Goal: Information Seeking & Learning: Learn about a topic

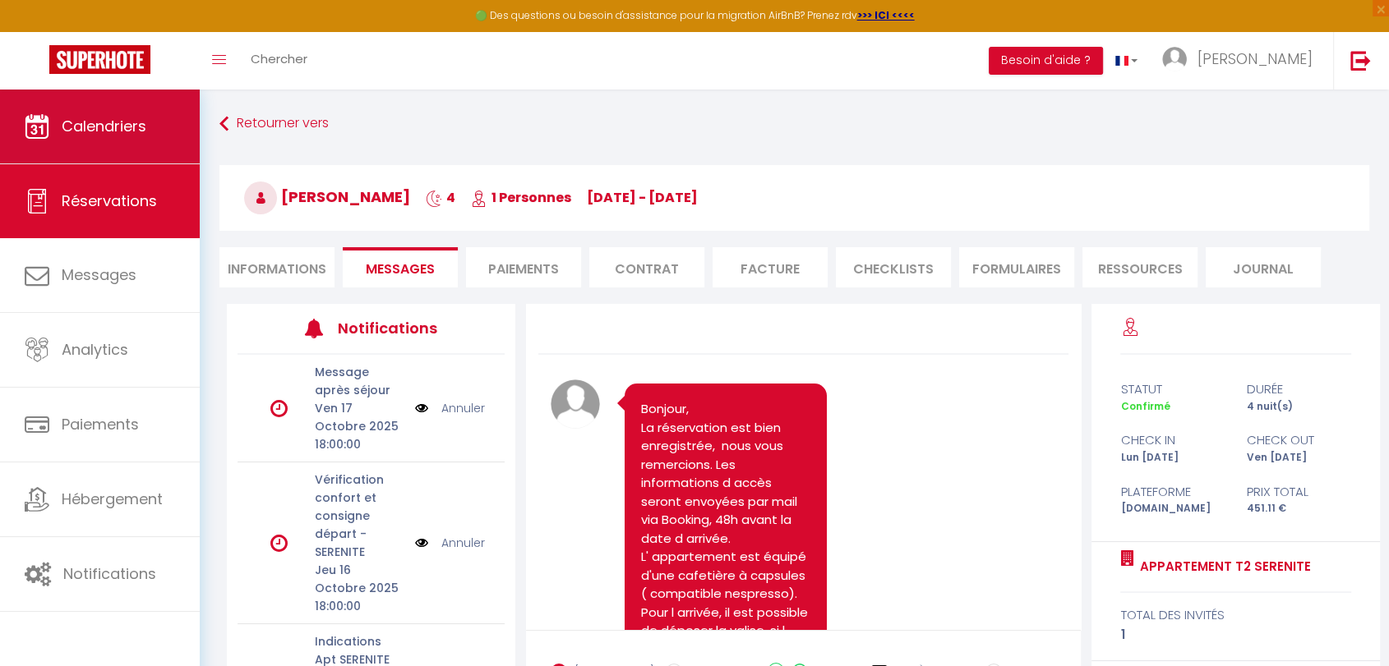
scroll to position [638, 0]
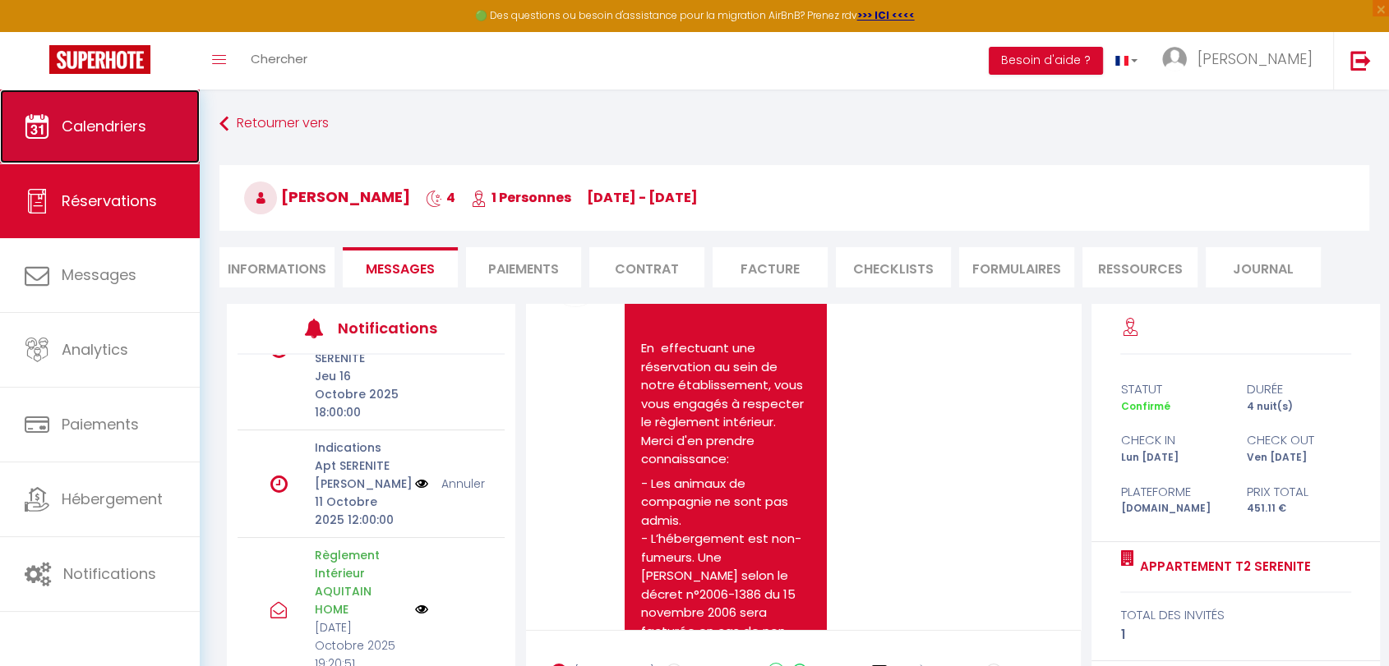
click at [90, 138] on link "Calendriers" at bounding box center [100, 127] width 200 height 74
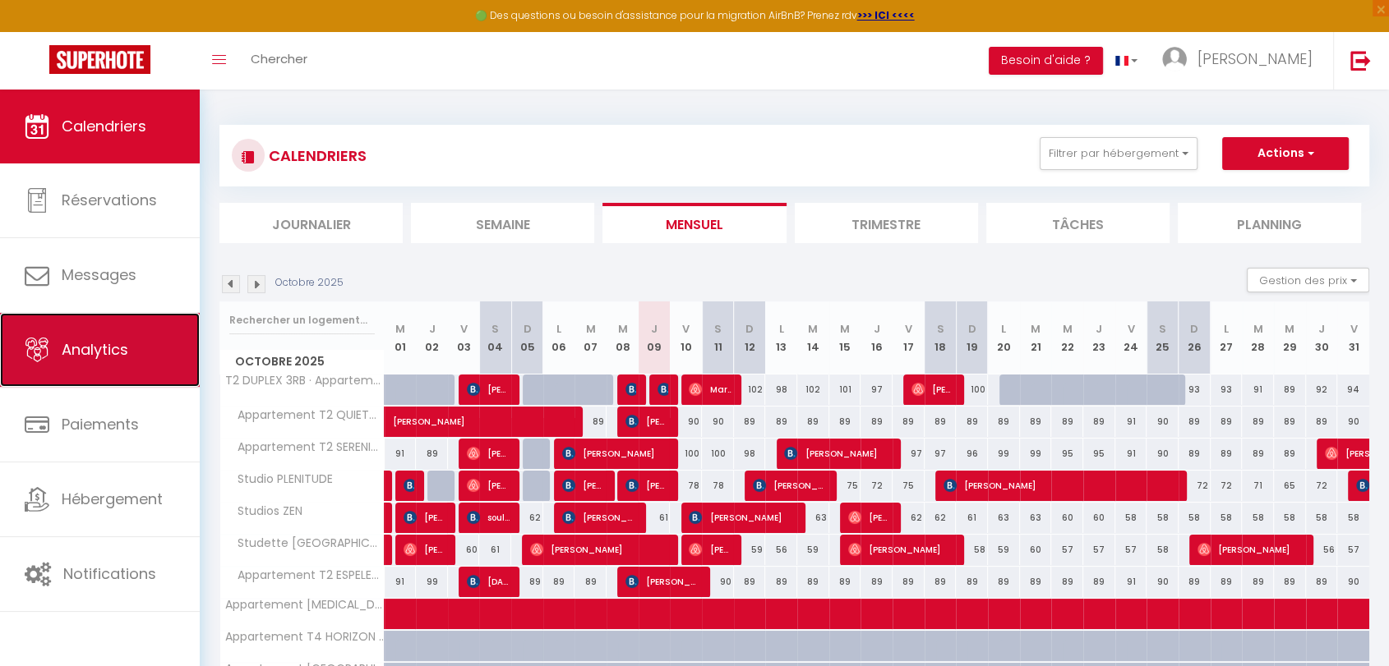
click at [122, 353] on span "Analytics" at bounding box center [95, 349] width 67 height 21
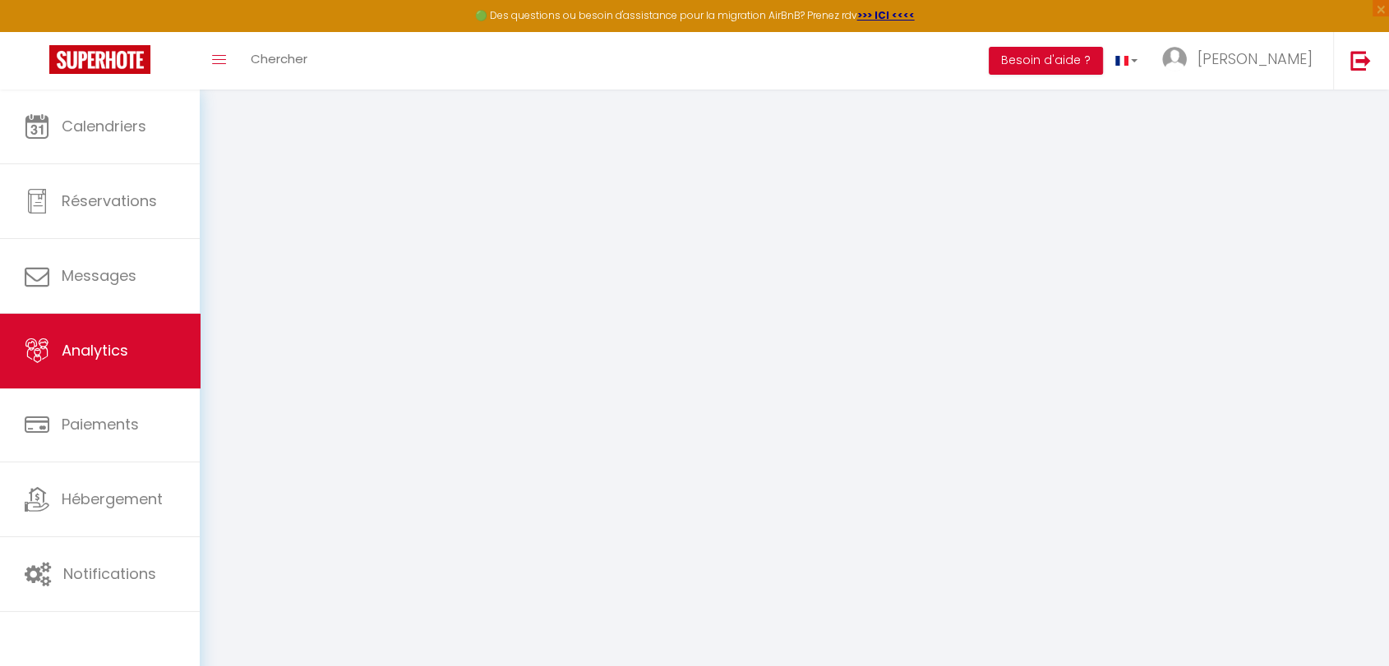
select select "2025"
select select "10"
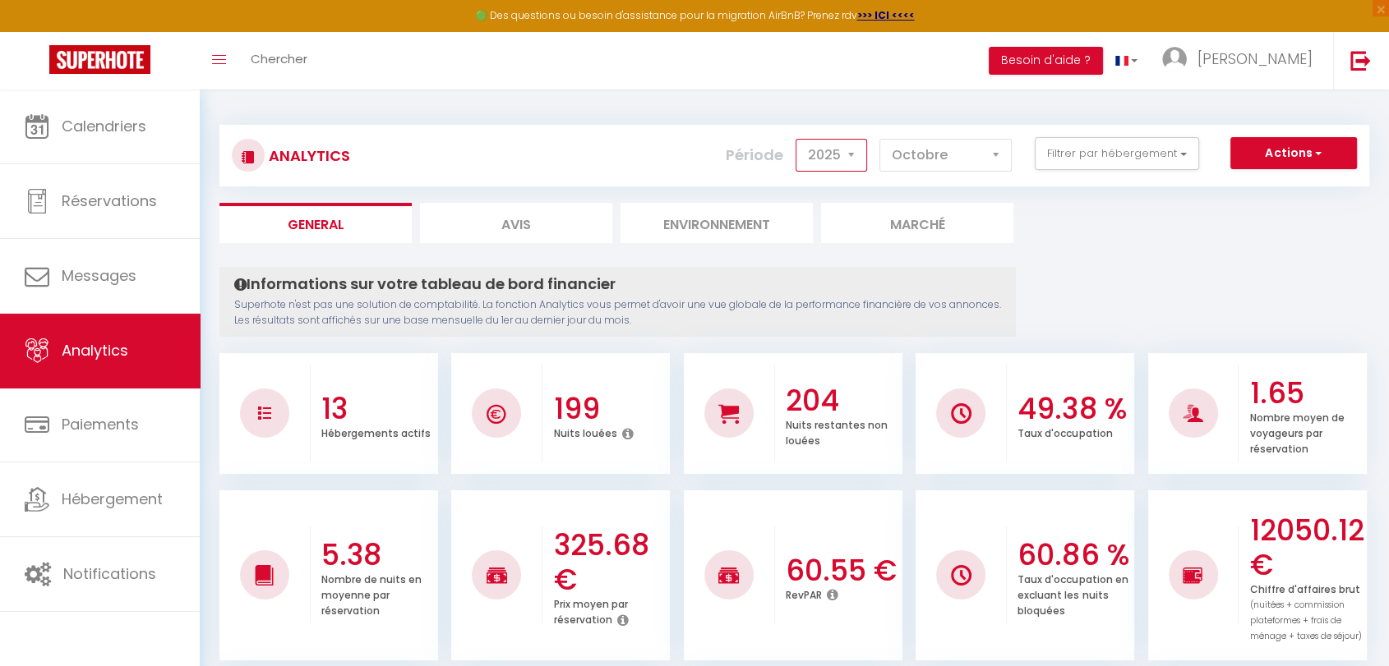
click at [850, 154] on select "2014 2015 2016 2017 2018 2019 2020 2021 2022 2023 2024 2025 2026 2027" at bounding box center [830, 155] width 71 height 33
select select "2024"
click at [800, 139] on select "2014 2015 2016 2017 2018 2019 2020 2021 2022 2023 2024 2025 2026 2027" at bounding box center [830, 155] width 71 height 33
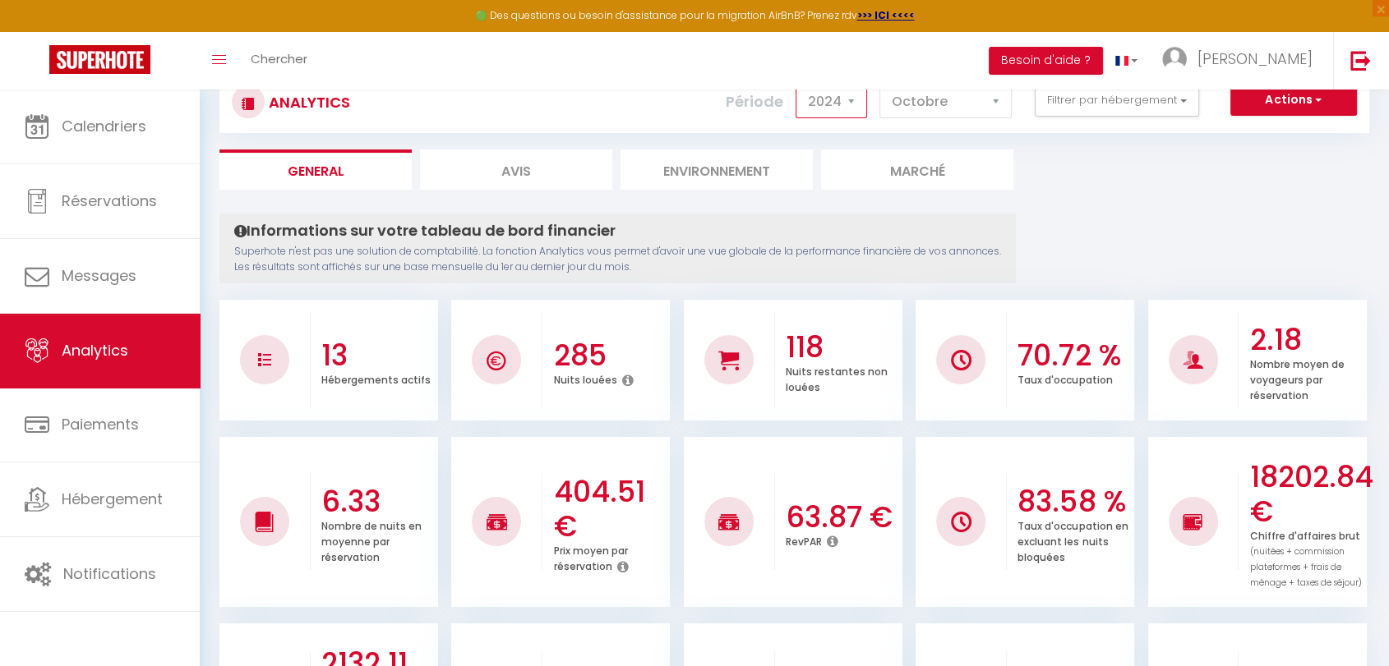
scroll to position [91, 0]
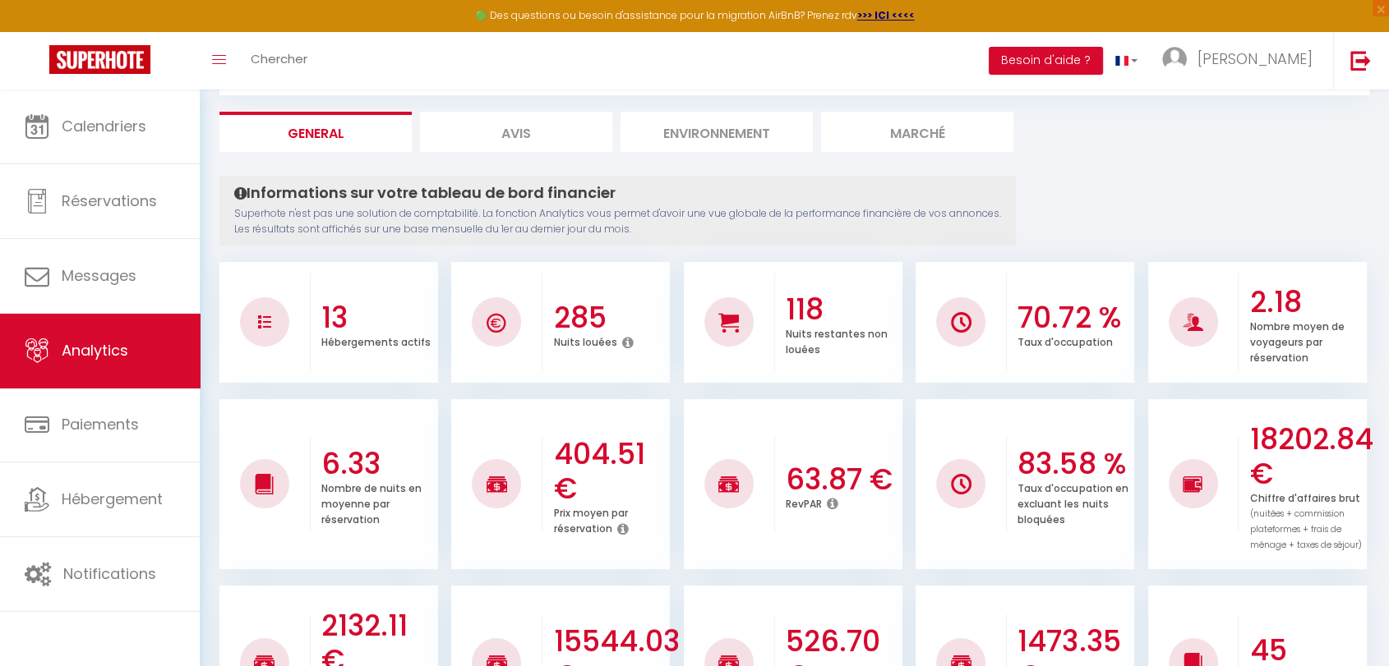
click at [624, 340] on icon at bounding box center [627, 342] width 12 height 13
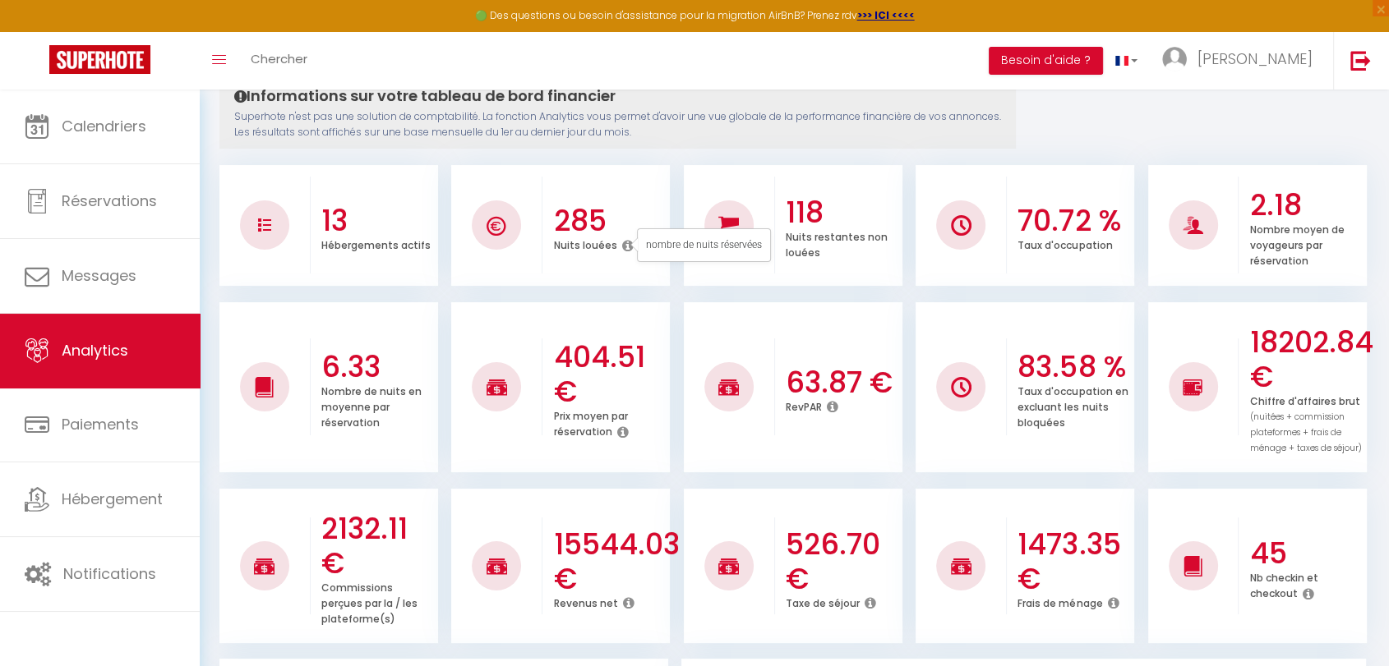
scroll to position [0, 0]
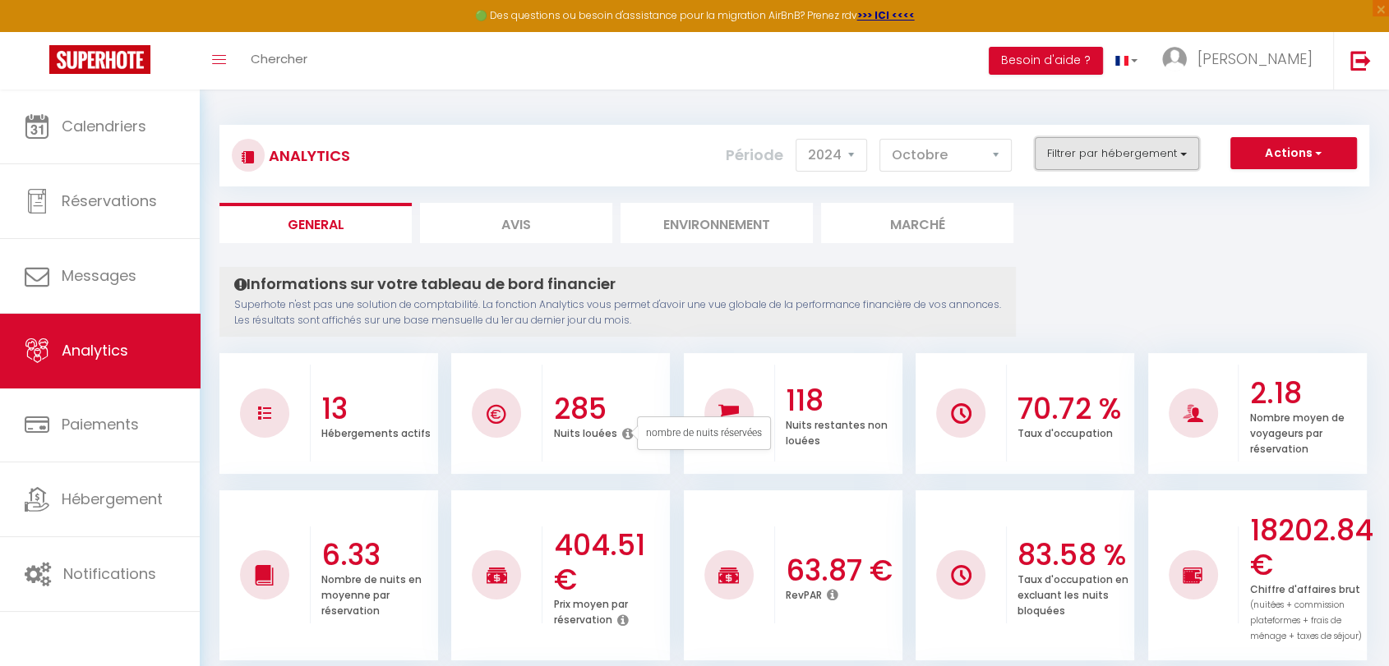
click at [1176, 152] on button "Filtrer par hébergement" at bounding box center [1117, 153] width 164 height 33
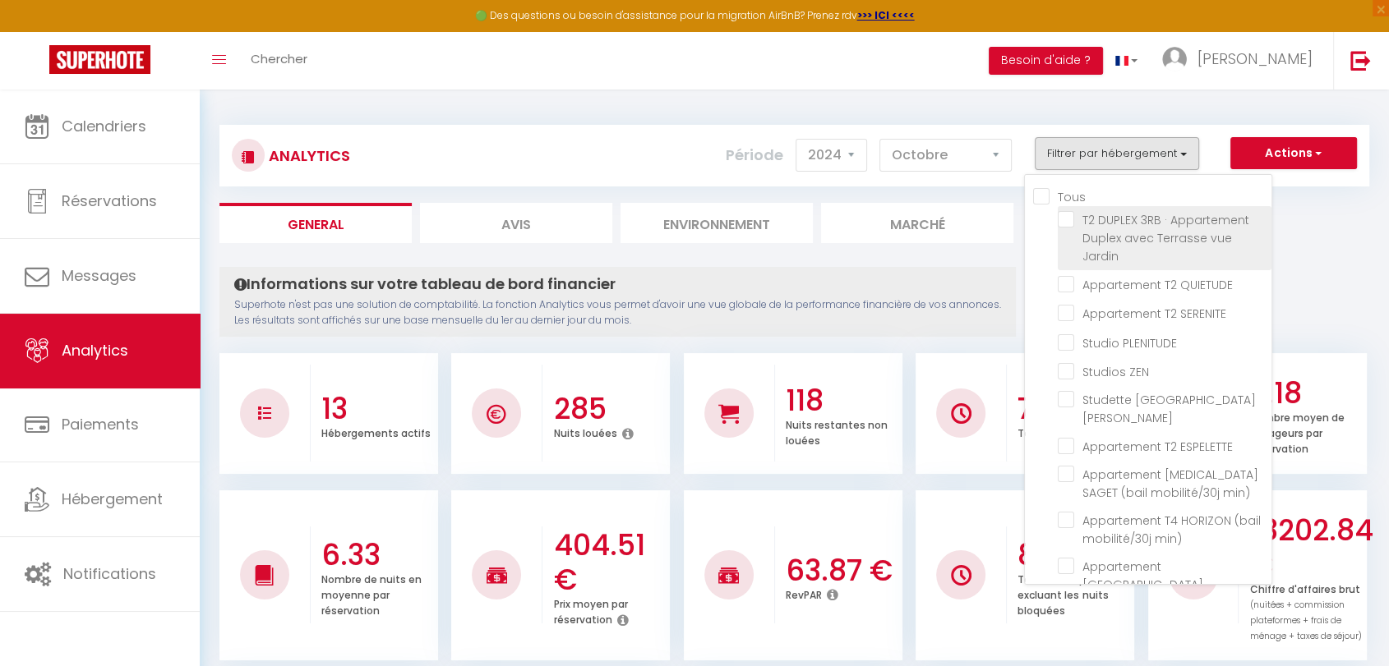
click at [1067, 220] on Jardin "checkbox" at bounding box center [1165, 219] width 214 height 16
checkbox Jardin "true"
checkbox QUIETUDE "false"
checkbox SERENITE "false"
checkbox PLENITUDE "false"
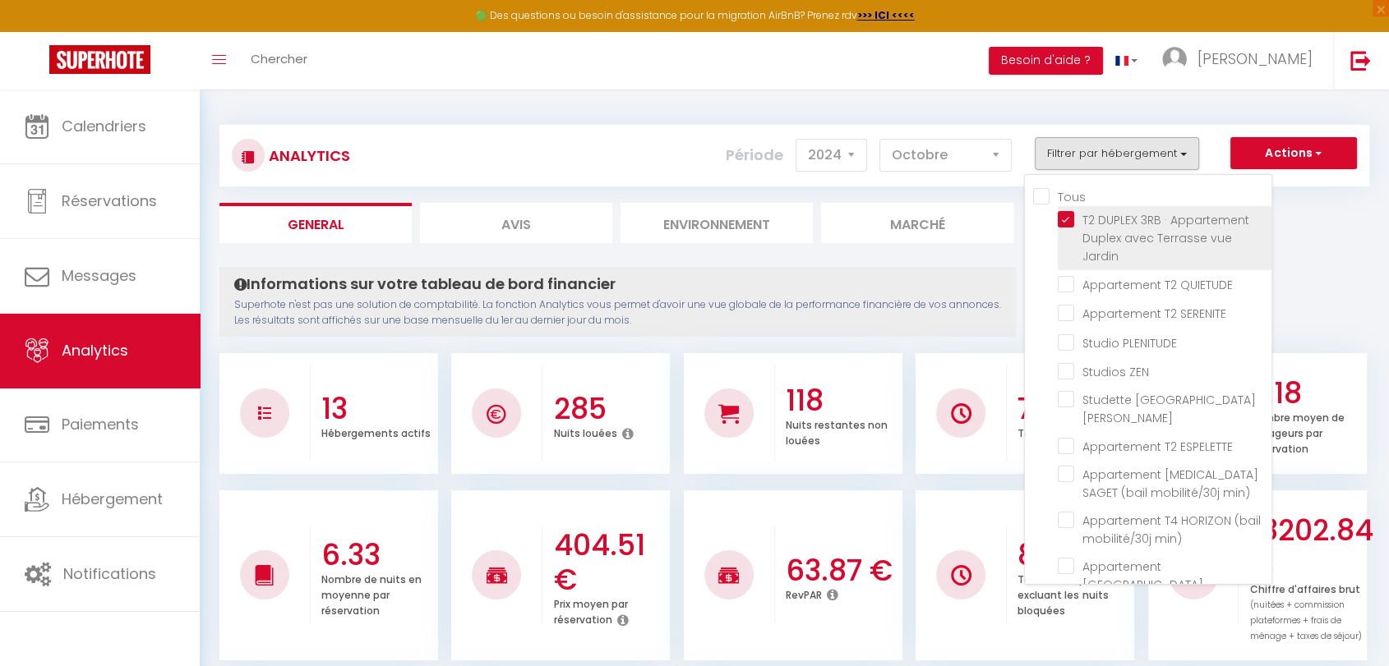
checkbox ZEN "false"
checkbox St-Jean "false"
checkbox ESPELETTE "false"
checkbox min\) "false"
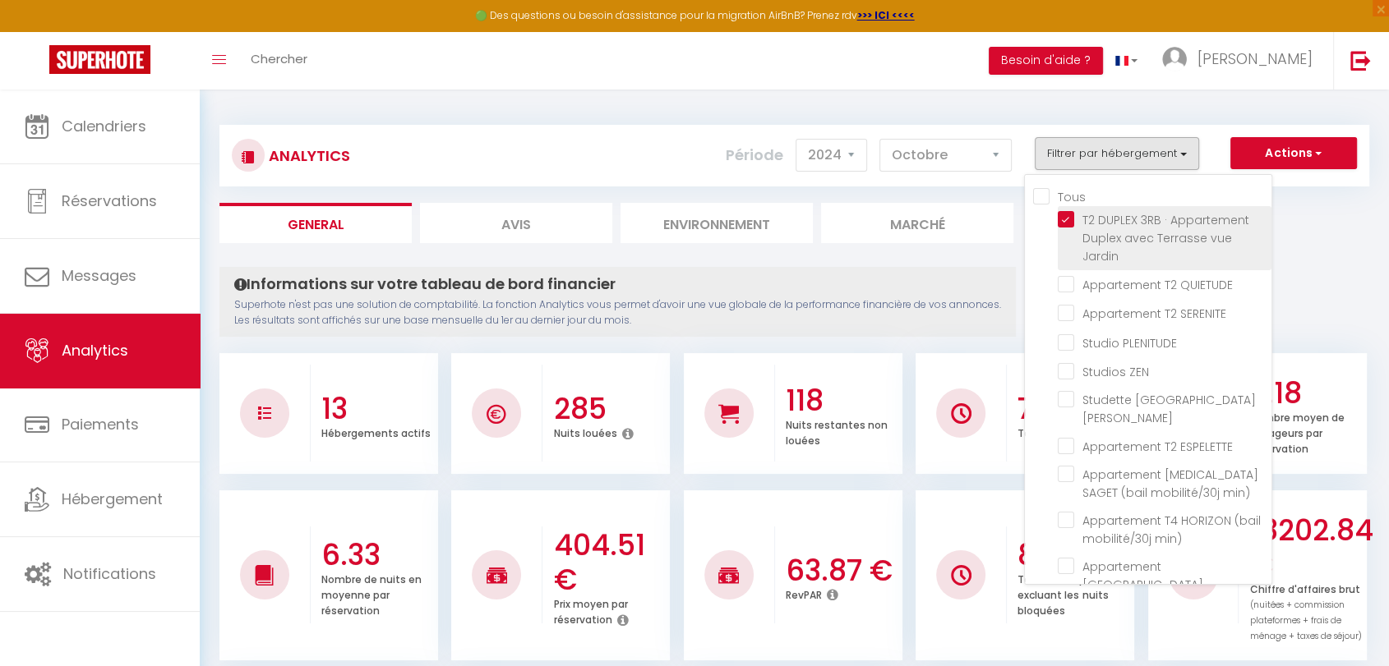
checkbox min\) "false"
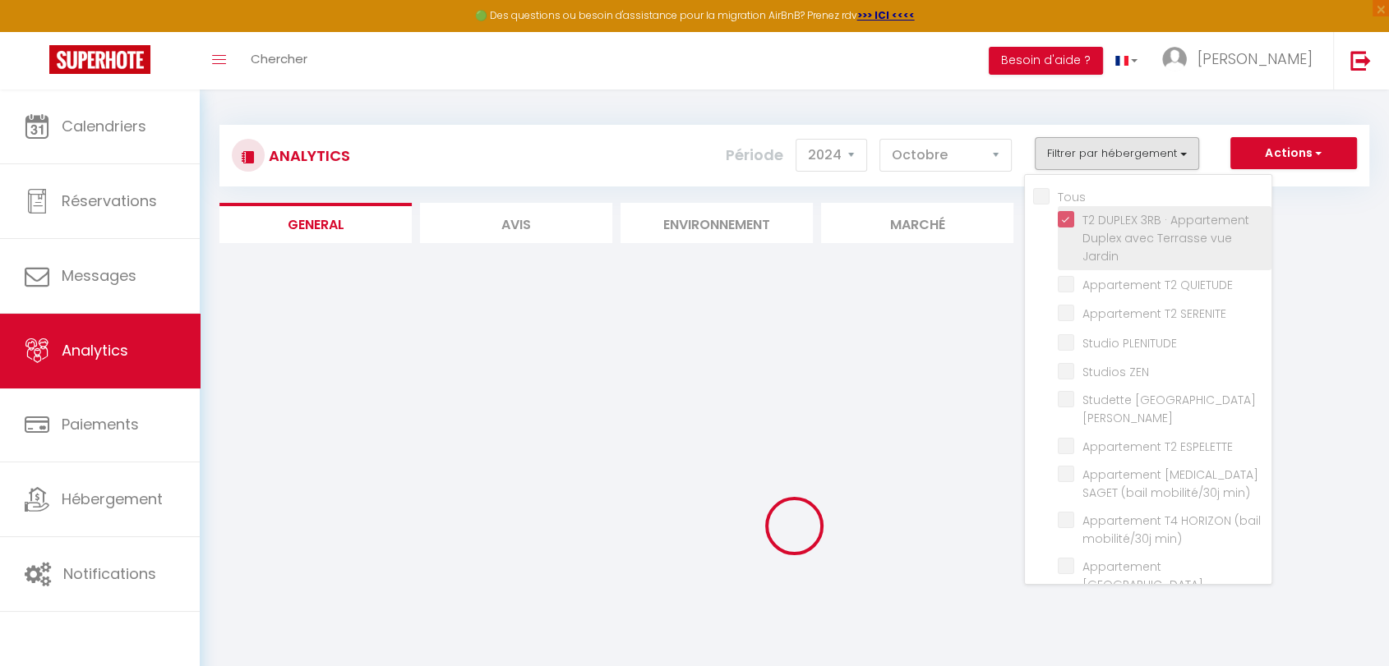
checkbox QUIETUDE "false"
checkbox SERENITE "false"
checkbox PLENITUDE "false"
checkbox ZEN "false"
checkbox St-Jean "false"
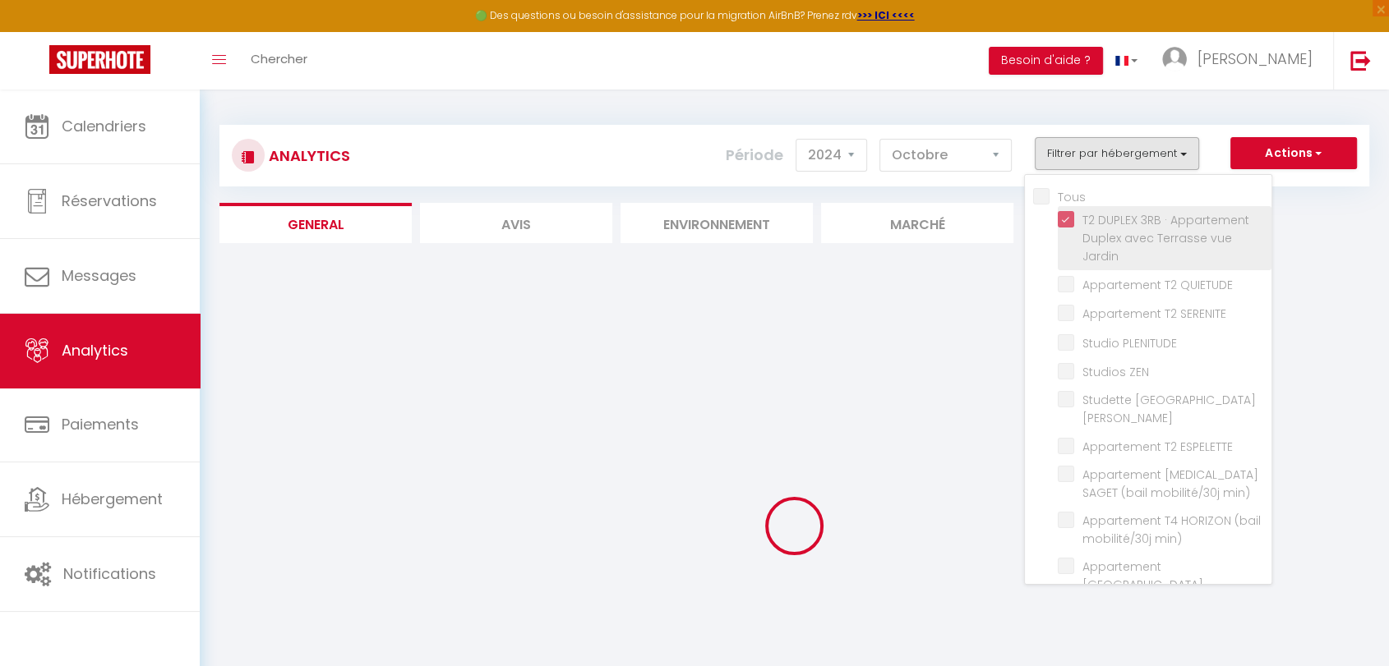
checkbox ESPELETTE "false"
checkbox min\) "false"
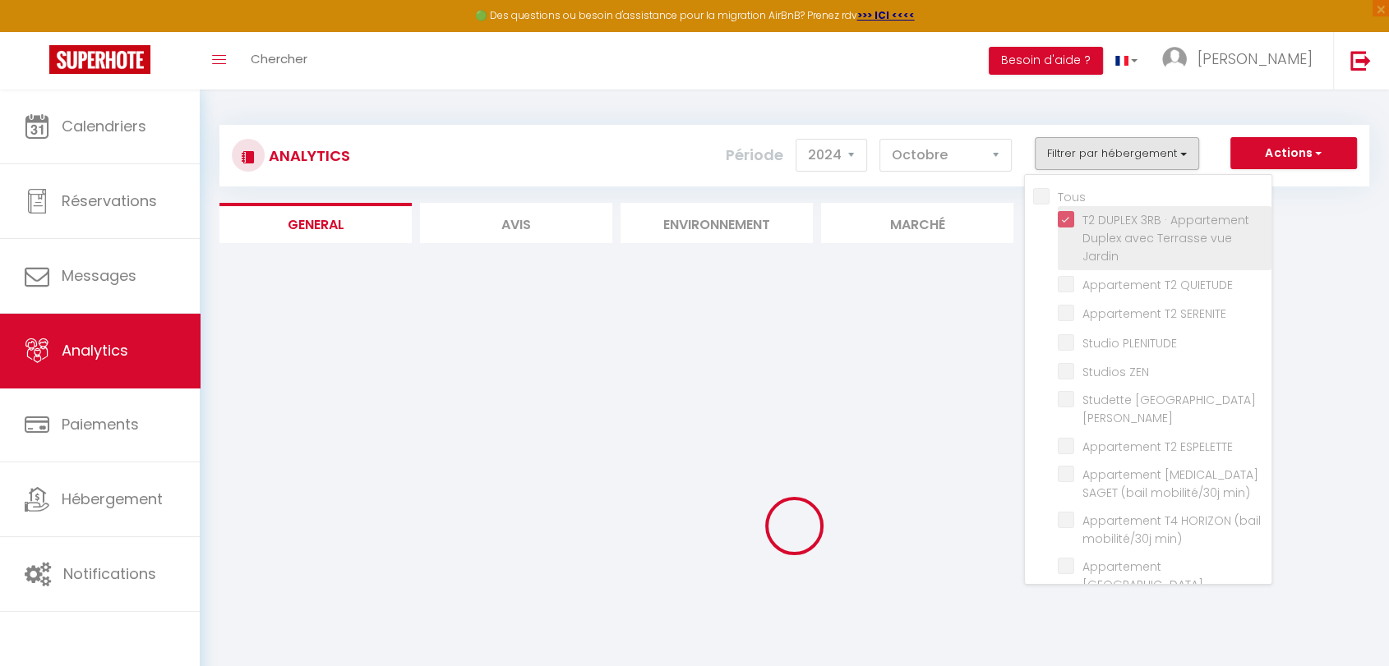
checkbox min\) "false"
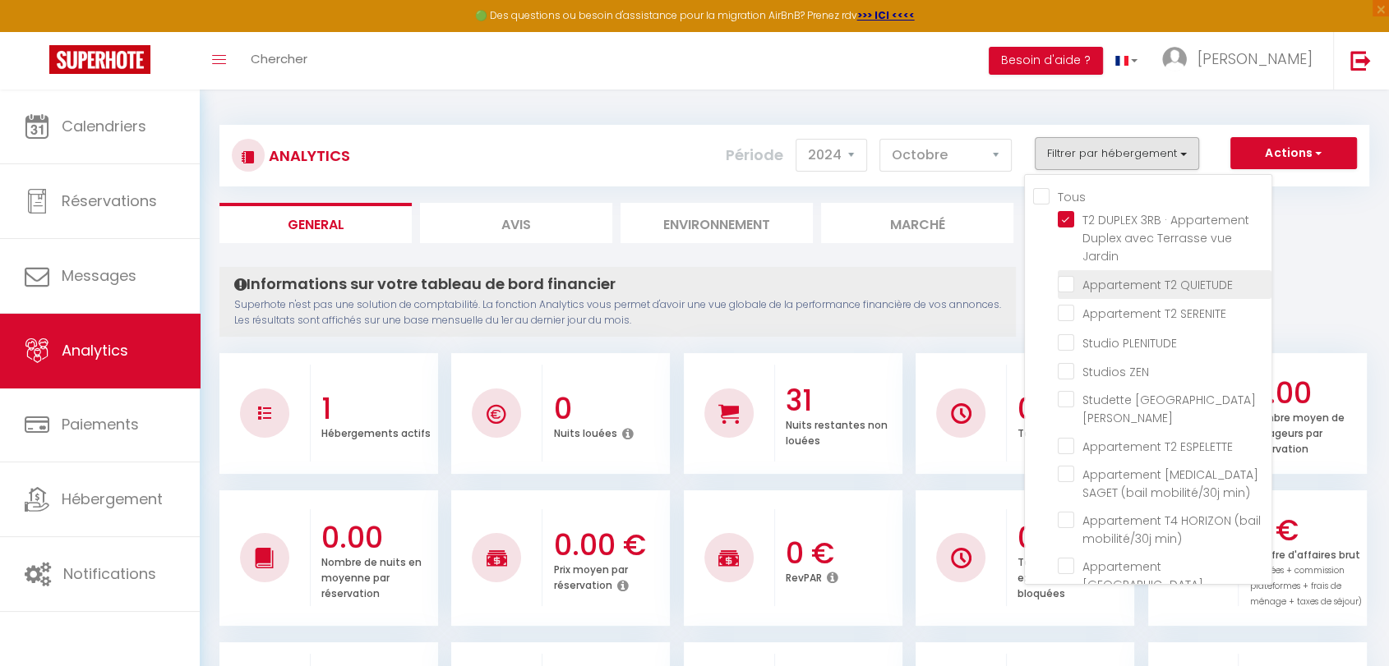
click at [1071, 280] on QUIETUDE "checkbox" at bounding box center [1165, 283] width 214 height 16
checkbox QUIETUDE "true"
checkbox SERENITE "false"
checkbox PLENITUDE "false"
checkbox ZEN "false"
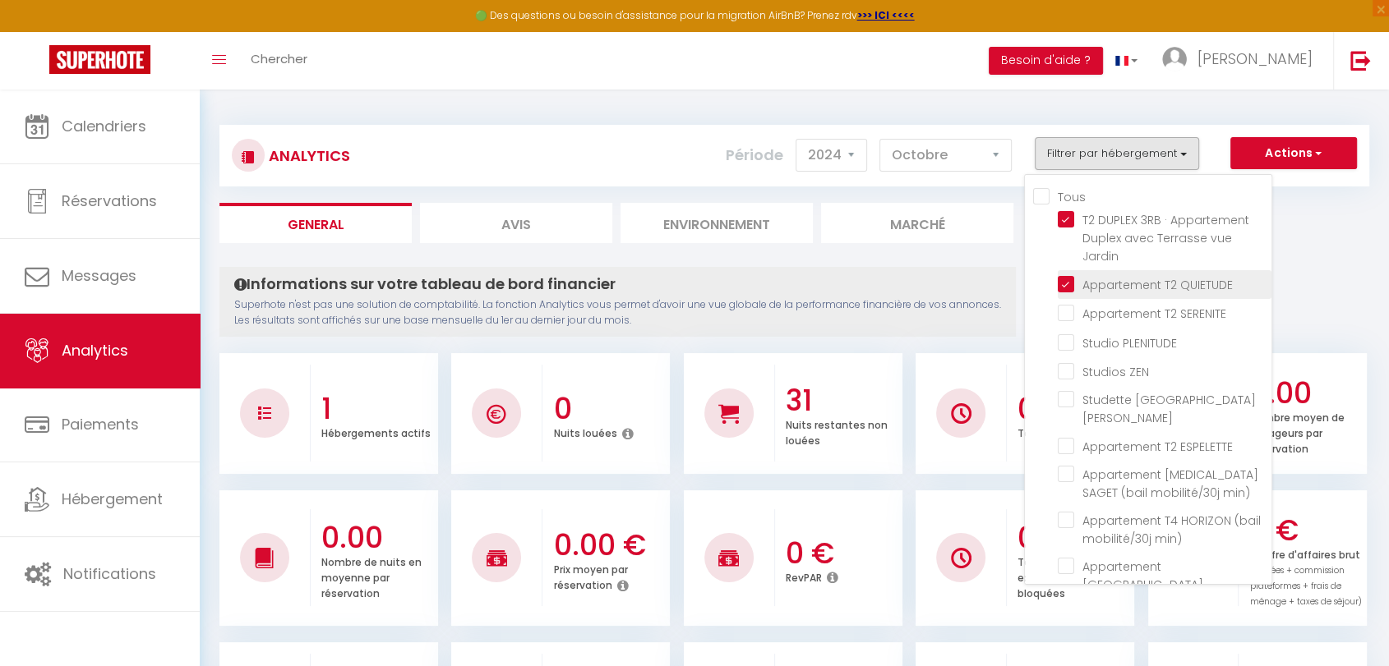
checkbox St-Jean "false"
checkbox ESPELETTE "false"
checkbox min\) "false"
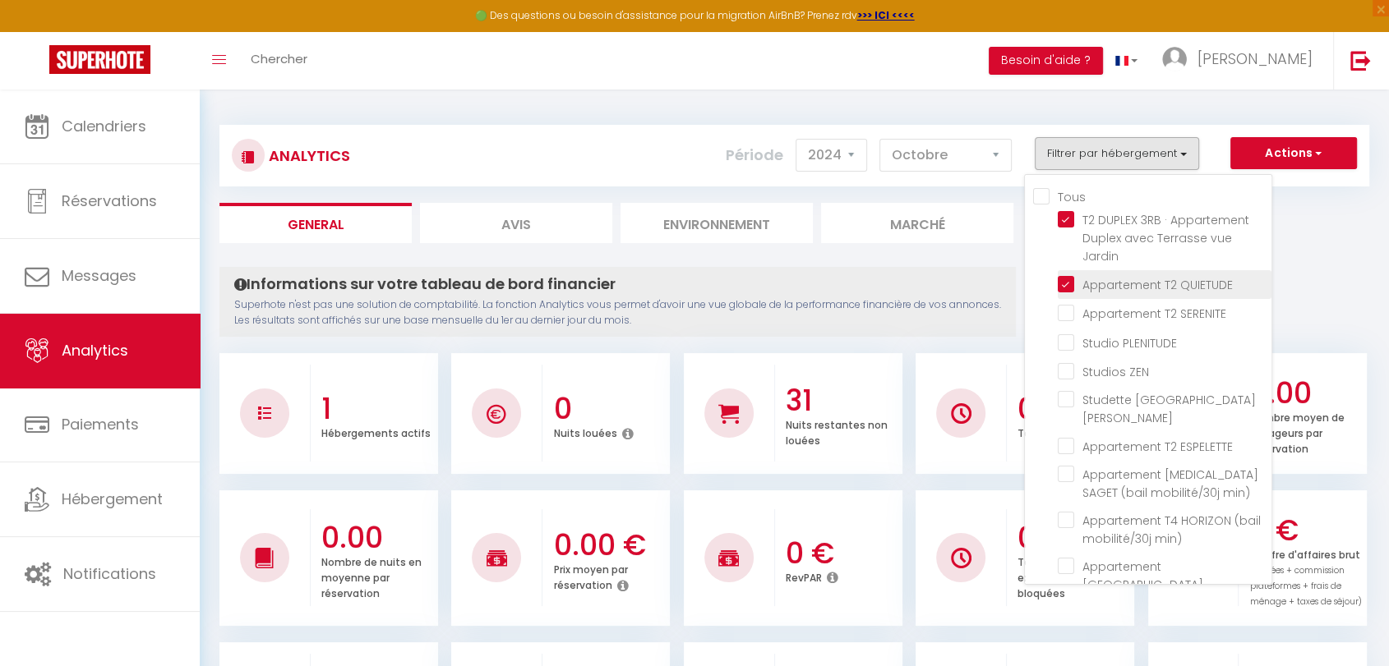
checkbox min\) "false"
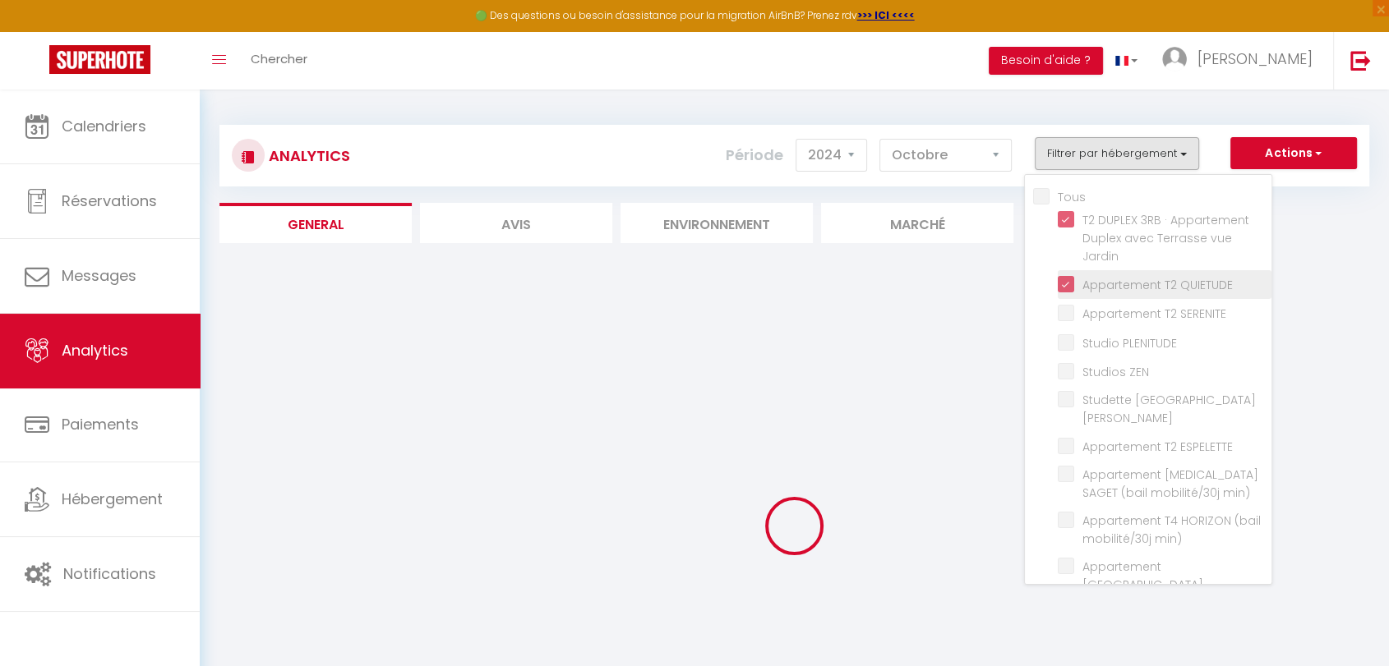
checkbox SERENITE "false"
checkbox PLENITUDE "false"
checkbox ZEN "false"
checkbox St-Jean "false"
checkbox ESPELETTE "false"
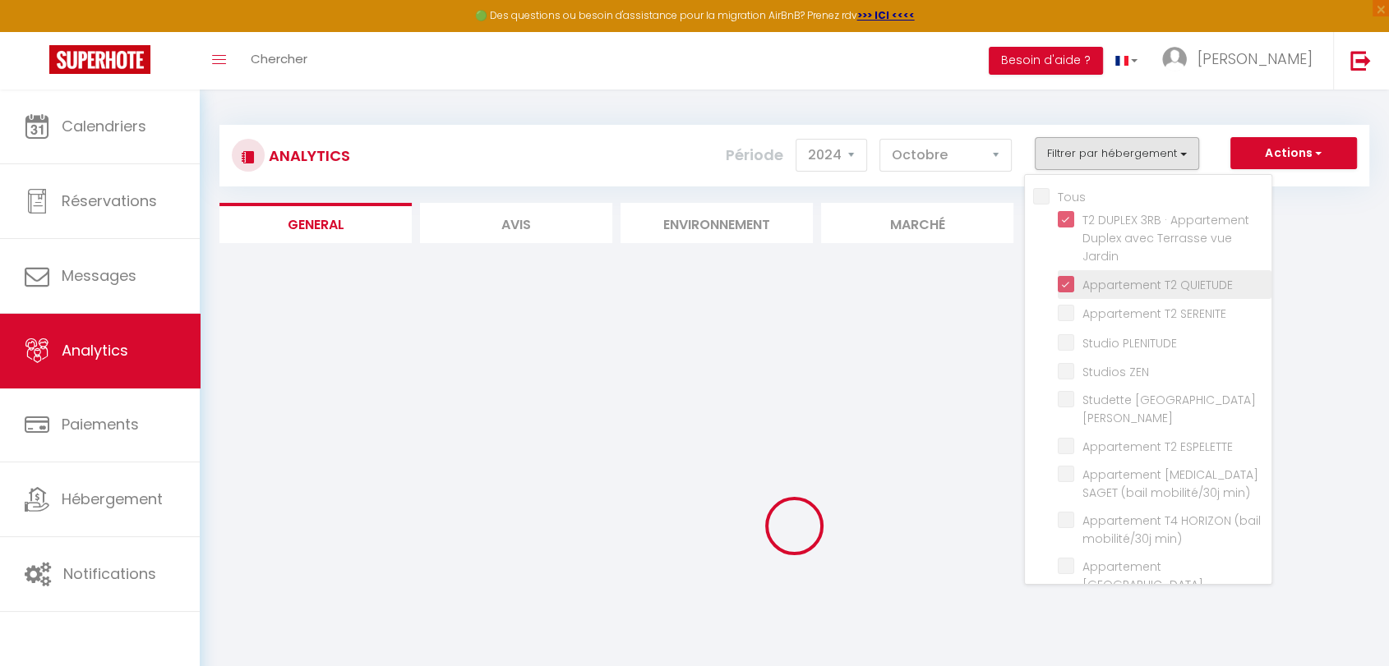
checkbox min\) "false"
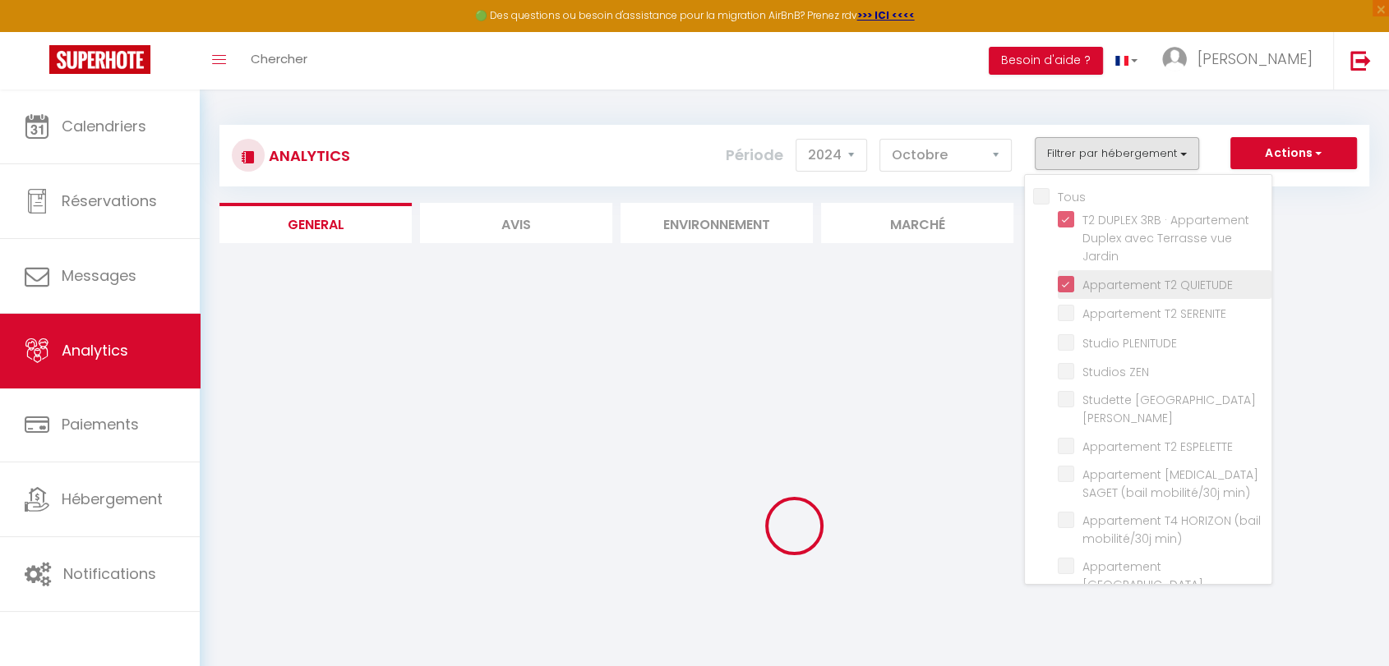
checkbox min\) "false"
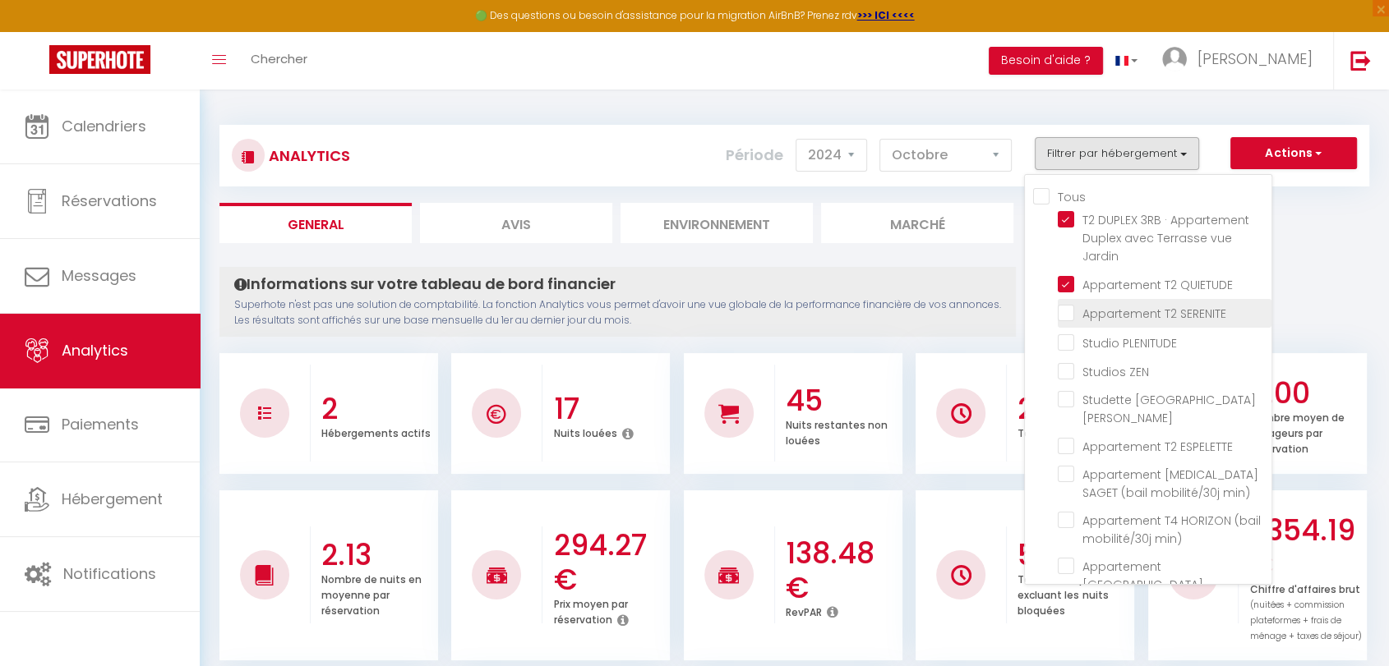
click at [1071, 312] on SERENITE "checkbox" at bounding box center [1165, 312] width 214 height 16
checkbox SERENITE "true"
checkbox PLENITUDE "false"
checkbox ZEN "false"
checkbox St-Jean "false"
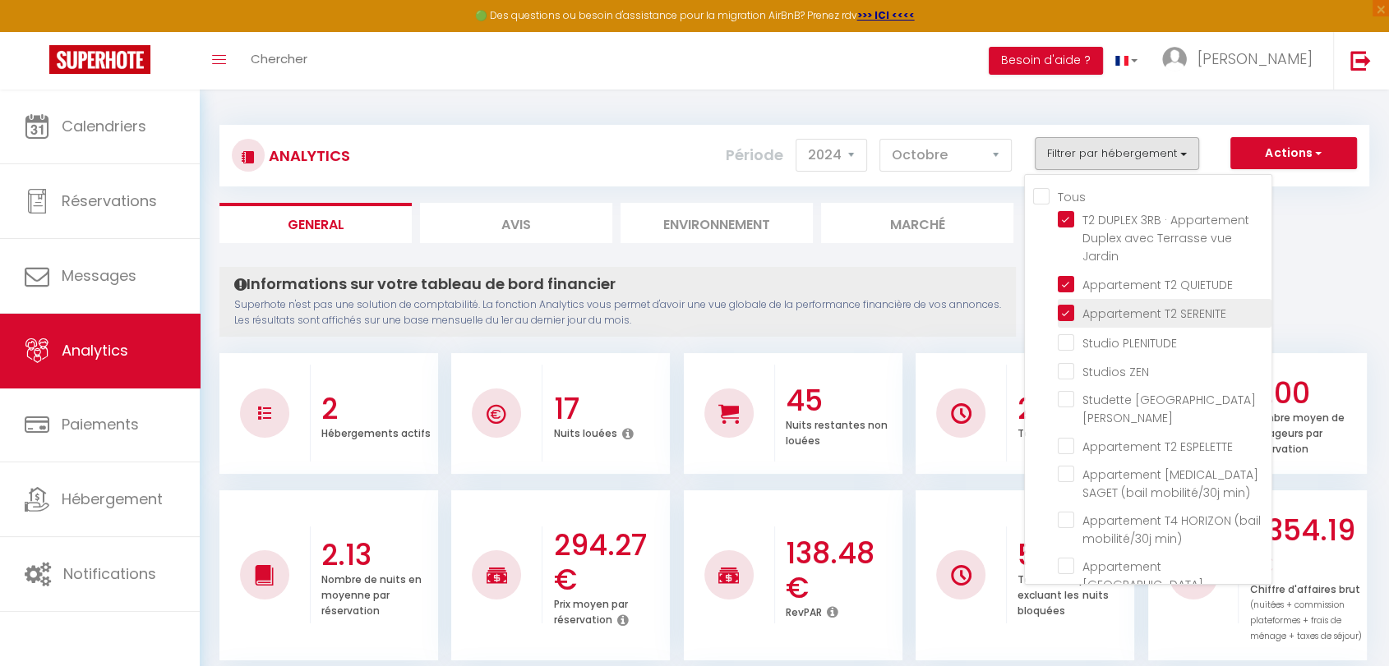
checkbox ESPELETTE "false"
checkbox min\) "false"
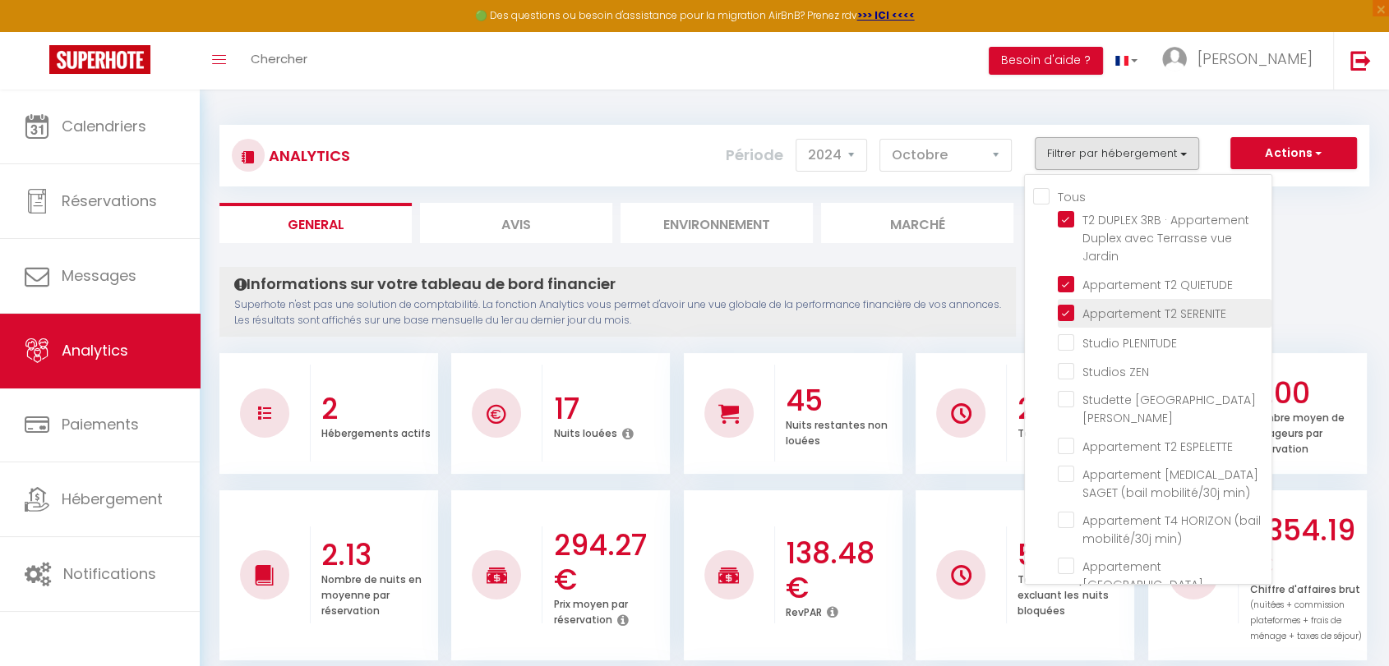
checkbox min\) "false"
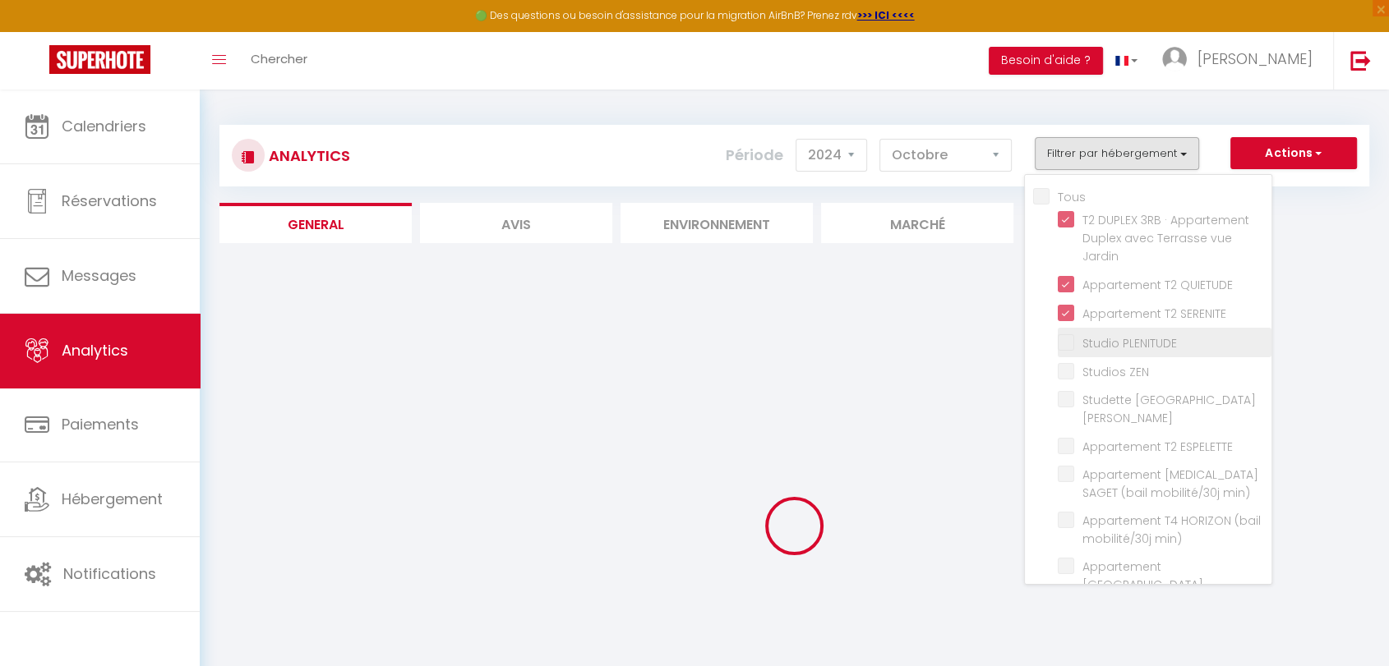
checkbox PLENITUDE "false"
checkbox ZEN "false"
checkbox St-Jean "false"
checkbox ESPELETTE "false"
checkbox min\) "false"
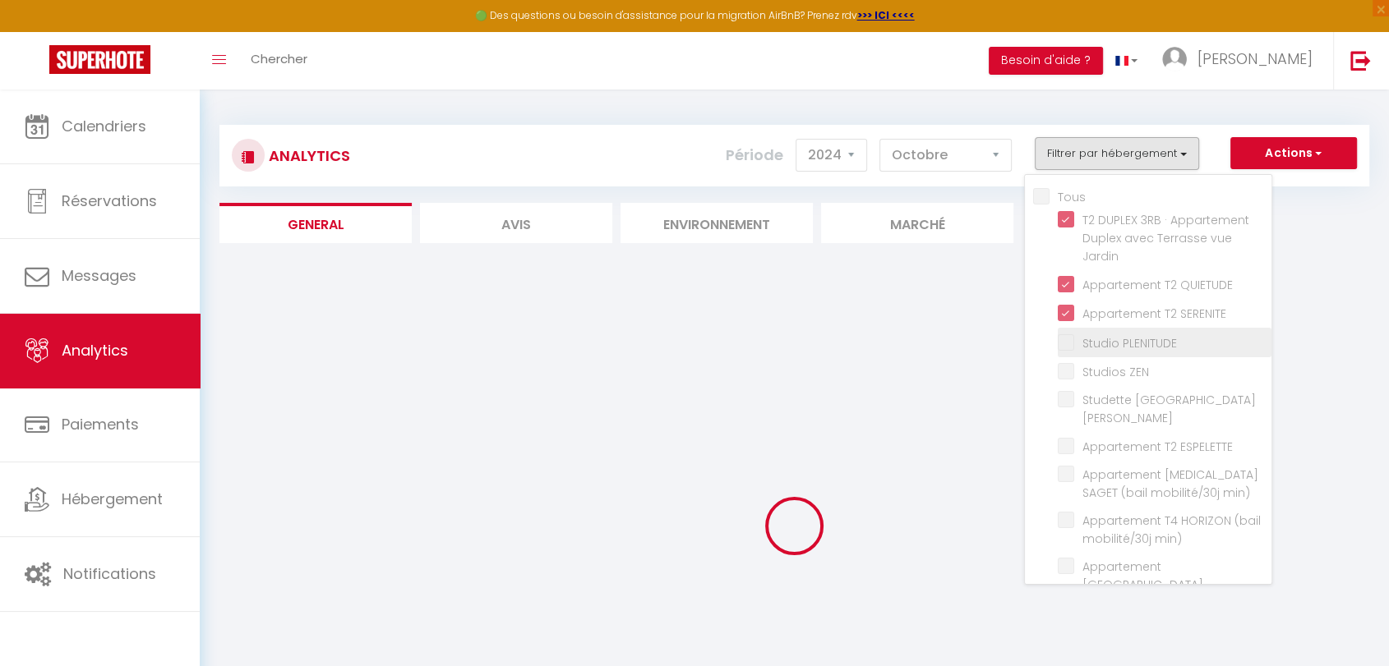
checkbox min\) "false"
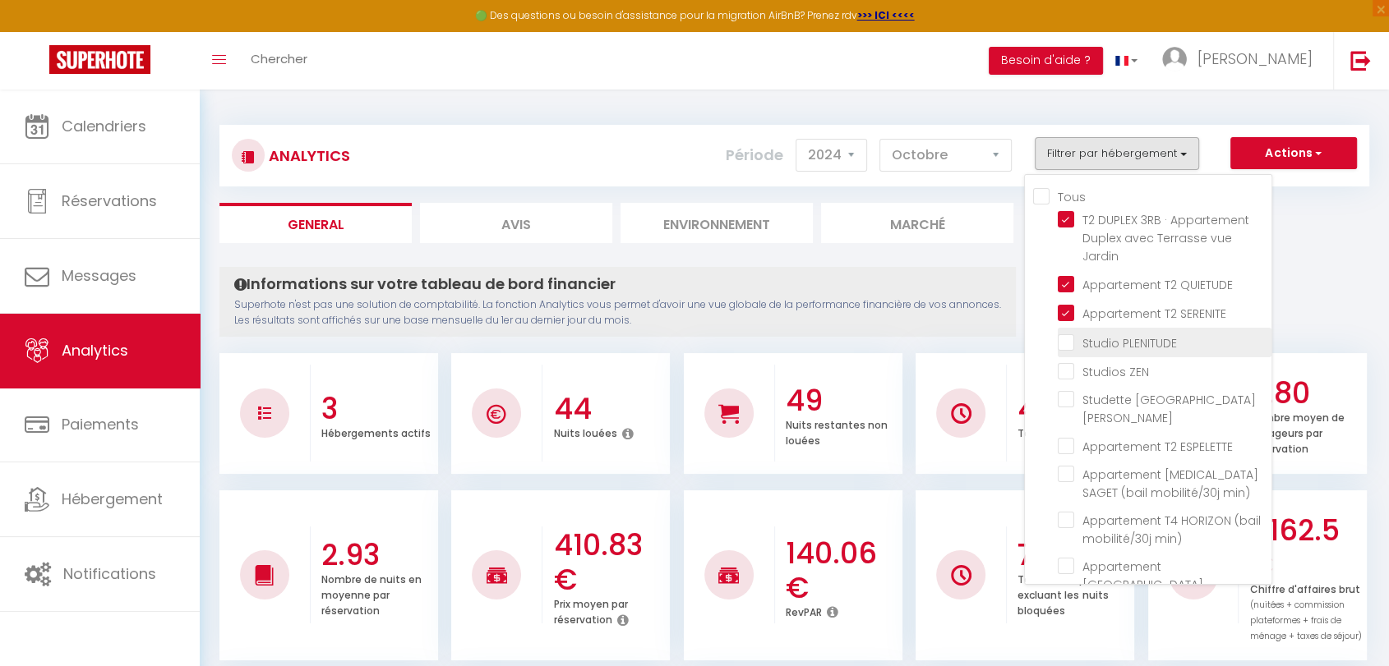
click at [1071, 339] on PLENITUDE "checkbox" at bounding box center [1165, 341] width 214 height 16
checkbox PLENITUDE "true"
checkbox ZEN "false"
checkbox St-Jean "false"
checkbox ESPELETTE "false"
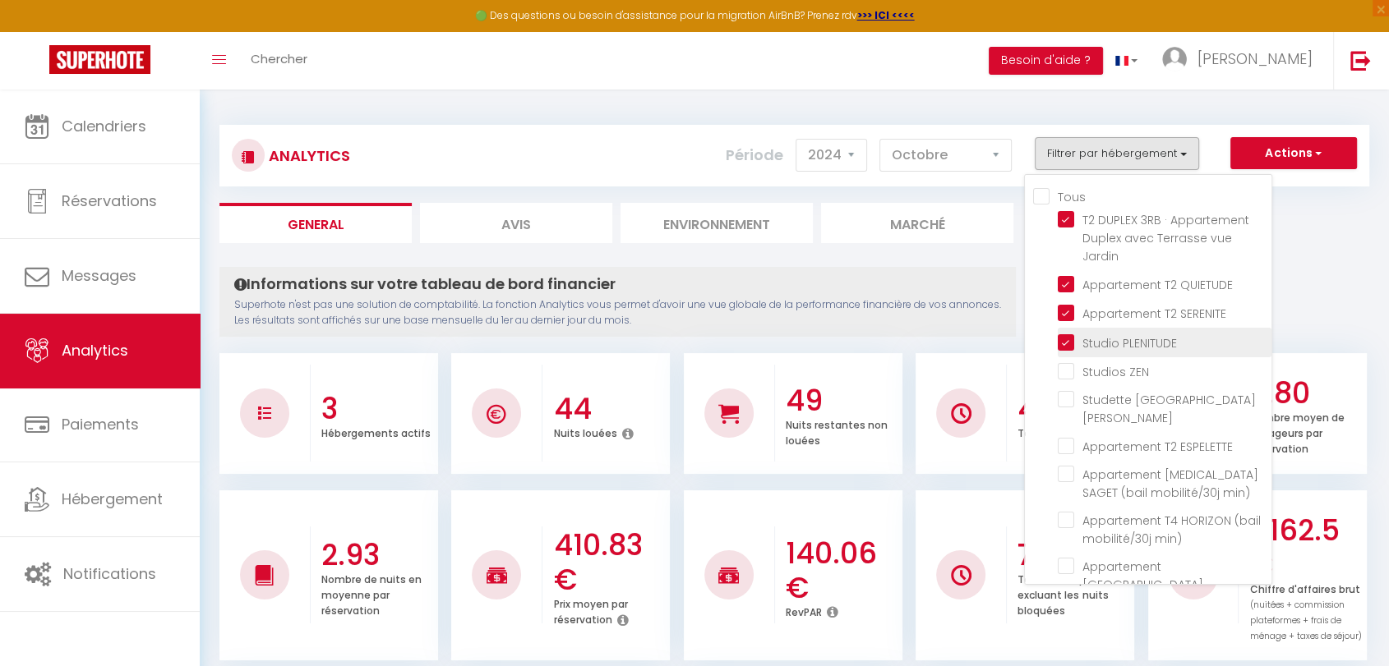
checkbox min\) "false"
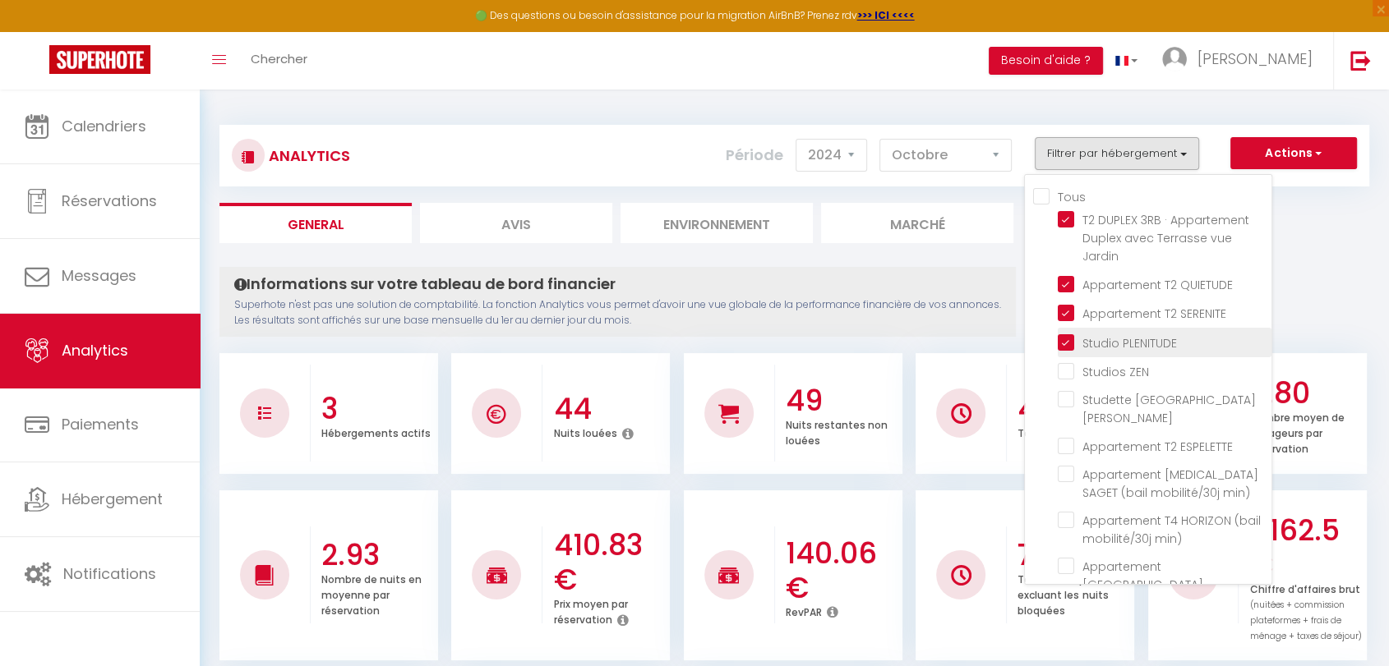
checkbox min\) "false"
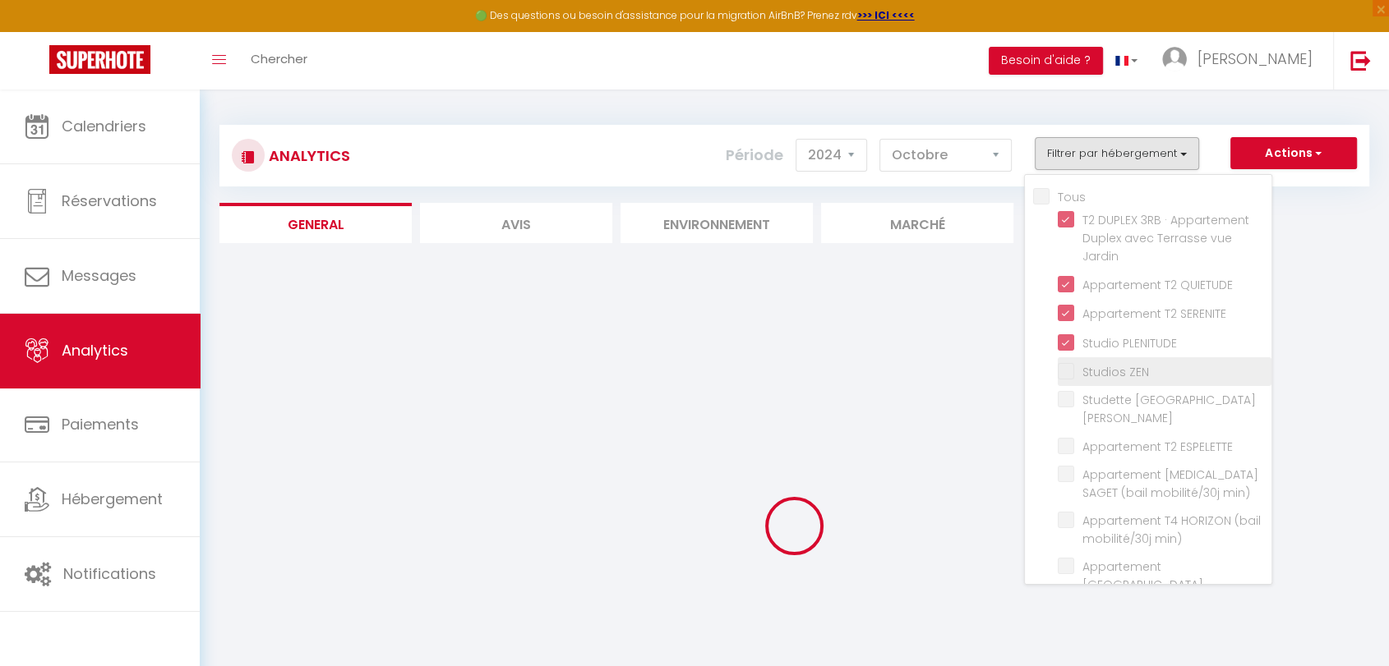
checkbox ZEN "false"
checkbox St-Jean "false"
checkbox ESPELETTE "false"
checkbox min\) "false"
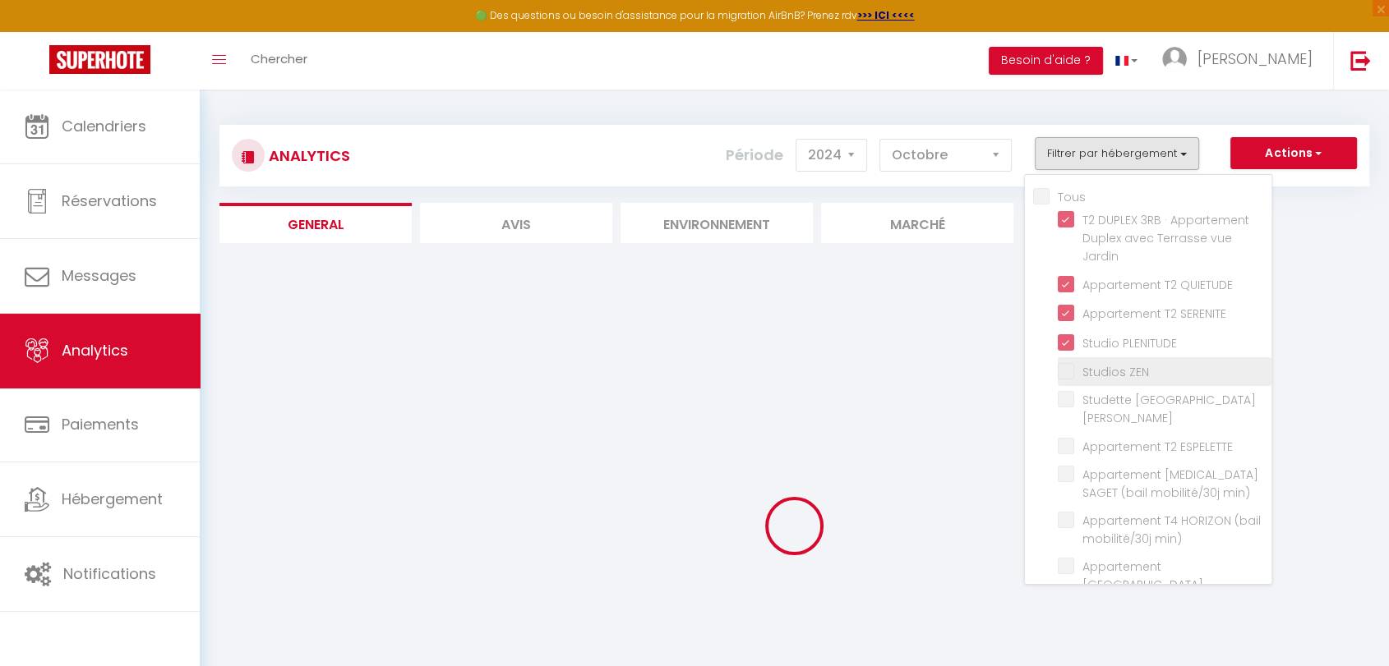
checkbox min\) "false"
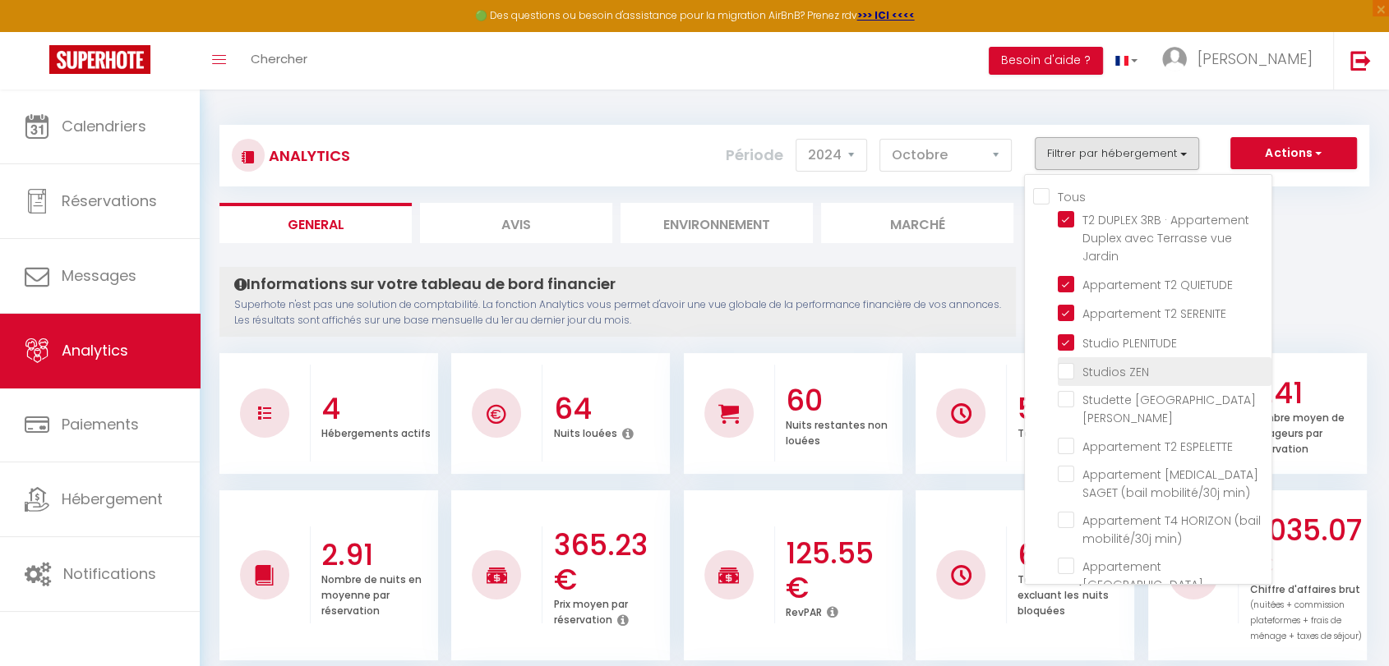
click at [1068, 364] on ZEN "checkbox" at bounding box center [1165, 370] width 214 height 16
checkbox ZEN "true"
checkbox St-Jean "false"
checkbox ESPELETTE "false"
checkbox min\) "false"
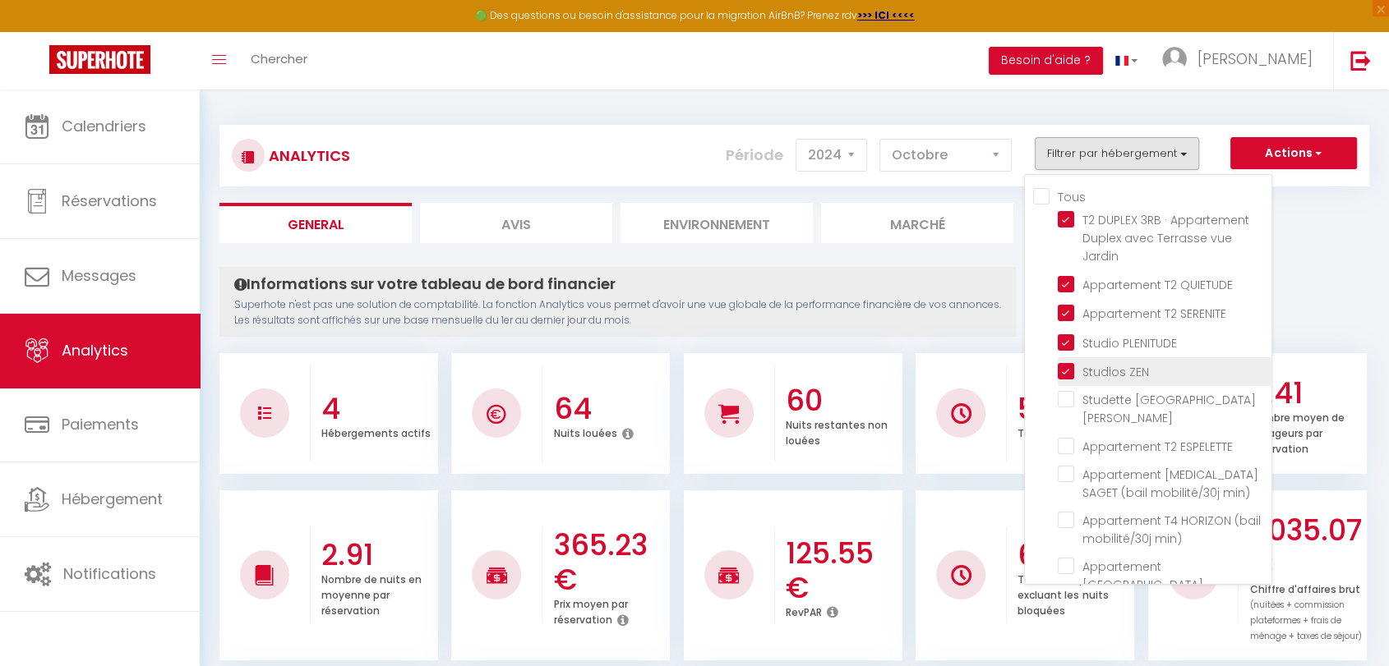
checkbox min\) "false"
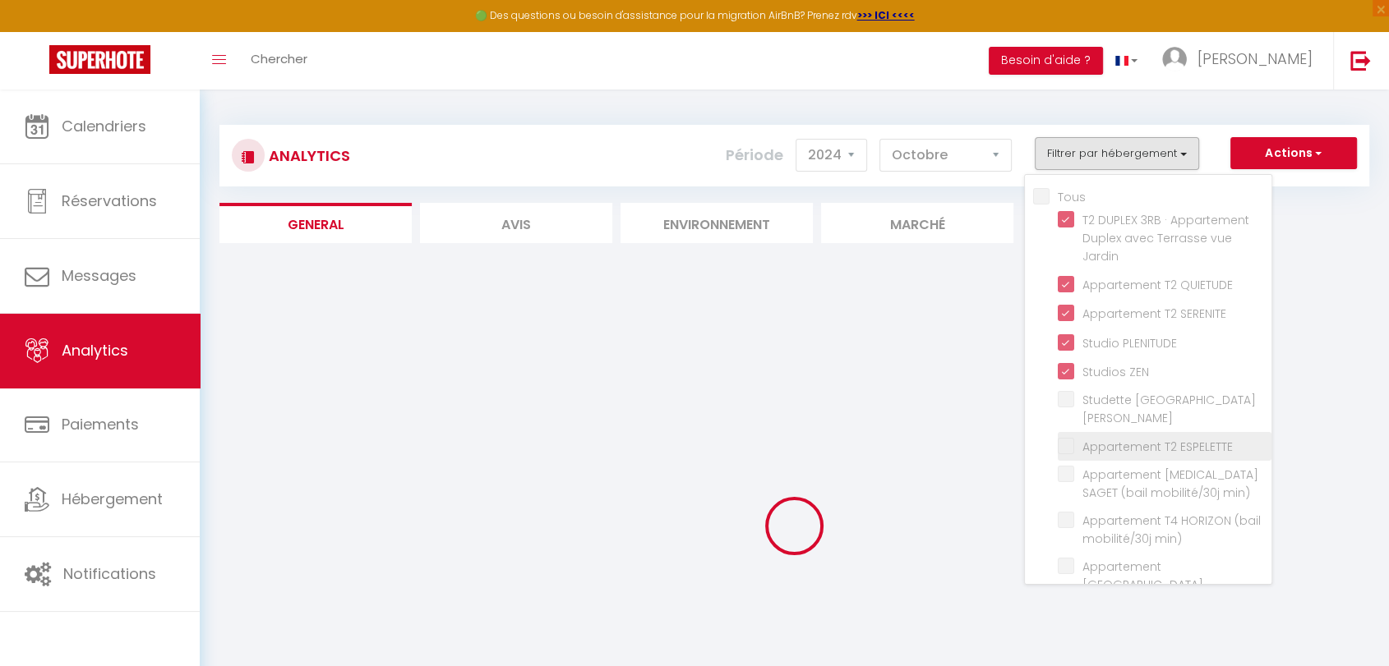
checkbox St-Jean "false"
checkbox ESPELETTE "false"
checkbox min\) "false"
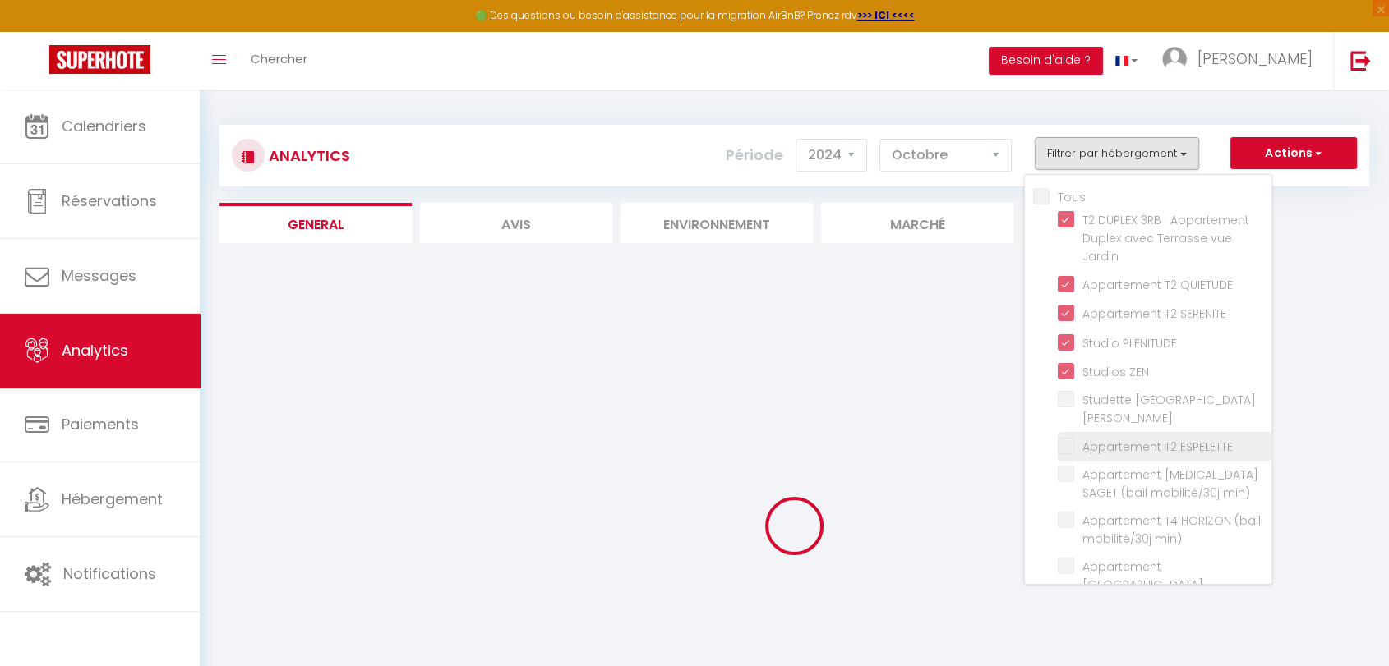
checkbox min\) "false"
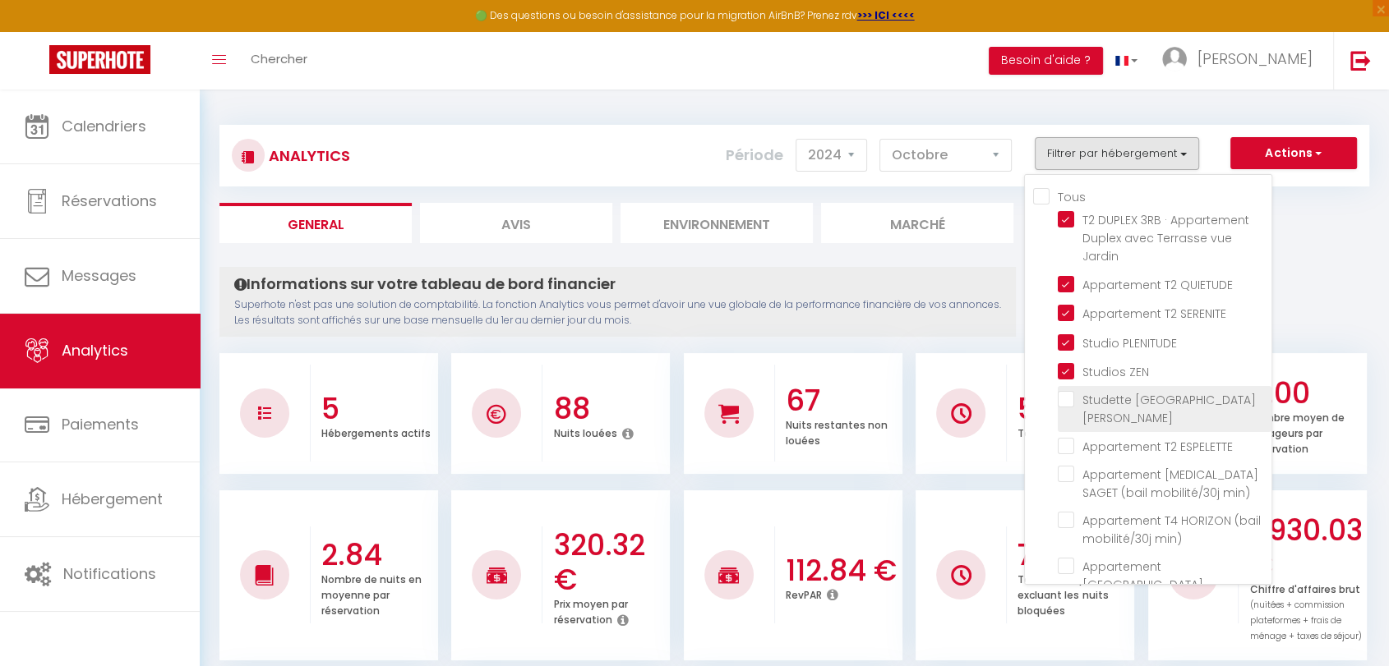
click at [1067, 403] on St-Jean "checkbox" at bounding box center [1165, 399] width 214 height 16
checkbox St-Jean "true"
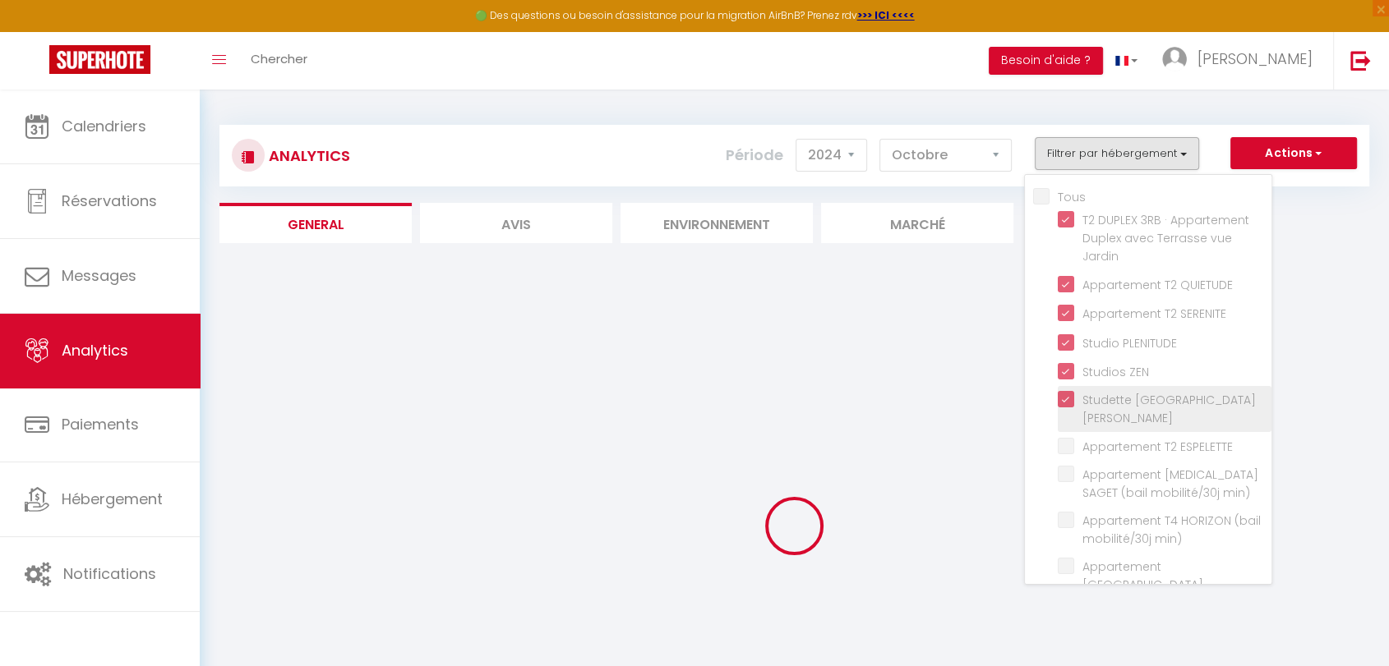
checkbox ESPELETTE "false"
checkbox min\) "false"
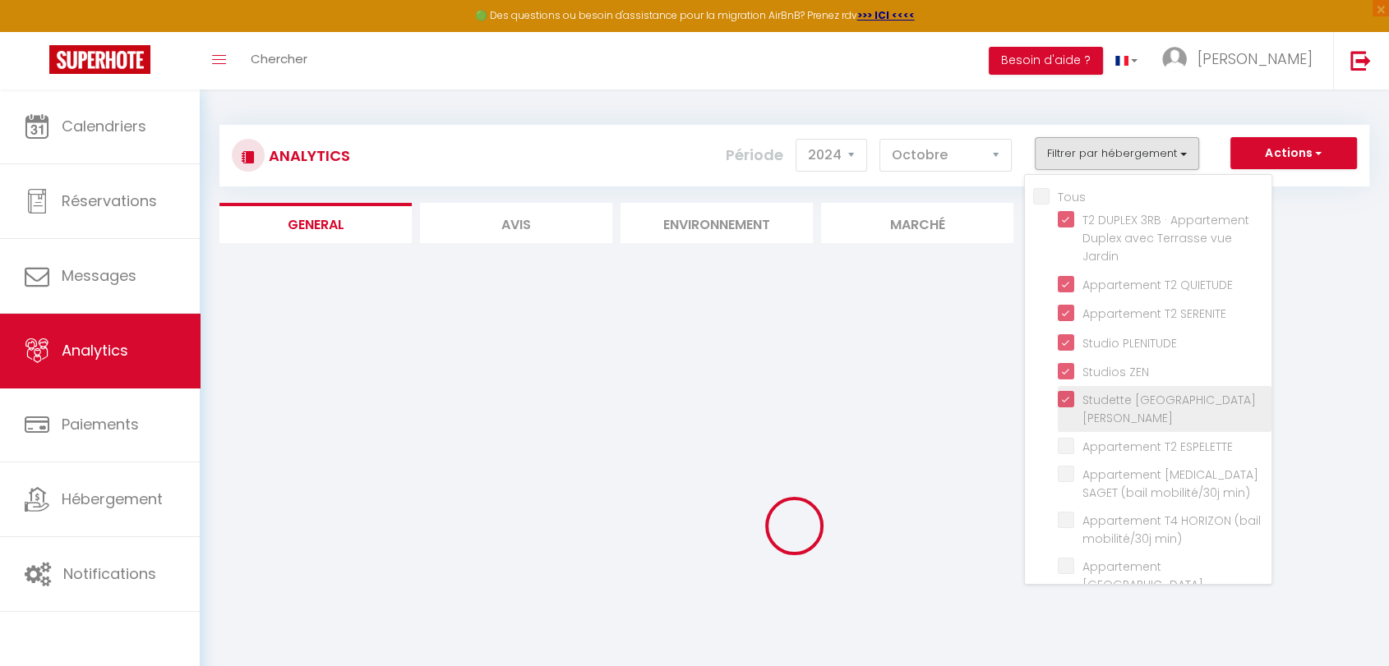
checkbox min\) "false"
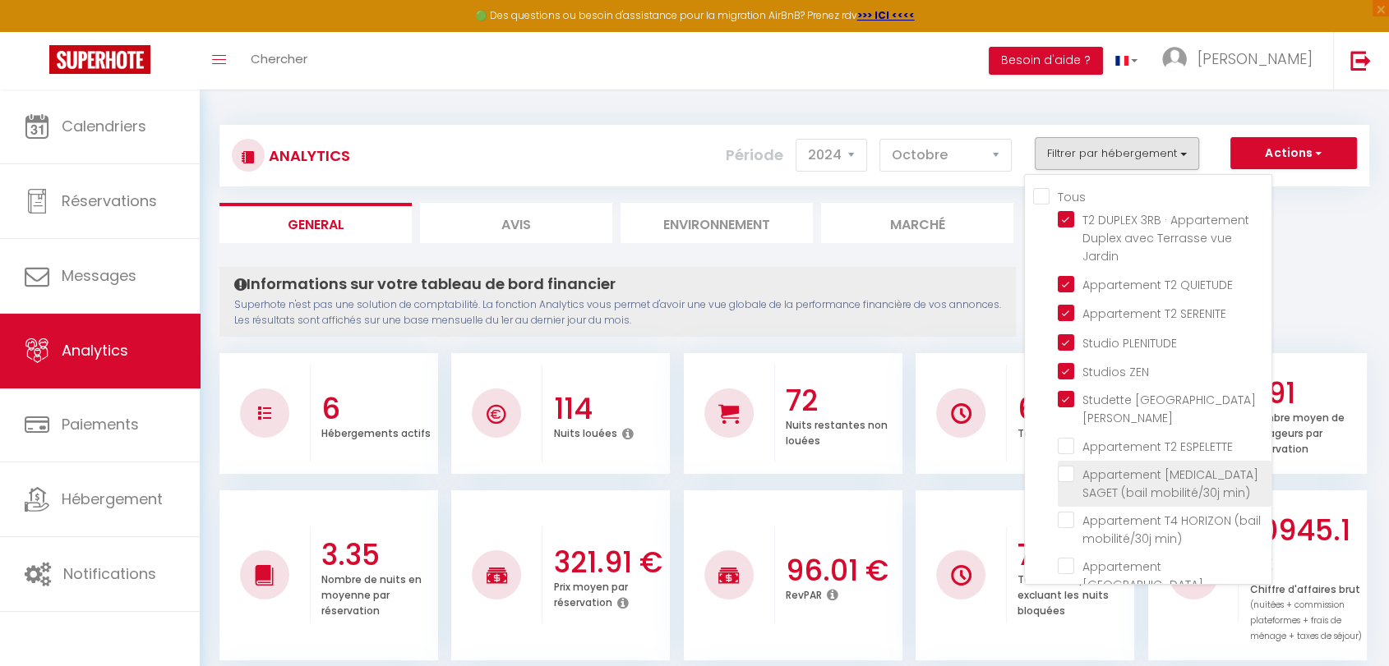
checkbox ESPELETTE "false"
checkbox min\) "false"
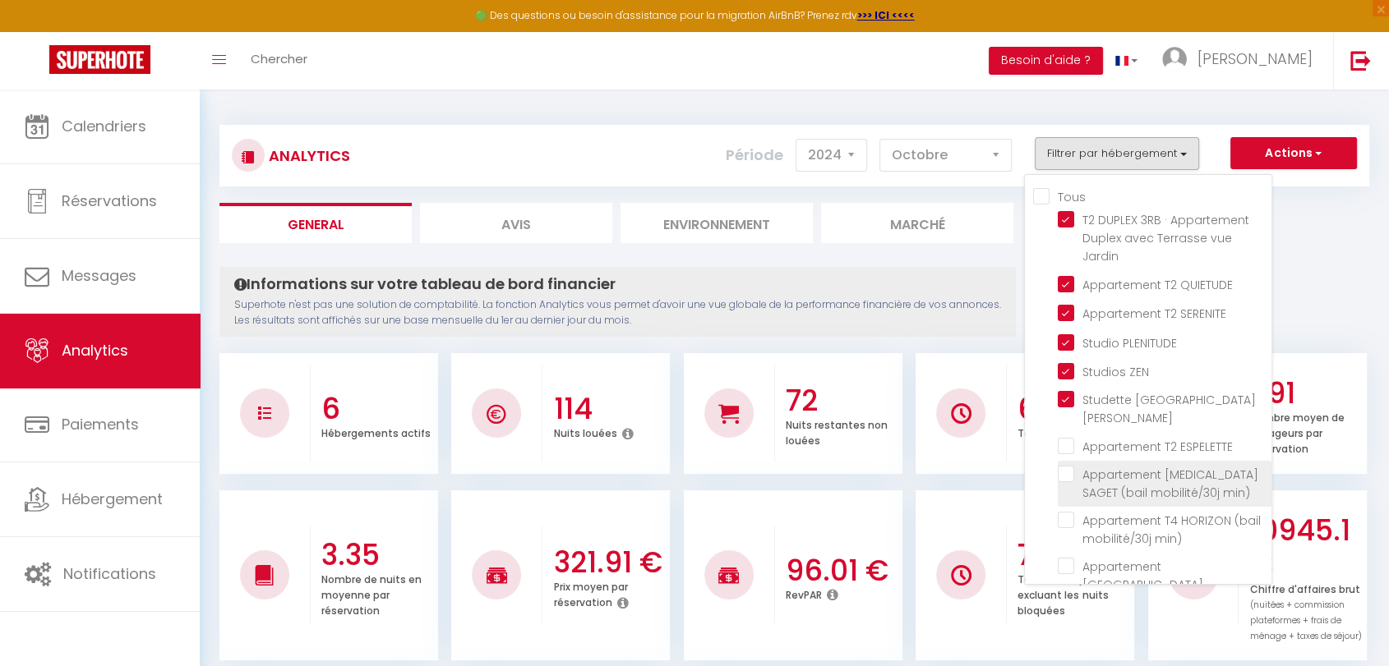
checkbox min\) "false"
click at [1069, 437] on ESPELETTE "checkbox" at bounding box center [1165, 445] width 214 height 16
checkbox ESPELETTE "true"
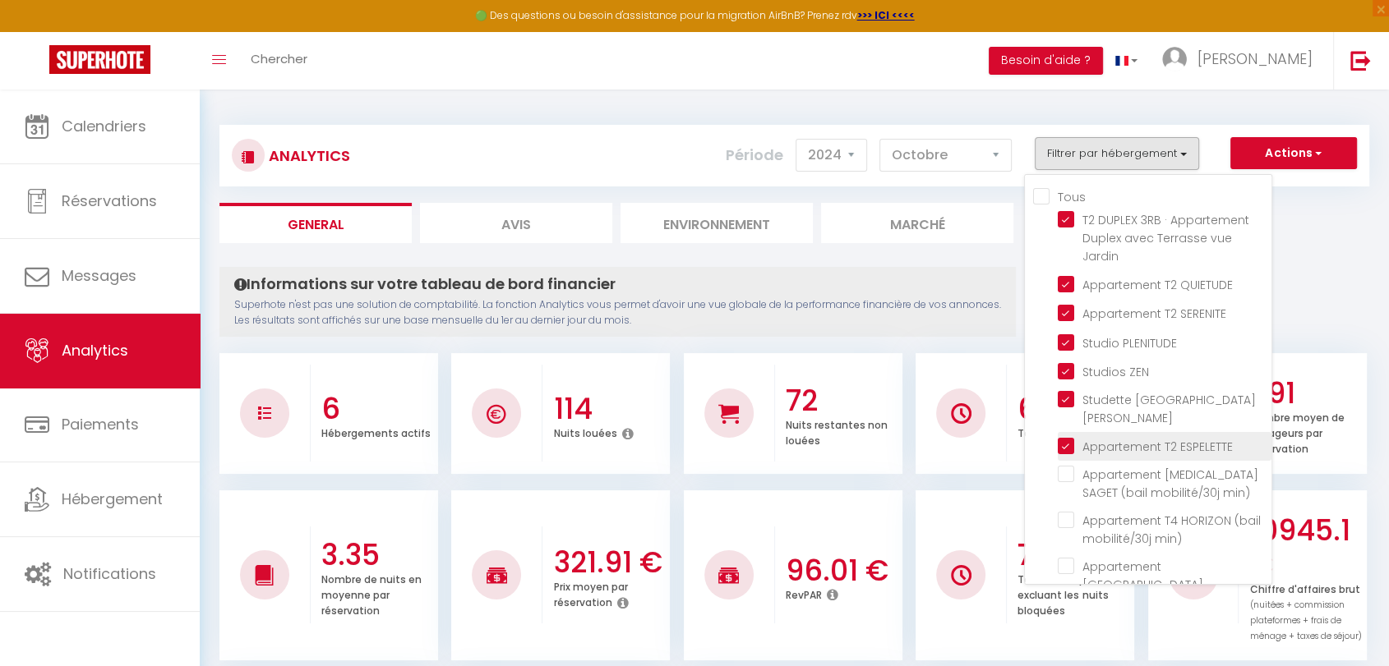
checkbox min\) "false"
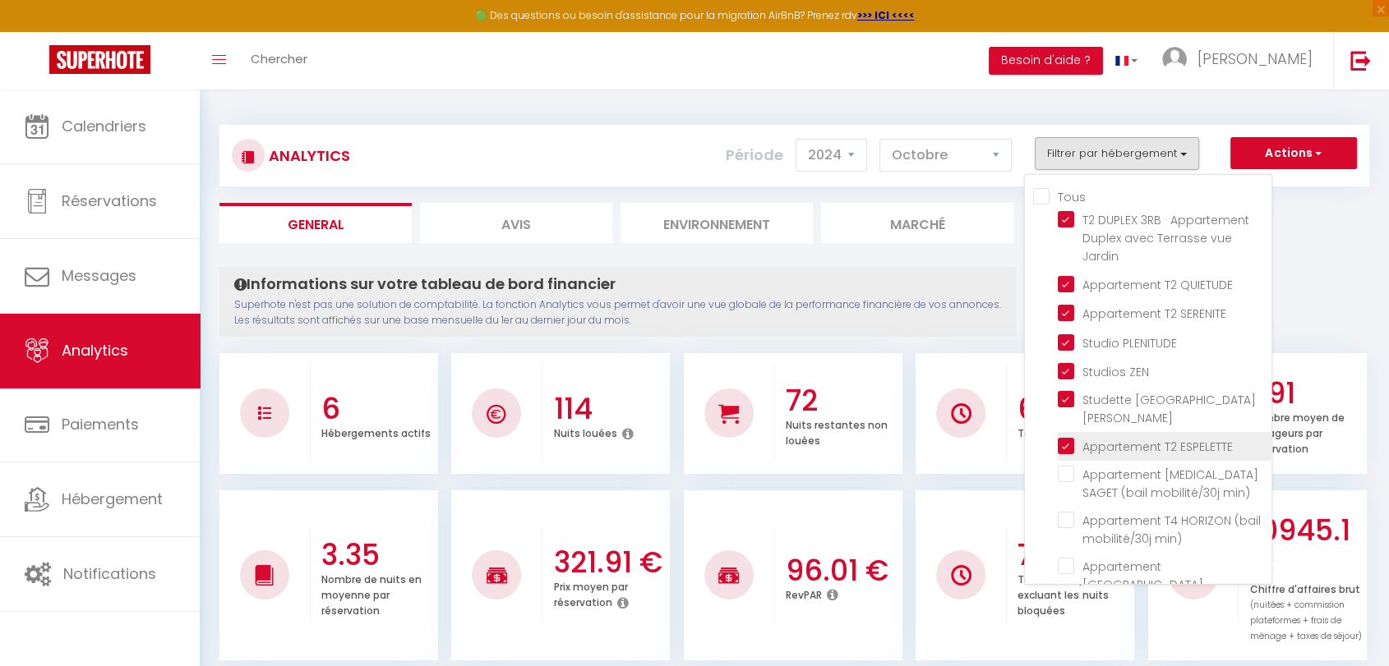
checkbox min\) "false"
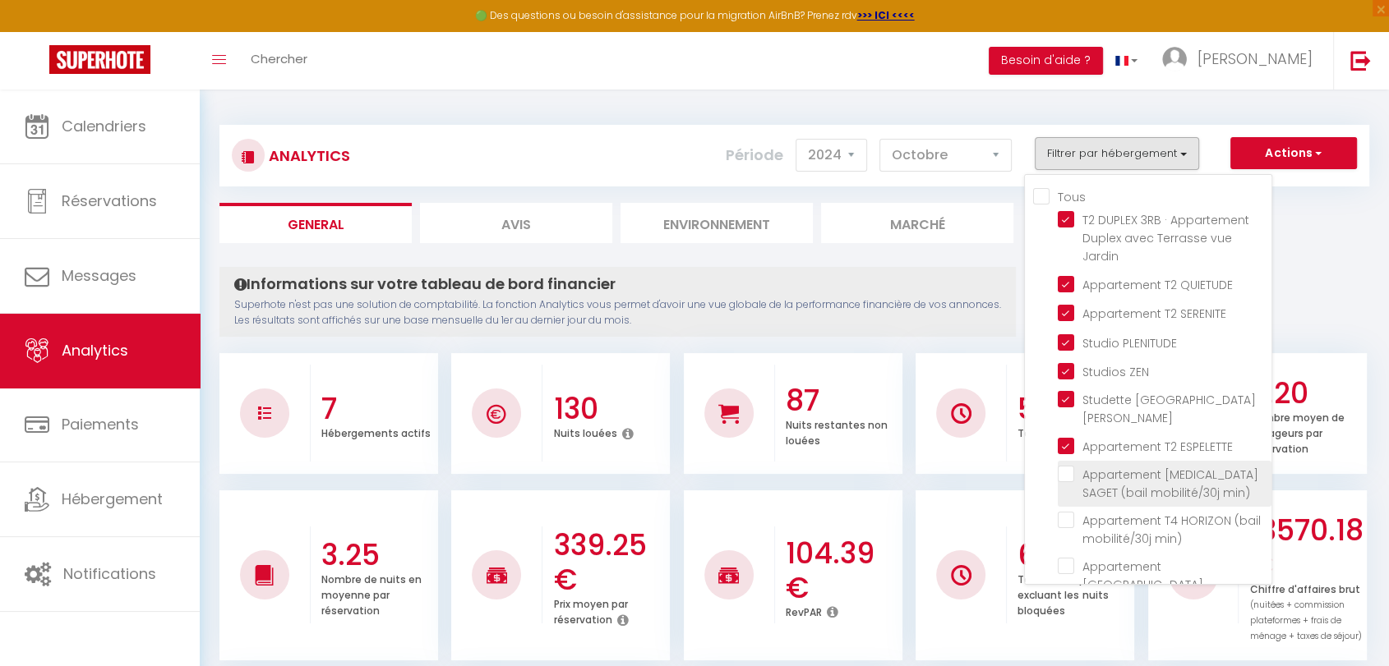
checkbox min\) "false"
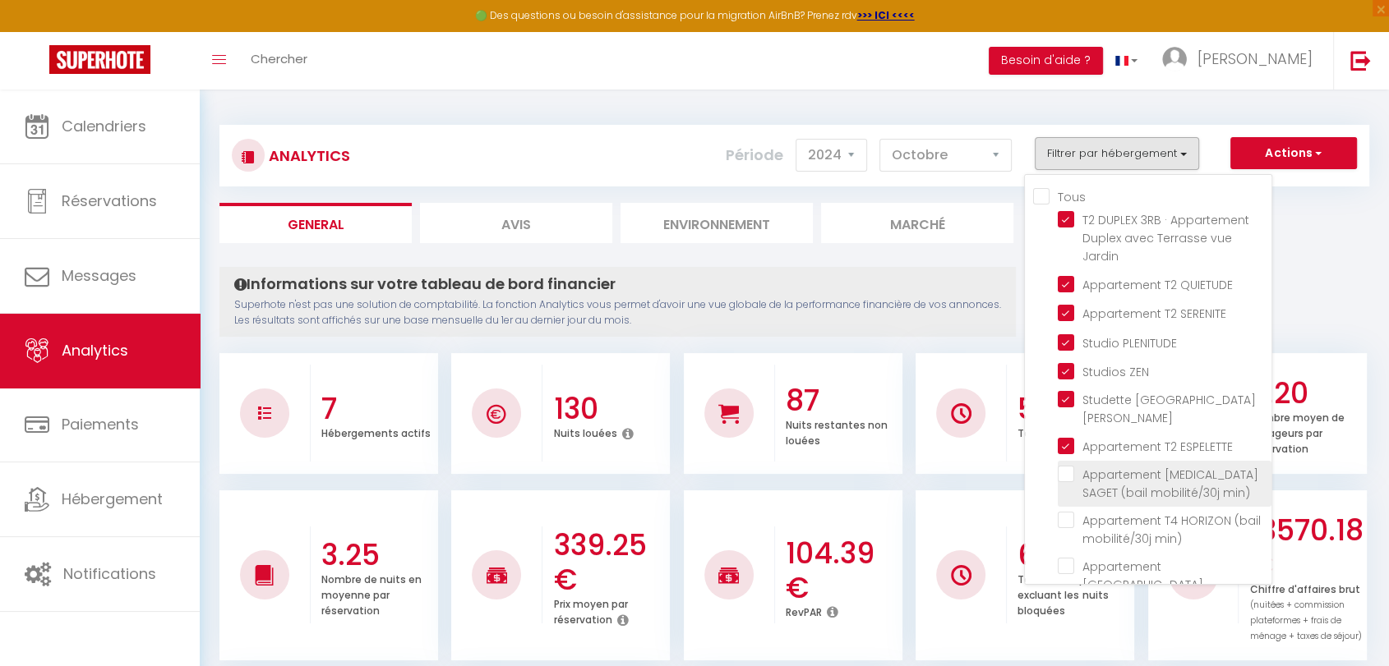
checkbox min\) "false"
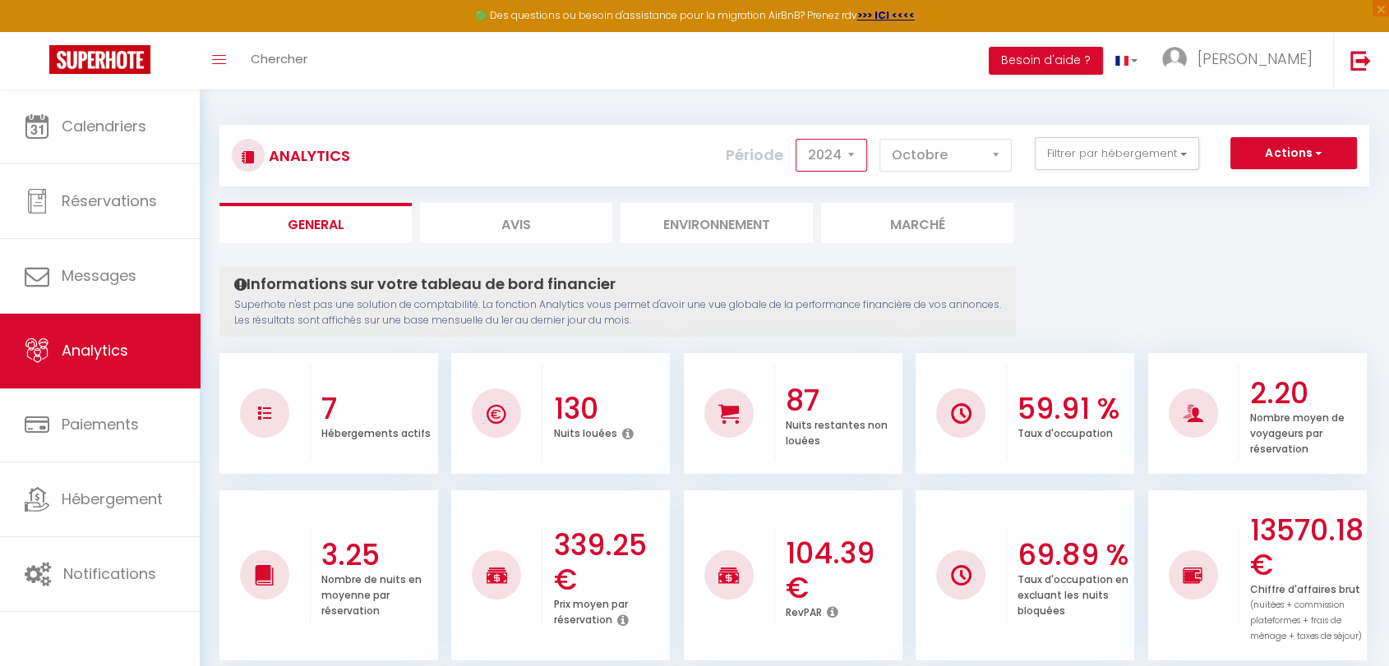
click at [851, 157] on select "2014 2015 2016 2017 2018 2019 2020 2021 2022 2023 2024 2025 2026 2027" at bounding box center [830, 155] width 71 height 33
click at [852, 157] on select "2014 2015 2016 2017 2018 2019 2020 2021 2022 2023 2024 2025 2026 2027" at bounding box center [830, 155] width 71 height 33
click at [1000, 158] on select "[PERSON_NAME] Mars [PERSON_NAME] Juin Juillet Août Septembre Octobre Novembre D…" at bounding box center [945, 155] width 132 height 33
select select "1"
click at [882, 139] on select "[PERSON_NAME] Mars [PERSON_NAME] Juin Juillet Août Septembre Octobre Novembre D…" at bounding box center [945, 155] width 132 height 33
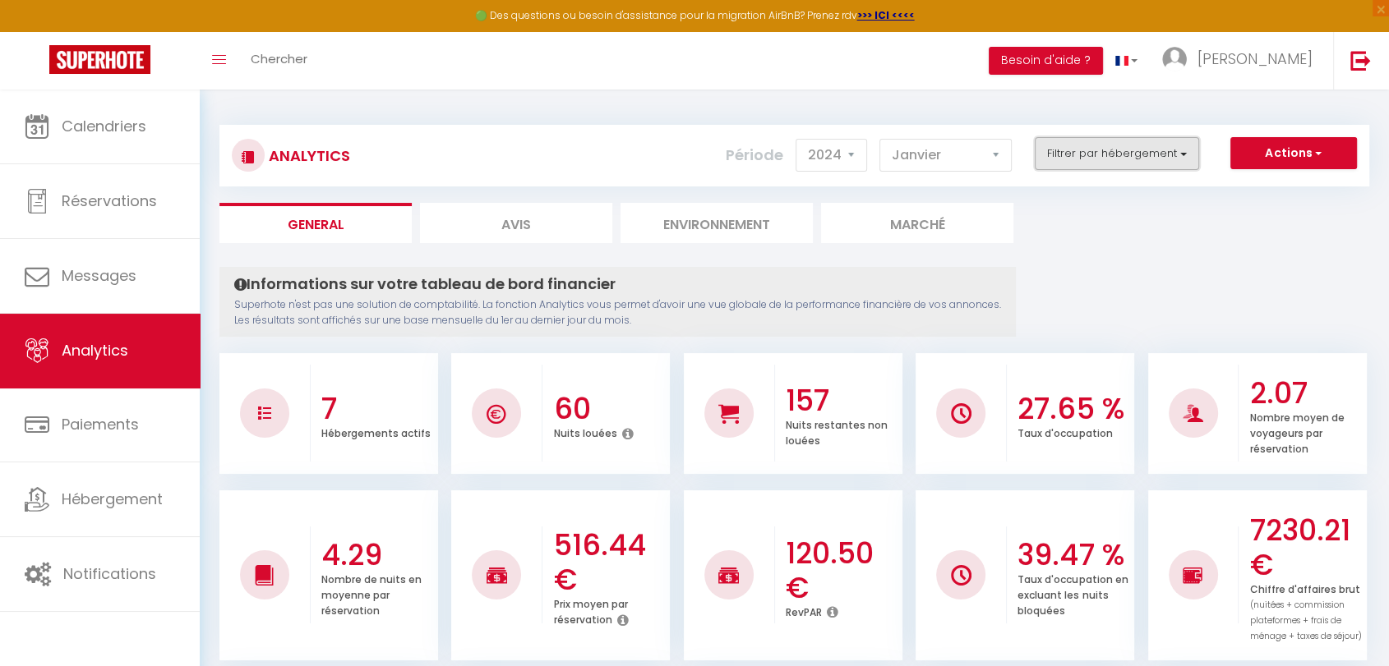
click at [1177, 150] on button "Filtrer par hébergement" at bounding box center [1117, 153] width 164 height 33
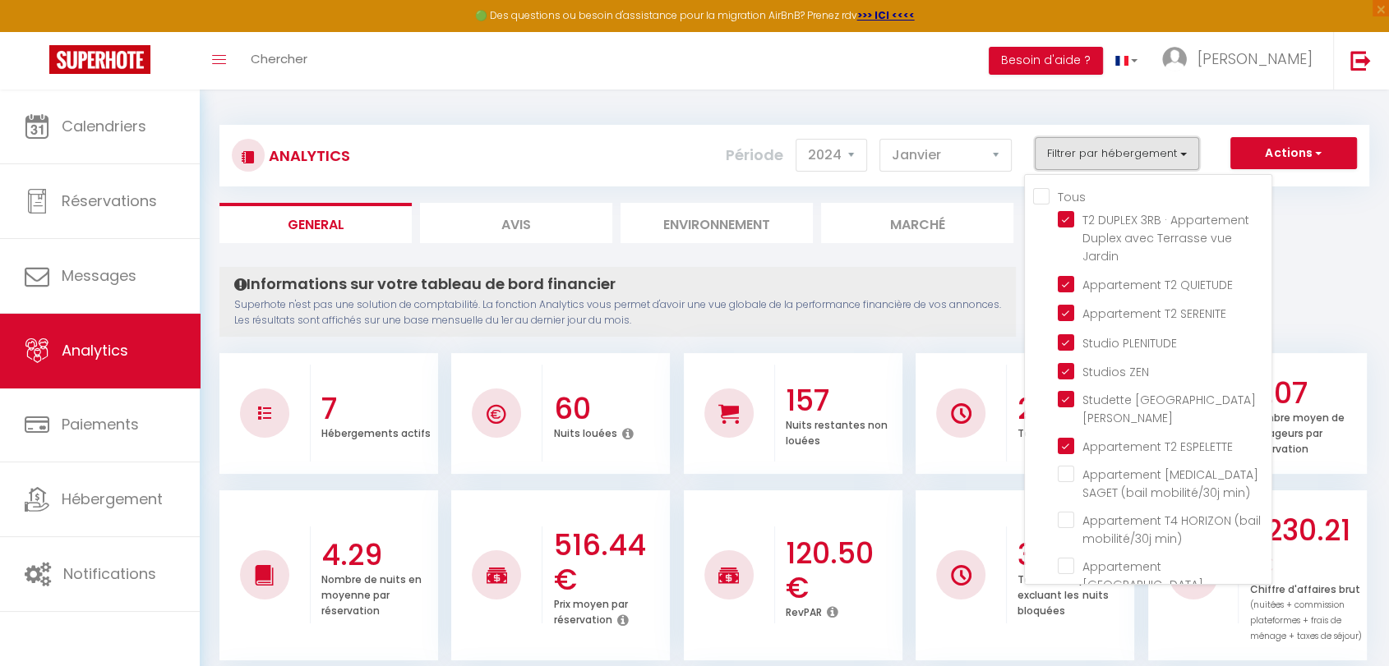
click at [1177, 150] on button "Filtrer par hébergement" at bounding box center [1117, 153] width 164 height 33
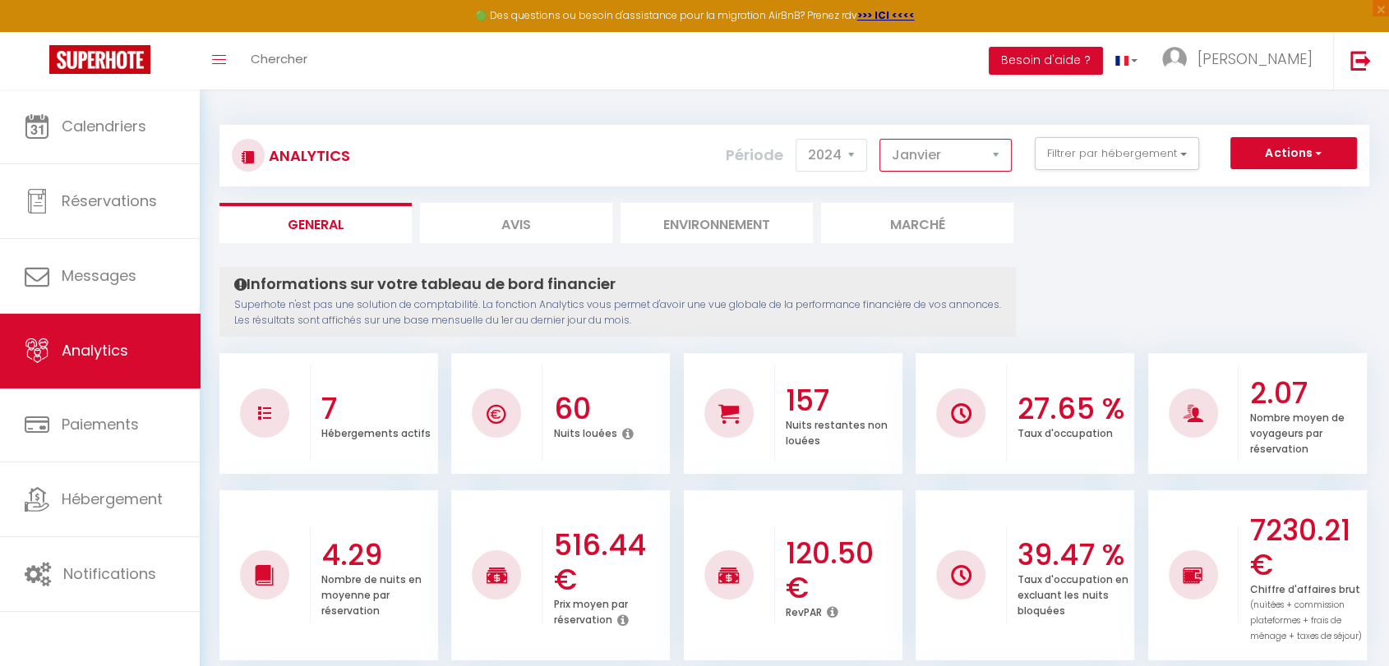
click at [998, 156] on select "[PERSON_NAME] Mars [PERSON_NAME] Juin Juillet Août Septembre Octobre Novembre D…" at bounding box center [945, 155] width 132 height 33
click at [1189, 159] on button "Filtrer par hébergement" at bounding box center [1117, 153] width 164 height 33
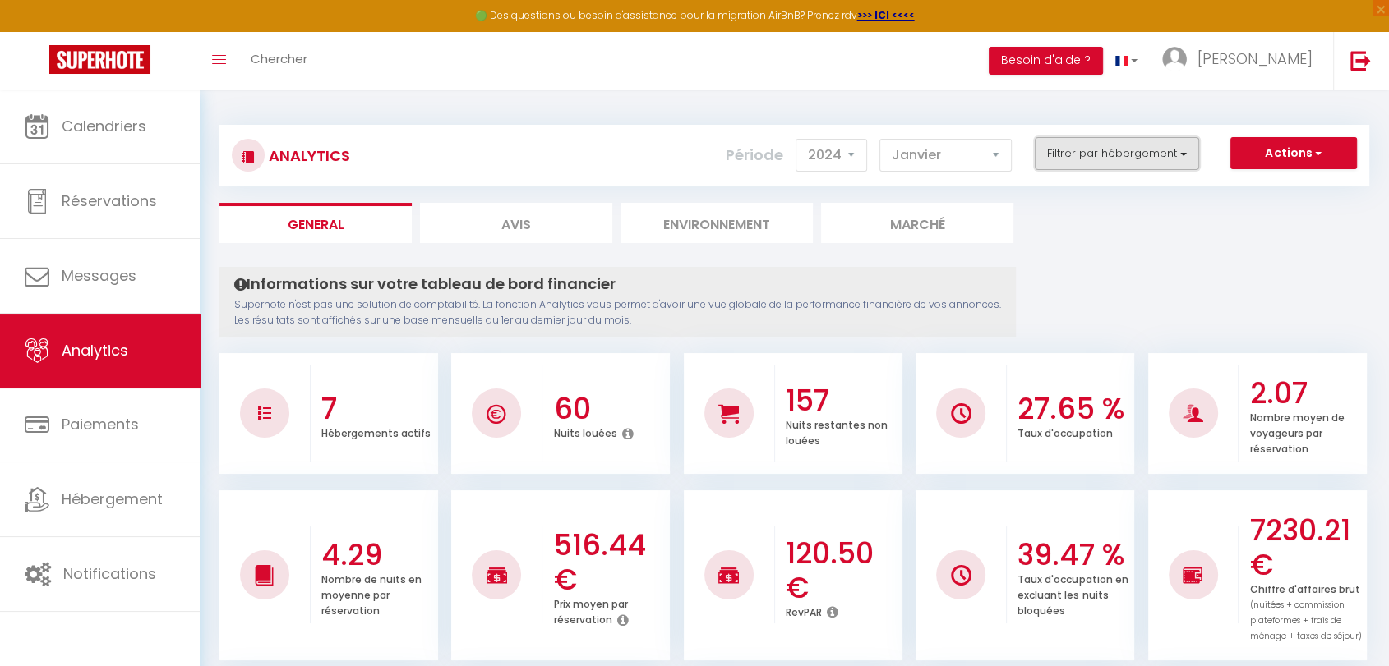
click at [1189, 158] on button "Filtrer par hébergement" at bounding box center [1117, 153] width 164 height 33
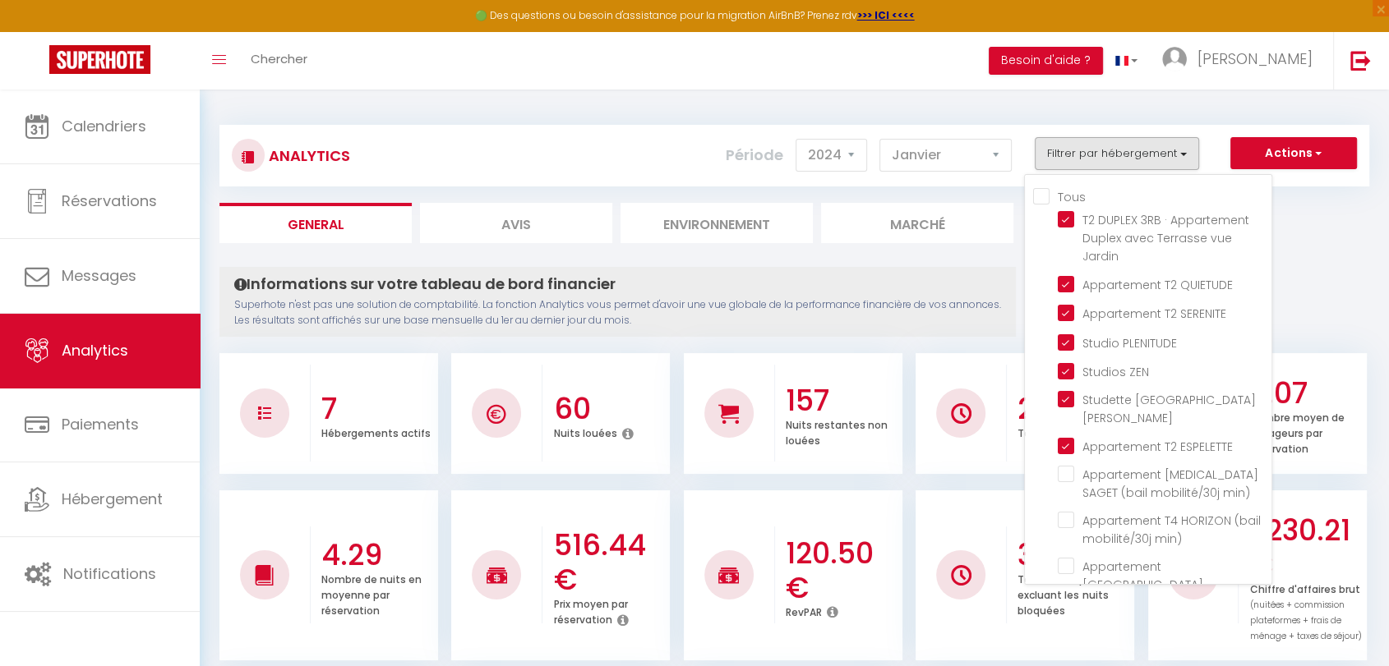
click at [1043, 194] on input "Tous" at bounding box center [1152, 195] width 238 height 16
checkbox input "true"
checkbox min\) "true"
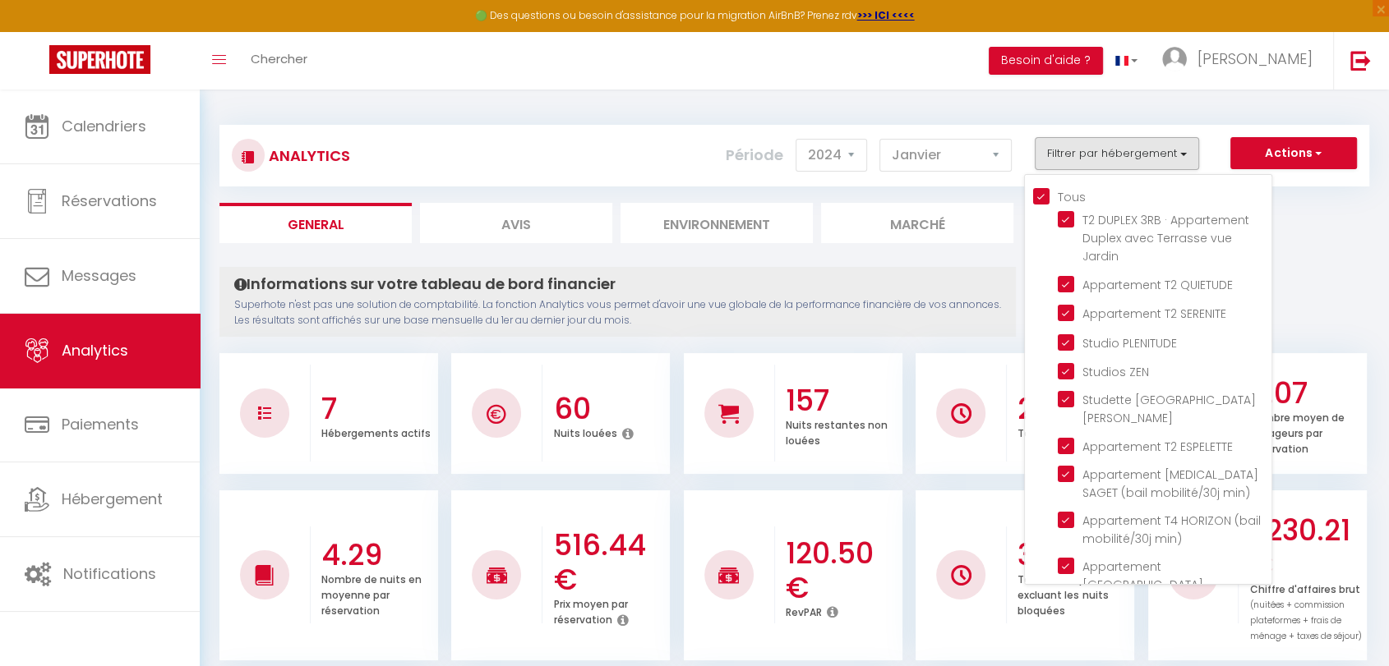
checkbox min\) "true"
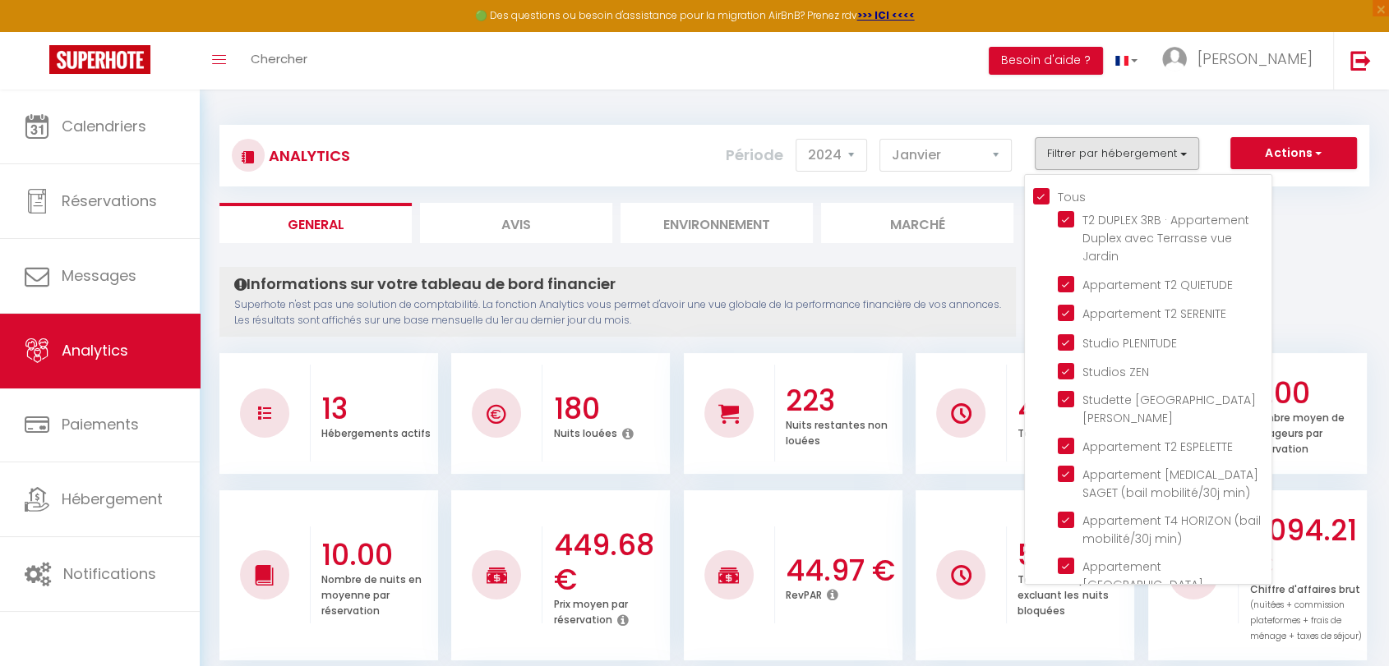
click at [1038, 195] on input "Tous" at bounding box center [1152, 195] width 238 height 16
checkbox input "false"
checkbox Jardin "false"
checkbox QUIETUDE "false"
checkbox SERENITE "false"
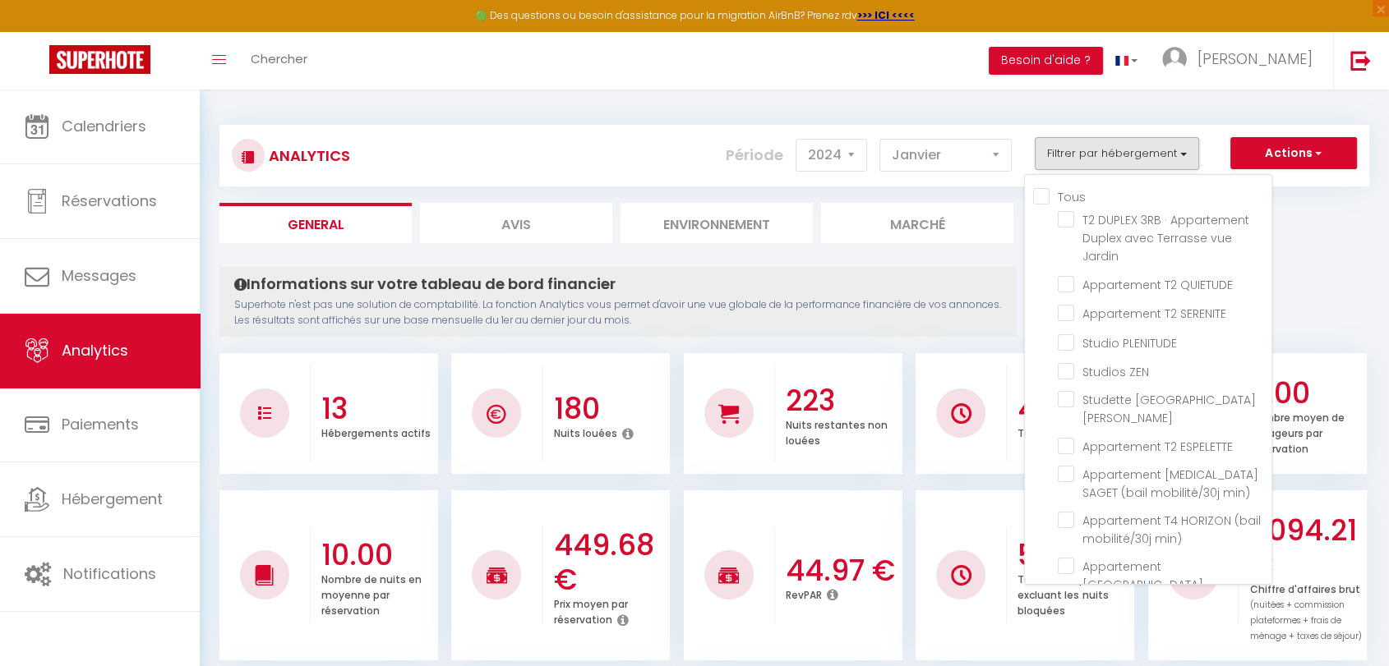
checkbox PLENITUDE "false"
checkbox ZEN "false"
checkbox St-Jean "false"
checkbox ESPELETTE "false"
checkbox min\) "false"
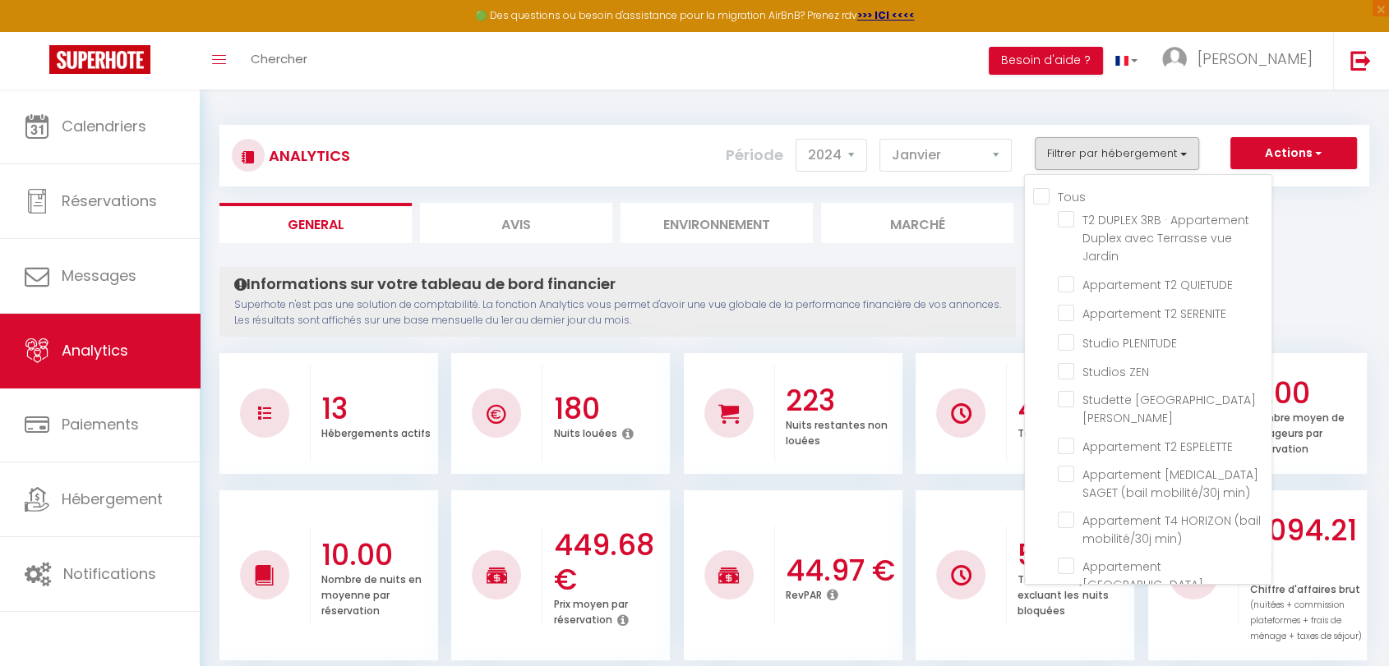
checkbox min\) "false"
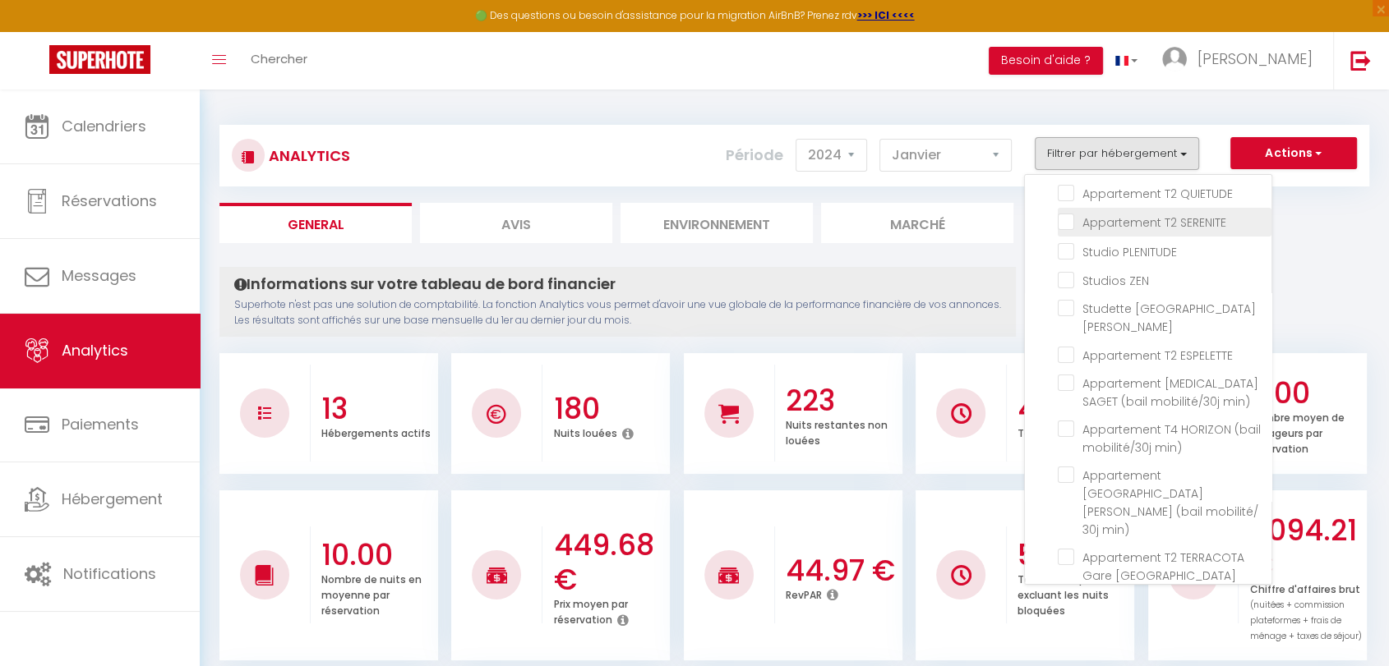
scroll to position [160, 0]
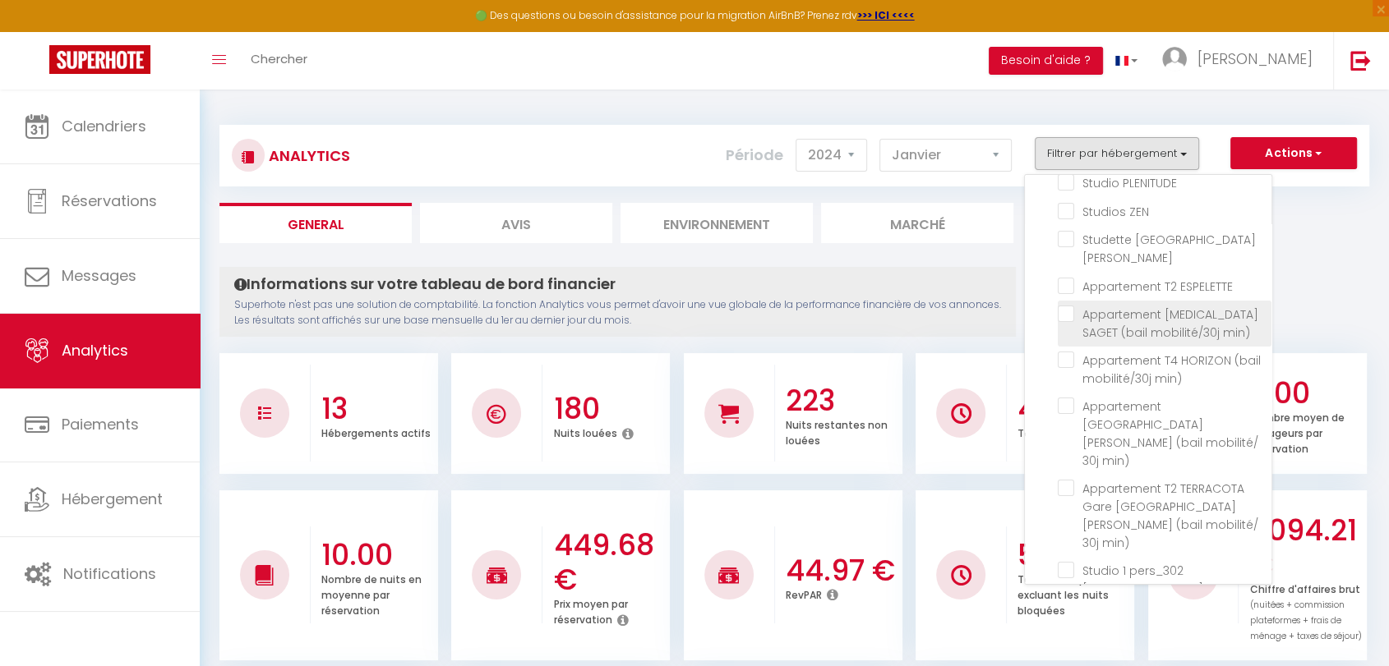
click at [1073, 306] on min\) "checkbox" at bounding box center [1165, 314] width 214 height 16
checkbox min\) "true"
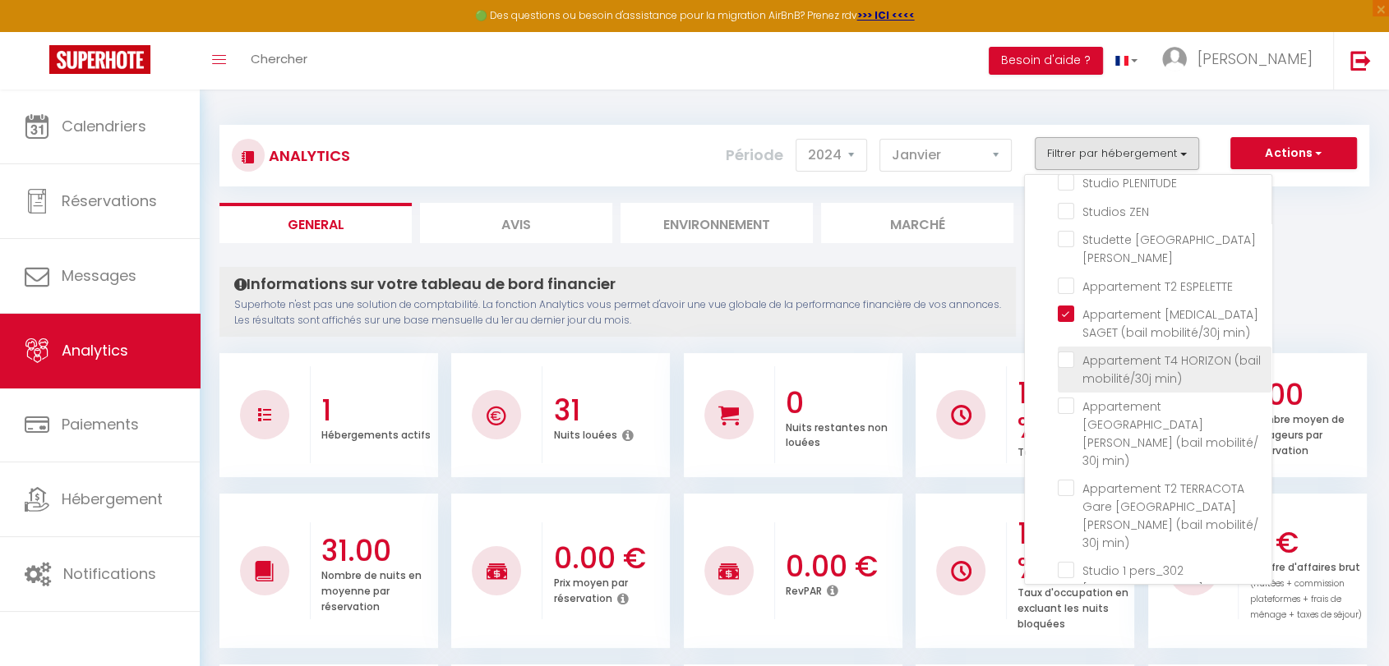
click at [1077, 352] on min\) "checkbox" at bounding box center [1165, 360] width 214 height 16
checkbox min\) "true"
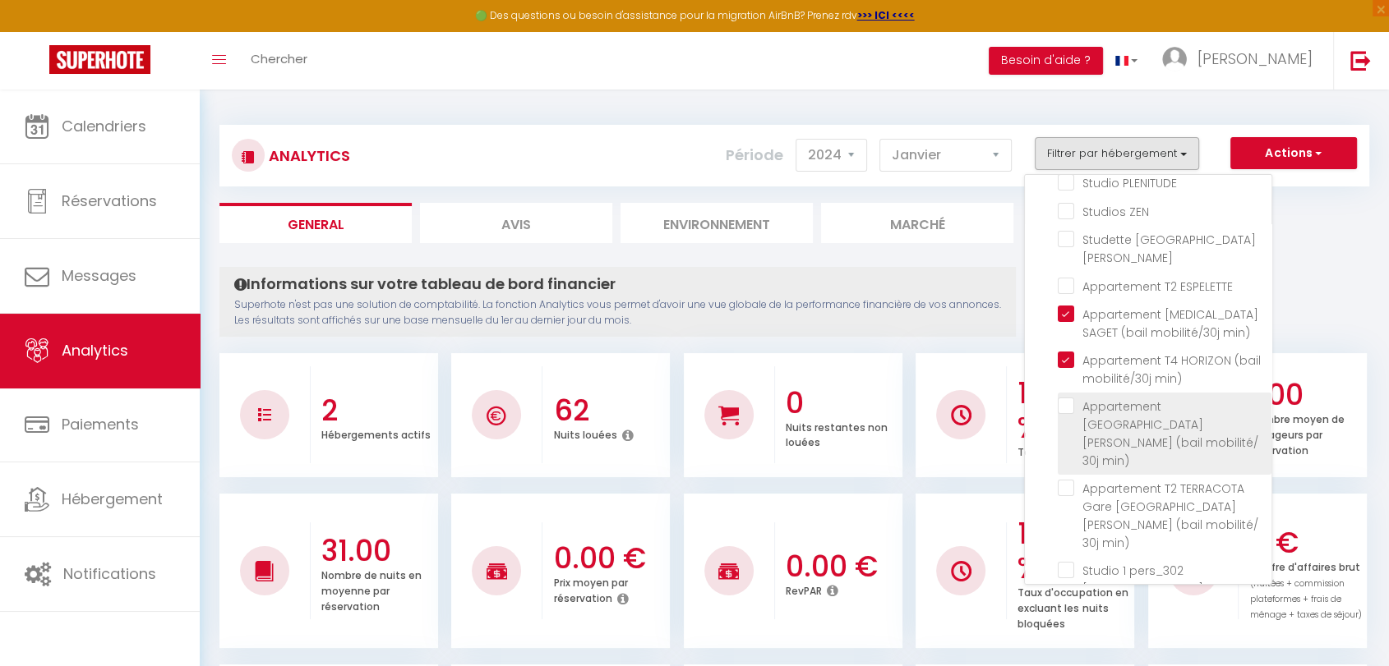
click at [1076, 398] on min\) "checkbox" at bounding box center [1165, 406] width 214 height 16
checkbox min\) "true"
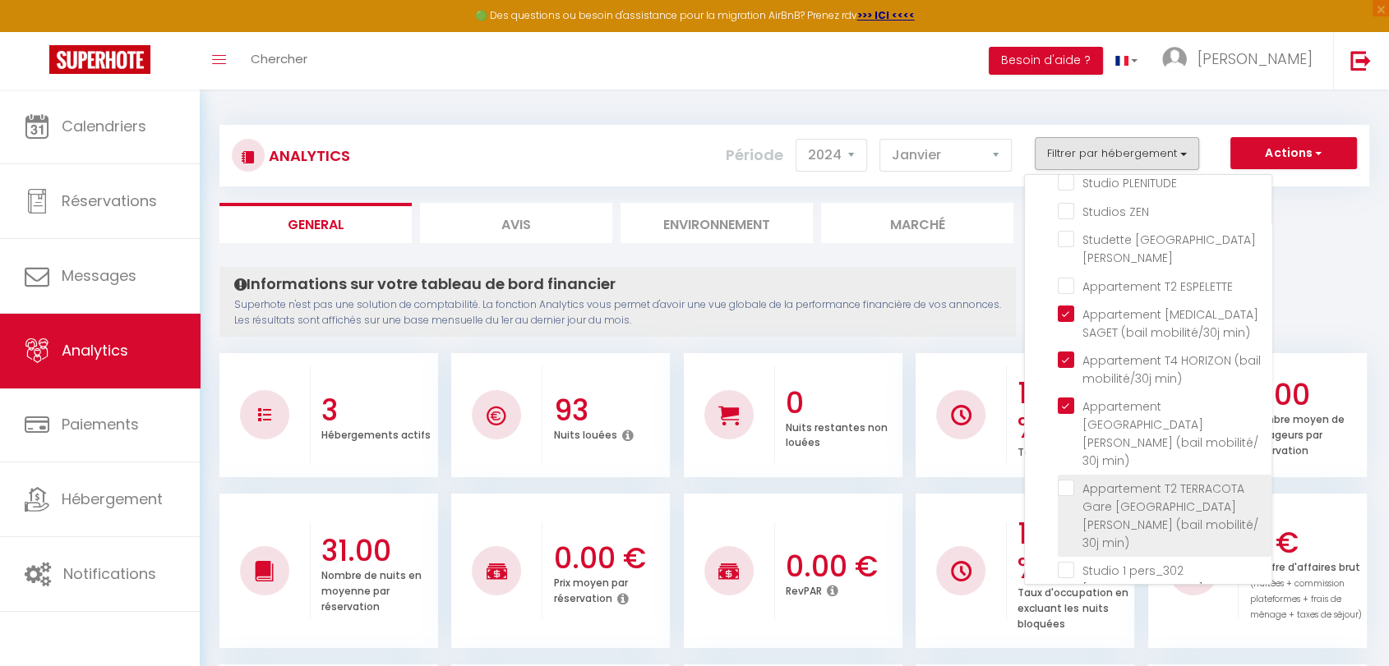
click at [1075, 480] on min\) "checkbox" at bounding box center [1165, 488] width 214 height 16
checkbox min\) "true"
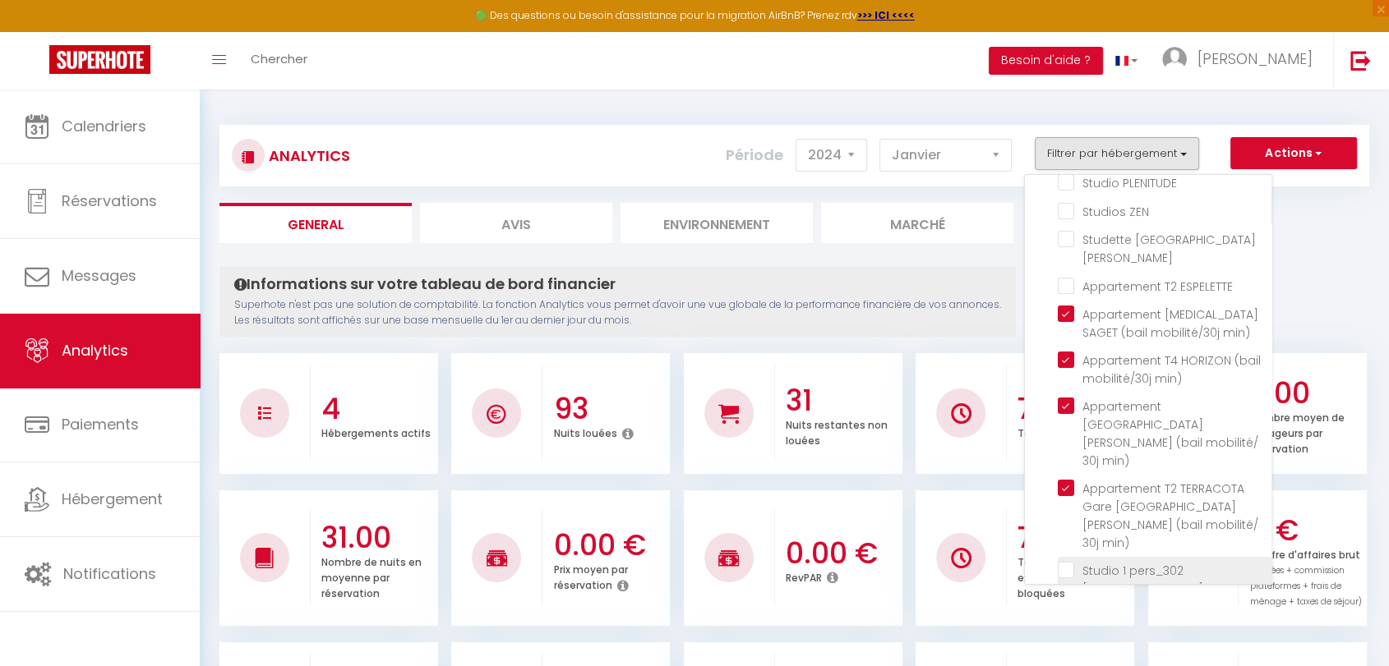
click at [1073, 562] on min\) "checkbox" at bounding box center [1165, 570] width 214 height 16
checkbox min\) "true"
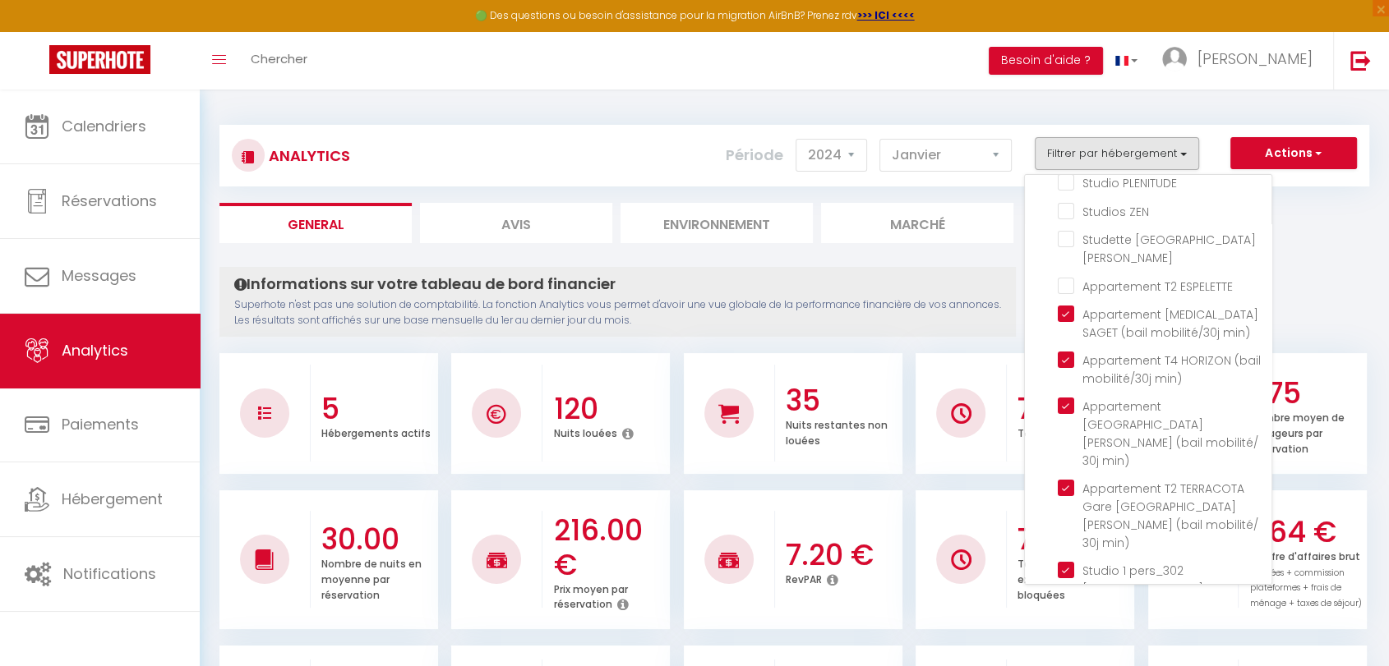
click at [1074, 644] on min\) "checkbox" at bounding box center [1165, 652] width 214 height 16
checkbox min\) "true"
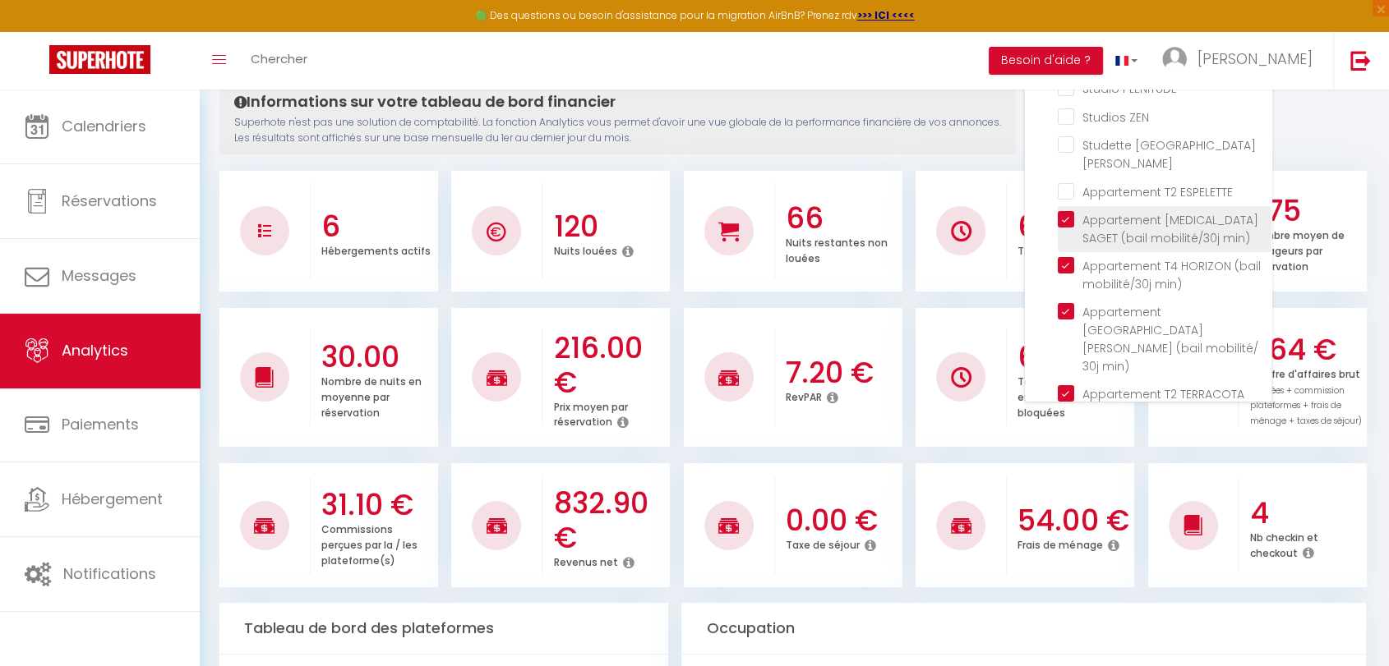
scroll to position [0, 0]
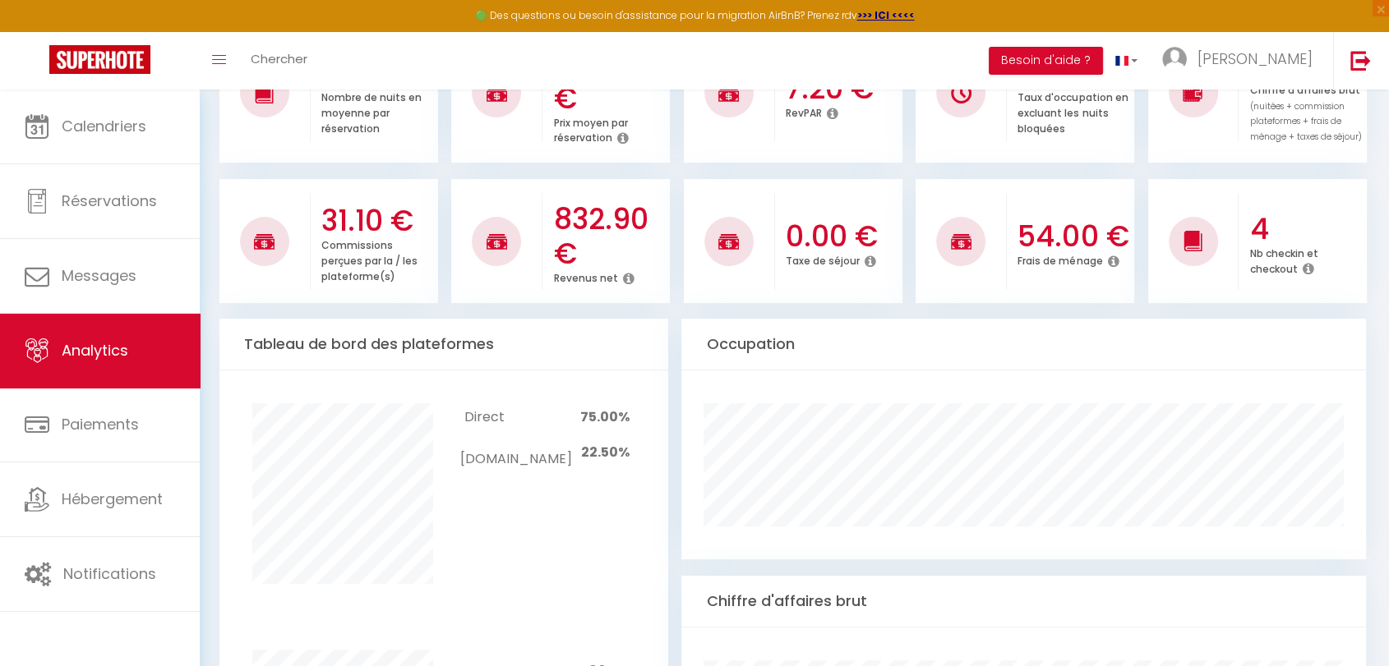
scroll to position [222, 0]
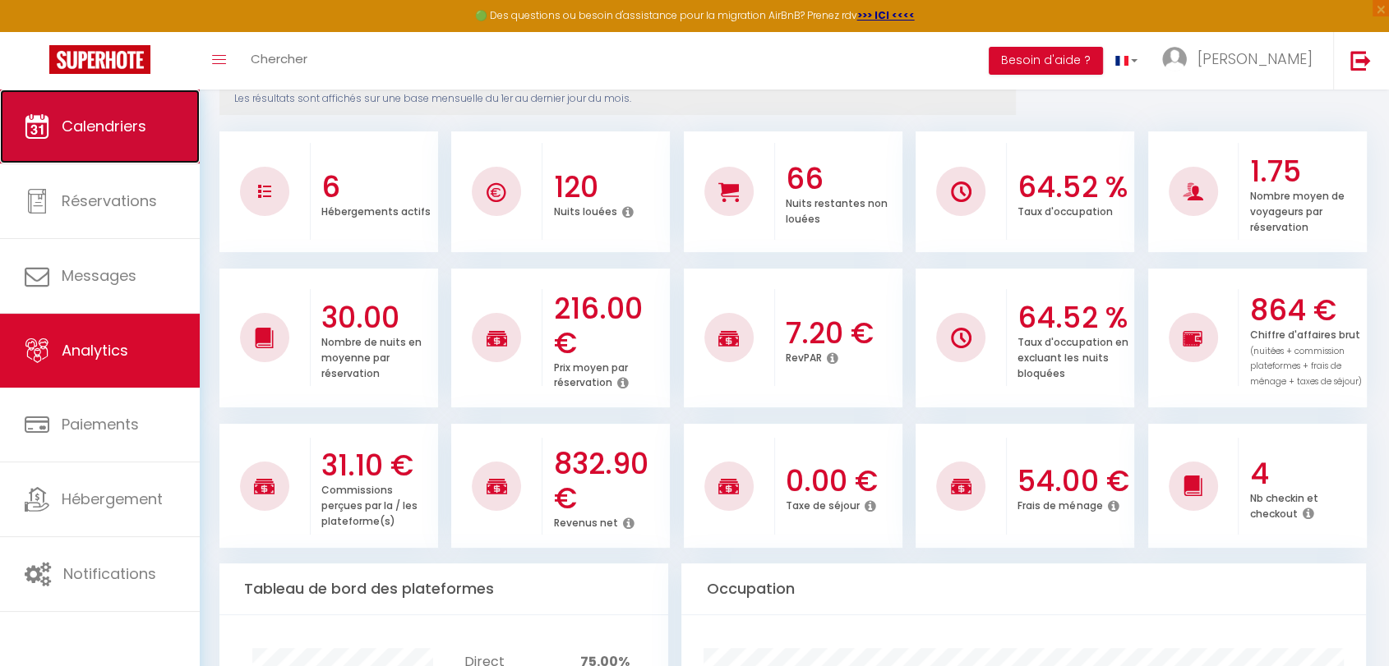
click at [128, 120] on span "Calendriers" at bounding box center [104, 126] width 85 height 21
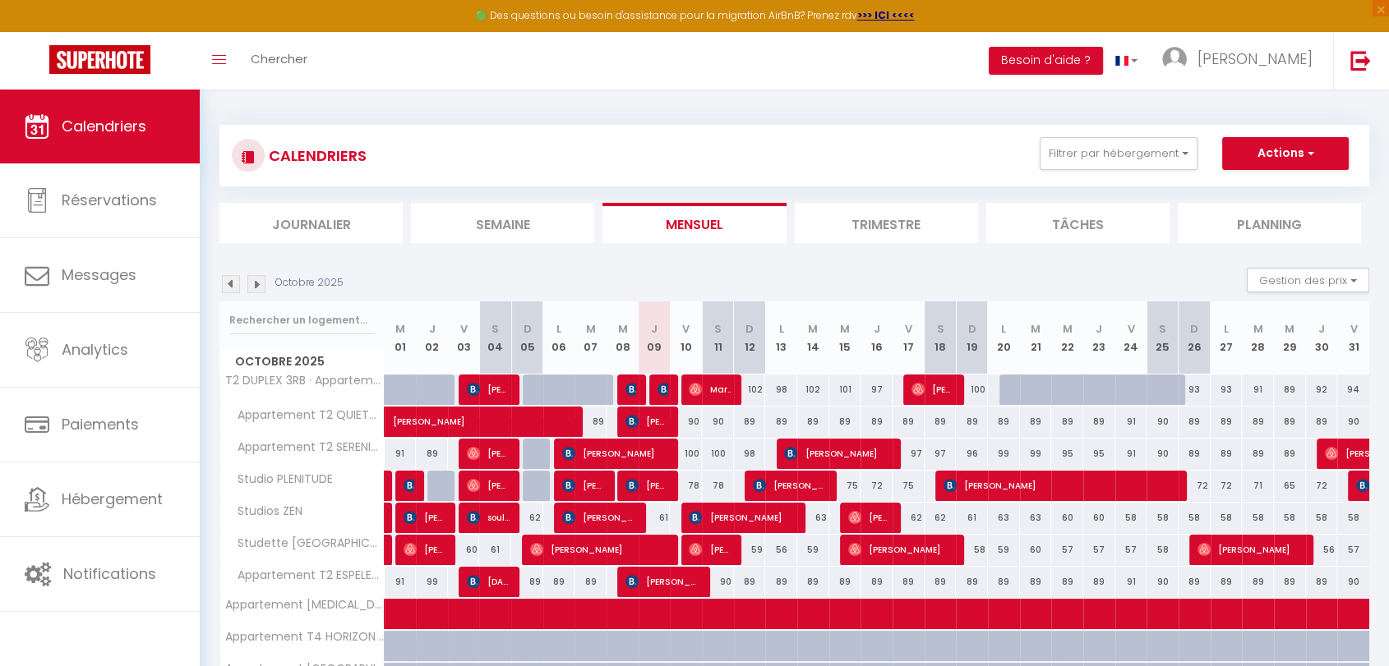
click at [233, 287] on img at bounding box center [231, 284] width 18 height 18
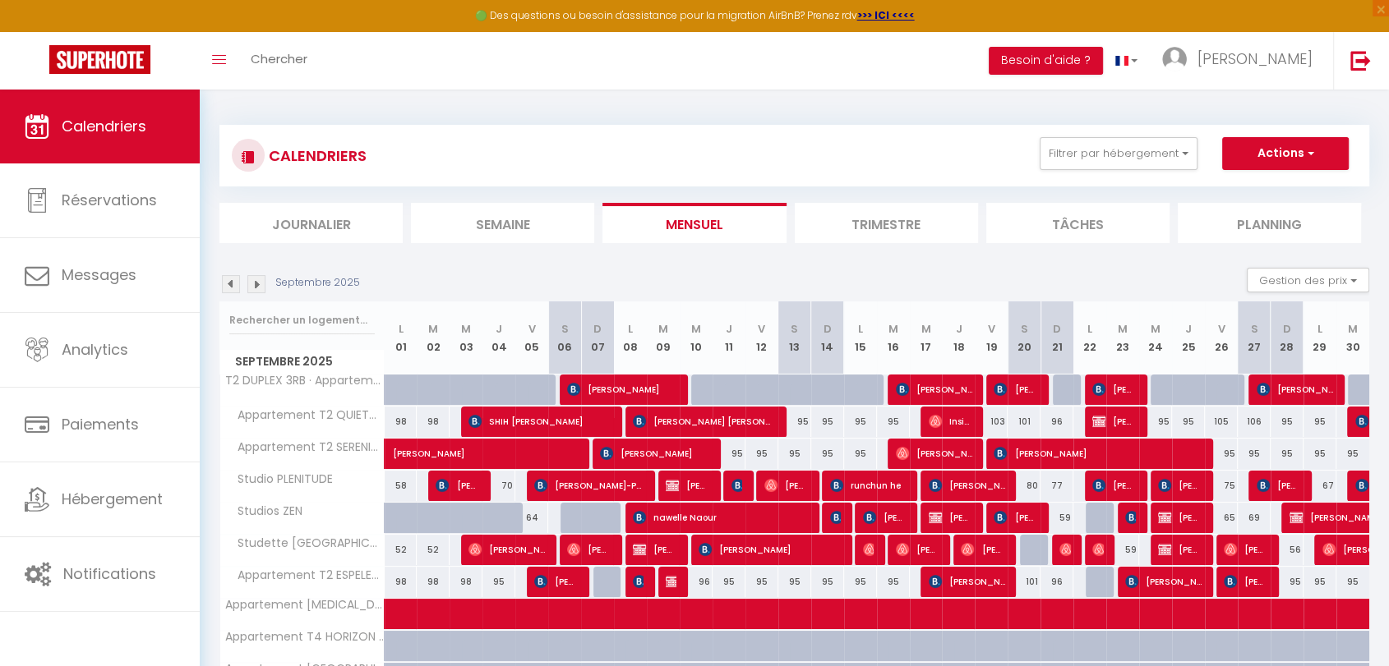
click at [233, 287] on img at bounding box center [231, 284] width 18 height 18
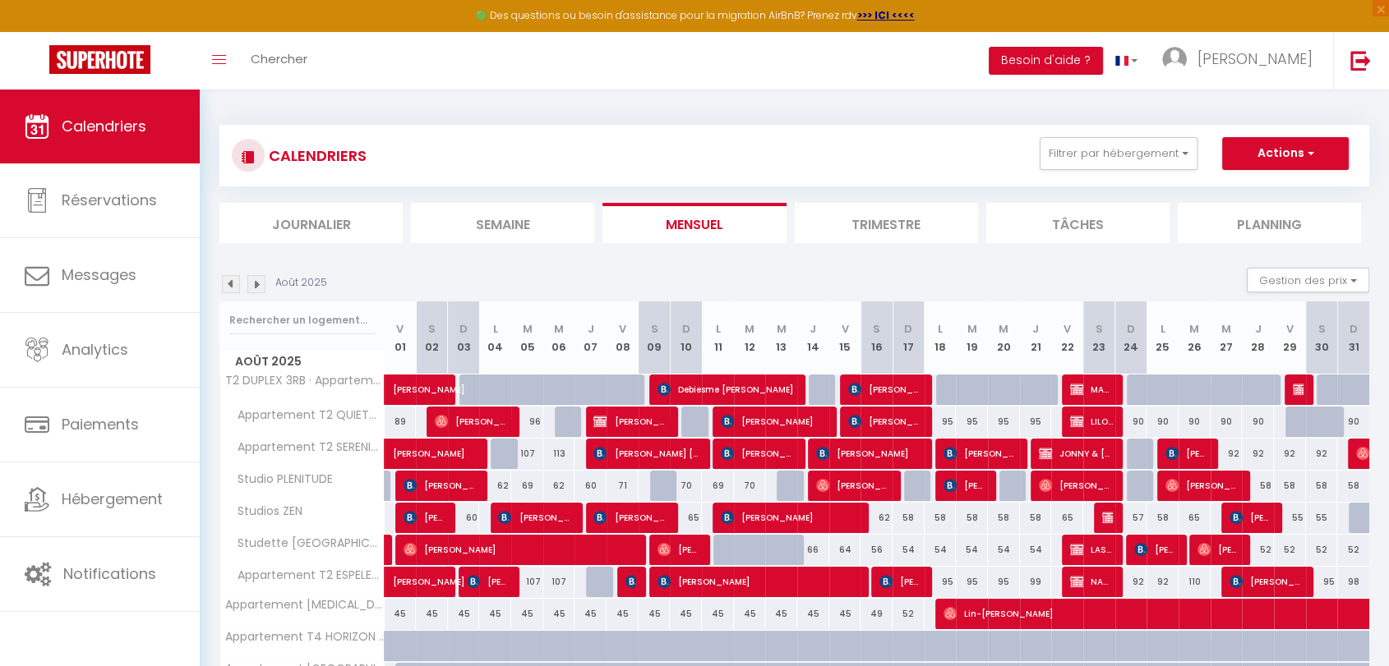
click at [317, 287] on p "Août 2025" at bounding box center [301, 283] width 52 height 16
click at [283, 355] on span "Août 2025" at bounding box center [302, 362] width 164 height 24
click at [285, 326] on input "text" at bounding box center [301, 321] width 145 height 30
click at [224, 284] on img at bounding box center [231, 284] width 18 height 18
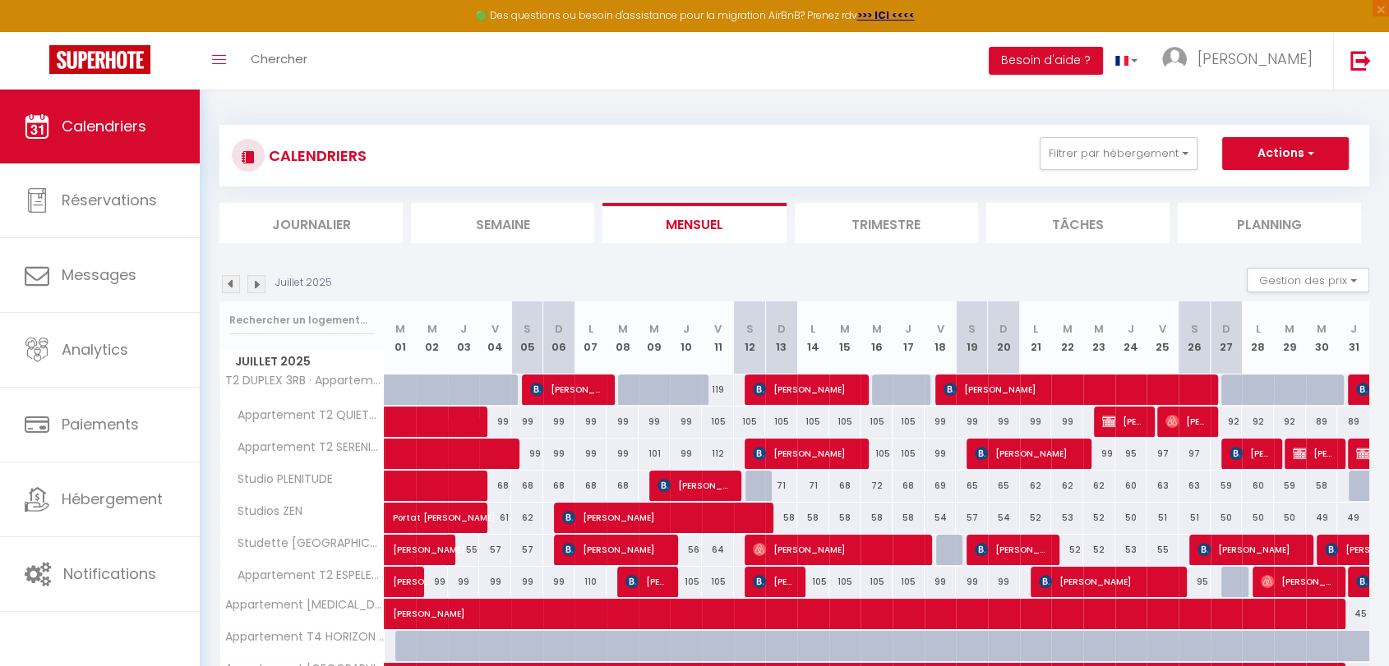
click at [224, 284] on img at bounding box center [231, 284] width 18 height 18
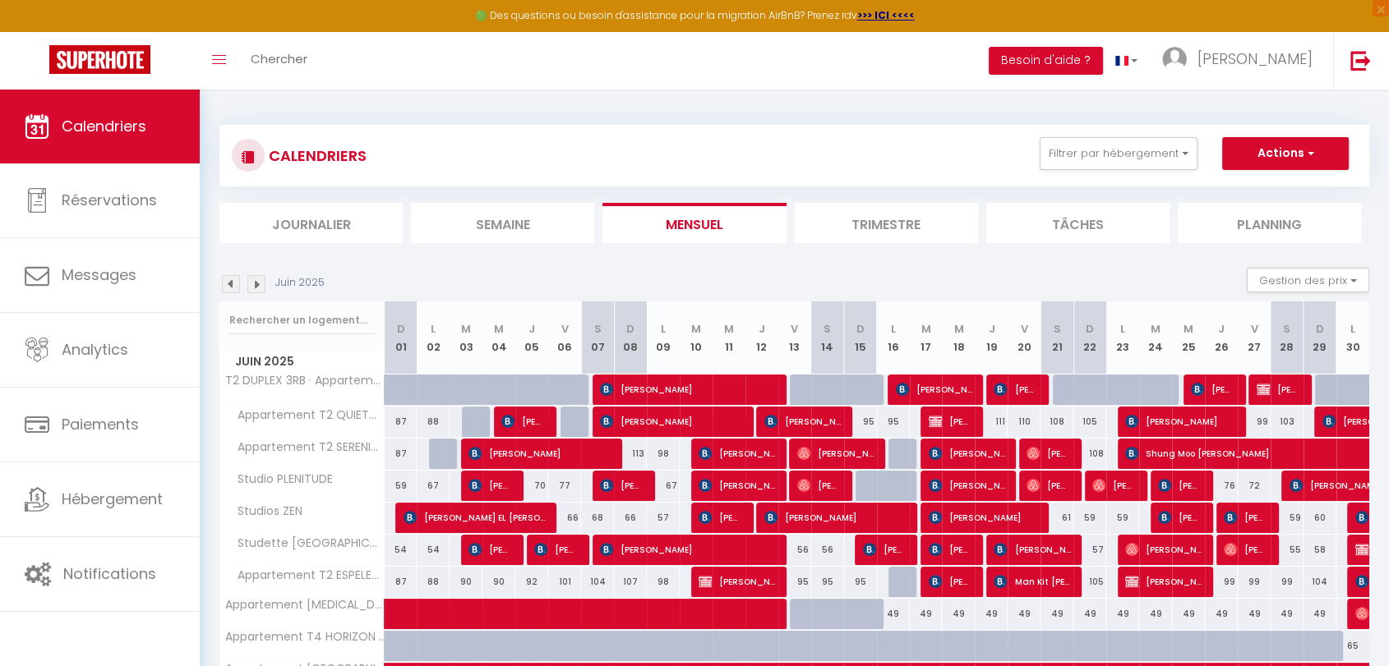
click at [224, 284] on img at bounding box center [231, 284] width 18 height 18
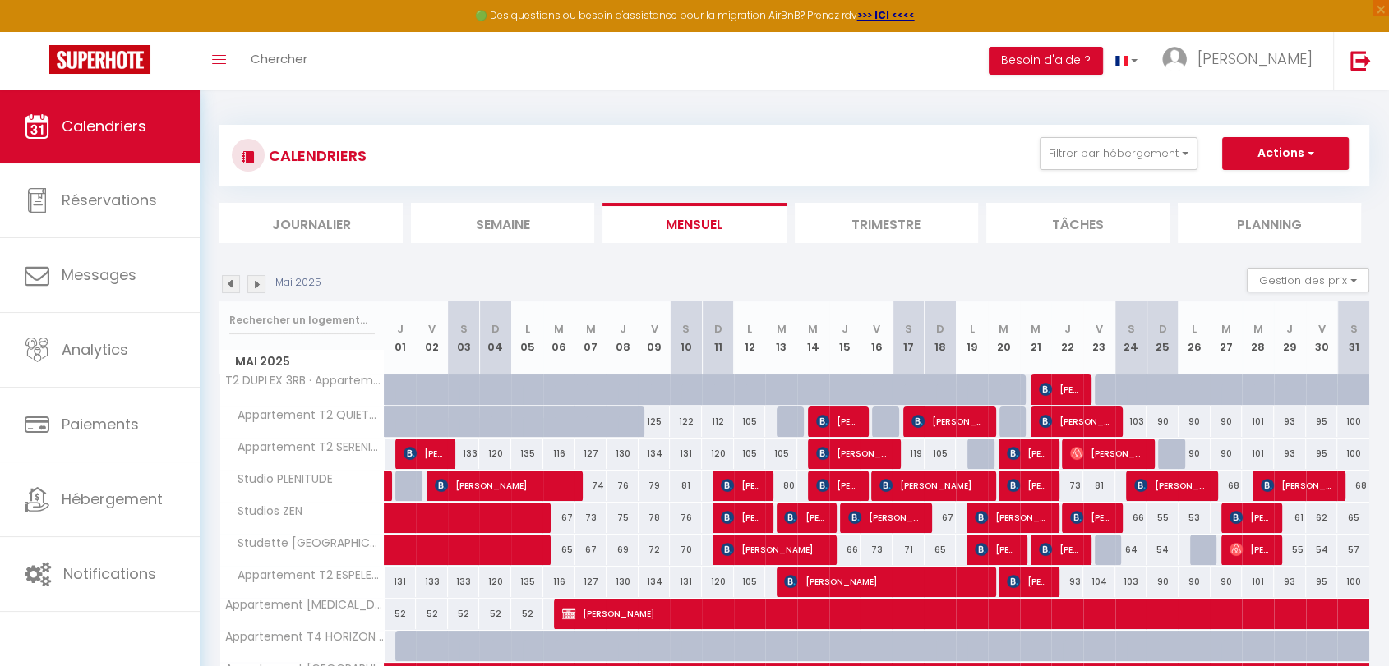
click at [224, 284] on img at bounding box center [231, 284] width 18 height 18
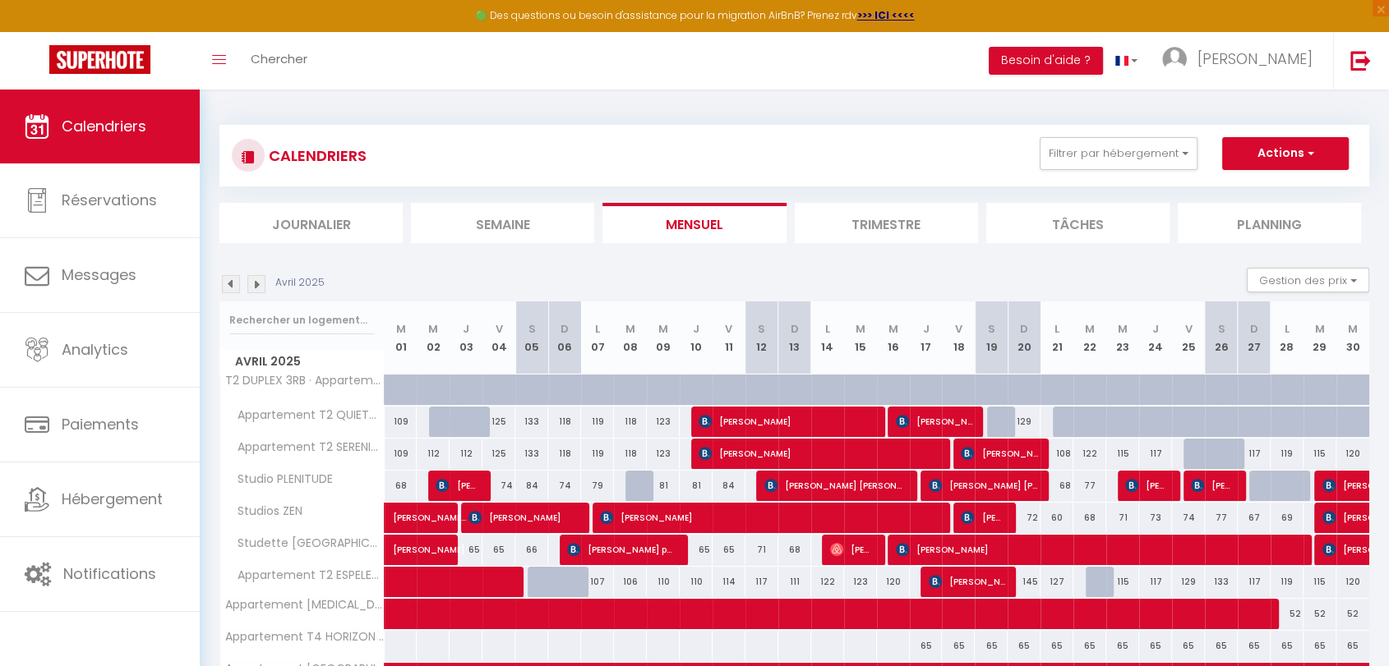
click at [224, 284] on img at bounding box center [231, 284] width 18 height 18
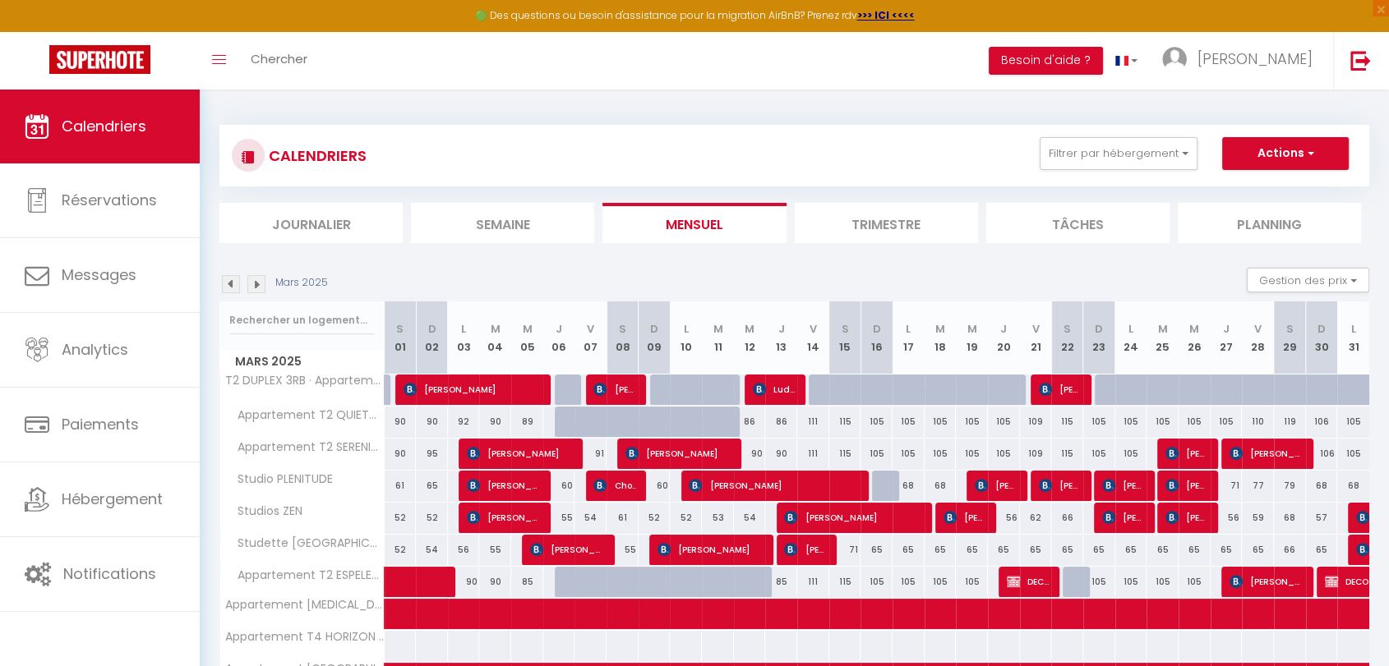
click at [224, 284] on img at bounding box center [231, 284] width 18 height 18
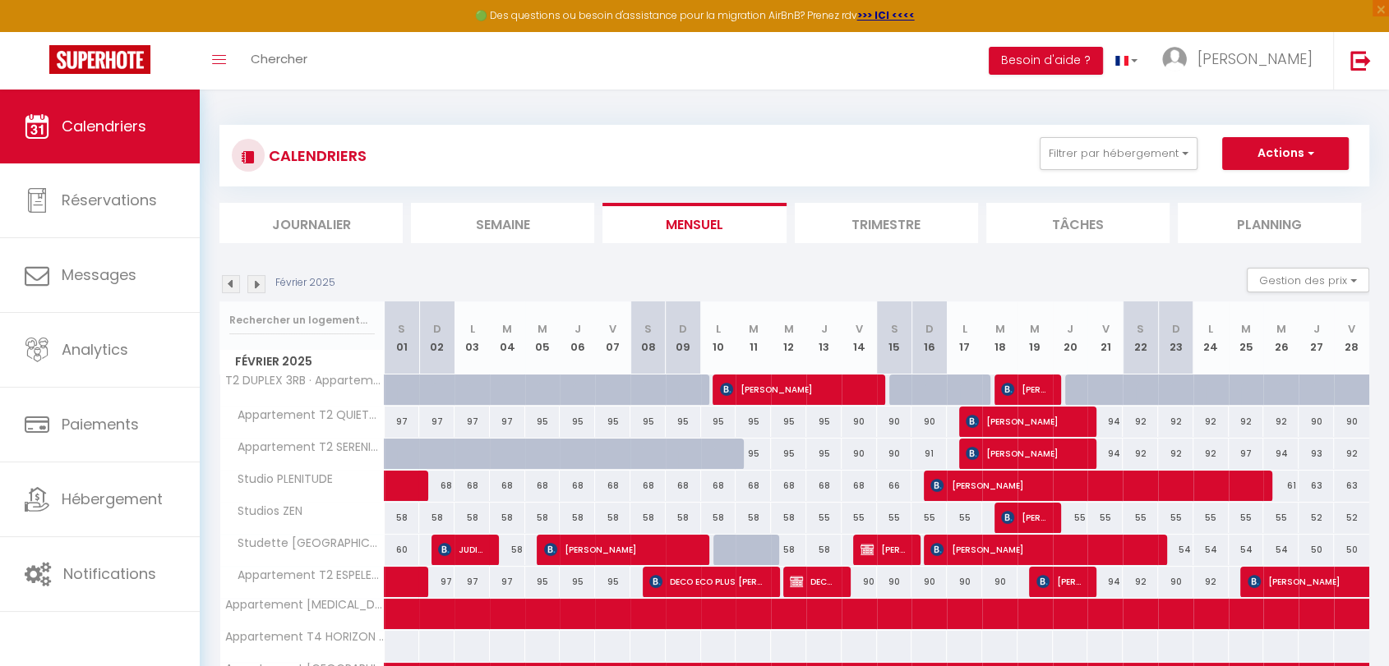
click at [224, 284] on img at bounding box center [231, 284] width 18 height 18
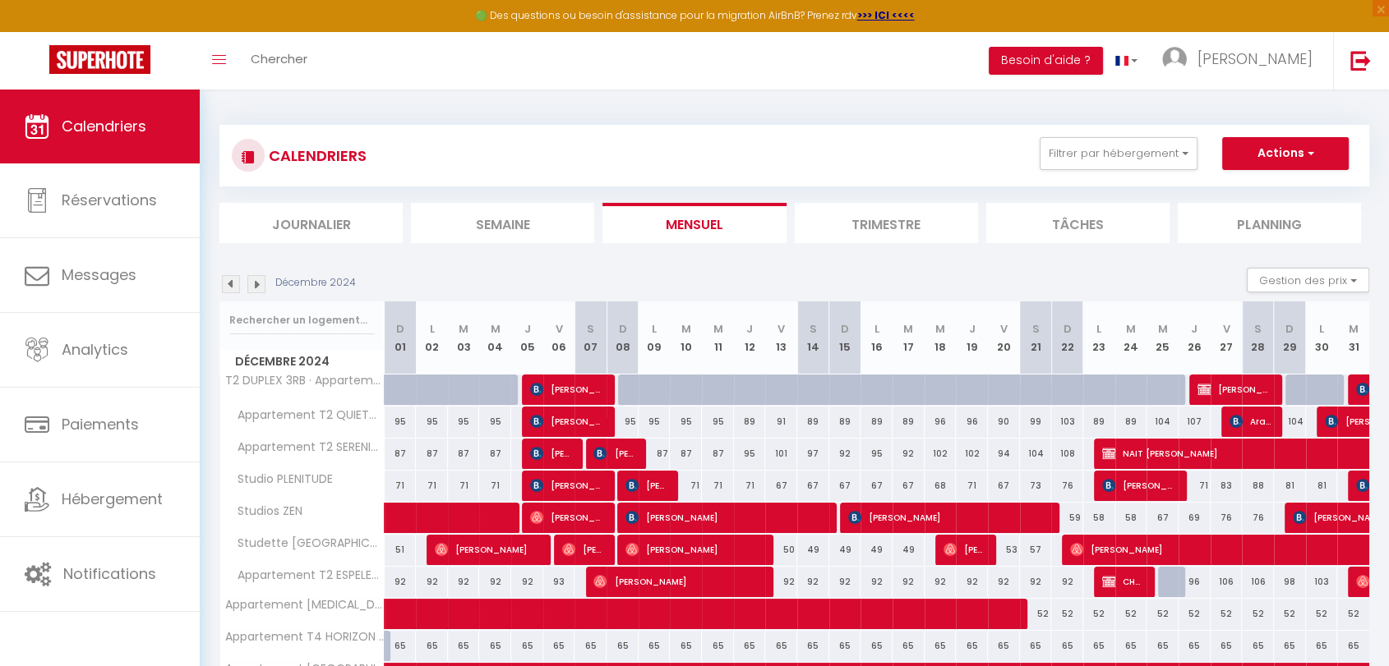
click at [224, 284] on img at bounding box center [231, 284] width 18 height 18
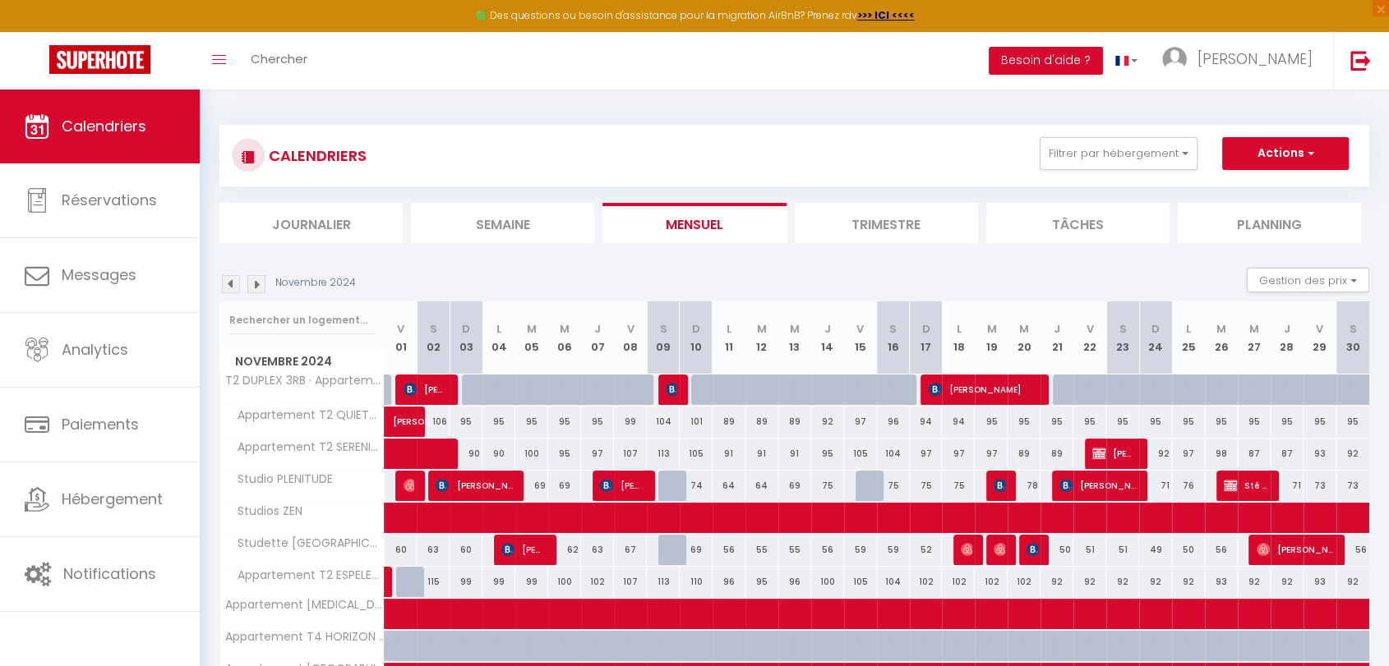
click at [224, 284] on img at bounding box center [231, 284] width 18 height 18
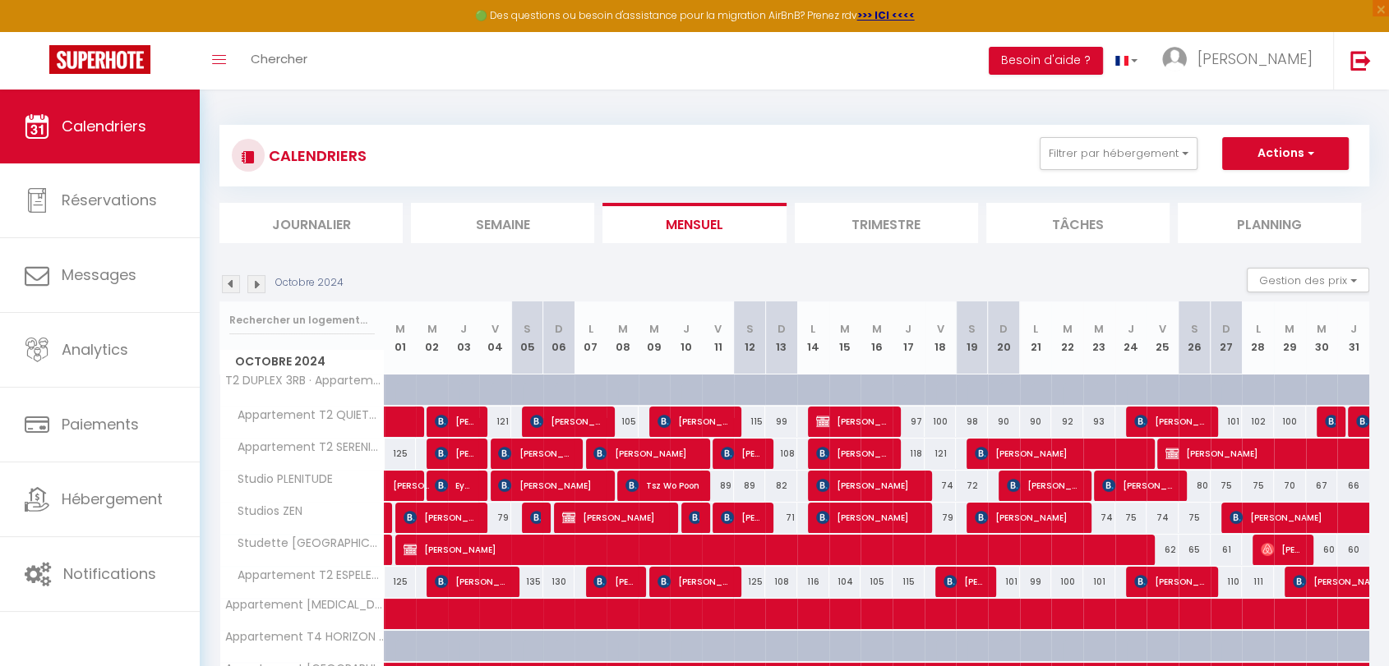
click at [224, 284] on img at bounding box center [231, 284] width 18 height 18
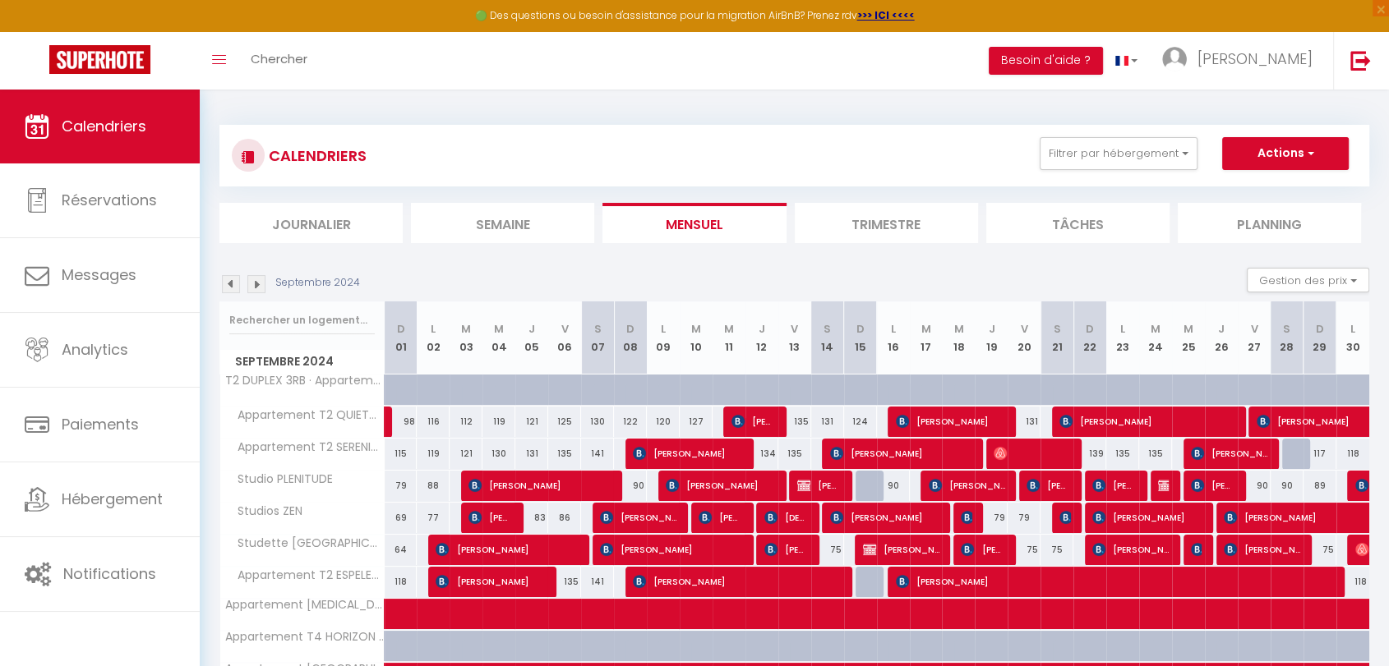
click at [224, 284] on img at bounding box center [231, 284] width 18 height 18
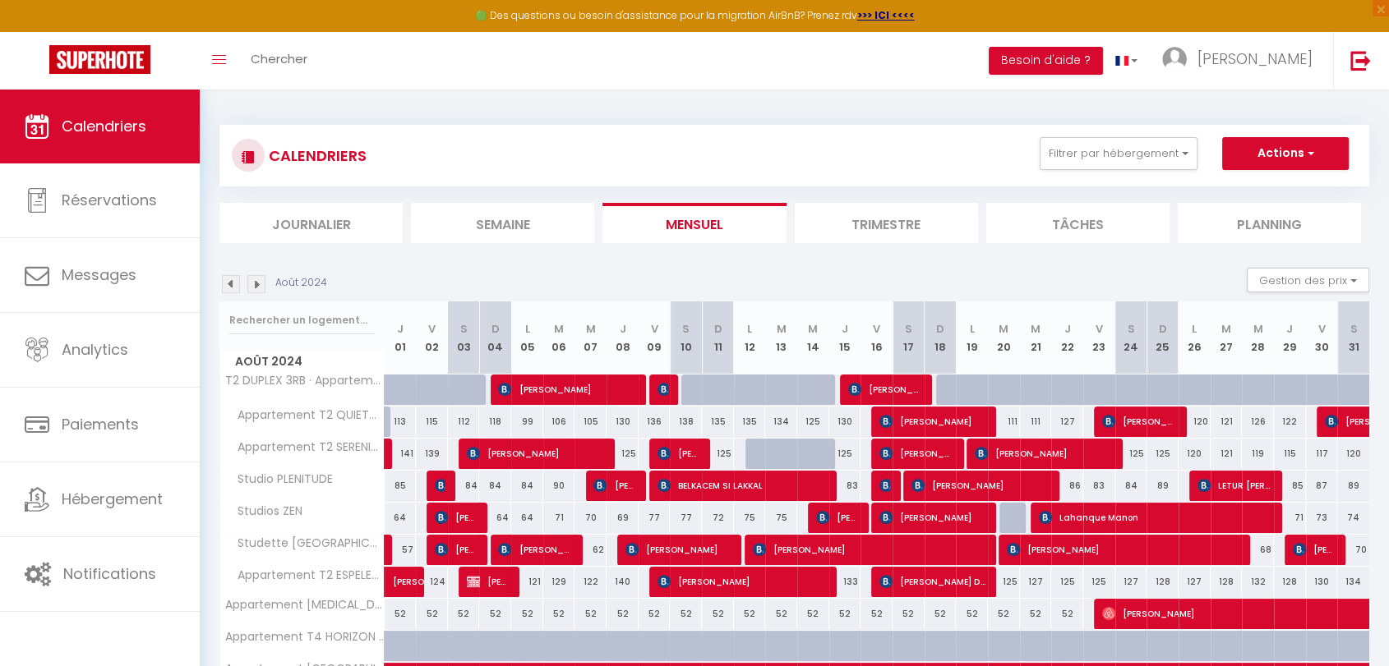
click at [224, 284] on img at bounding box center [231, 284] width 18 height 18
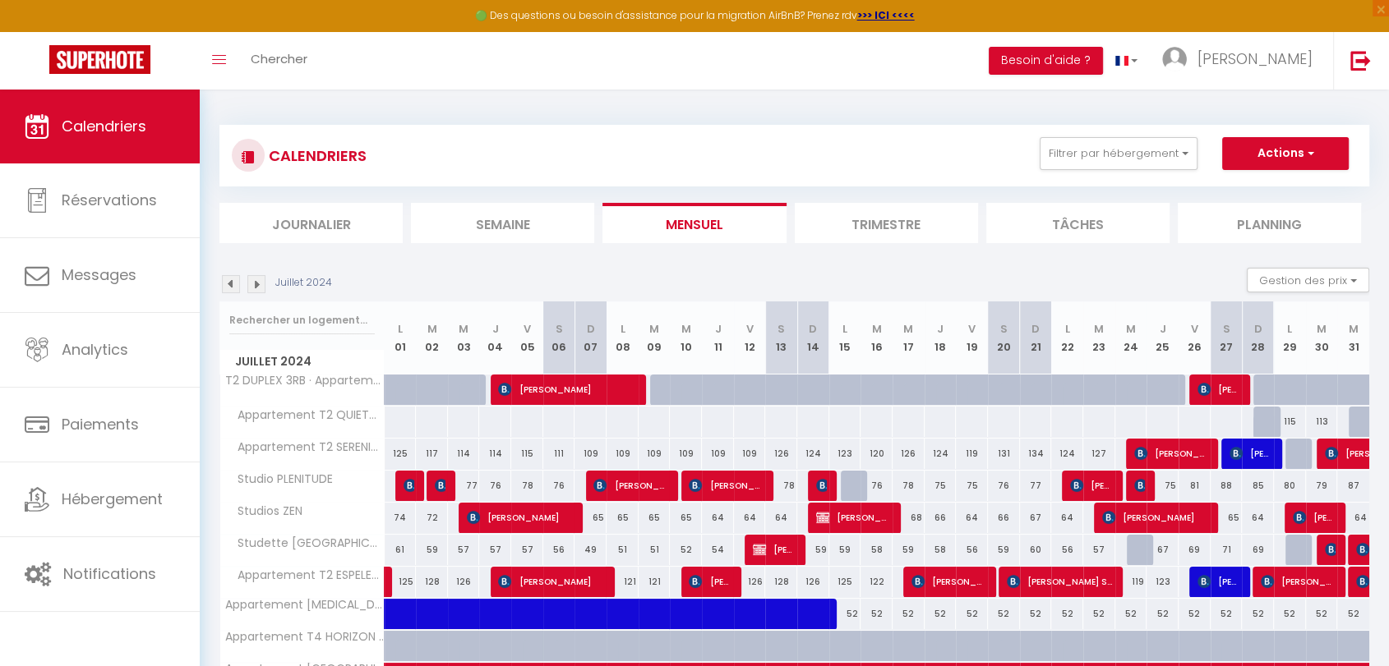
click at [224, 283] on img at bounding box center [231, 284] width 18 height 18
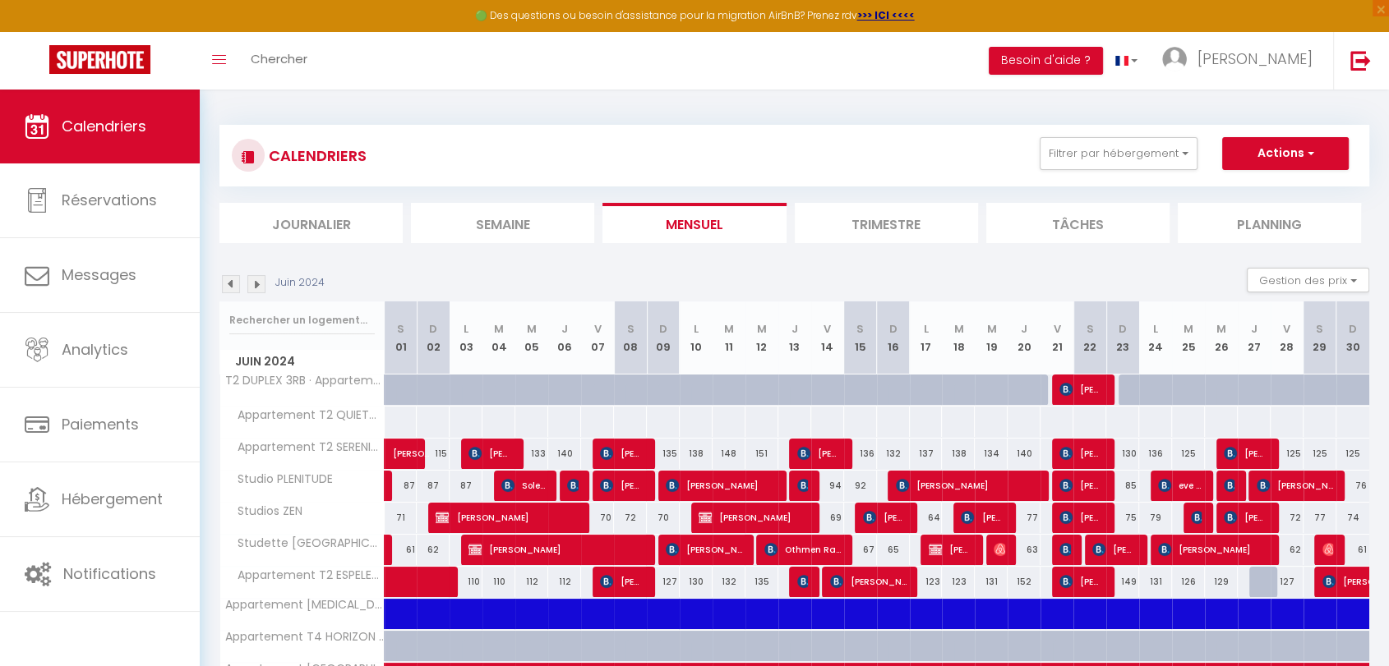
click at [224, 283] on img at bounding box center [231, 284] width 18 height 18
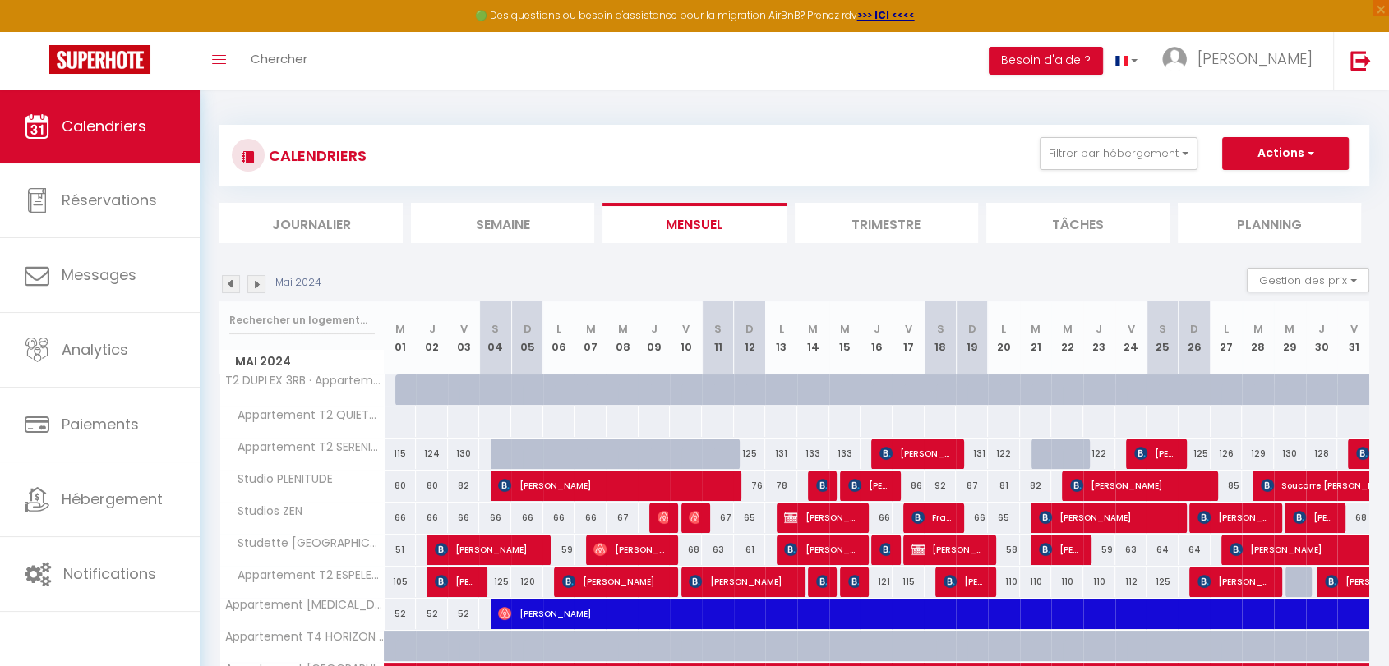
click at [224, 283] on img at bounding box center [231, 284] width 18 height 18
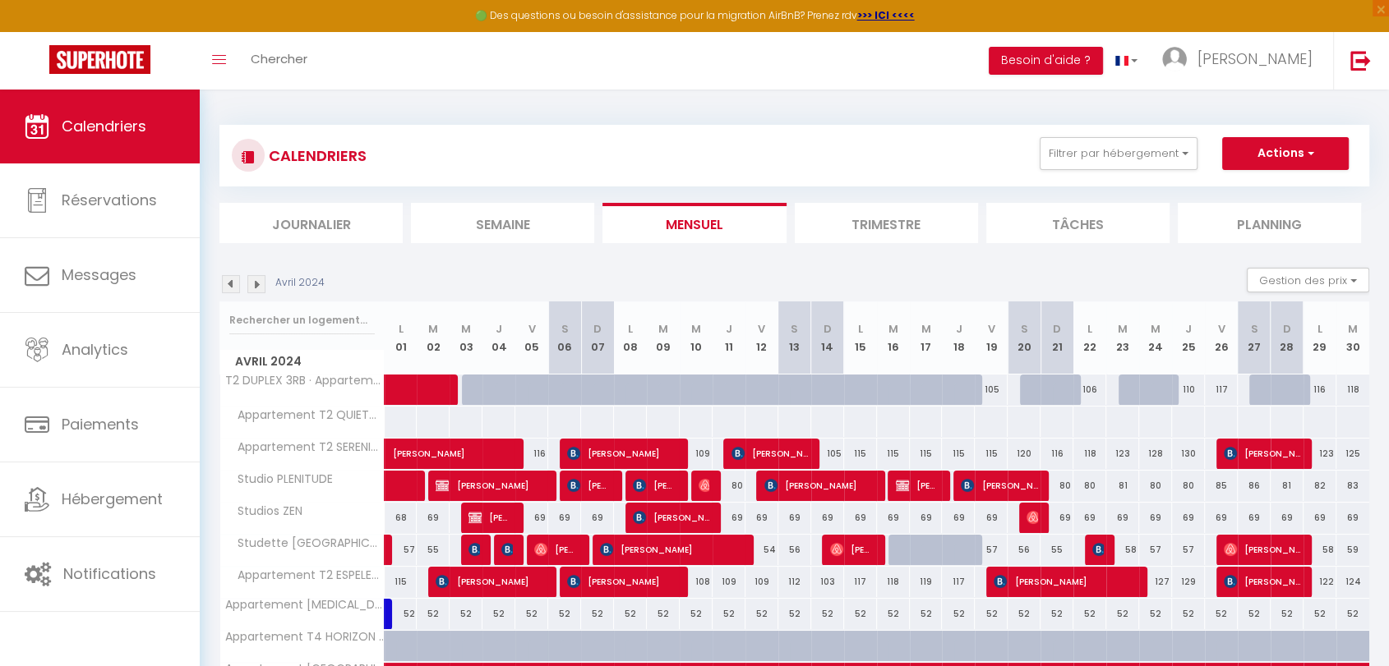
click at [224, 283] on img at bounding box center [231, 284] width 18 height 18
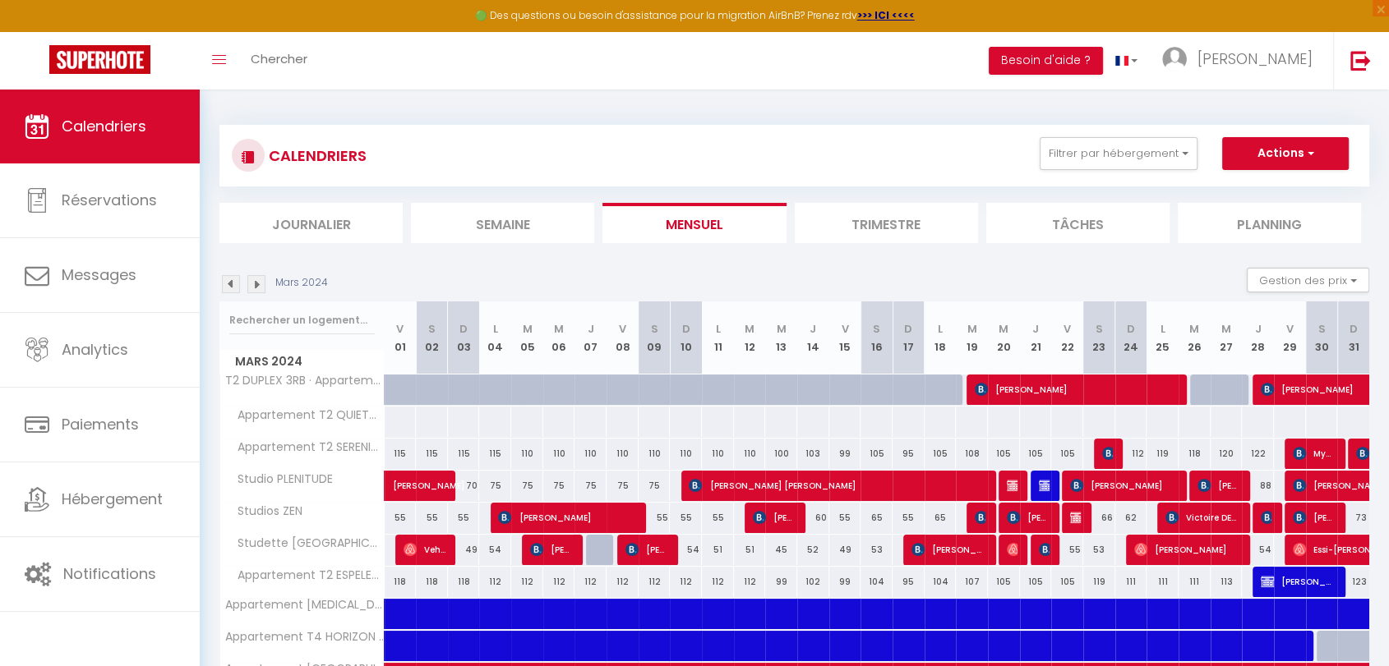
click at [224, 283] on img at bounding box center [231, 284] width 18 height 18
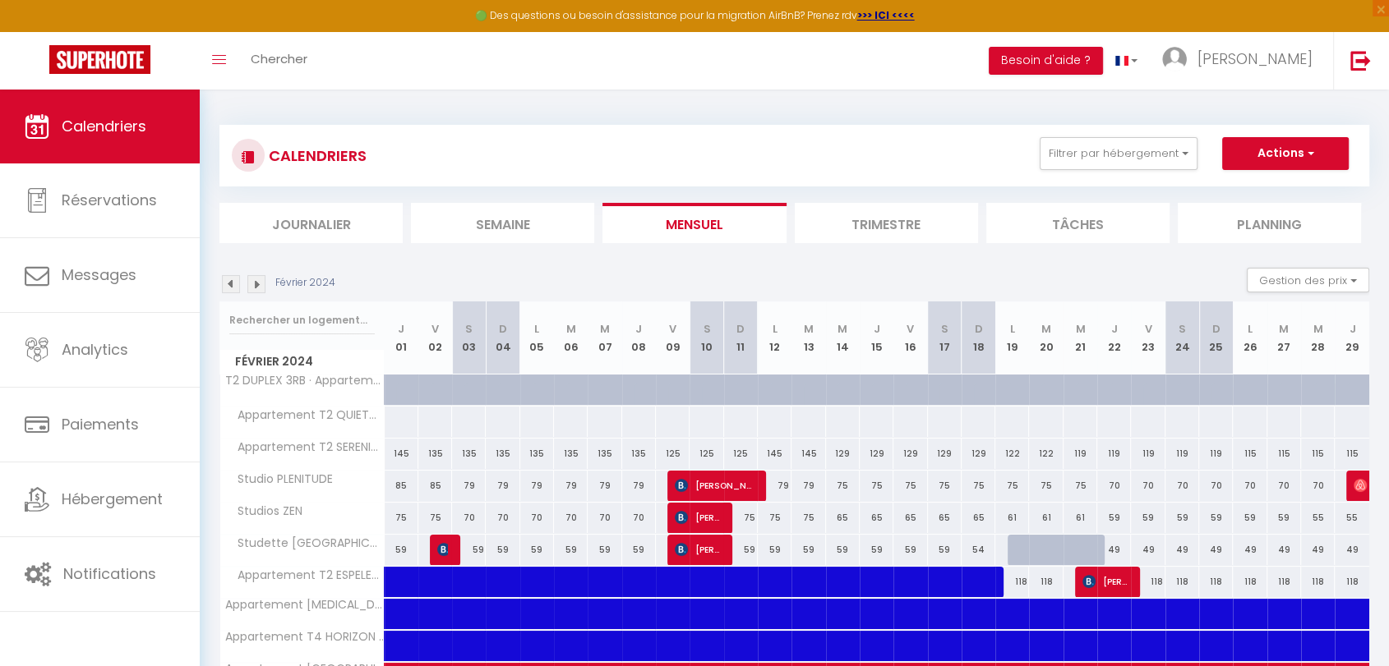
click at [224, 283] on img at bounding box center [231, 284] width 18 height 18
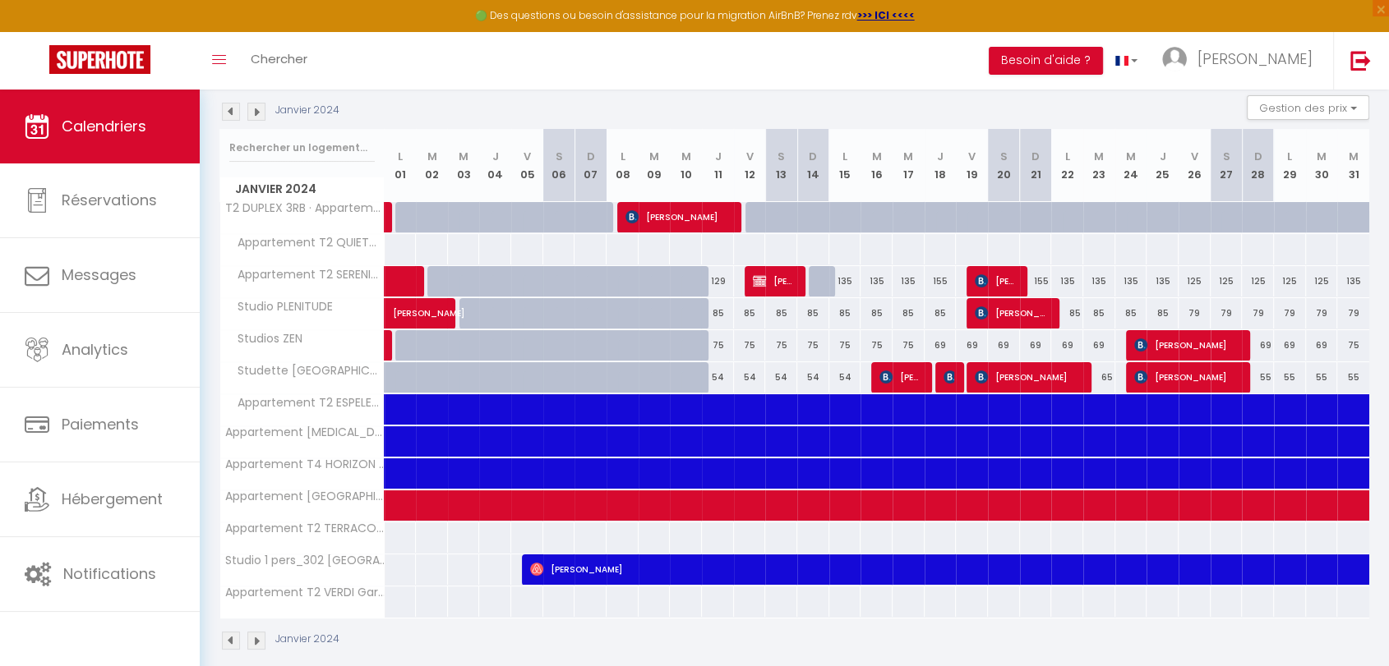
scroll to position [182, 0]
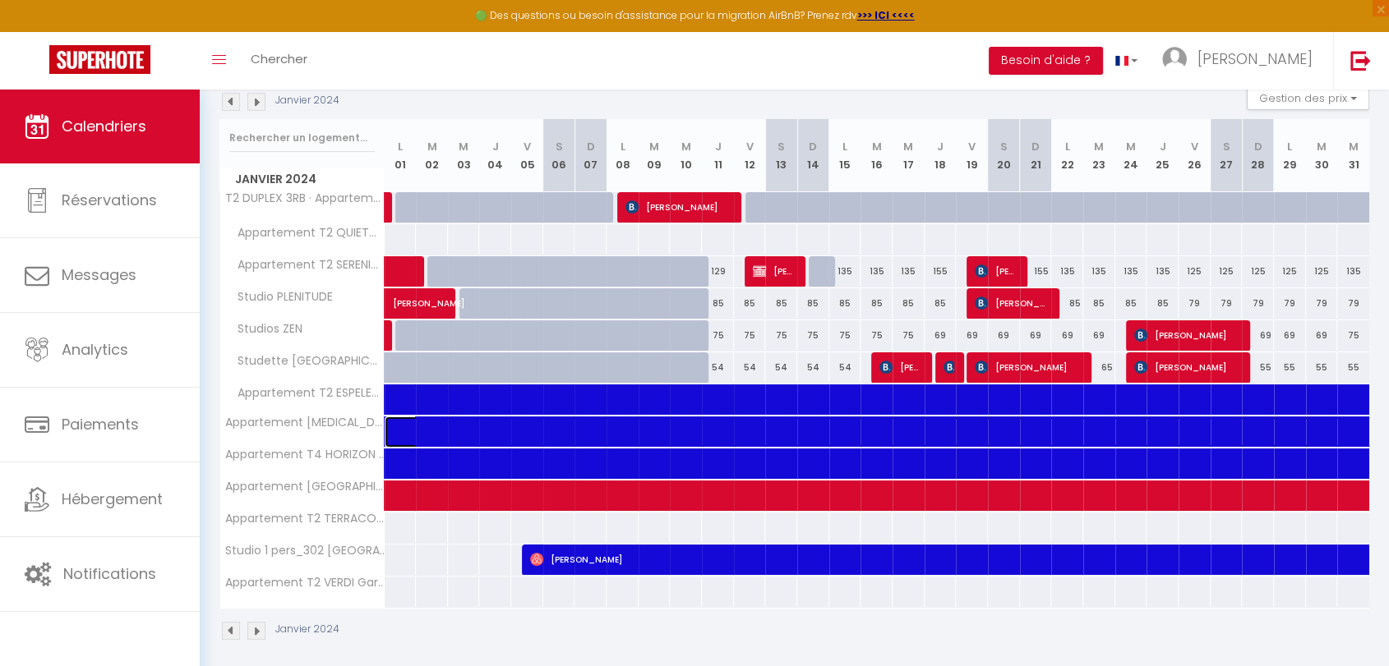
select select "OK"
select select "KO"
select select "0"
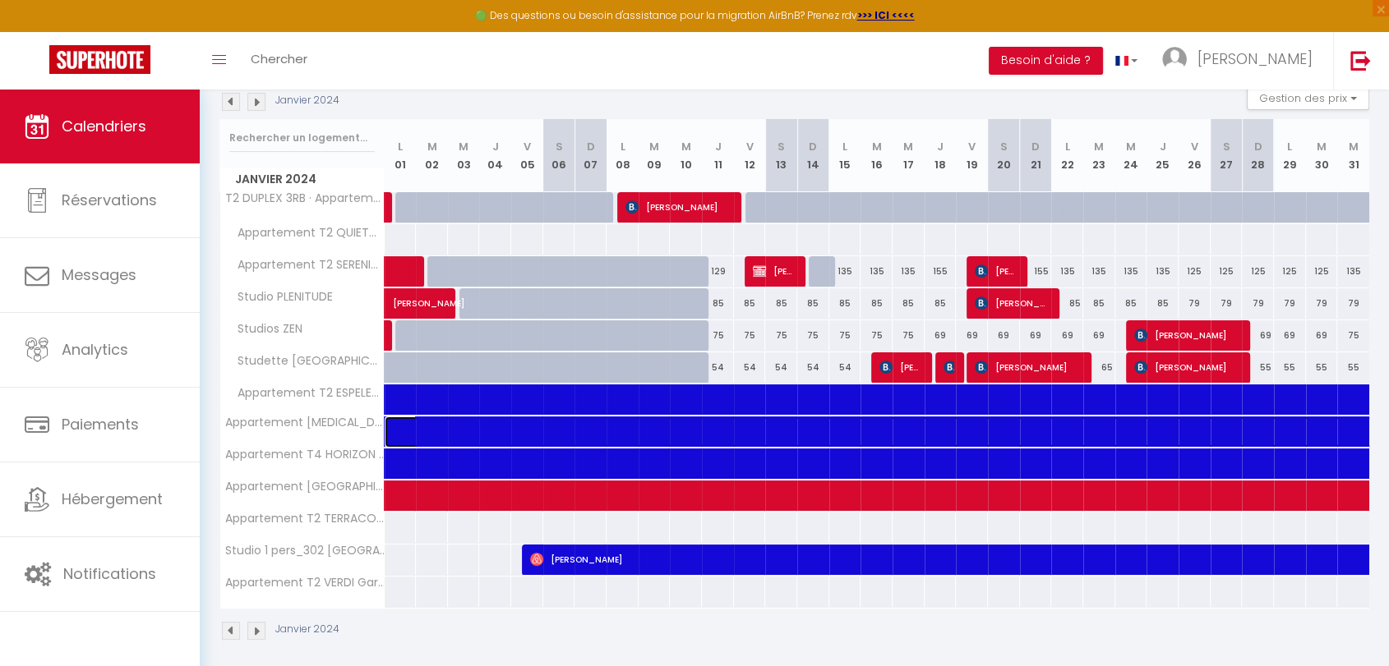
select select "0"
select select
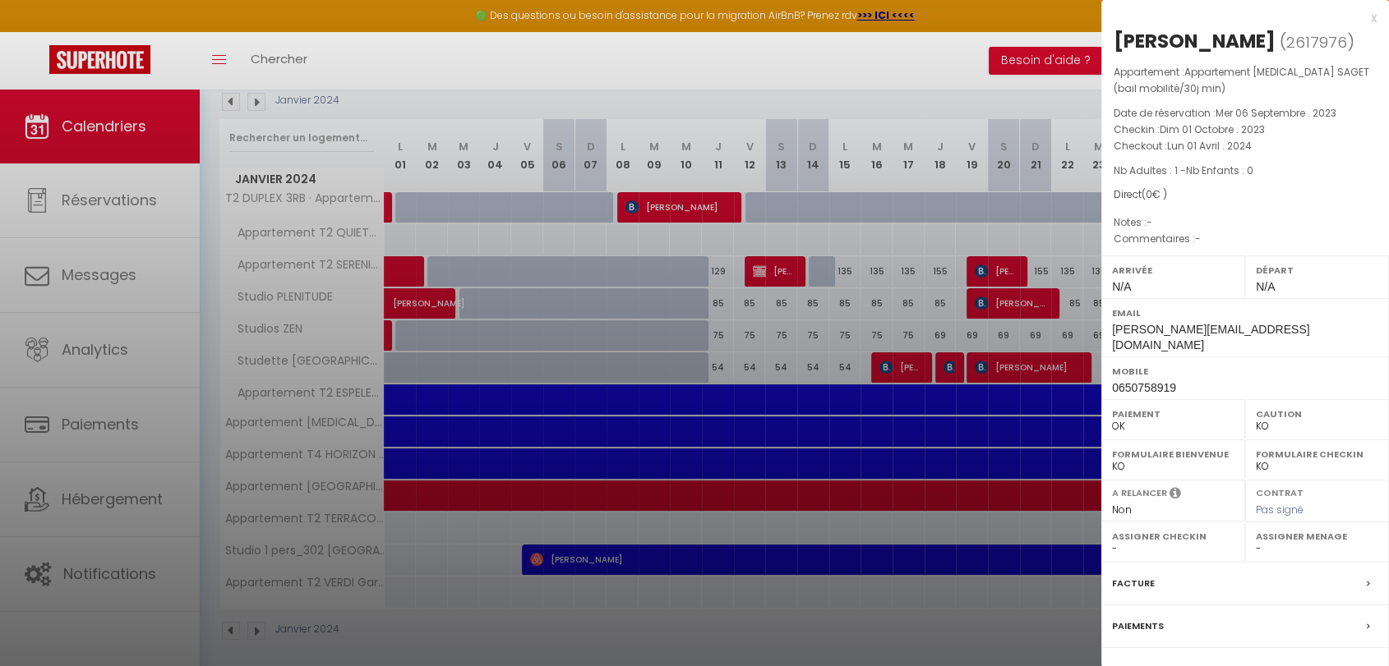
click at [767, 467] on div at bounding box center [694, 333] width 1389 height 666
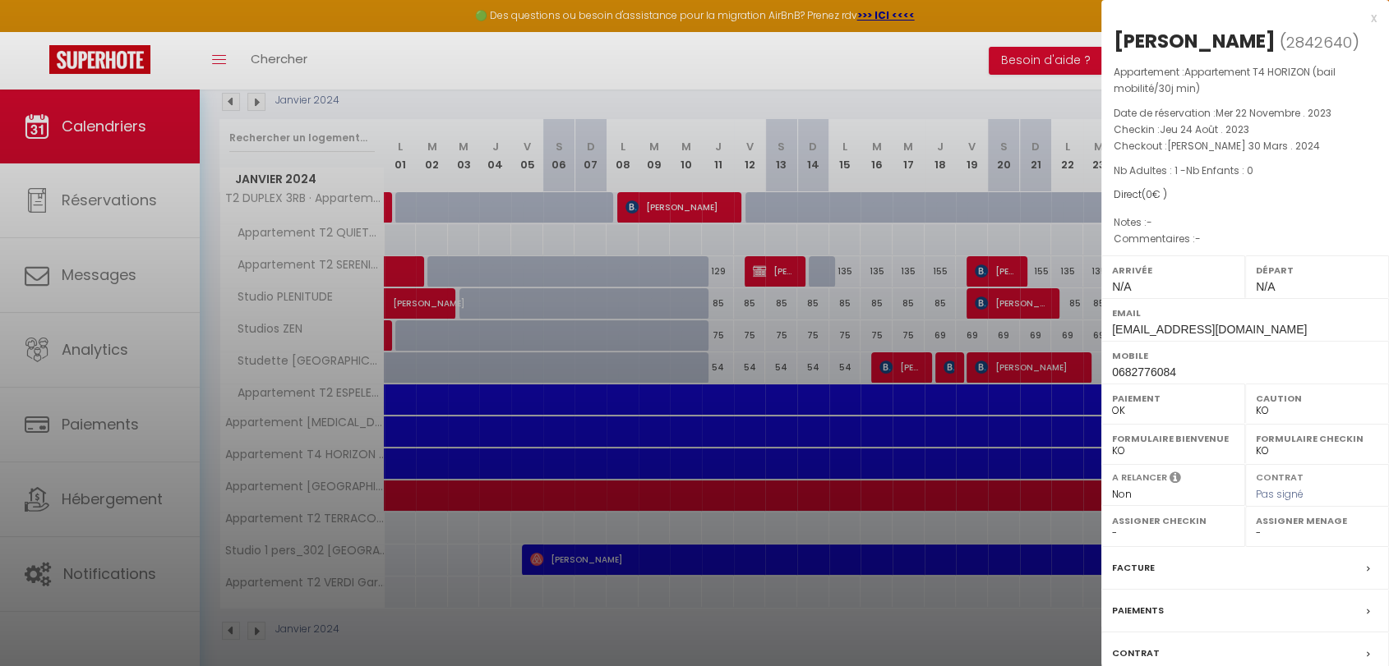
click at [774, 401] on div at bounding box center [694, 333] width 1389 height 666
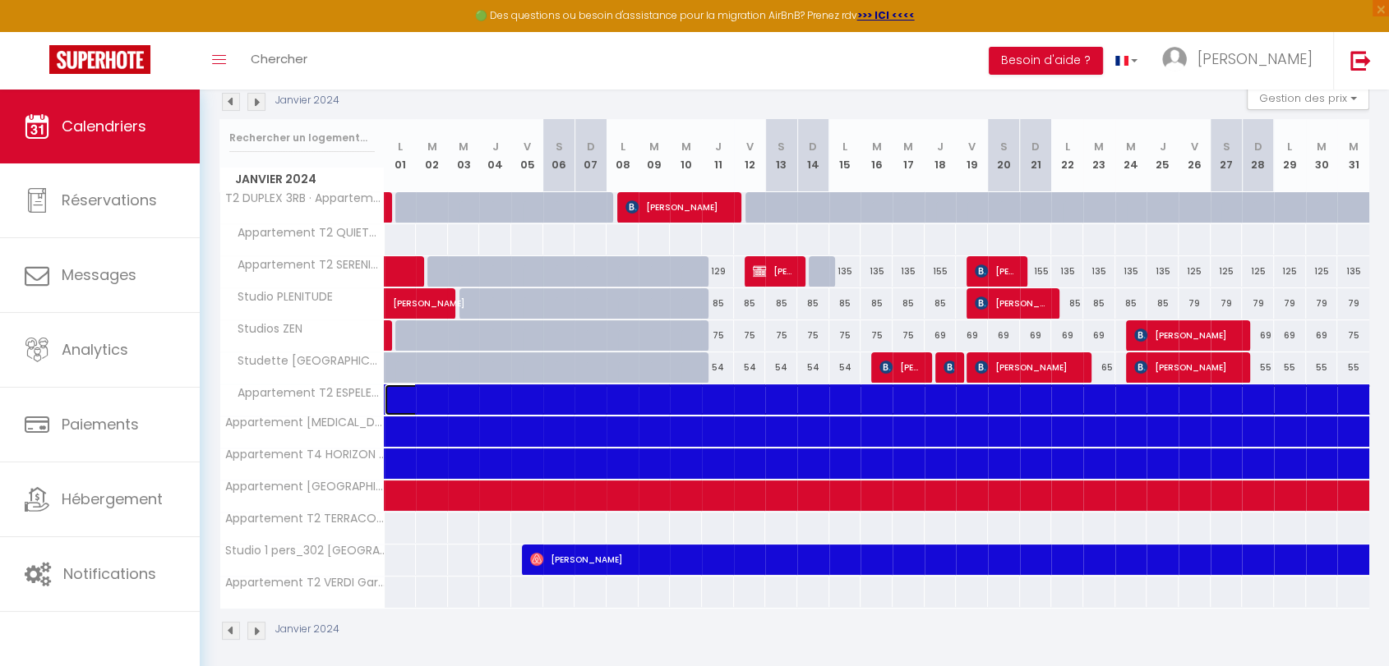
click at [774, 401] on span at bounding box center [1329, 400] width 1852 height 31
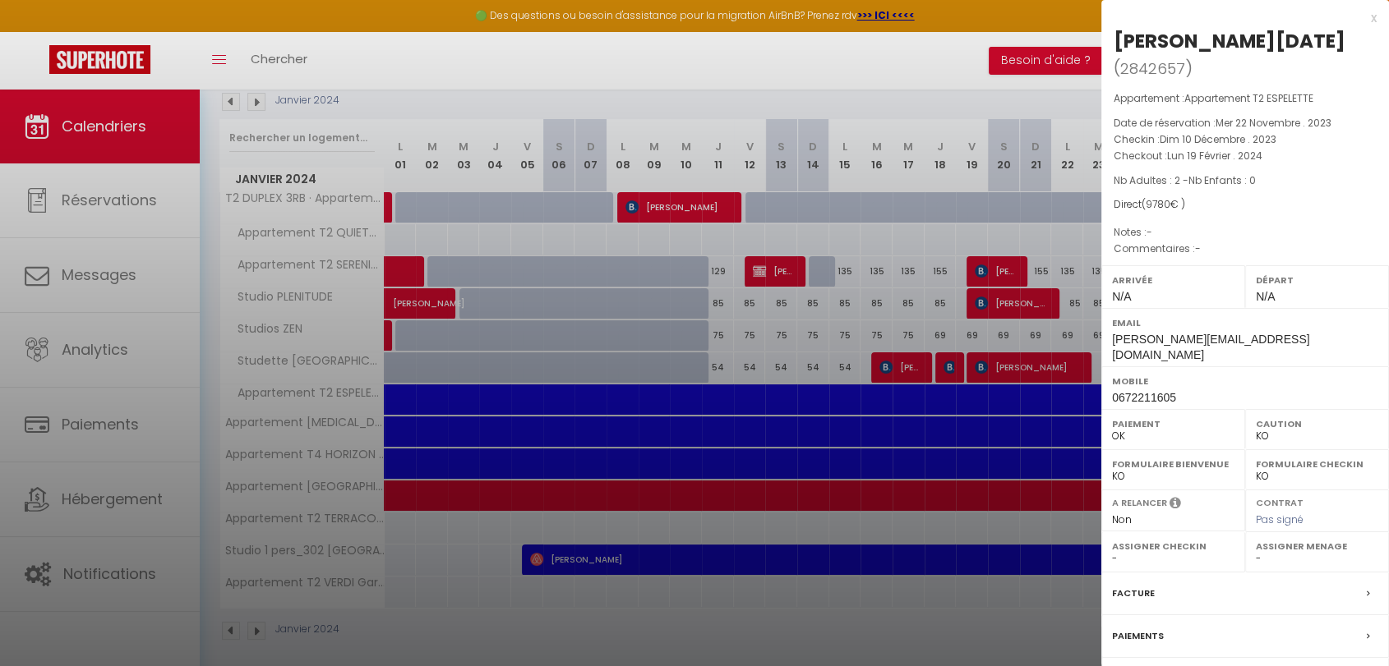
click at [254, 95] on div at bounding box center [694, 333] width 1389 height 666
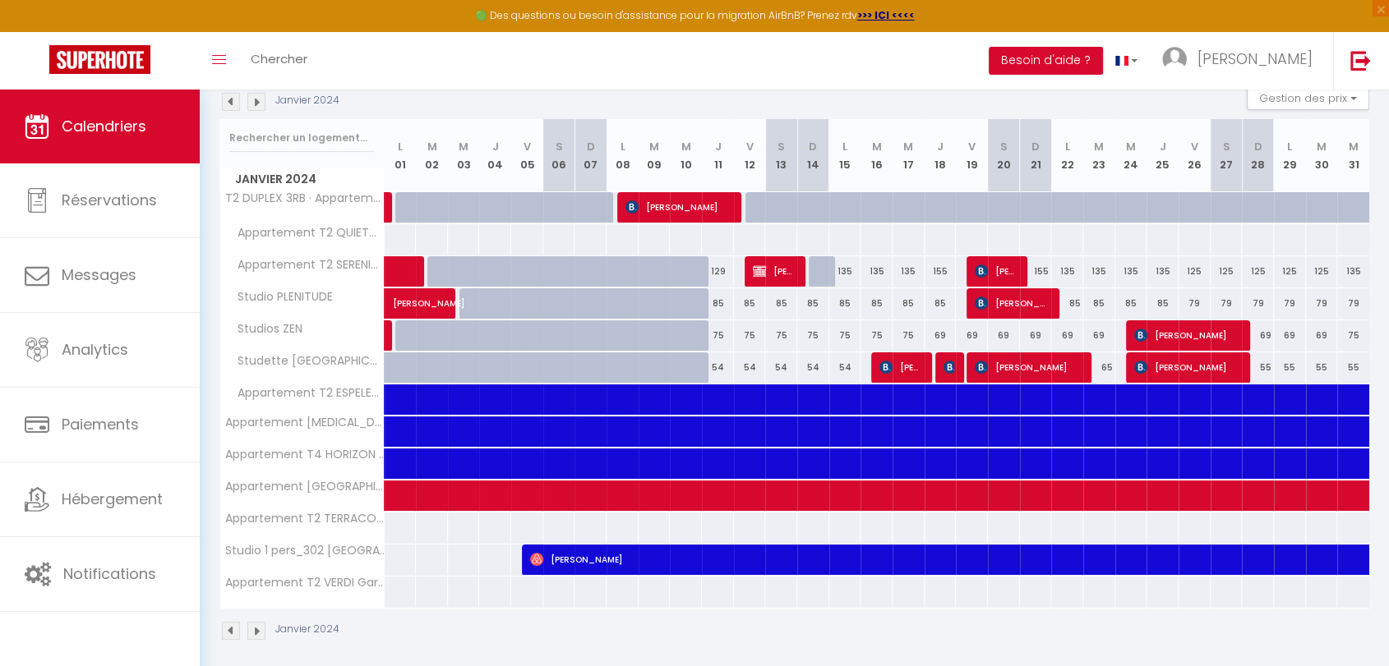
click at [256, 99] on img at bounding box center [256, 102] width 18 height 18
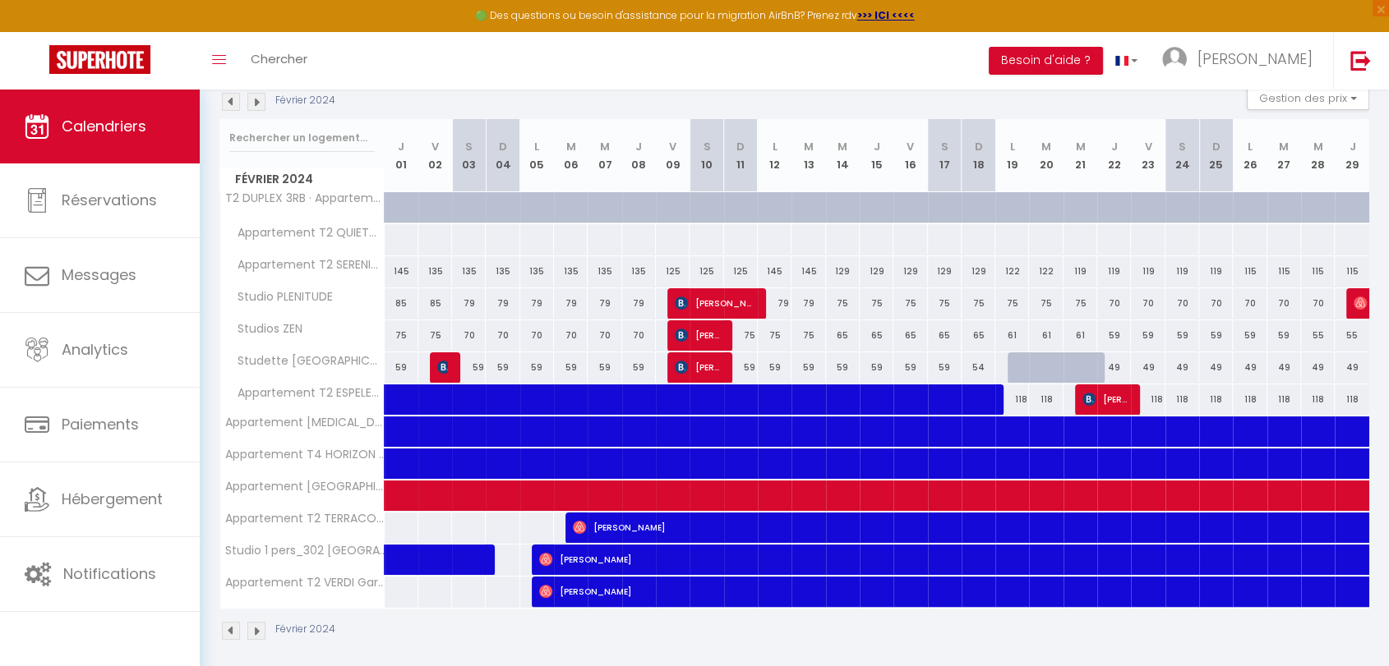
click at [256, 100] on img at bounding box center [256, 102] width 18 height 18
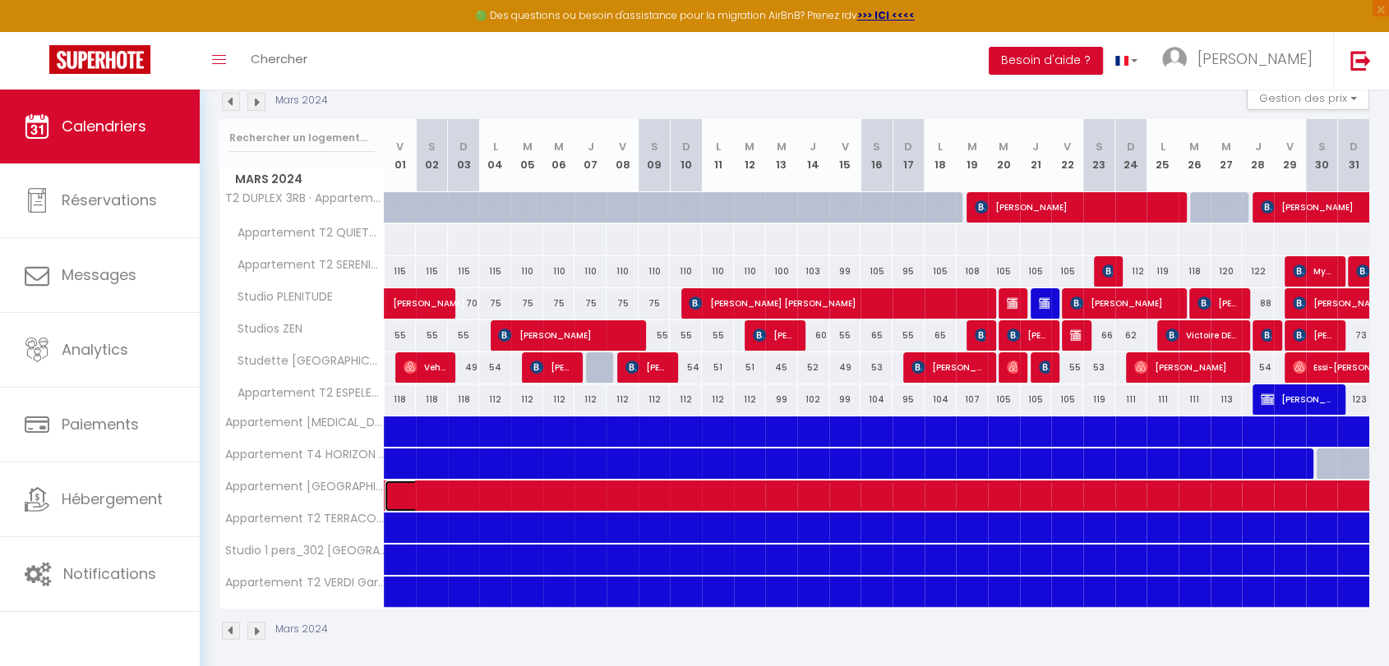
click at [0, 0] on div at bounding box center [0, 0] width 0 height 0
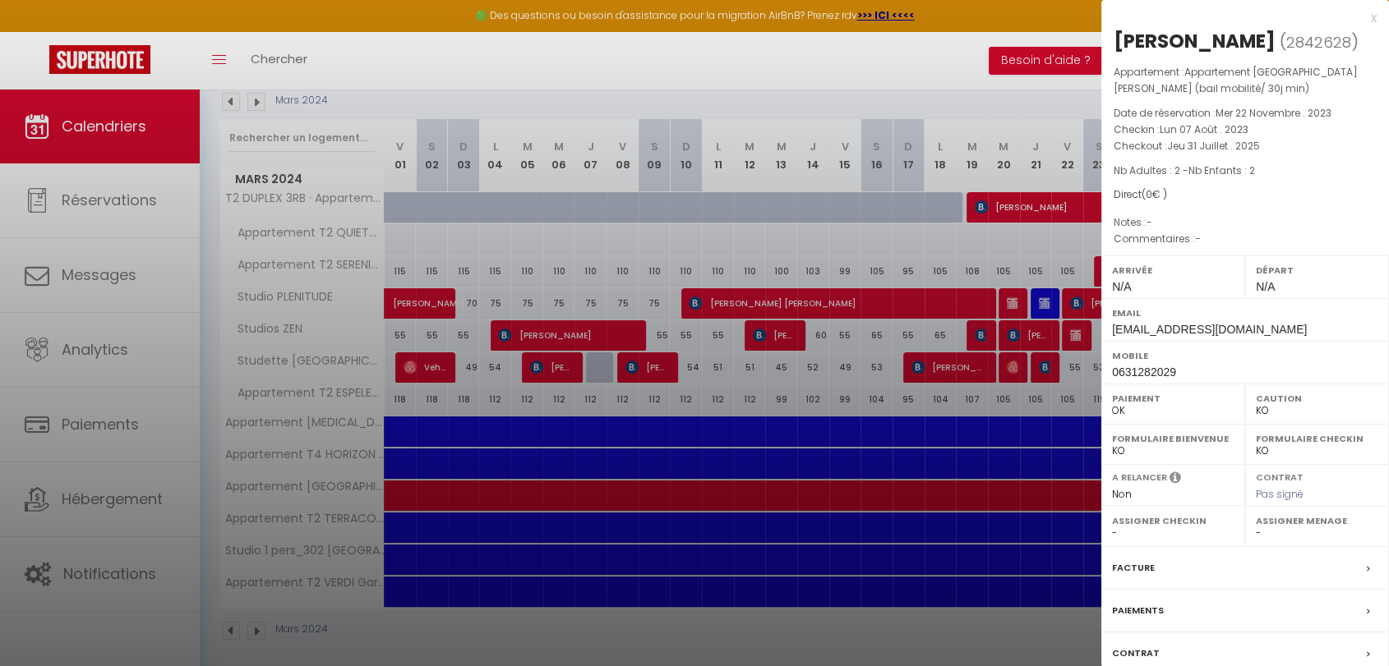
click at [446, 494] on div at bounding box center [694, 333] width 1389 height 666
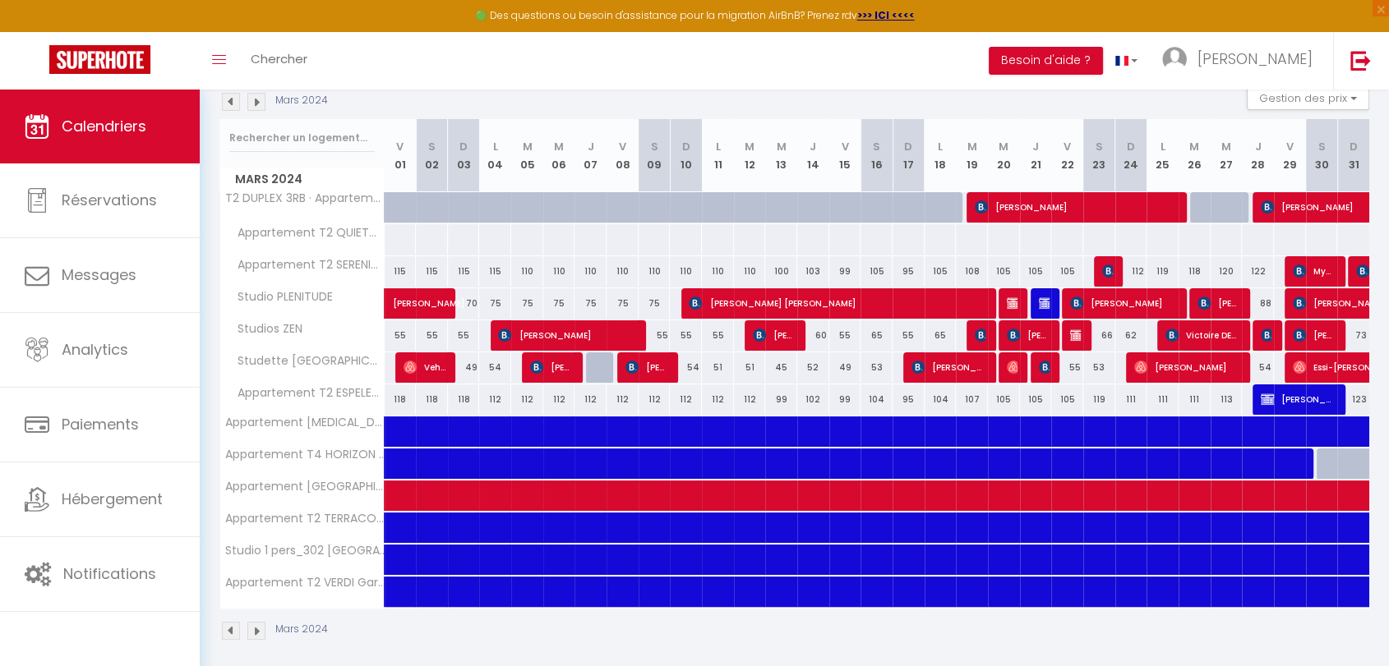
click at [263, 104] on img at bounding box center [256, 102] width 18 height 18
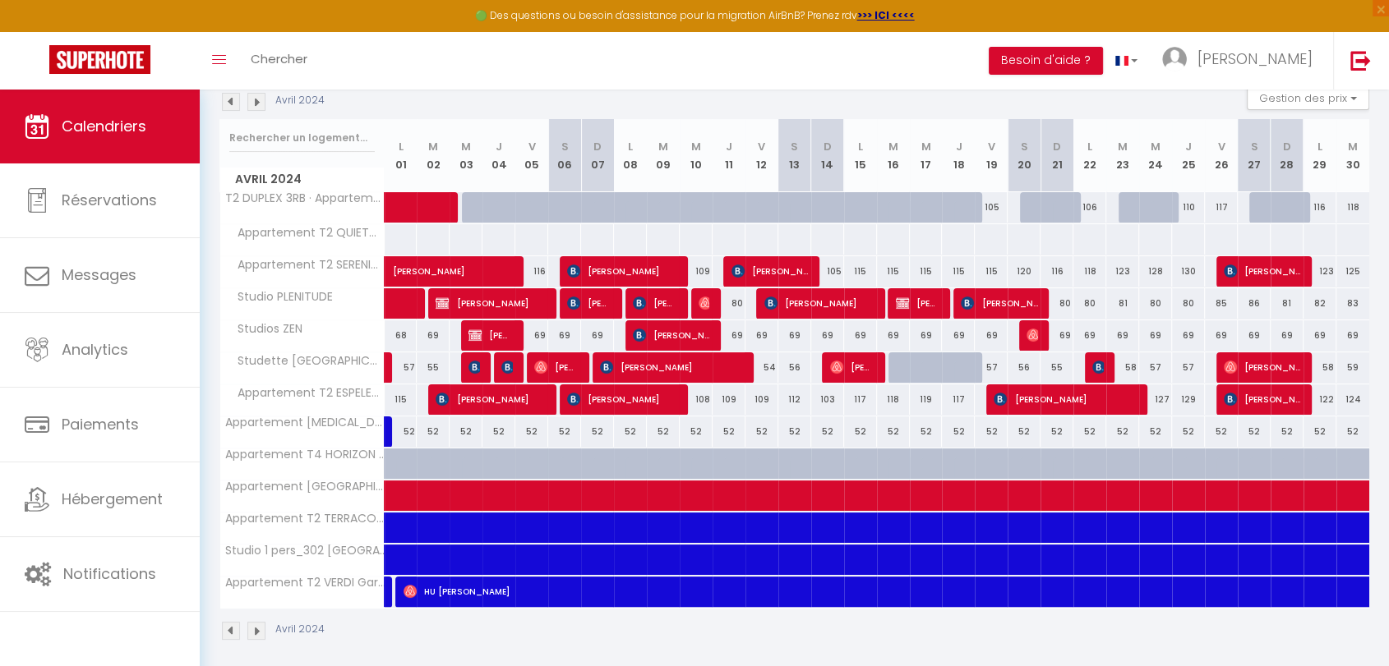
click at [263, 104] on img at bounding box center [256, 102] width 18 height 18
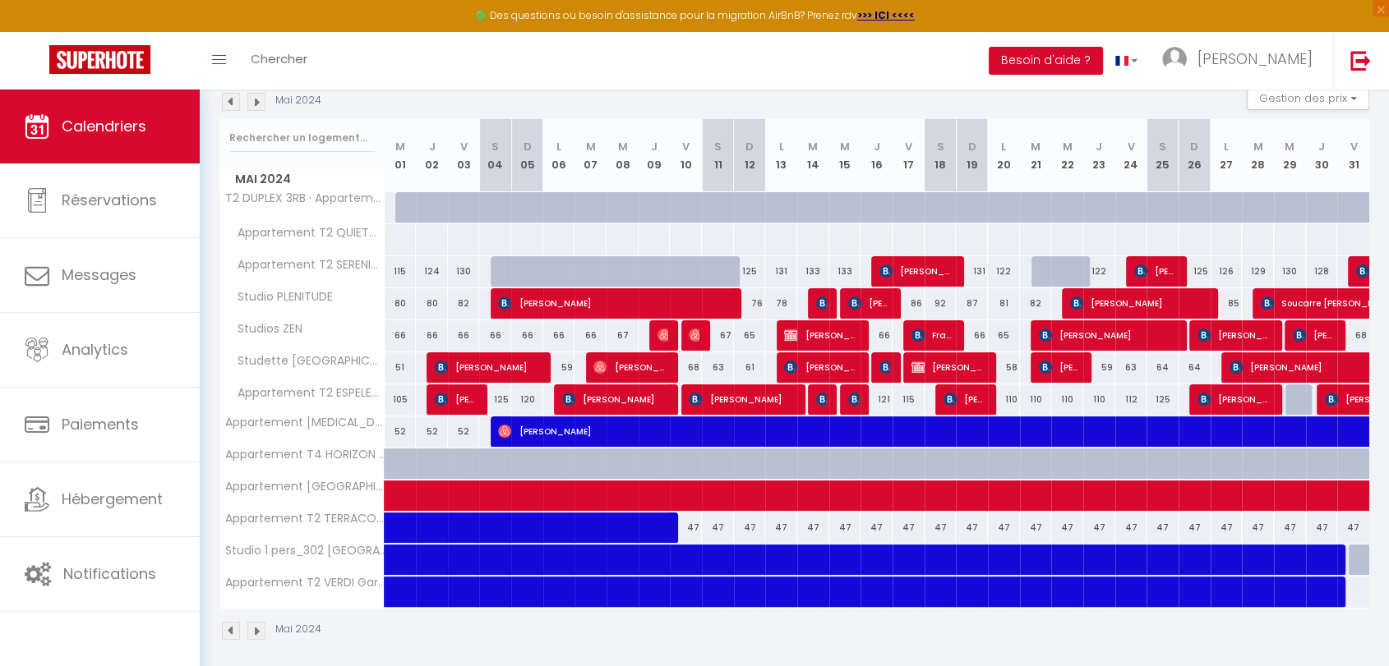
click at [624, 454] on div at bounding box center [622, 464] width 32 height 31
type input "65"
type input "Mer 08 Mai 2024"
type input "Jeu 09 Mai 2024"
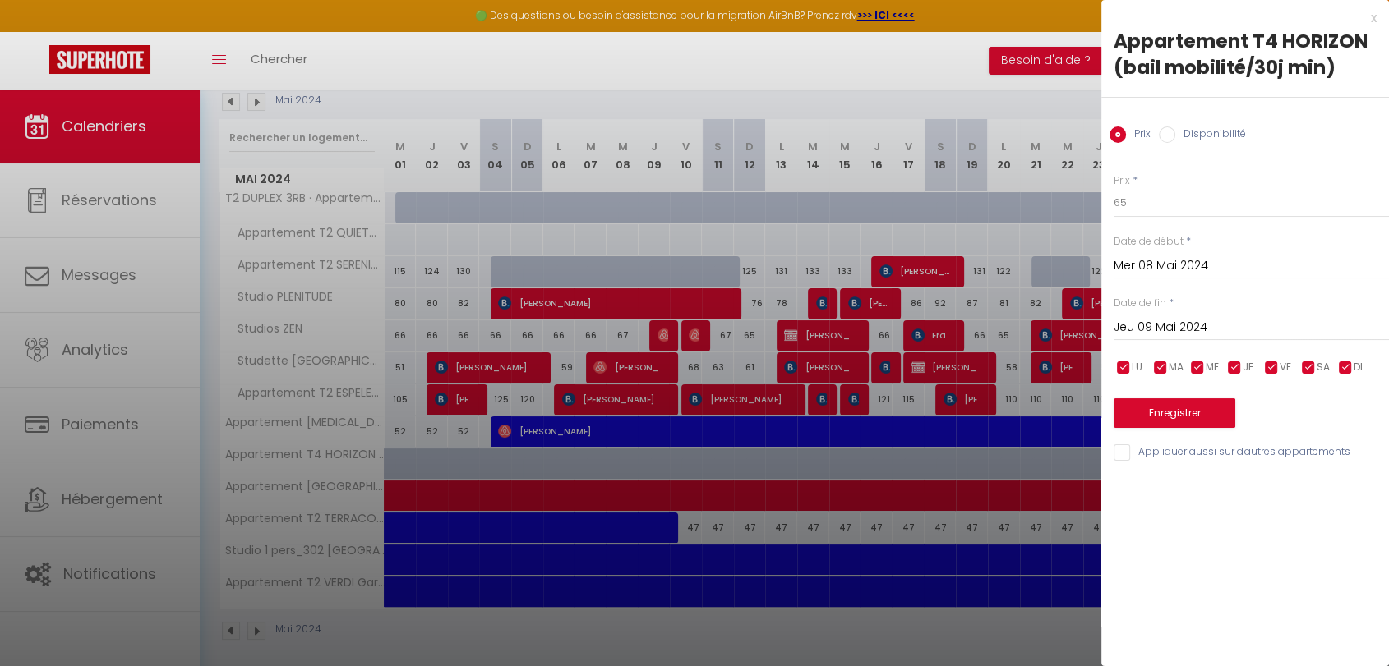
click at [773, 86] on div at bounding box center [694, 333] width 1389 height 666
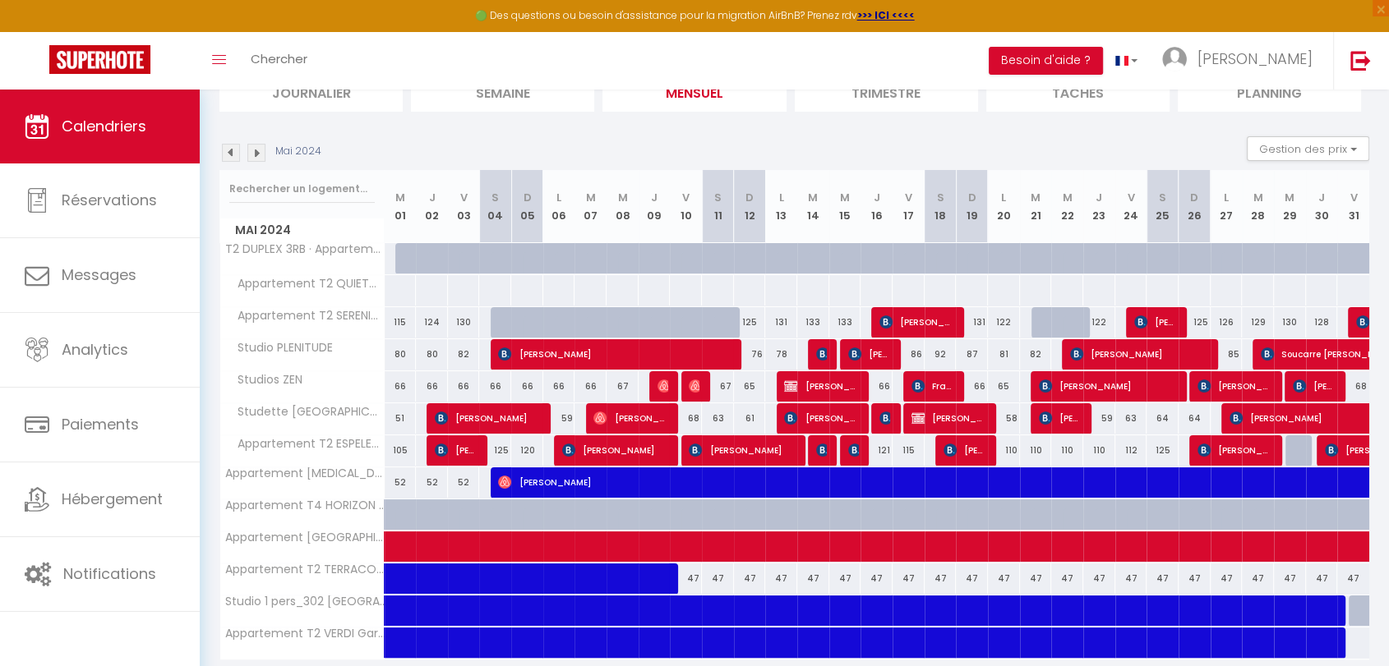
scroll to position [91, 0]
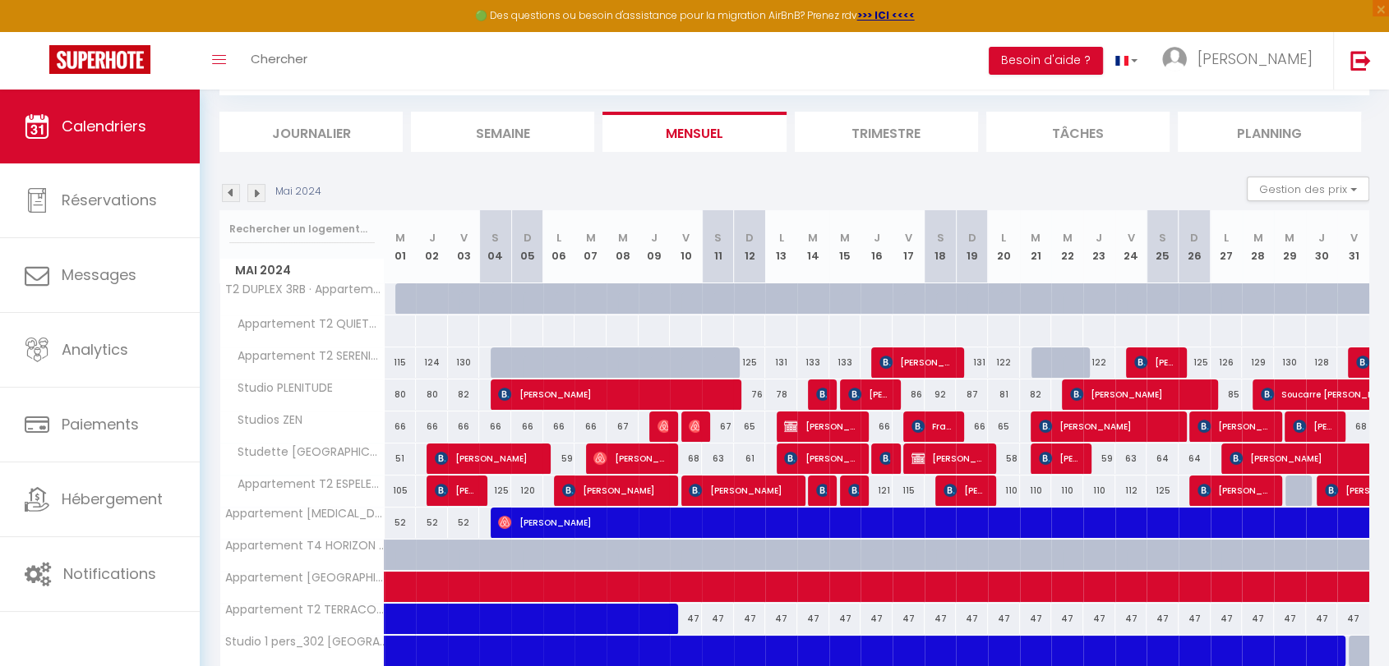
click at [260, 200] on img at bounding box center [256, 193] width 18 height 18
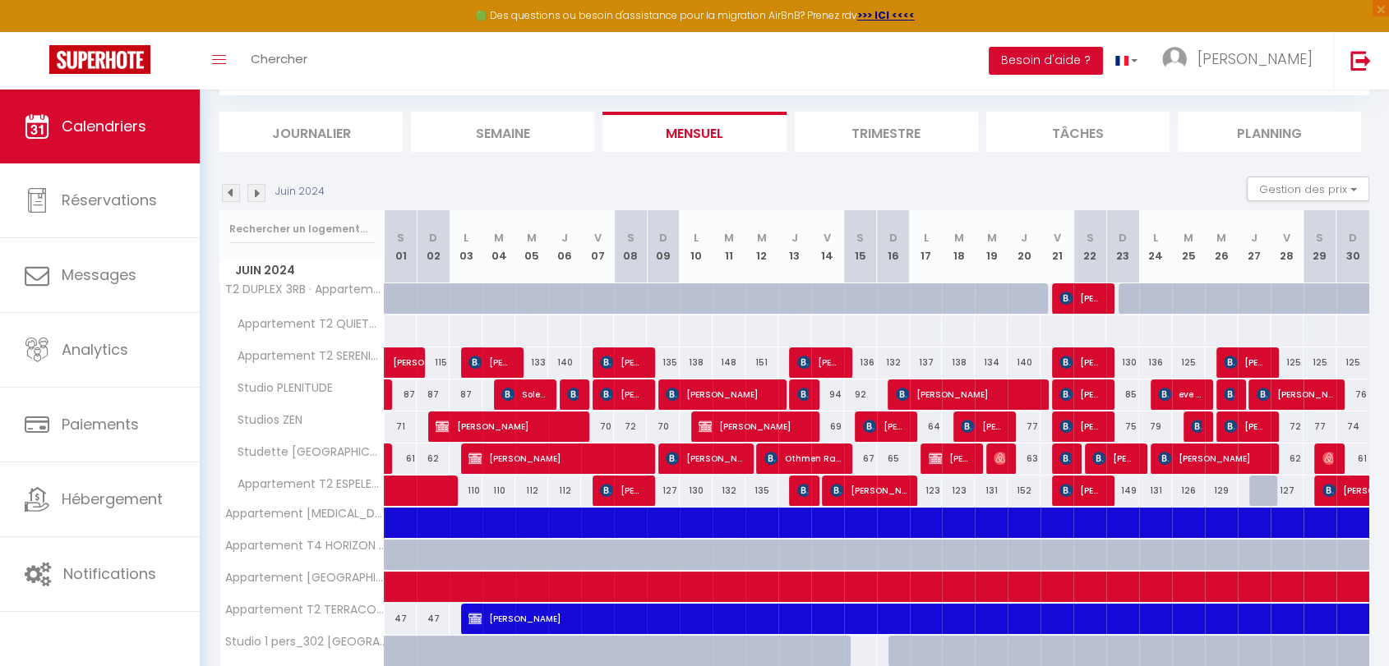
click at [256, 196] on img at bounding box center [256, 193] width 18 height 18
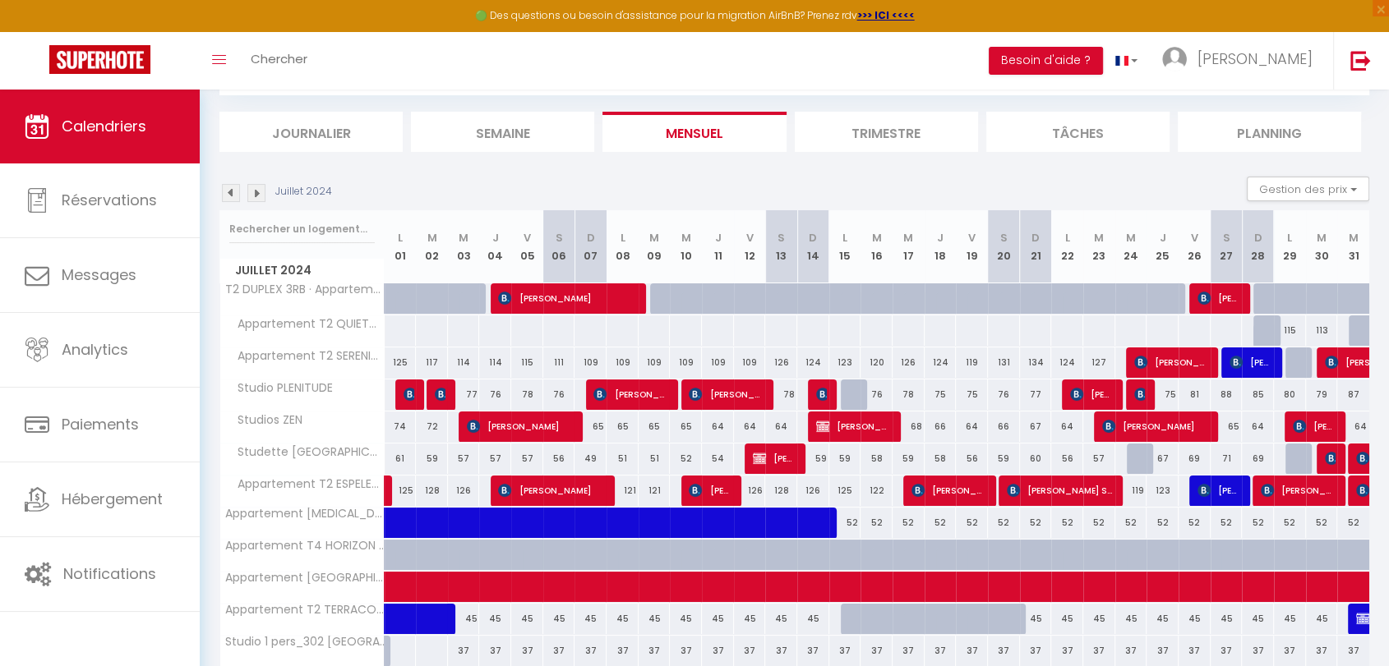
click at [256, 196] on img at bounding box center [256, 193] width 18 height 18
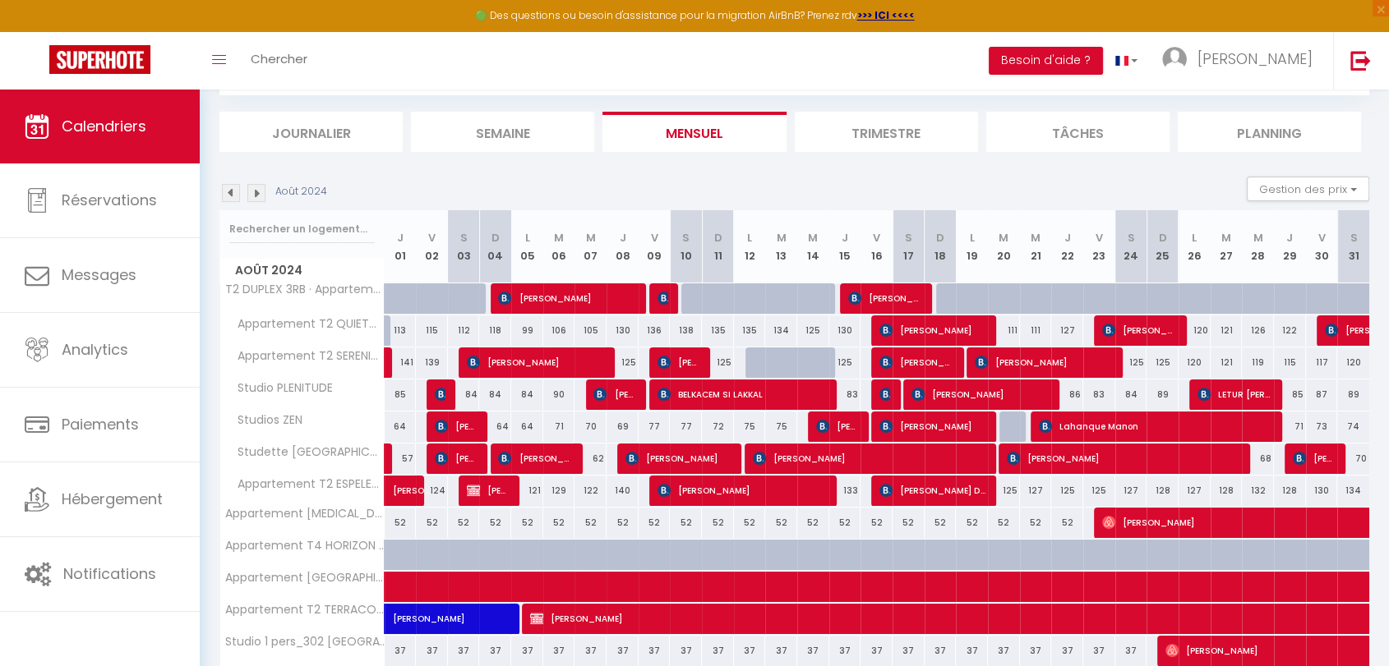
click at [256, 196] on img at bounding box center [256, 193] width 18 height 18
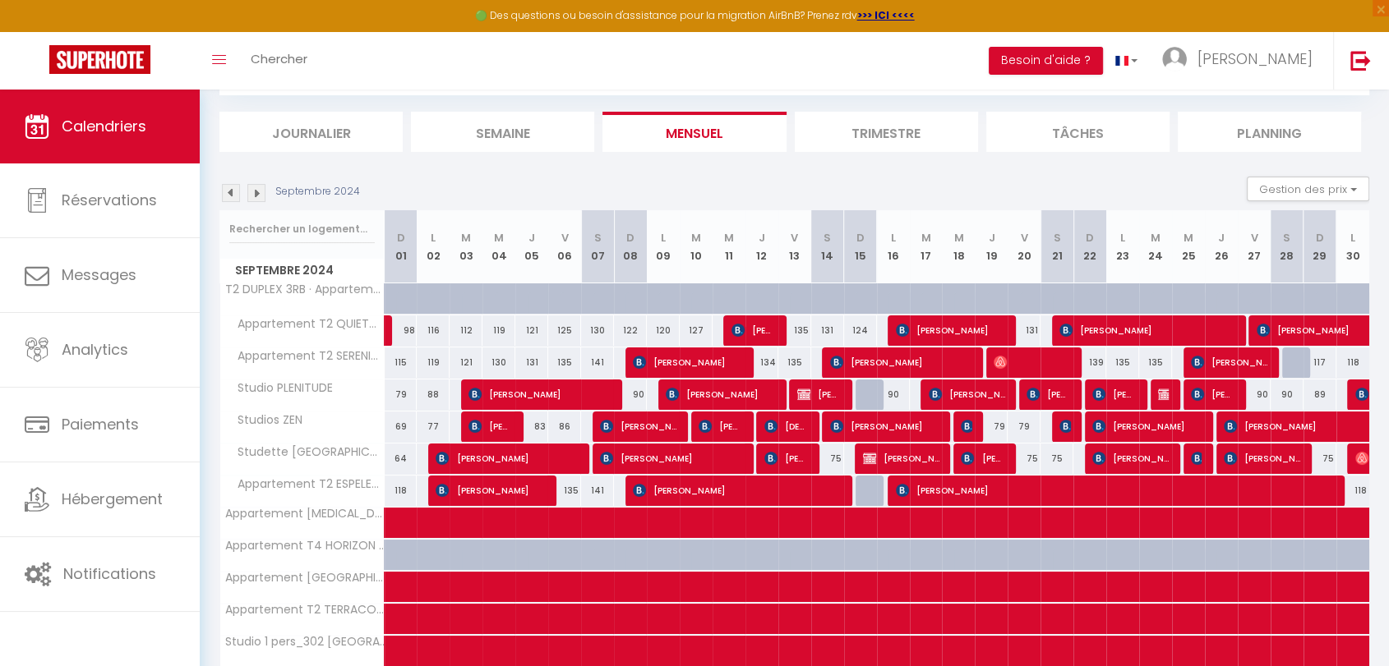
click at [256, 196] on img at bounding box center [256, 193] width 18 height 18
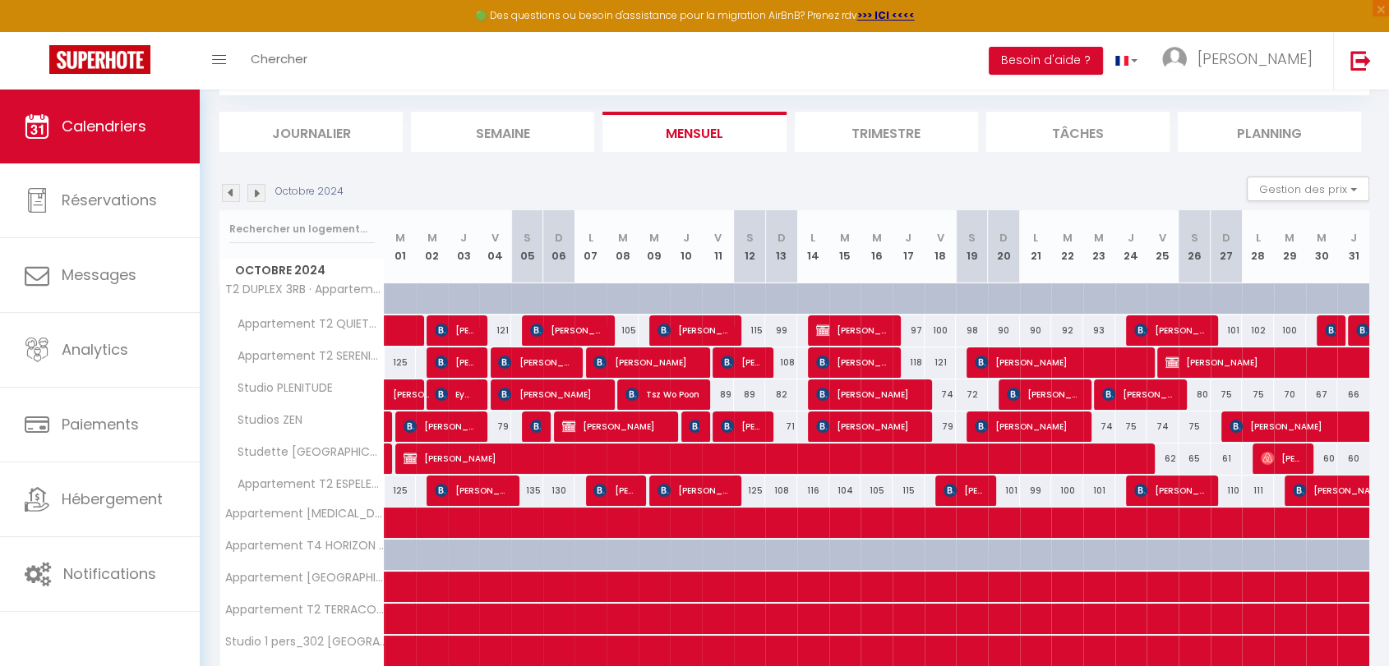
click at [256, 196] on img at bounding box center [256, 193] width 18 height 18
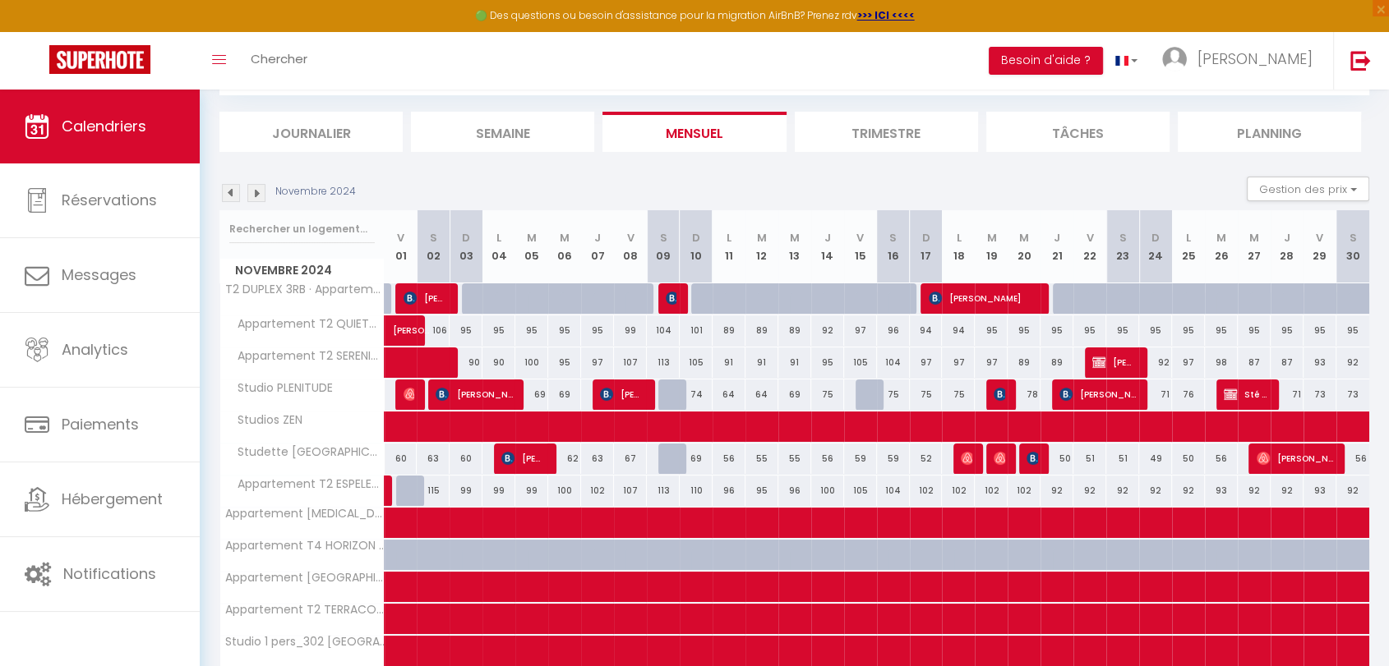
click at [256, 196] on img at bounding box center [256, 193] width 18 height 18
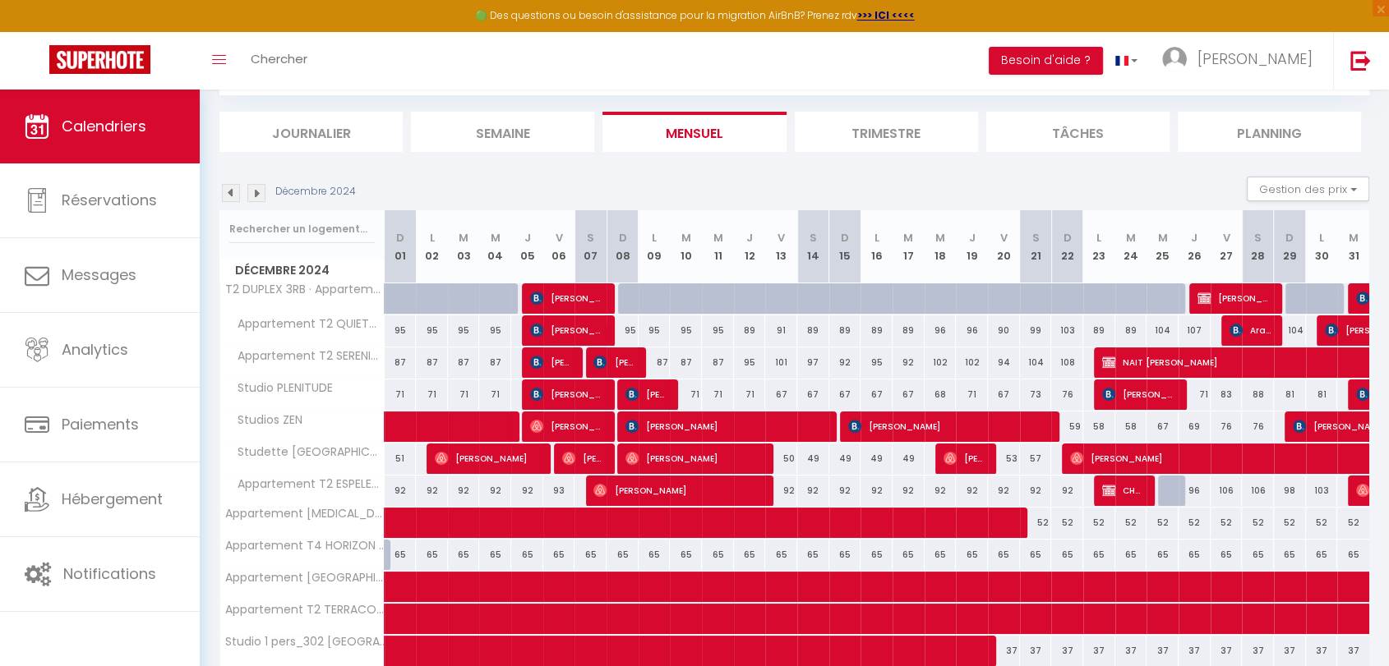
click at [256, 196] on img at bounding box center [256, 193] width 18 height 18
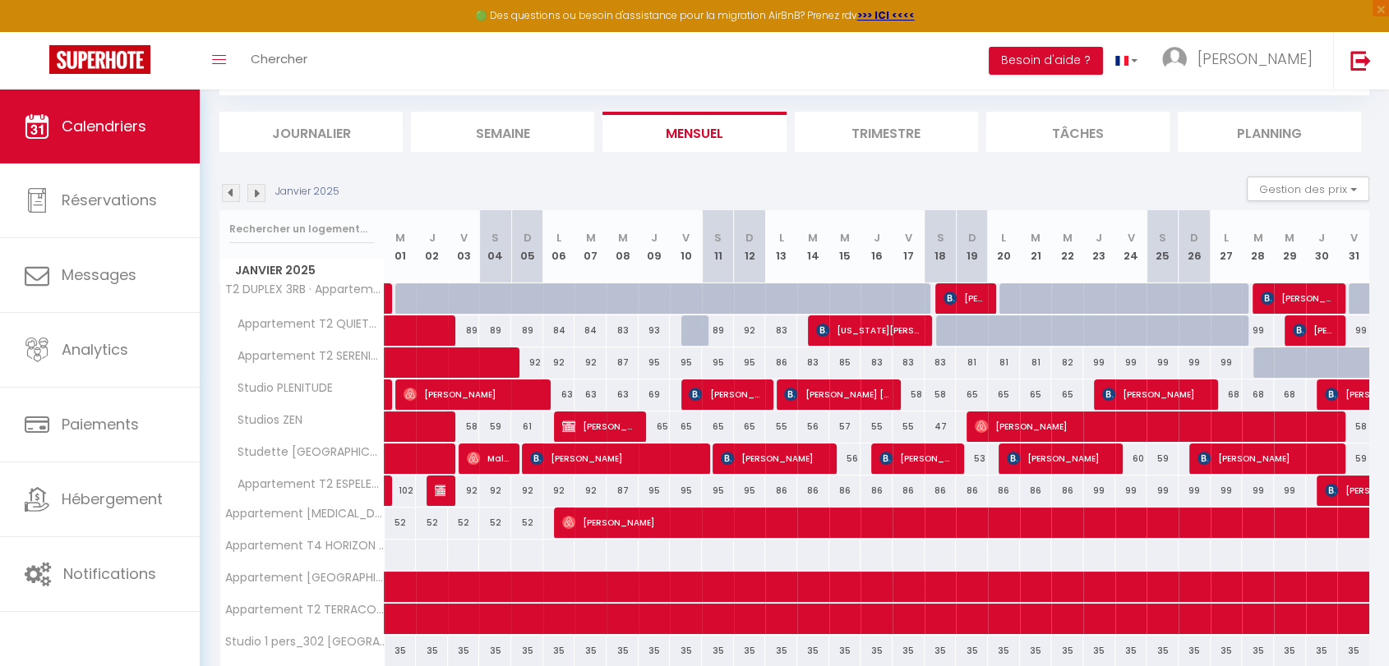
click at [256, 196] on img at bounding box center [256, 193] width 18 height 18
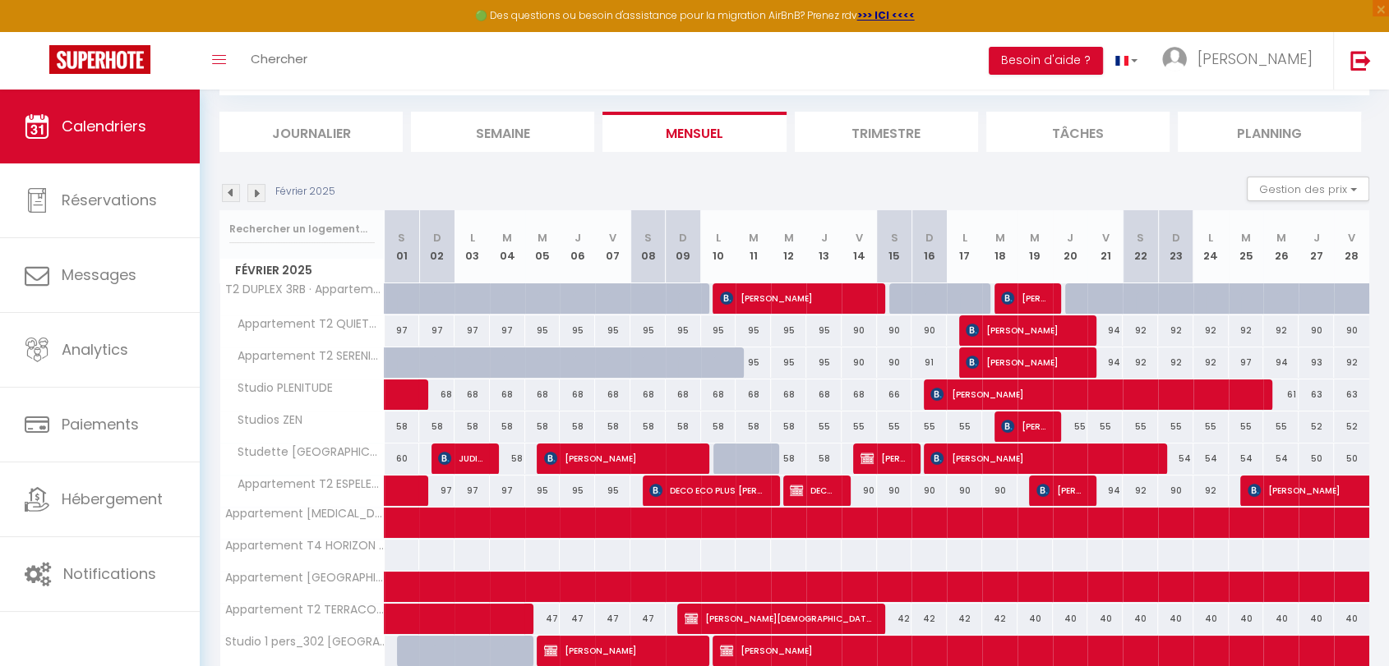
click at [256, 196] on img at bounding box center [256, 193] width 18 height 18
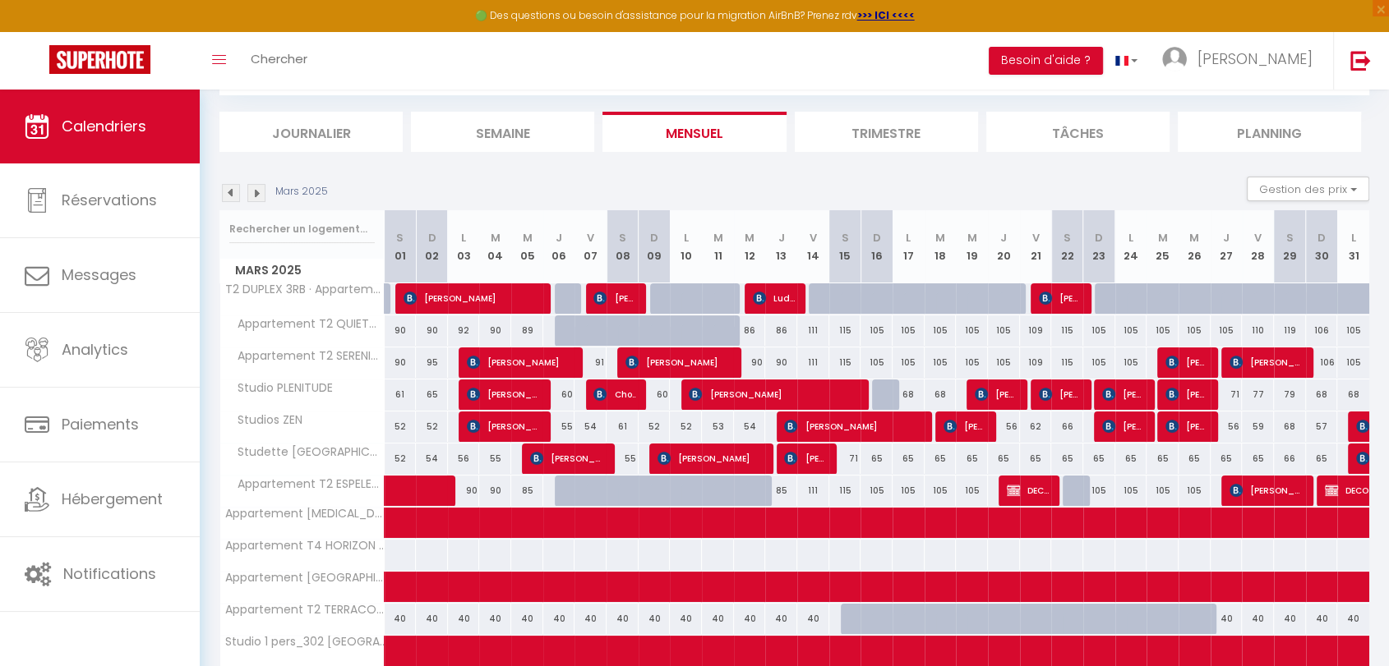
click at [256, 196] on img at bounding box center [256, 193] width 18 height 18
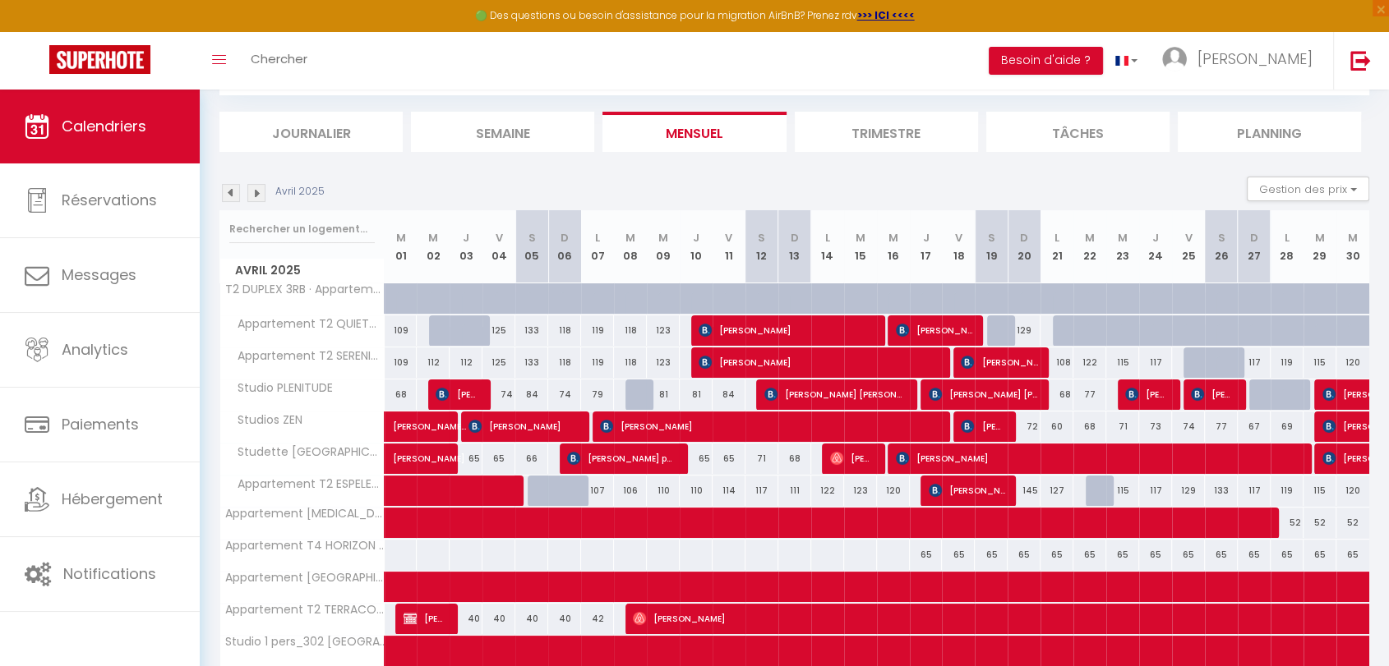
click at [256, 196] on img at bounding box center [256, 193] width 18 height 18
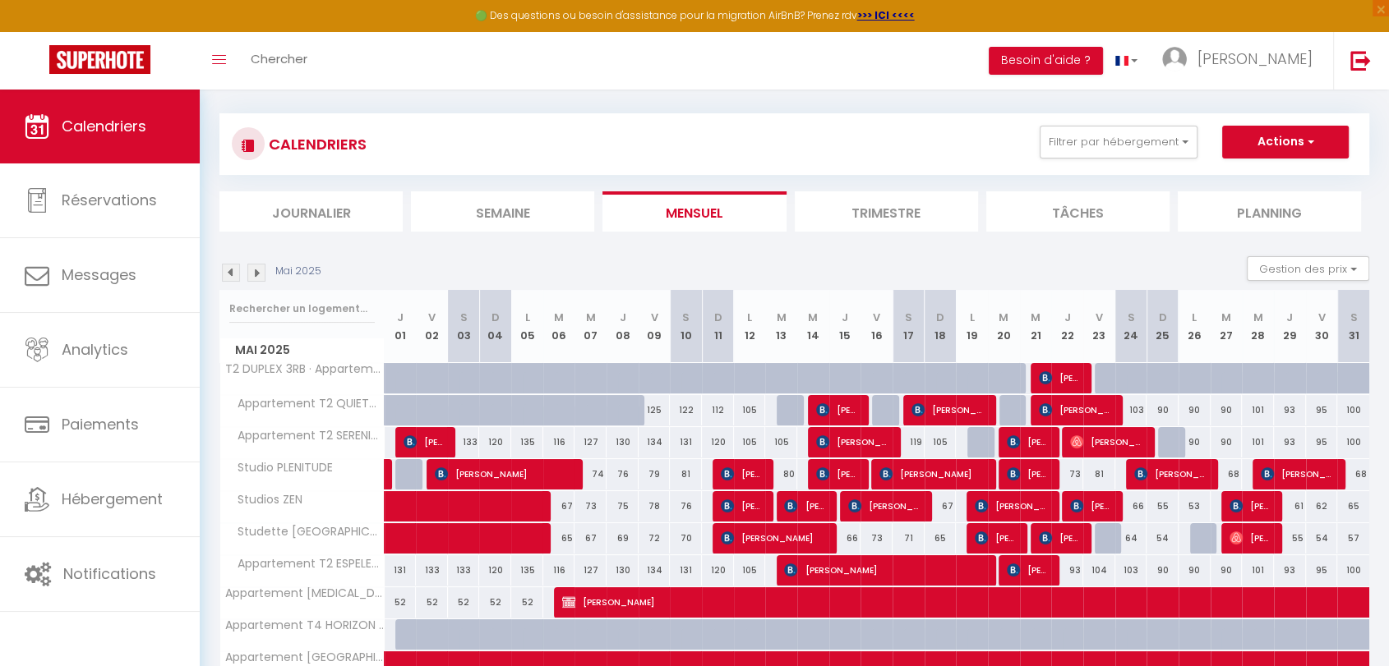
scroll to position [0, 0]
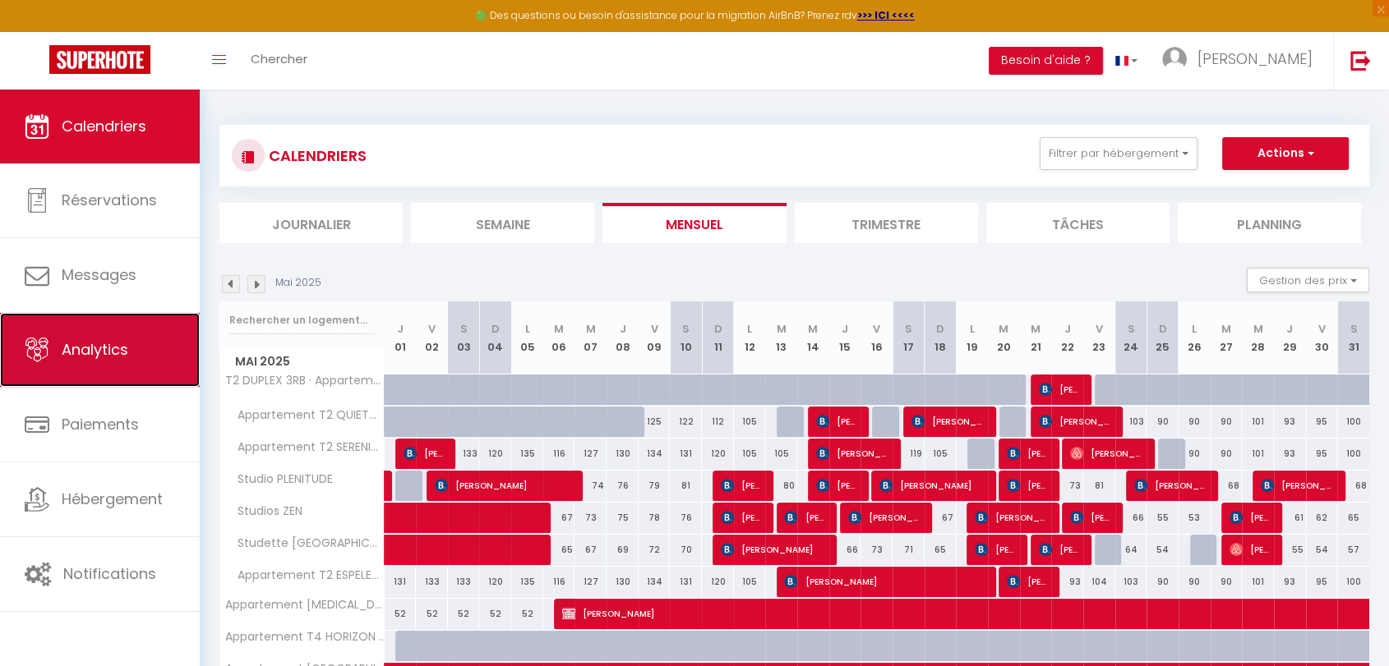
click at [103, 350] on span "Analytics" at bounding box center [95, 349] width 67 height 21
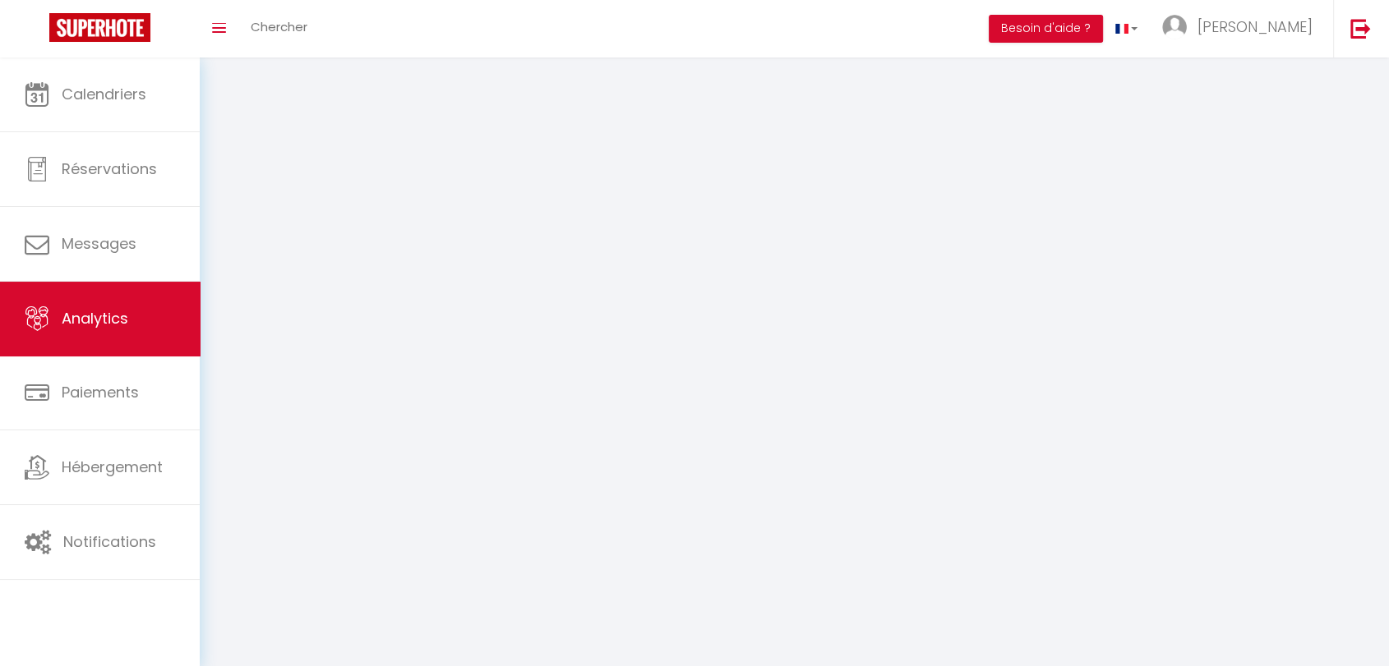
select select "2025"
select select "10"
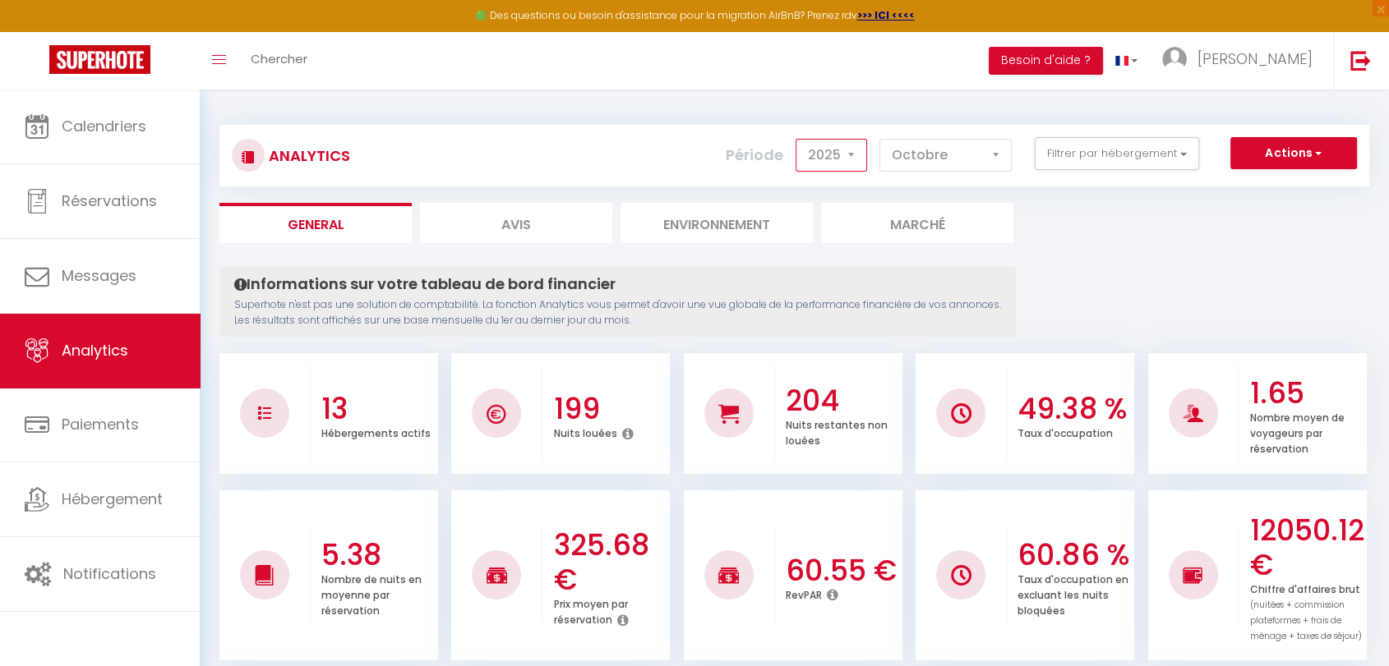
click at [855, 152] on select "2014 2015 2016 2017 2018 2019 2020 2021 2022 2023 2024 2025 2026 2027" at bounding box center [830, 155] width 71 height 33
select select "2024"
click at [800, 139] on select "2014 2015 2016 2017 2018 2019 2020 2021 2022 2023 2024 2025 2026 2027" at bounding box center [830, 155] width 71 height 33
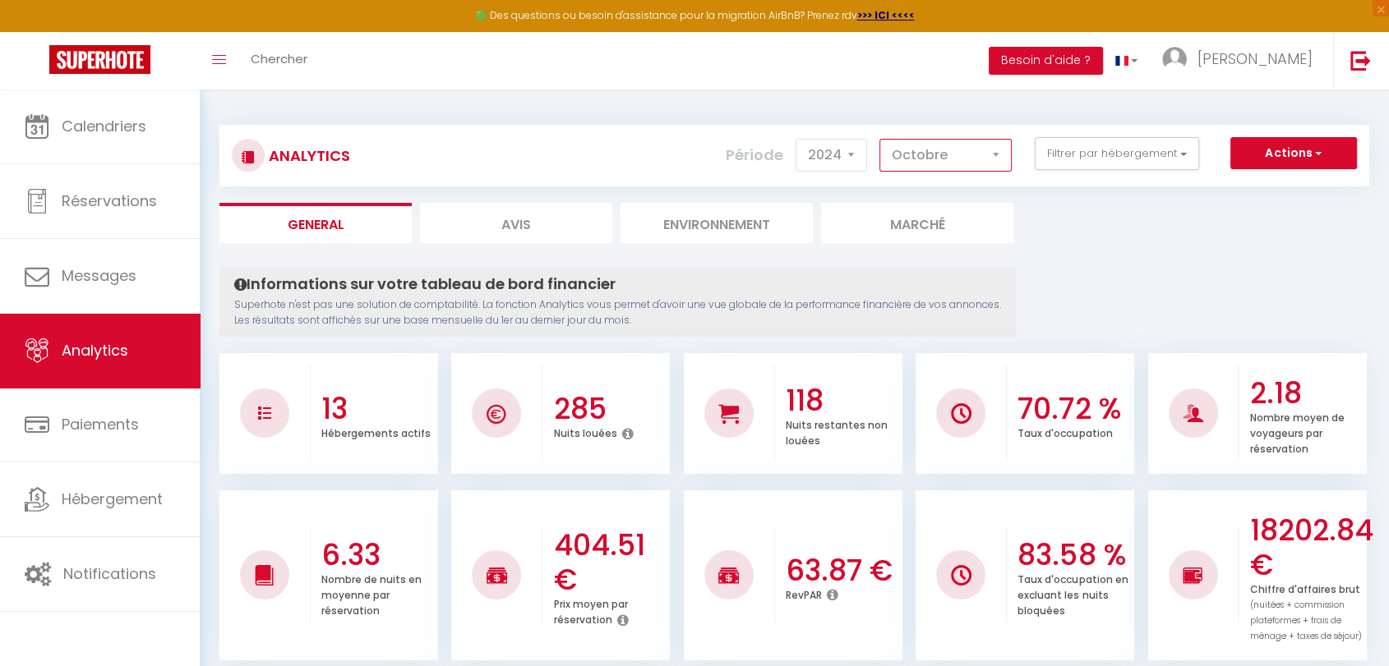
click at [1005, 153] on select "[PERSON_NAME] Mars [PERSON_NAME] Juin Juillet Août Septembre Octobre Novembre D…" at bounding box center [945, 155] width 132 height 33
select select "1"
click at [882, 139] on select "[PERSON_NAME] Mars [PERSON_NAME] Juin Juillet Août Septembre Octobre Novembre D…" at bounding box center [945, 155] width 132 height 33
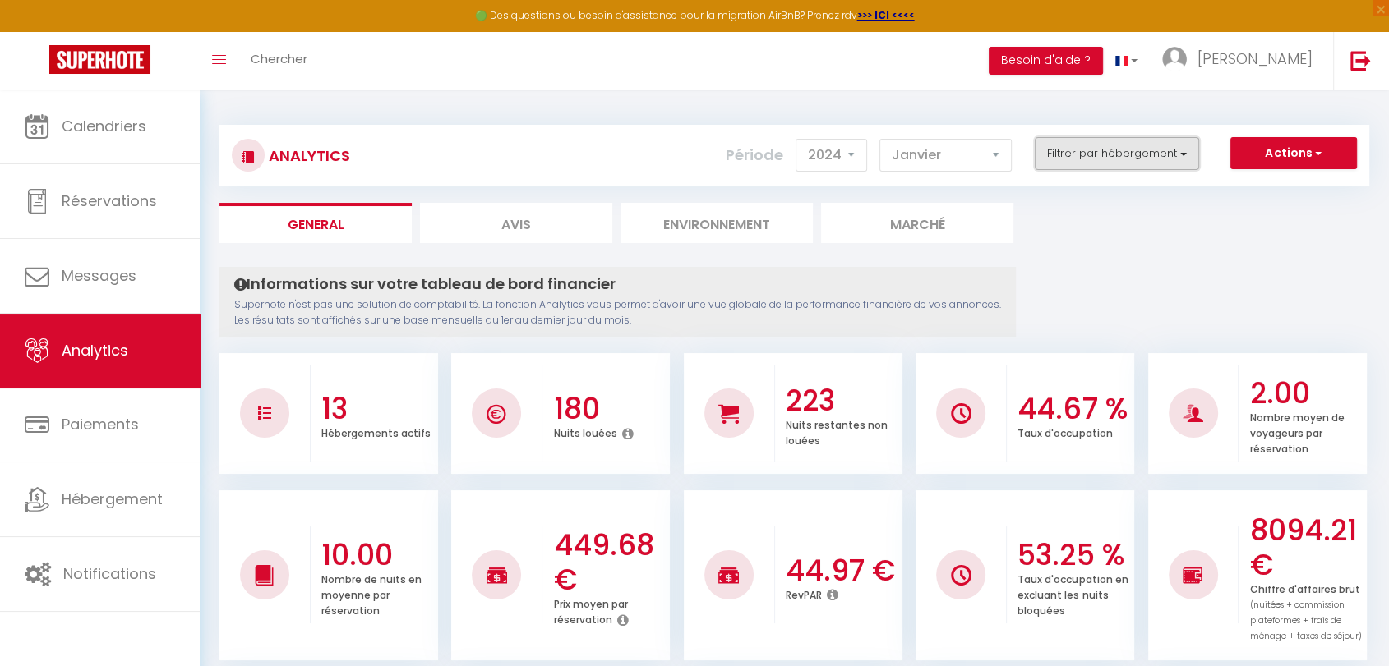
click at [1179, 150] on button "Filtrer par hébergement" at bounding box center [1117, 153] width 164 height 33
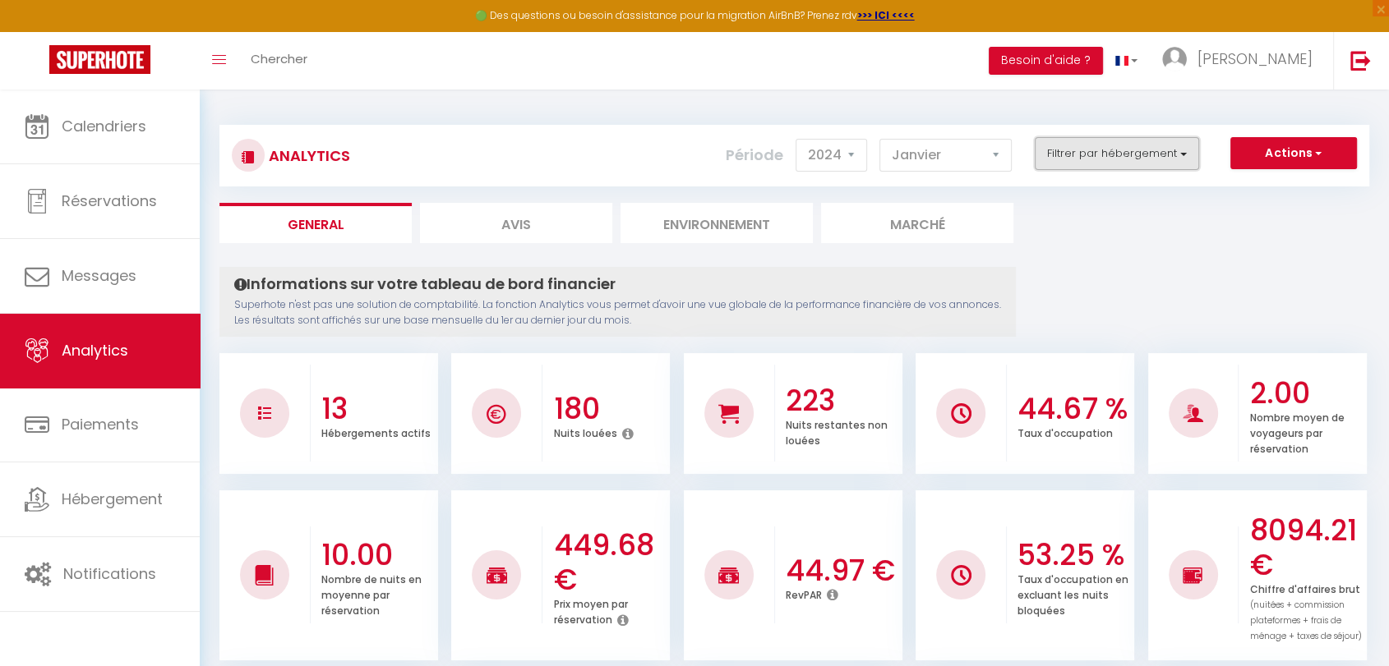
click at [1180, 151] on button "Filtrer par hébergement" at bounding box center [1117, 153] width 164 height 33
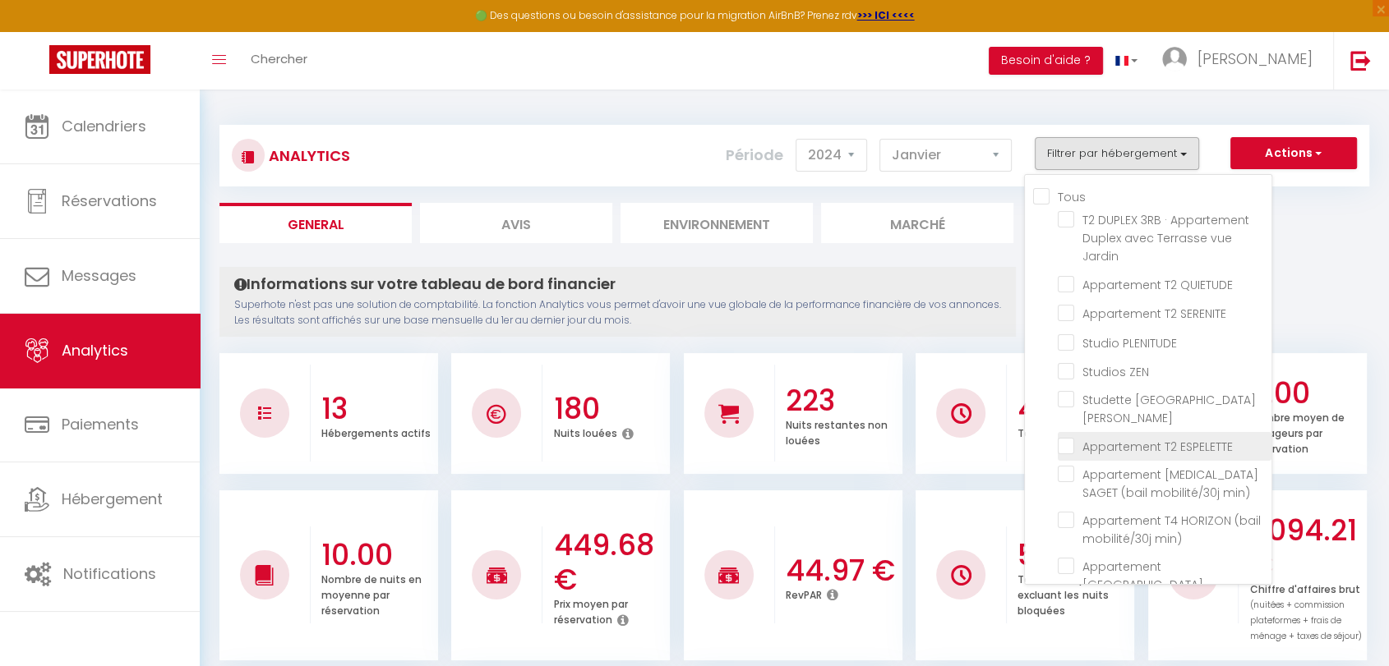
click at [1064, 437] on ESPELETTE "checkbox" at bounding box center [1165, 445] width 214 height 16
checkbox ESPELETTE "true"
checkbox Jardin "false"
checkbox QUIETUDE "false"
checkbox SERENITE "false"
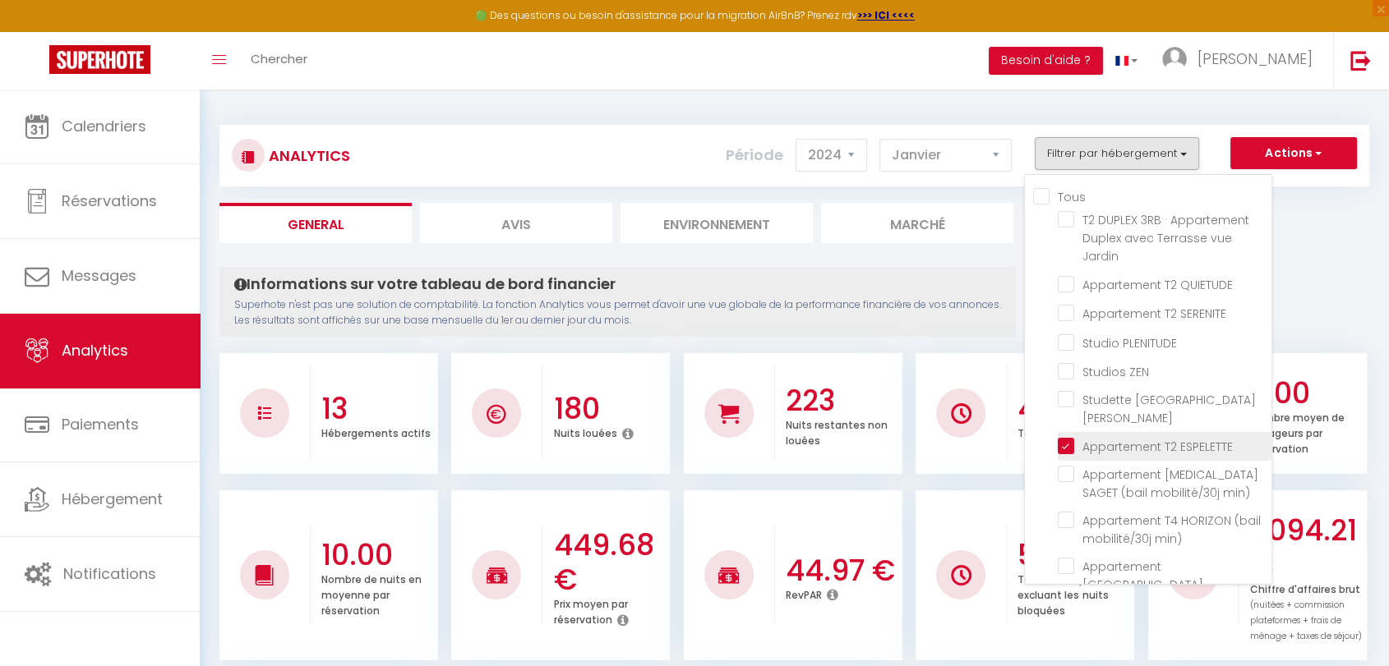
checkbox PLENITUDE "false"
checkbox ZEN "false"
checkbox St-Jean "false"
checkbox min\) "false"
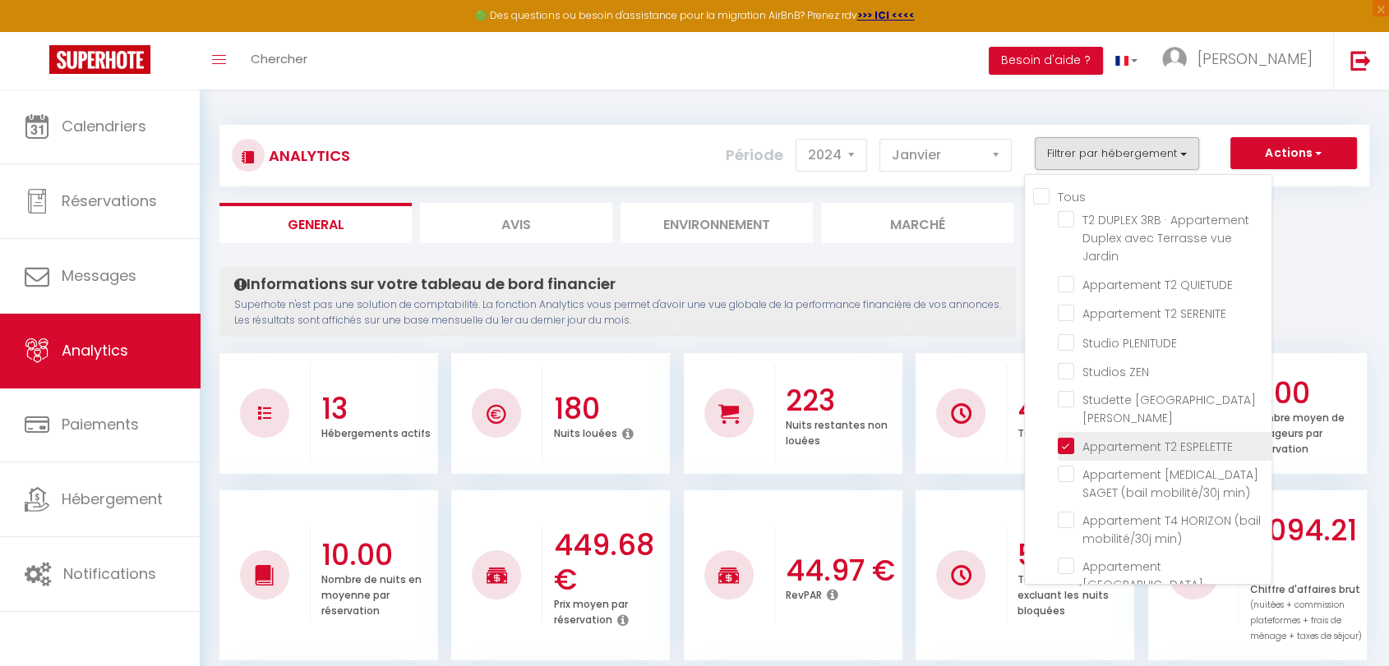
checkbox min\) "false"
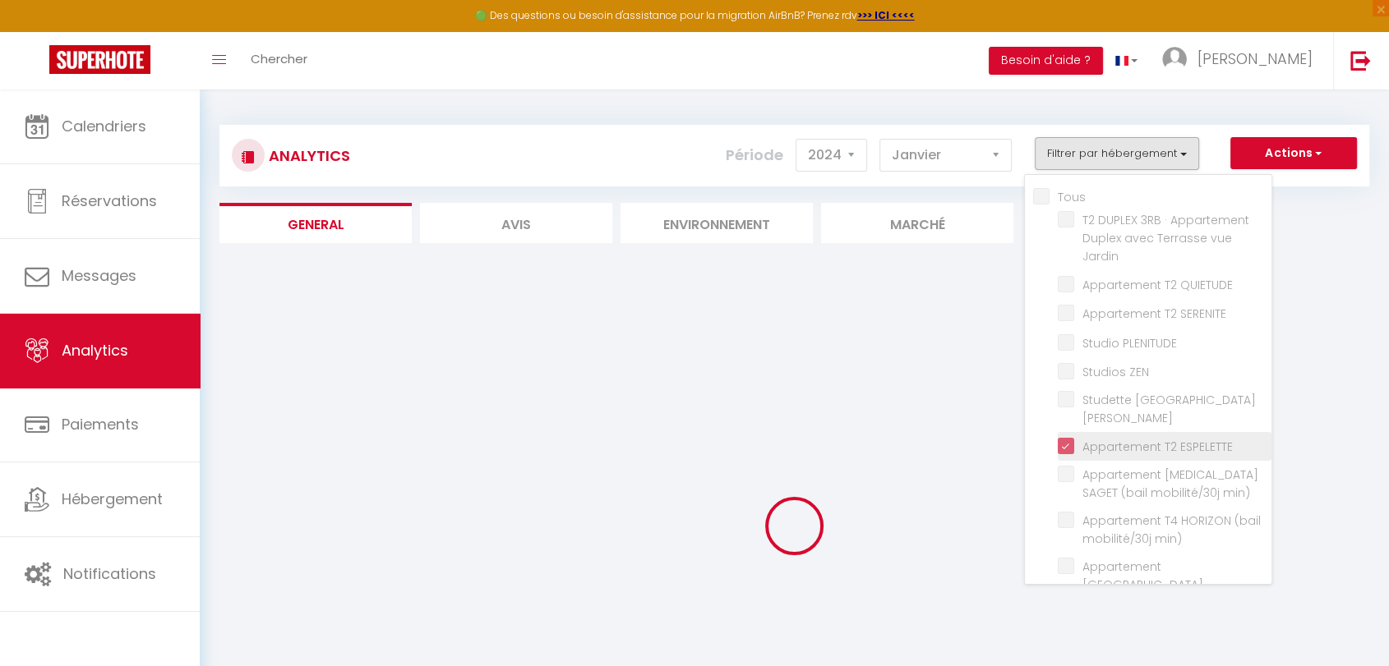
checkbox Jardin "false"
checkbox QUIETUDE "false"
checkbox SERENITE "false"
checkbox PLENITUDE "false"
checkbox ZEN "false"
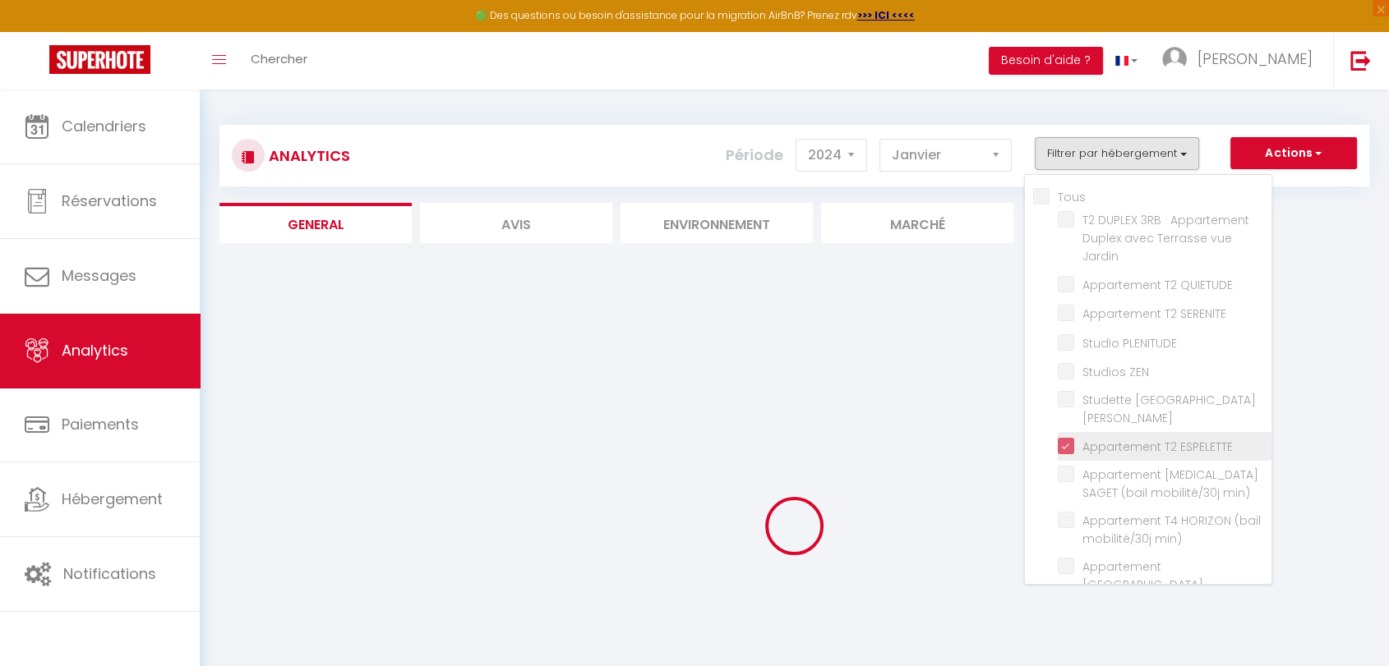
checkbox St-Jean "false"
checkbox min\) "false"
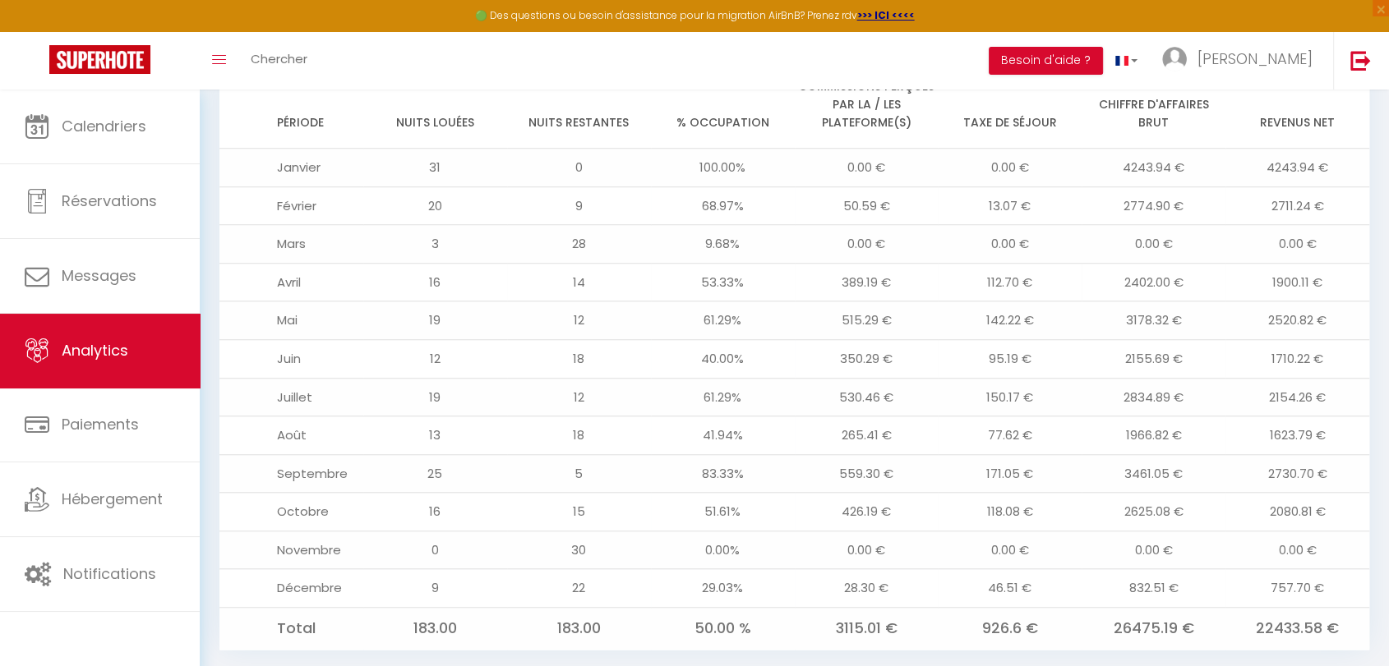
scroll to position [1352, 0]
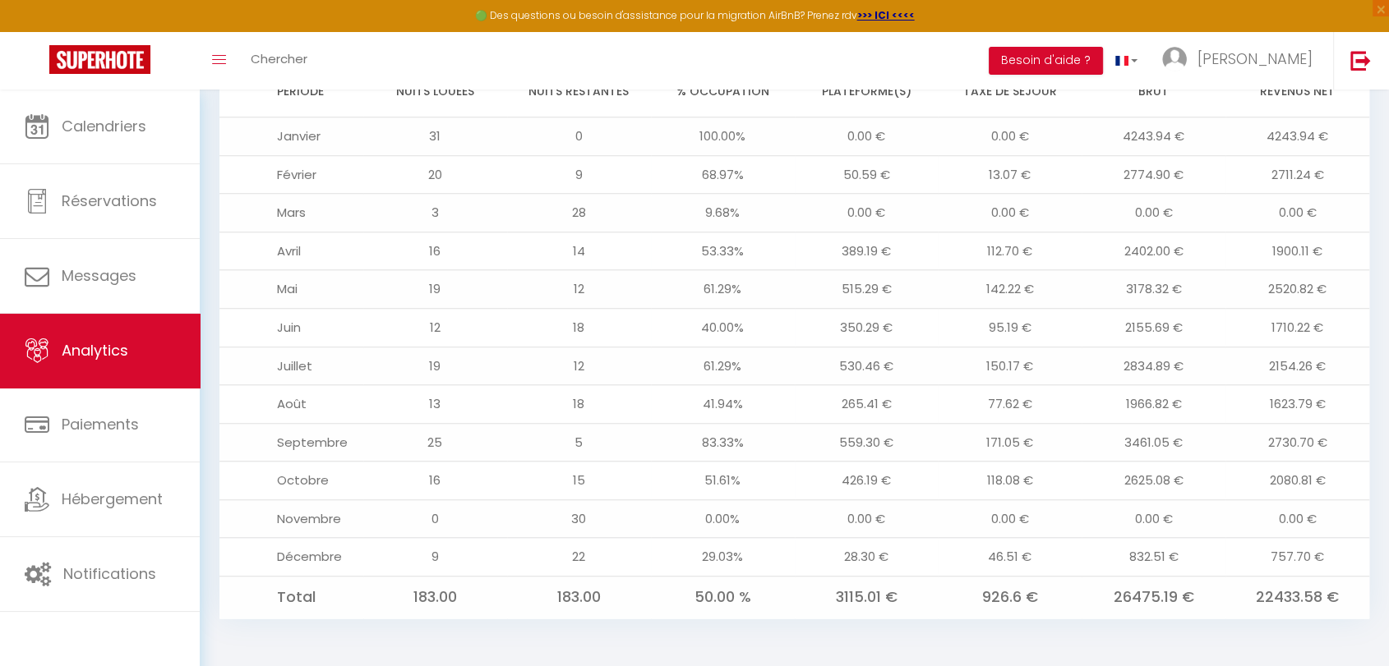
drag, startPoint x: 1035, startPoint y: 350, endPoint x: 1100, endPoint y: 644, distance: 301.4
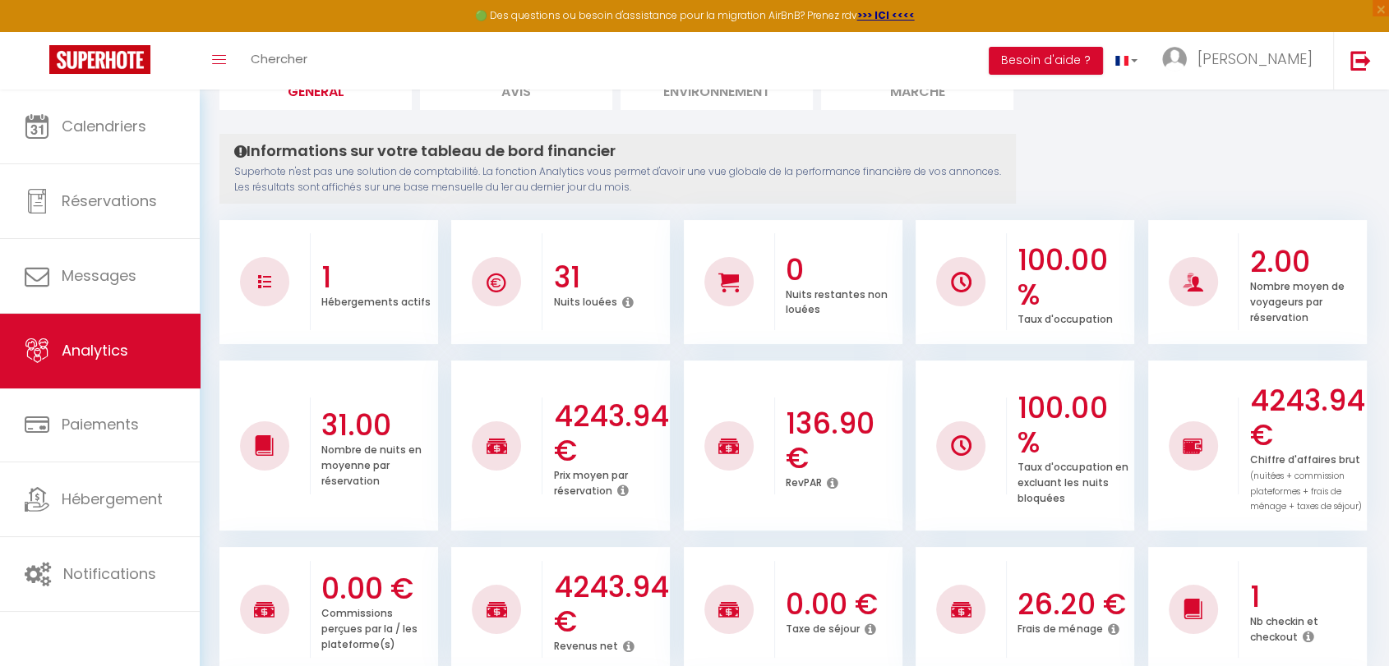
scroll to position [0, 0]
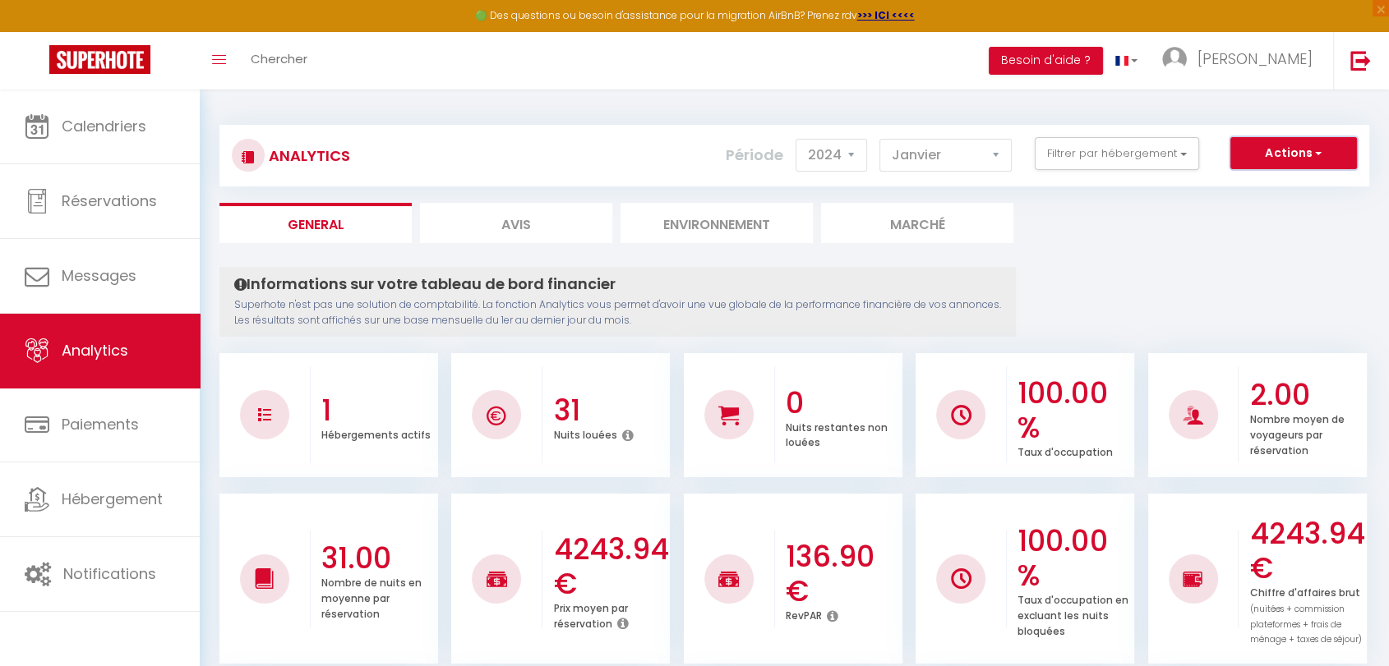
click at [1302, 150] on button "Actions" at bounding box center [1293, 153] width 127 height 33
click at [1187, 153] on button "Filtrer par hébergement" at bounding box center [1117, 153] width 164 height 33
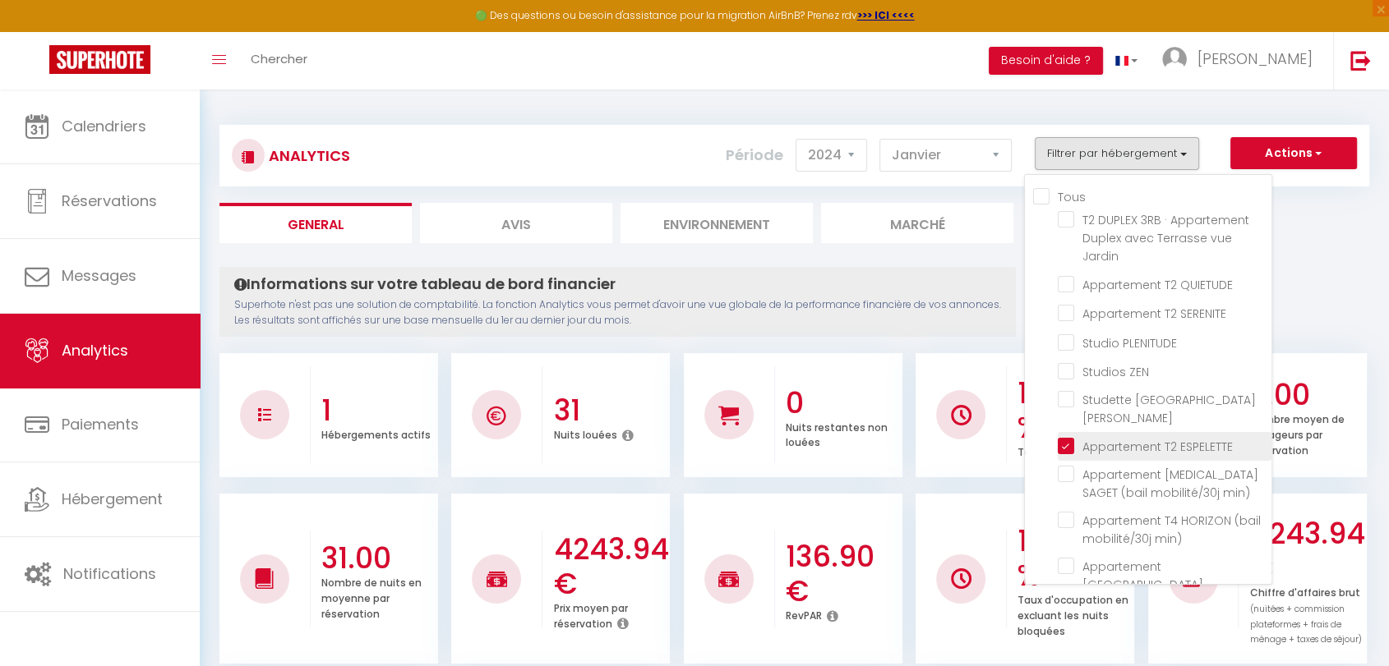
click at [1067, 437] on ESPELETTE "checkbox" at bounding box center [1165, 445] width 214 height 16
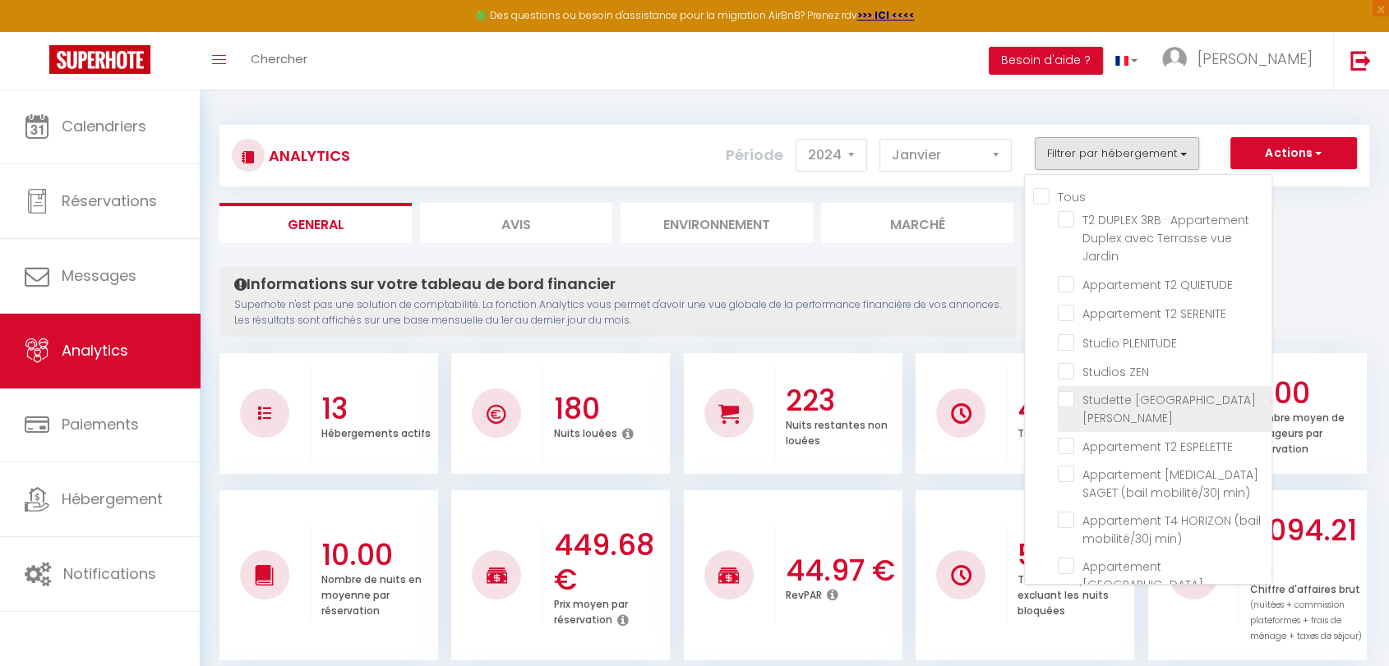
click at [1067, 399] on St-Jean "checkbox" at bounding box center [1165, 399] width 214 height 16
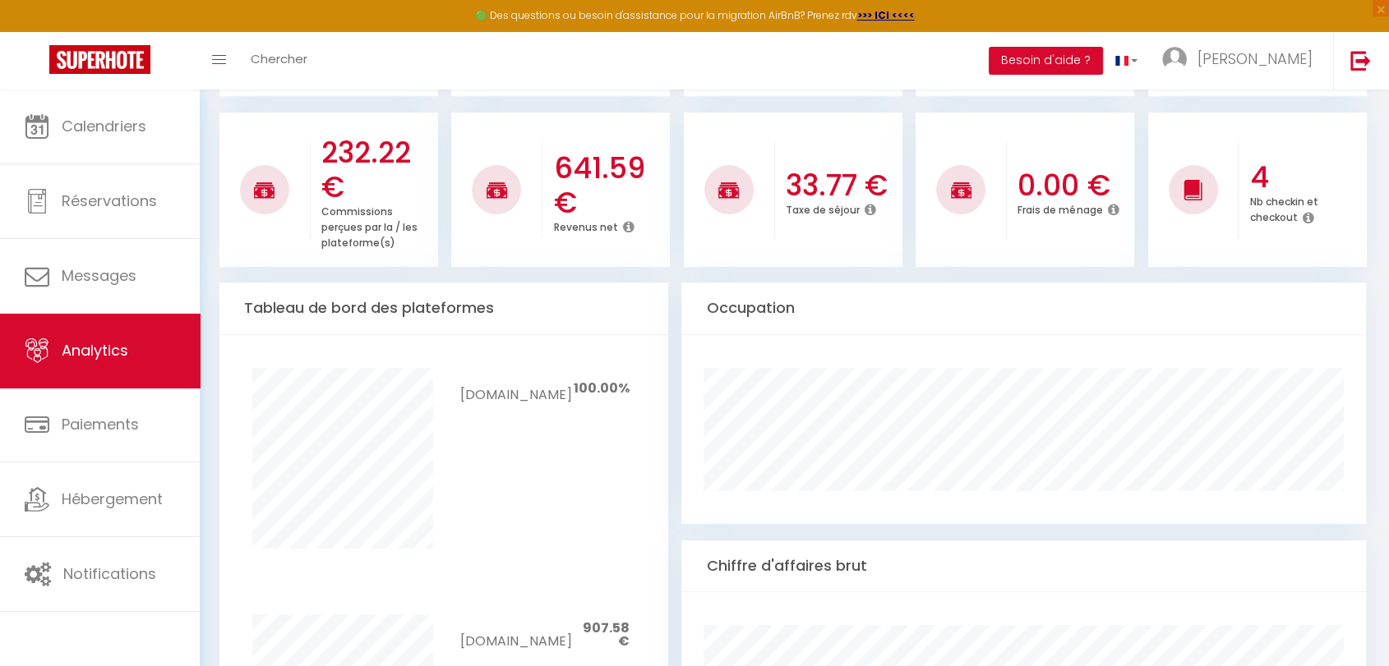
scroll to position [239, 0]
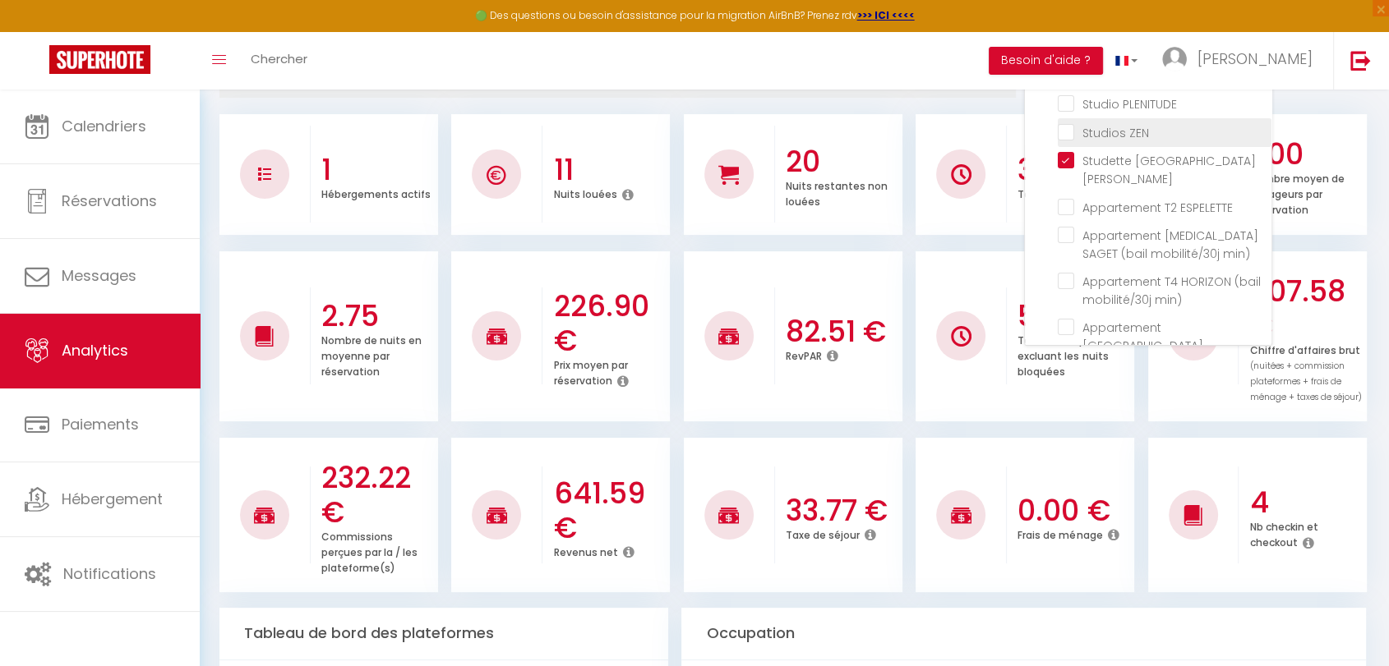
click at [1065, 128] on ZEN "checkbox" at bounding box center [1165, 131] width 214 height 16
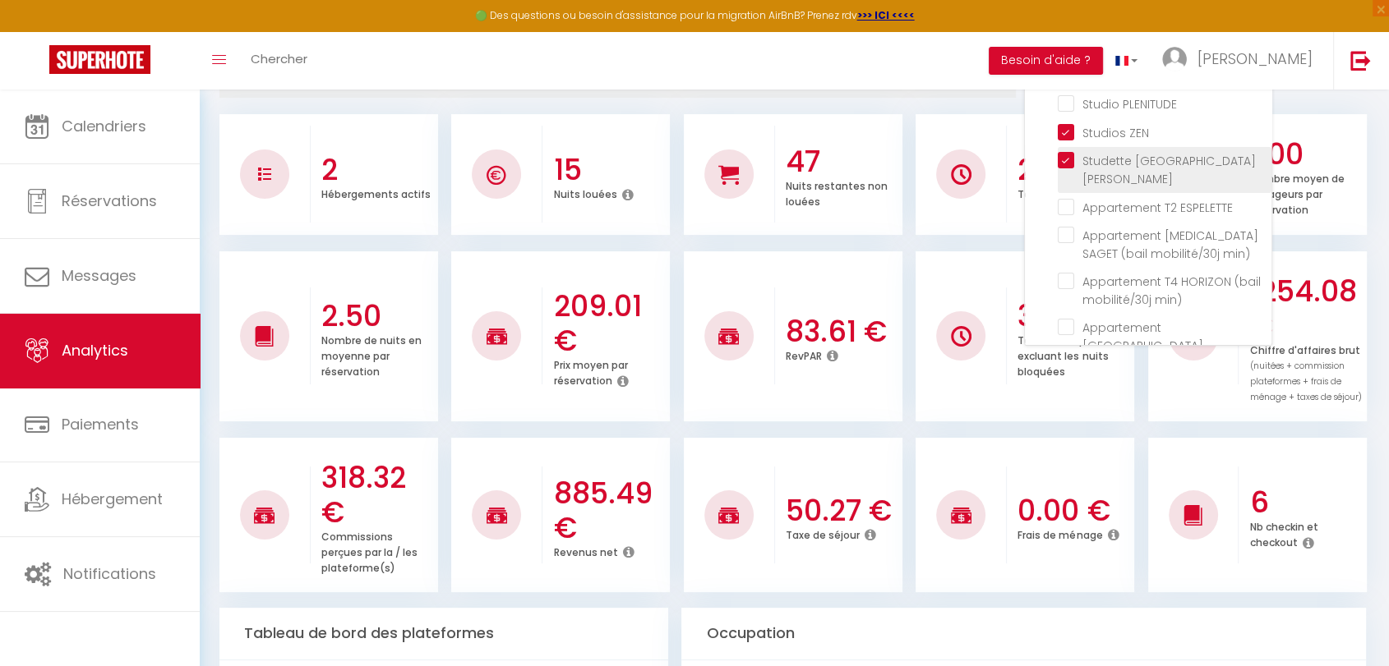
click at [1074, 159] on St-Jean "checkbox" at bounding box center [1165, 160] width 214 height 16
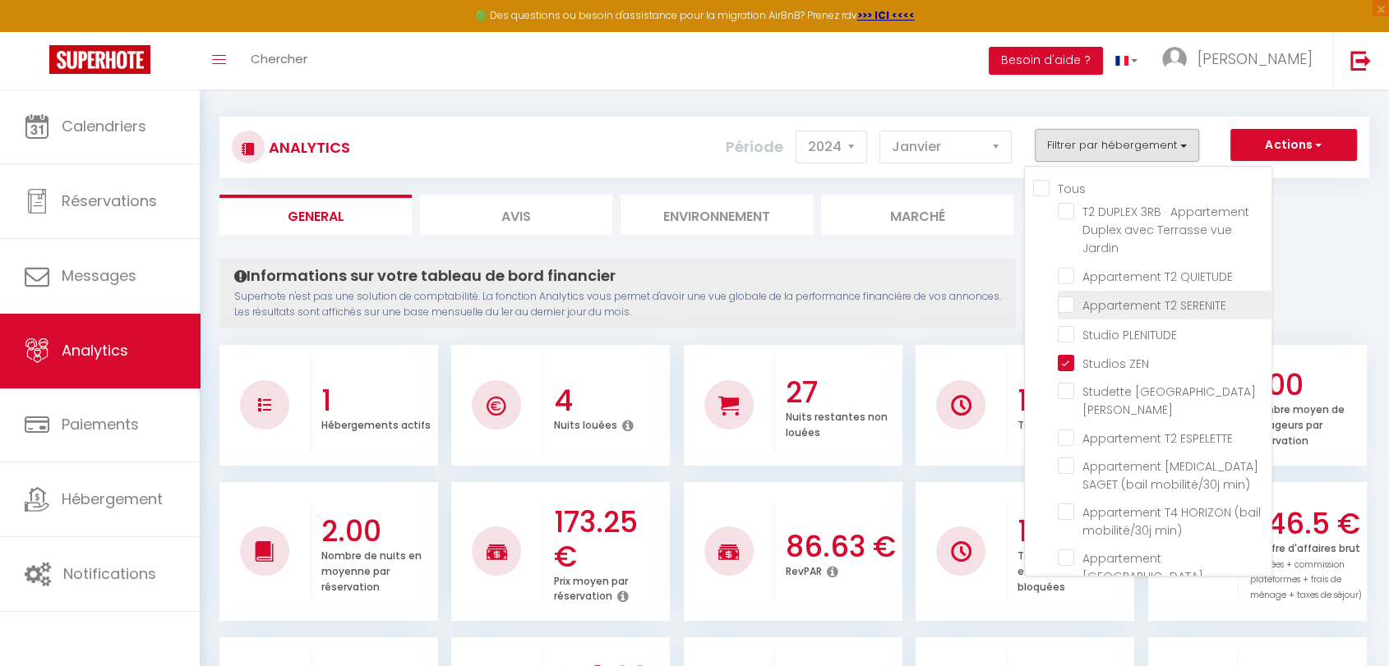
scroll to position [0, 0]
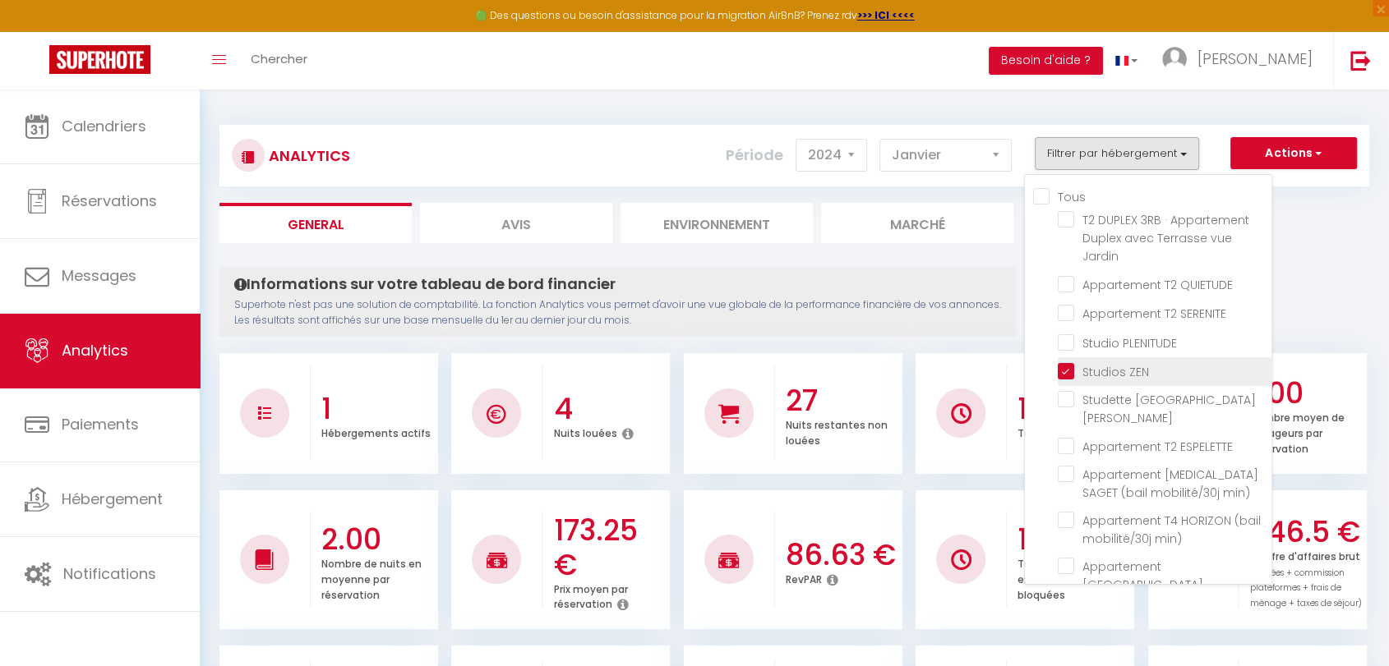
click at [1067, 367] on ZEN "checkbox" at bounding box center [1165, 370] width 214 height 16
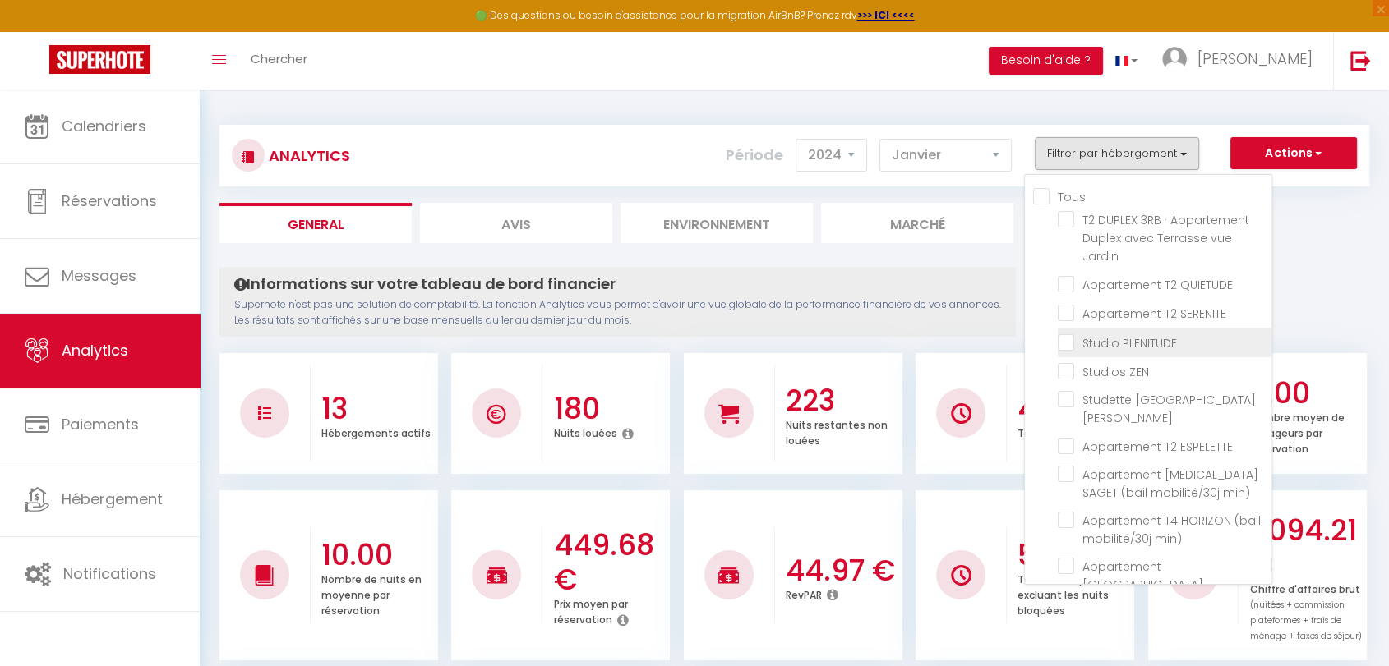
click at [1065, 343] on PLENITUDE "checkbox" at bounding box center [1165, 341] width 214 height 16
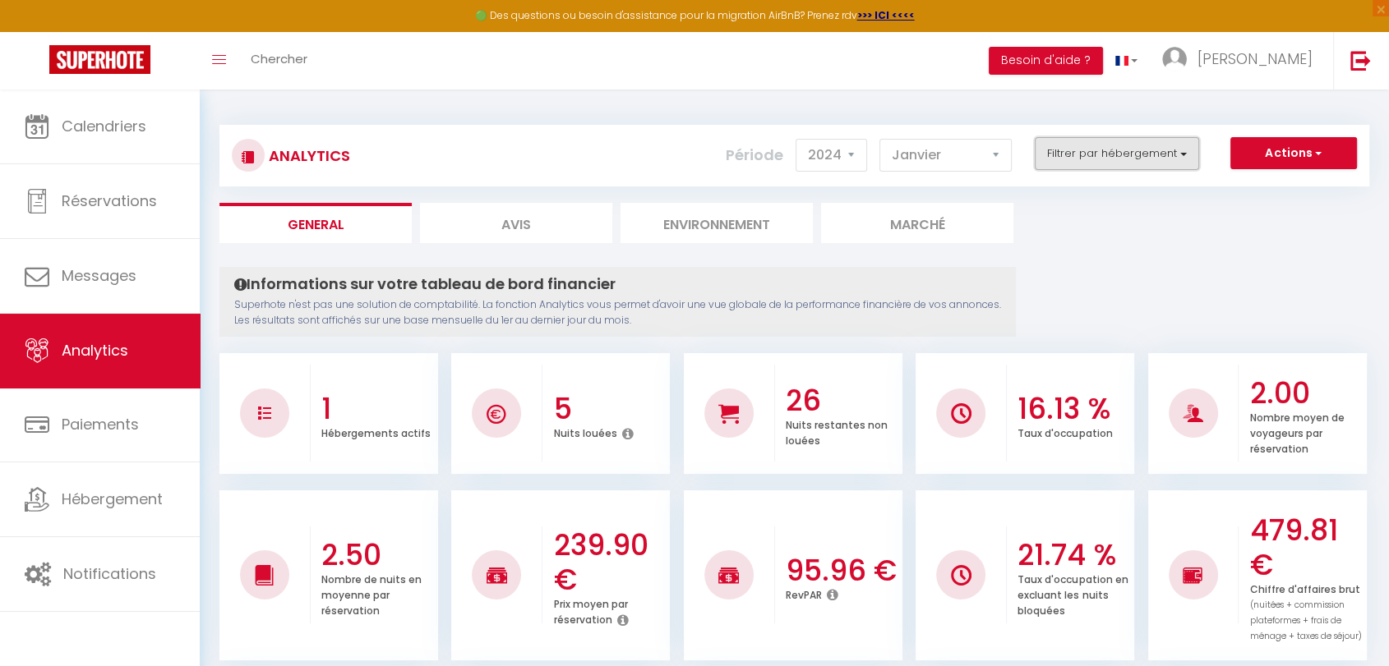
click at [1194, 152] on button "Filtrer par hébergement" at bounding box center [1117, 153] width 164 height 33
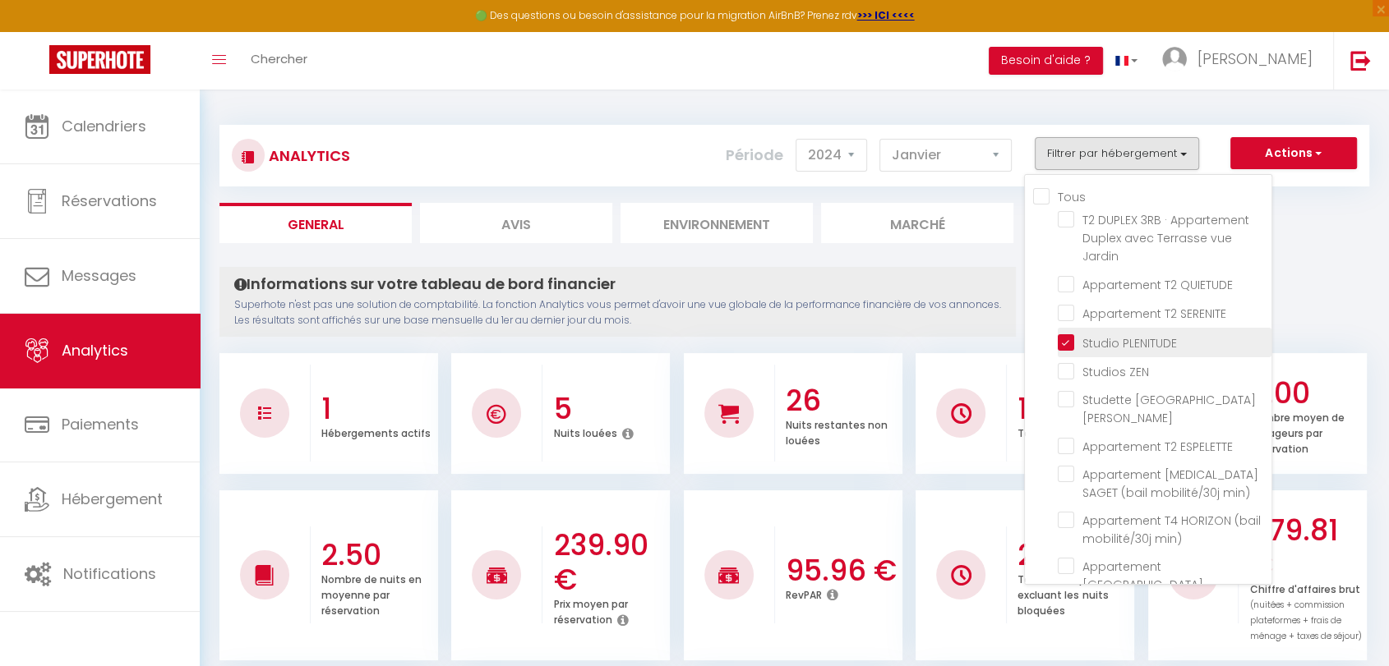
click at [1068, 341] on PLENITUDE "checkbox" at bounding box center [1165, 341] width 214 height 16
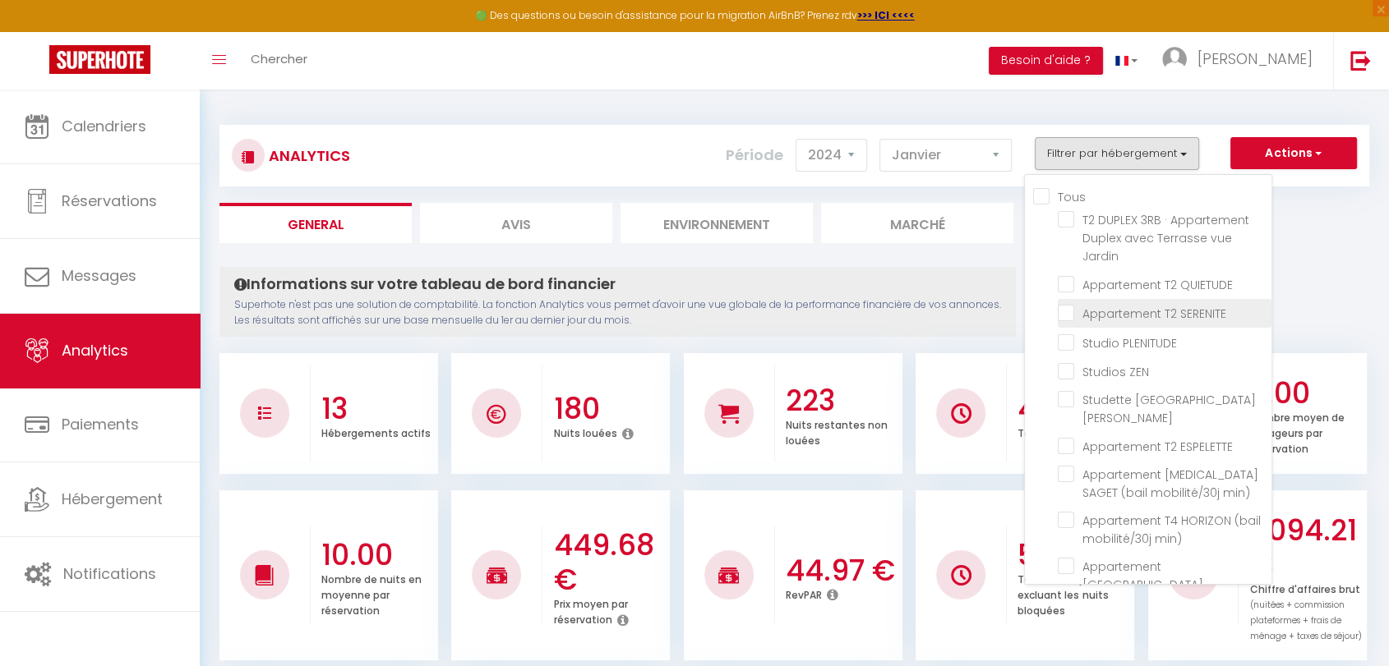
click at [1071, 312] on SERENITE "checkbox" at bounding box center [1165, 312] width 214 height 16
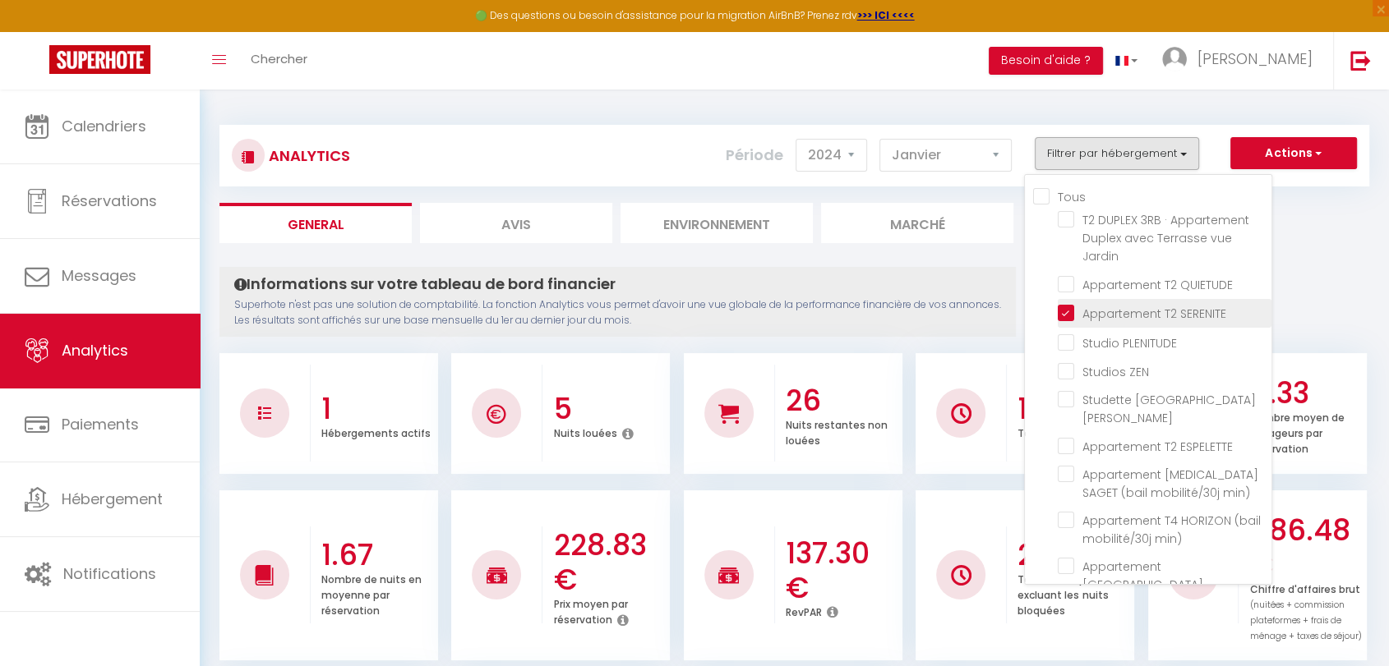
click at [1065, 312] on SERENITE "checkbox" at bounding box center [1165, 312] width 214 height 16
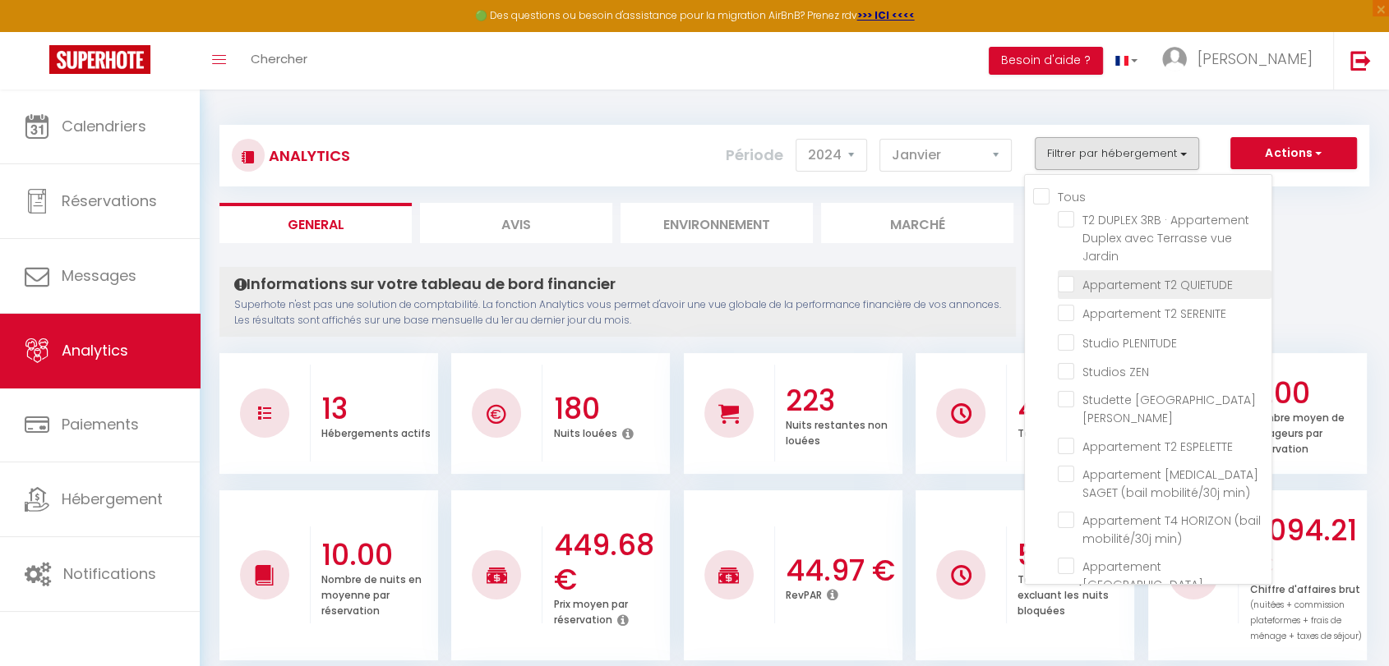
click at [1066, 282] on QUIETUDE "checkbox" at bounding box center [1165, 283] width 214 height 16
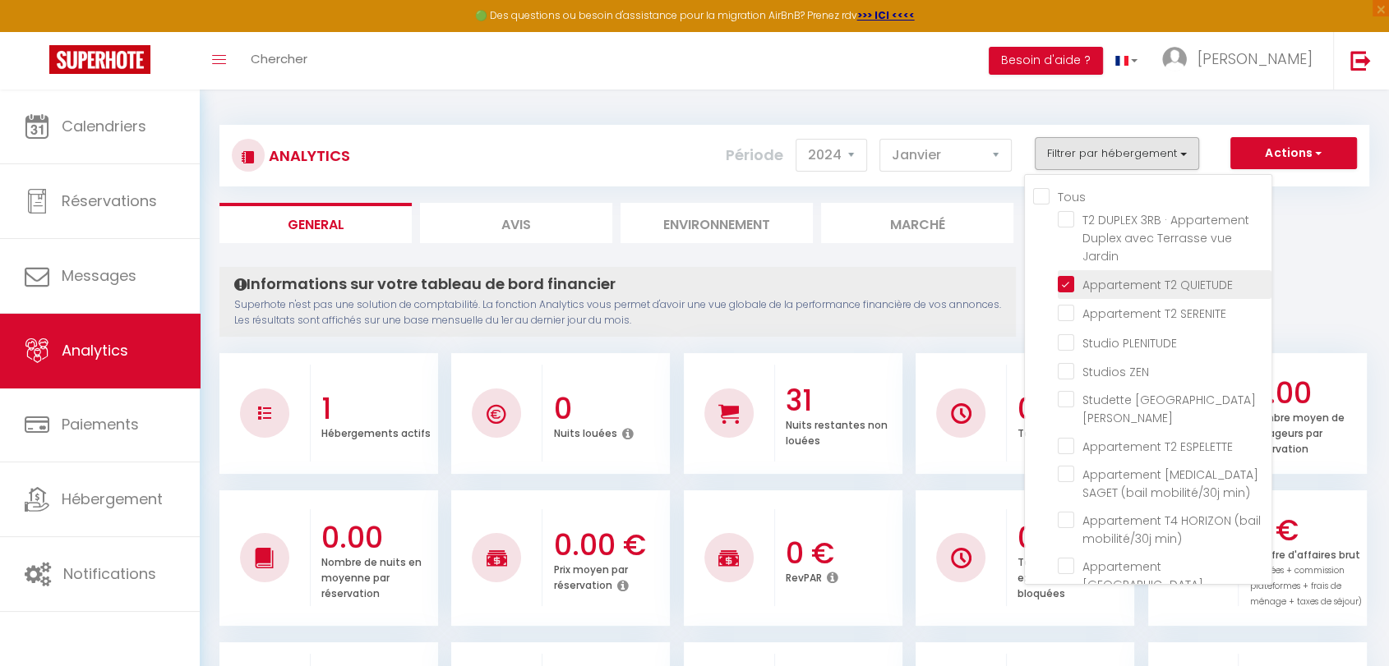
click at [1067, 288] on QUIETUDE "checkbox" at bounding box center [1165, 283] width 214 height 16
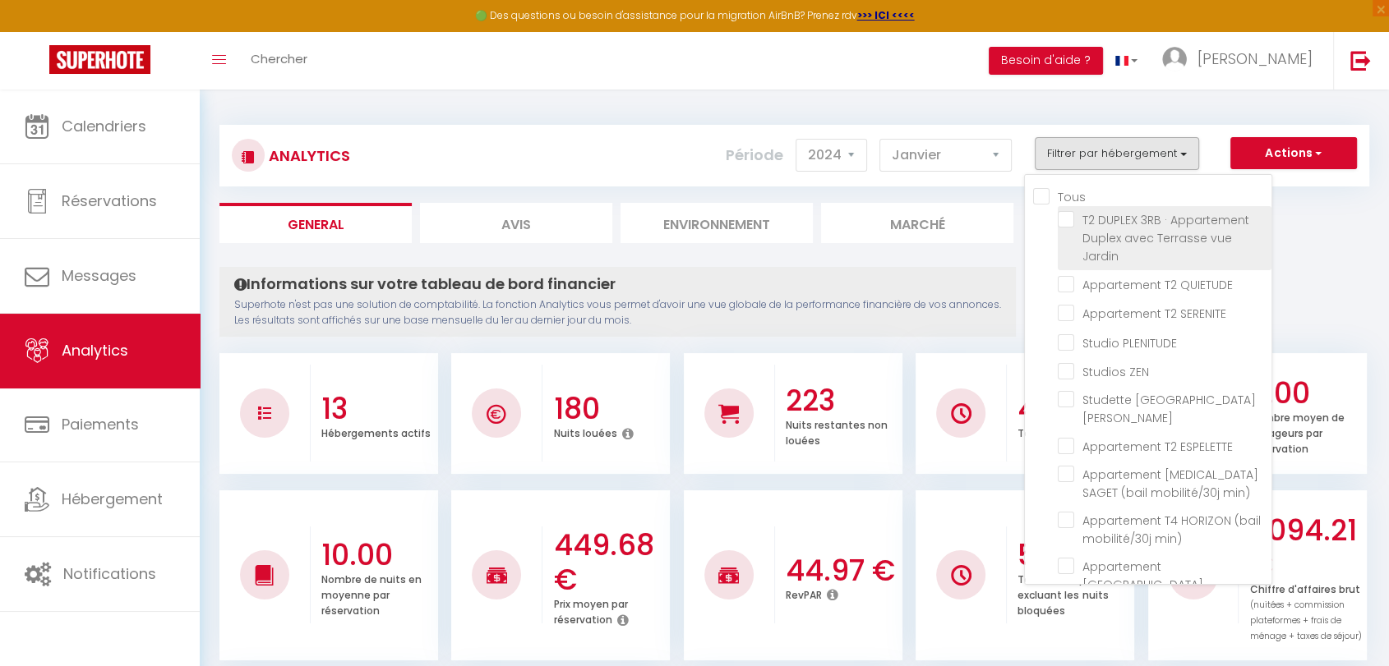
click at [1065, 222] on Jardin "checkbox" at bounding box center [1165, 219] width 214 height 16
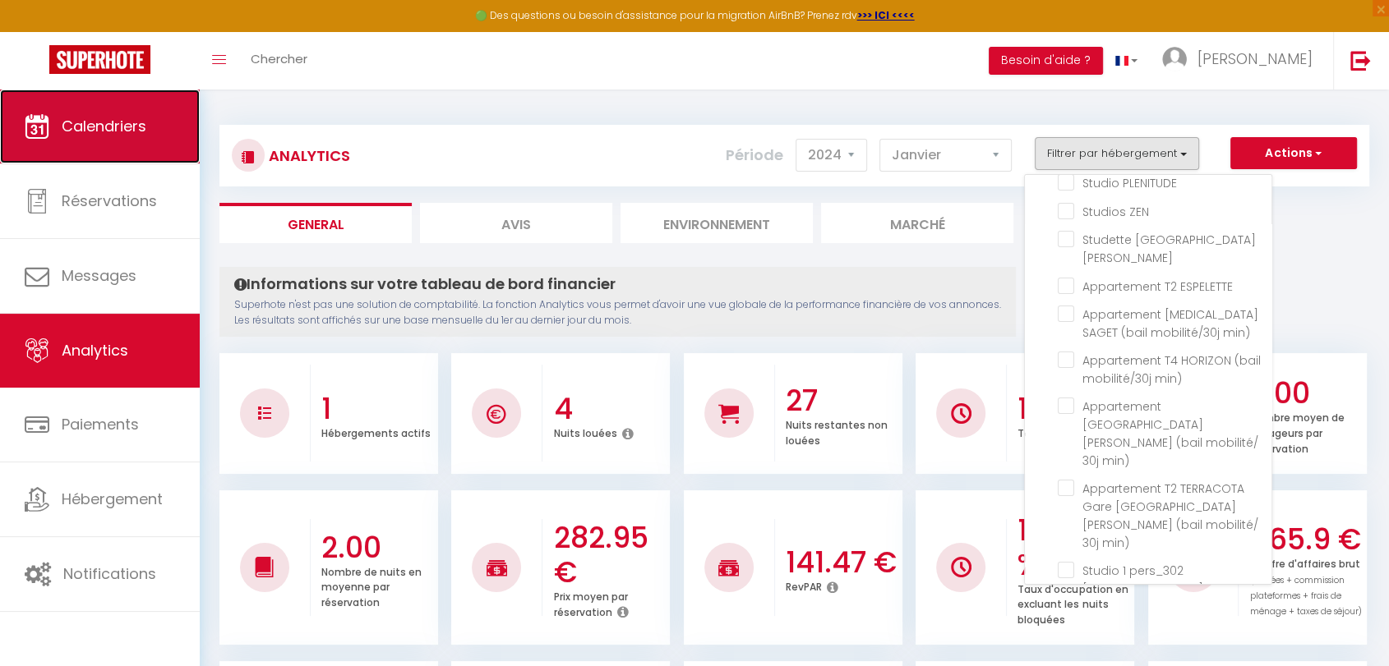
click at [97, 113] on link "Calendriers" at bounding box center [100, 127] width 200 height 74
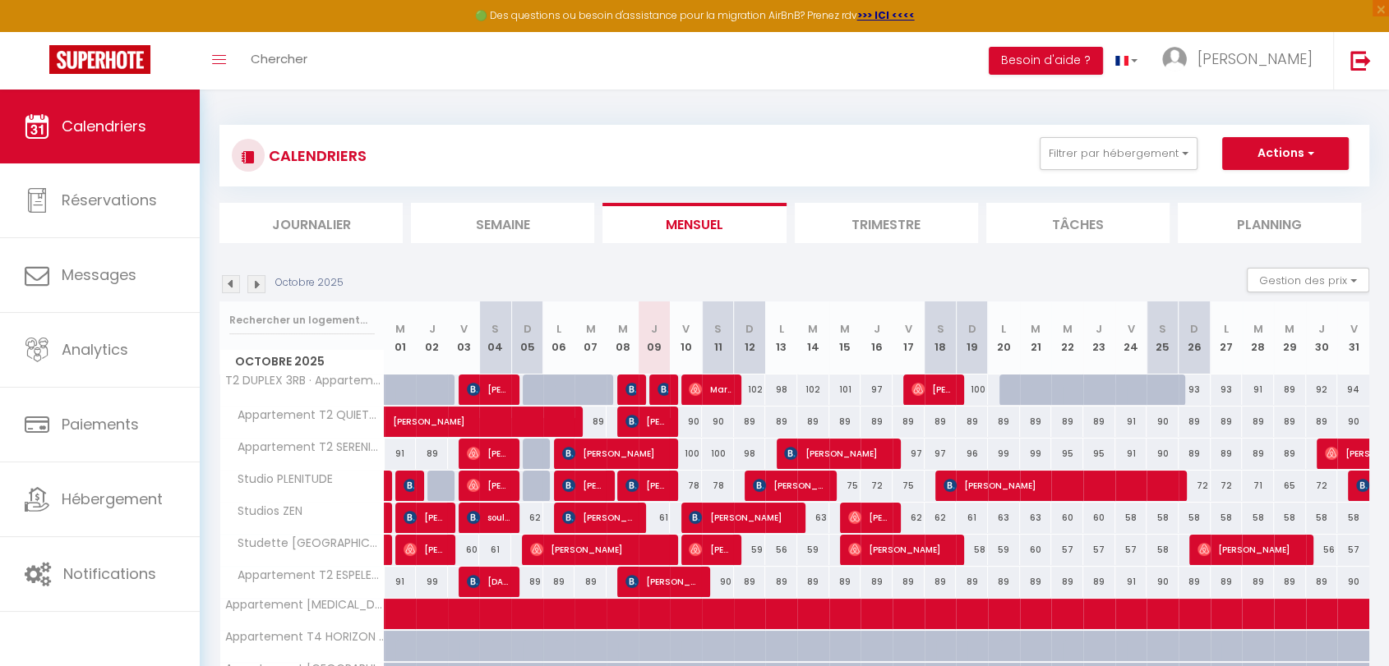
click at [230, 284] on img at bounding box center [231, 284] width 18 height 18
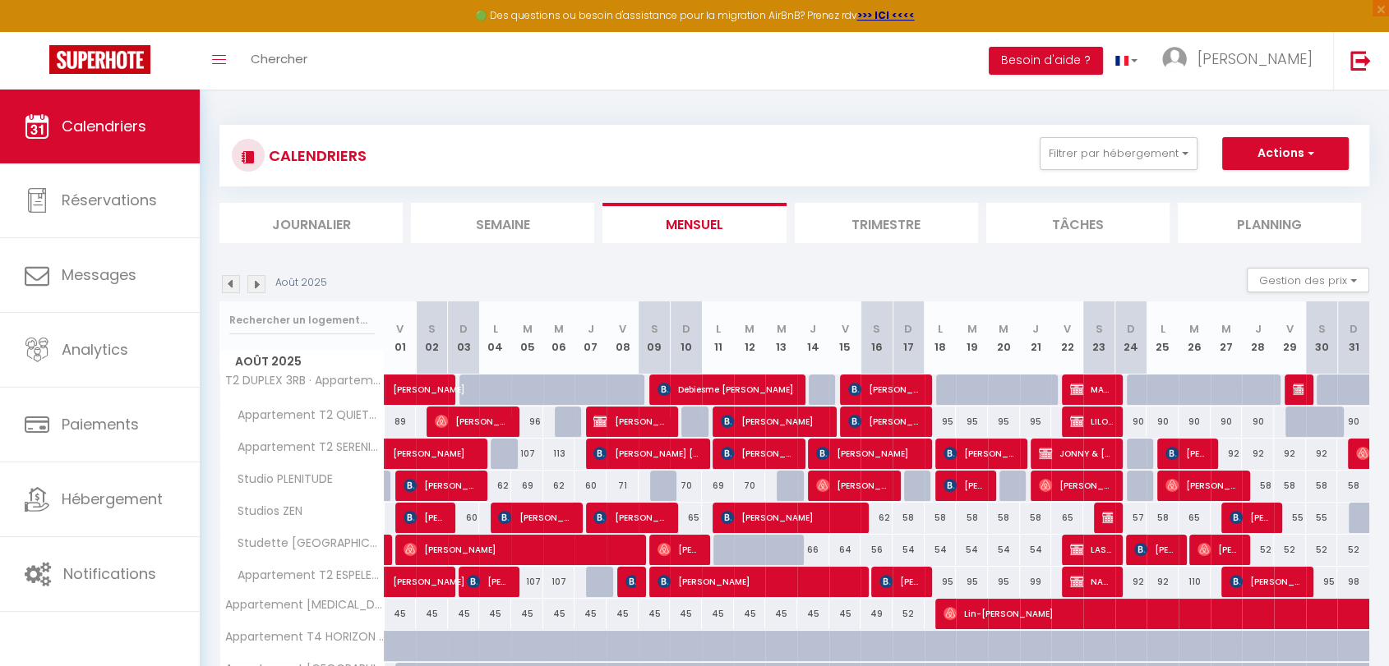
click at [230, 283] on img at bounding box center [231, 284] width 18 height 18
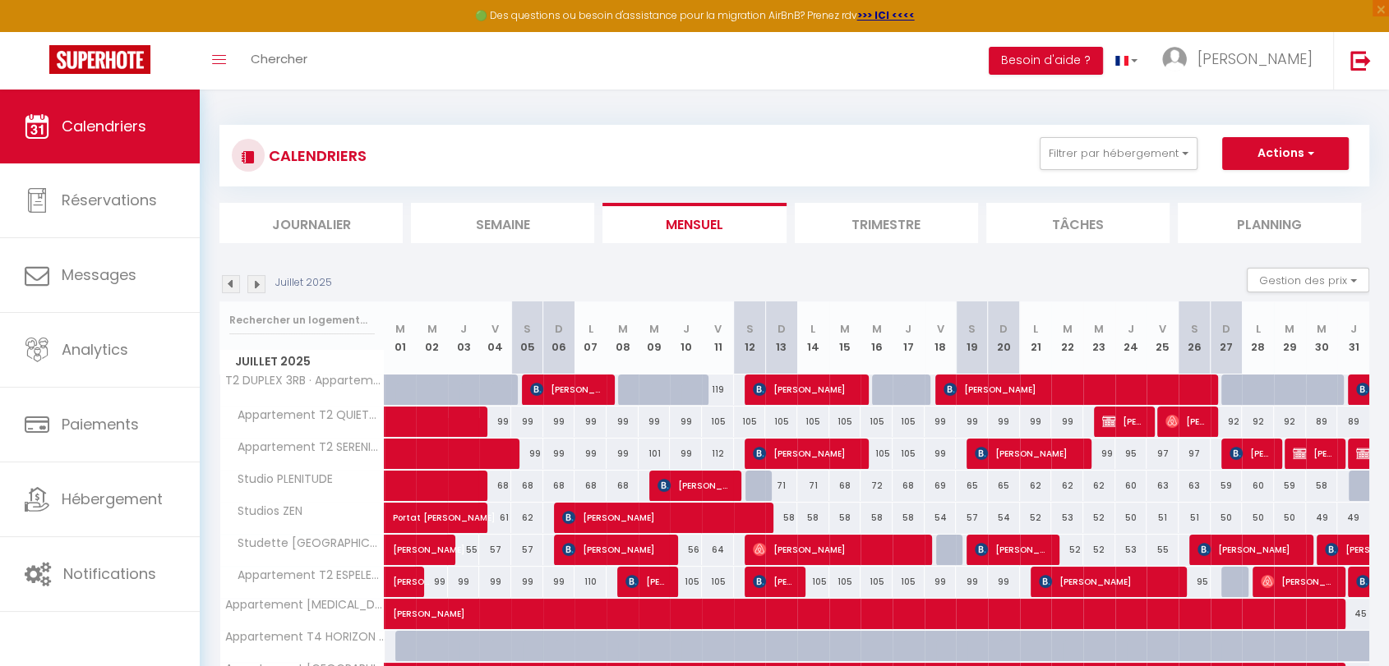
click at [230, 283] on img at bounding box center [231, 284] width 18 height 18
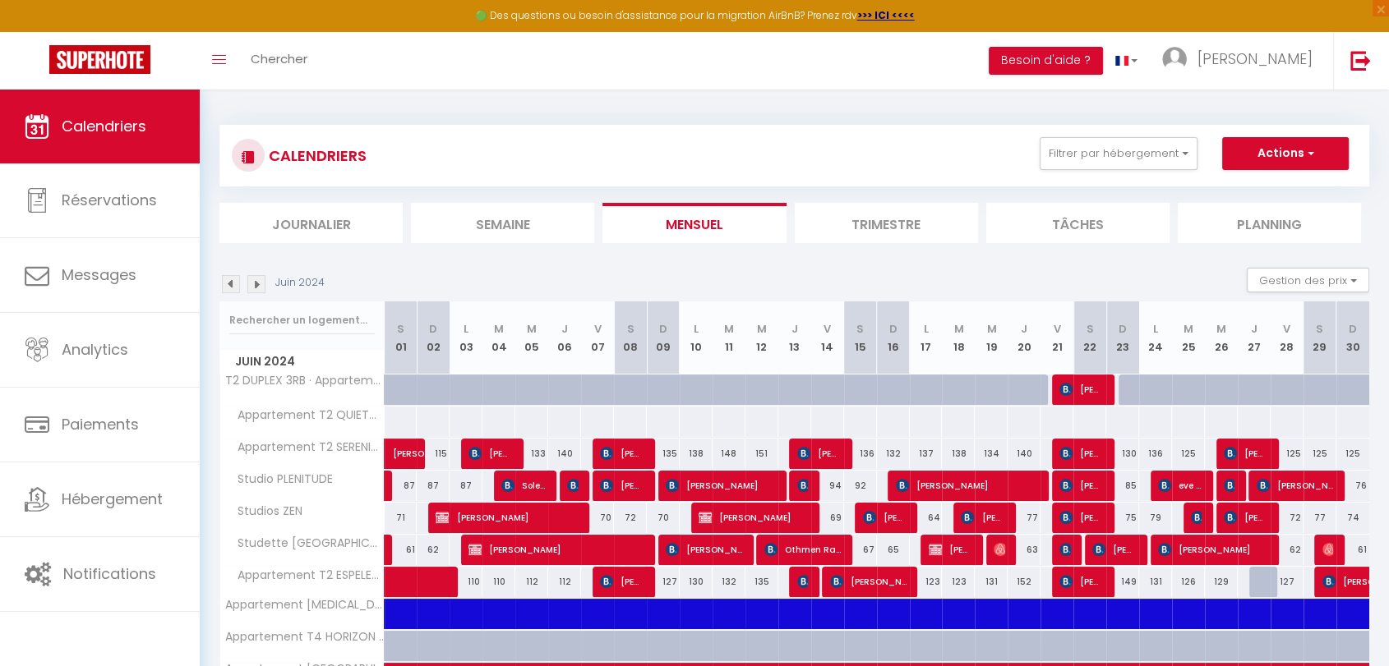
click at [230, 283] on img at bounding box center [231, 284] width 18 height 18
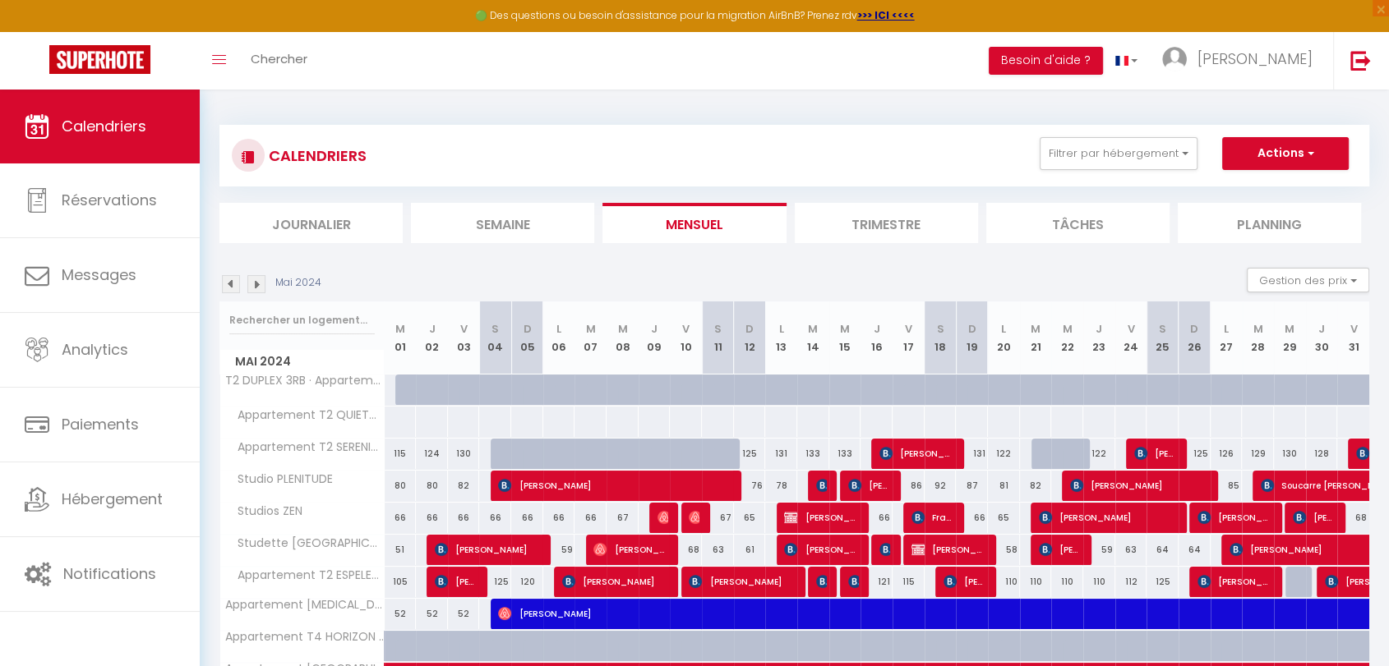
click at [230, 283] on img at bounding box center [231, 284] width 18 height 18
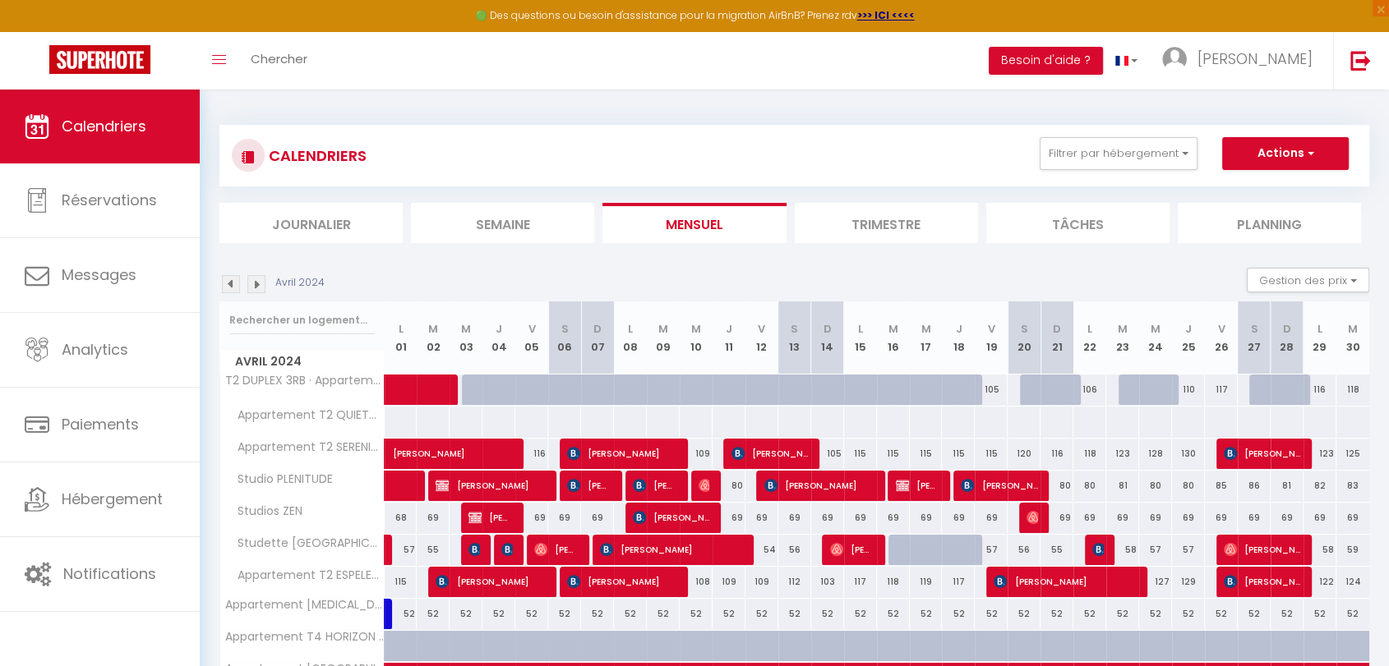
click at [230, 283] on img at bounding box center [231, 284] width 18 height 18
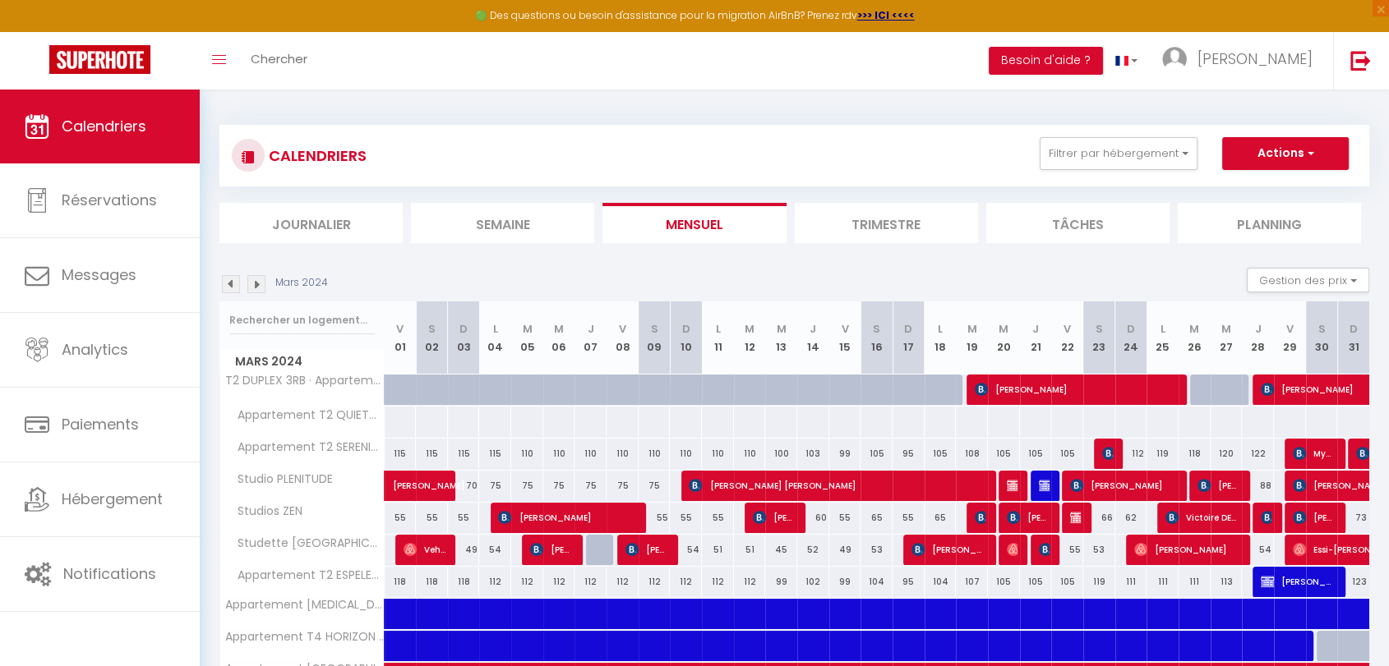
click at [230, 283] on img at bounding box center [231, 284] width 18 height 18
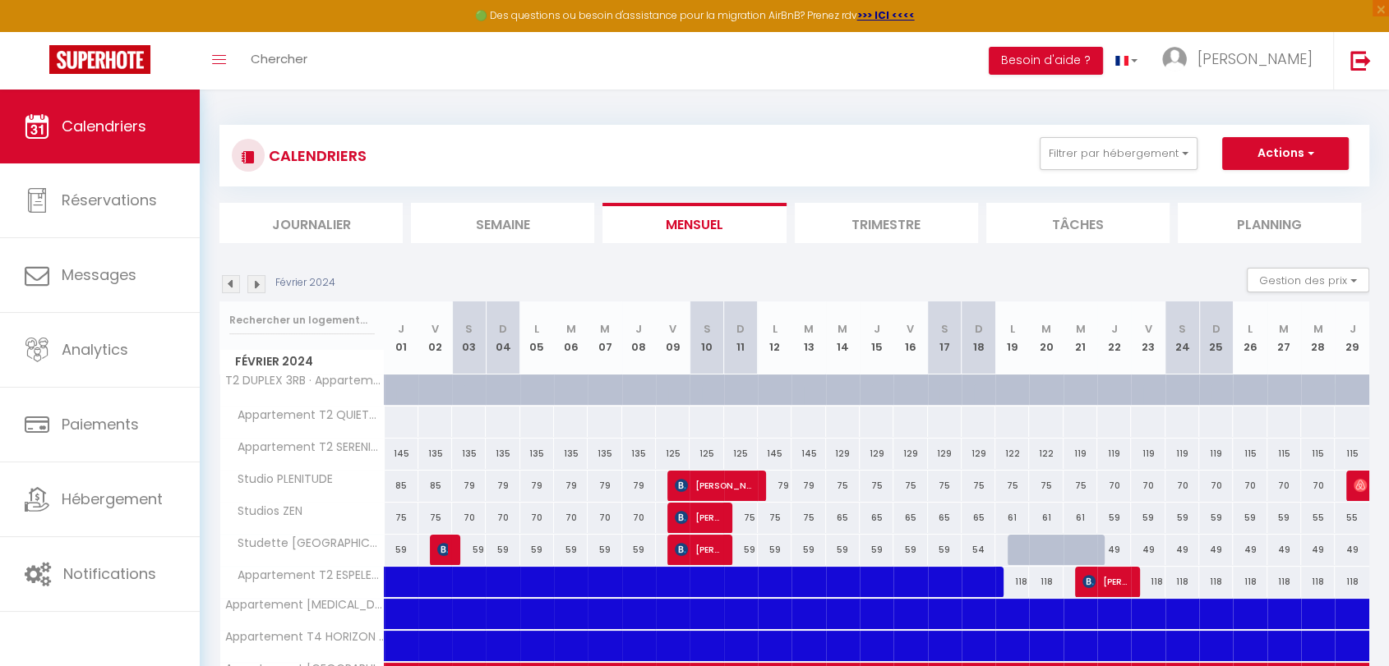
click at [230, 283] on img at bounding box center [231, 284] width 18 height 18
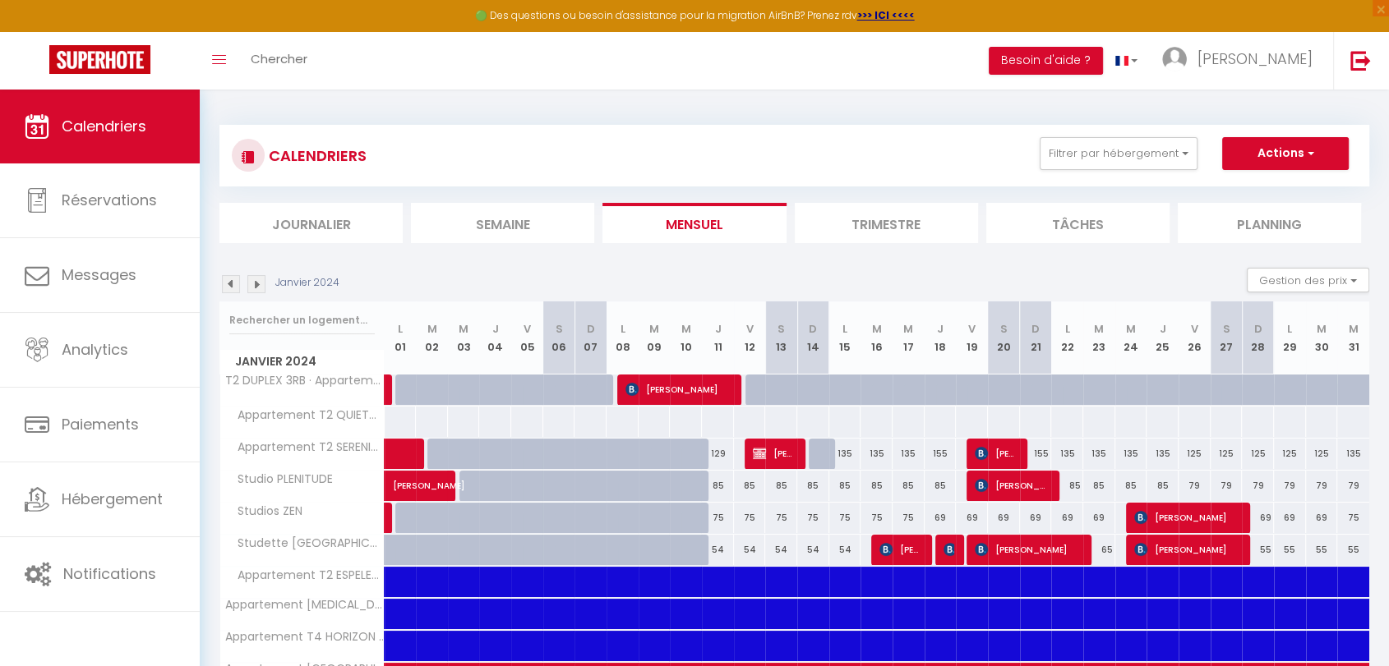
click at [232, 284] on img at bounding box center [231, 284] width 18 height 18
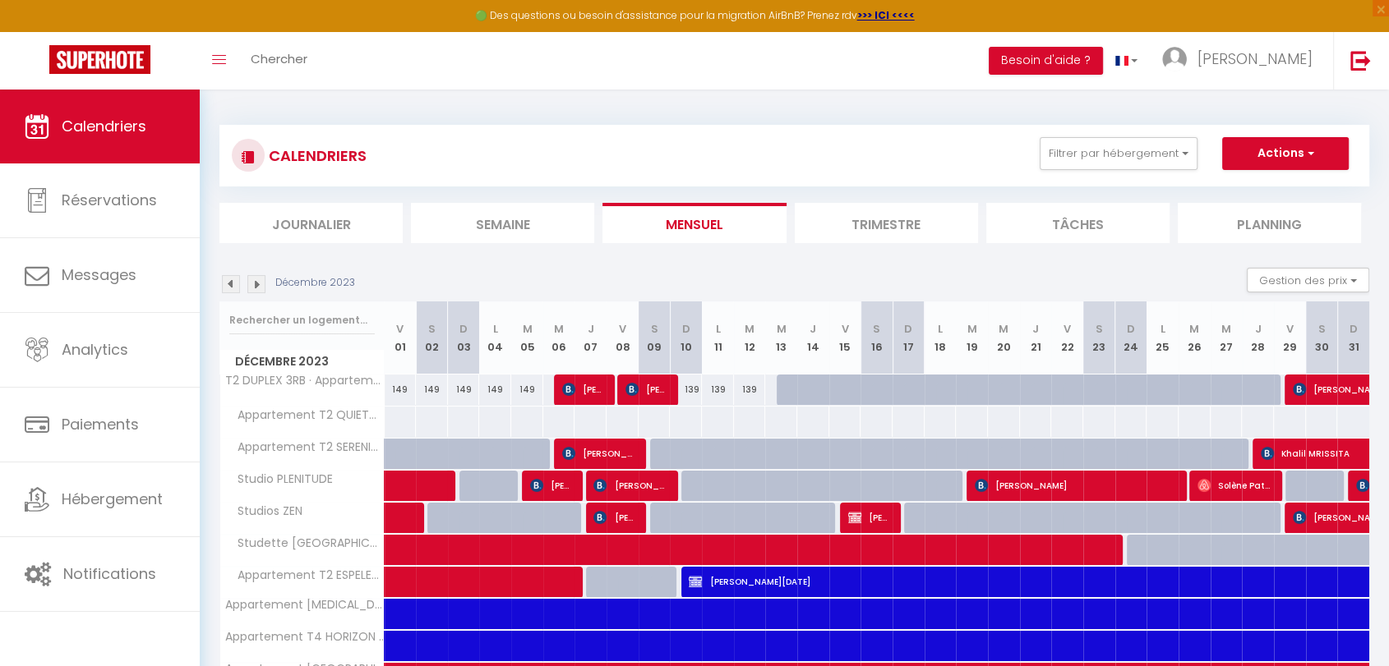
click at [232, 284] on img at bounding box center [231, 284] width 18 height 18
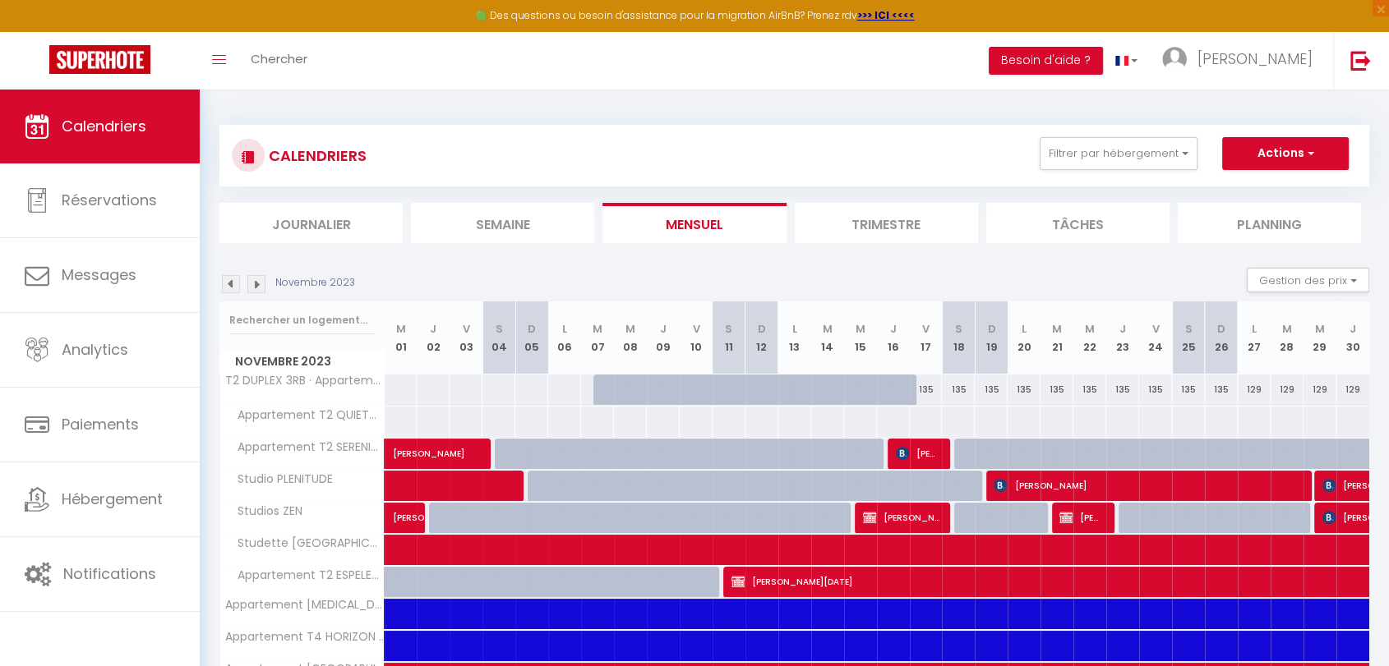
click at [232, 284] on img at bounding box center [231, 284] width 18 height 18
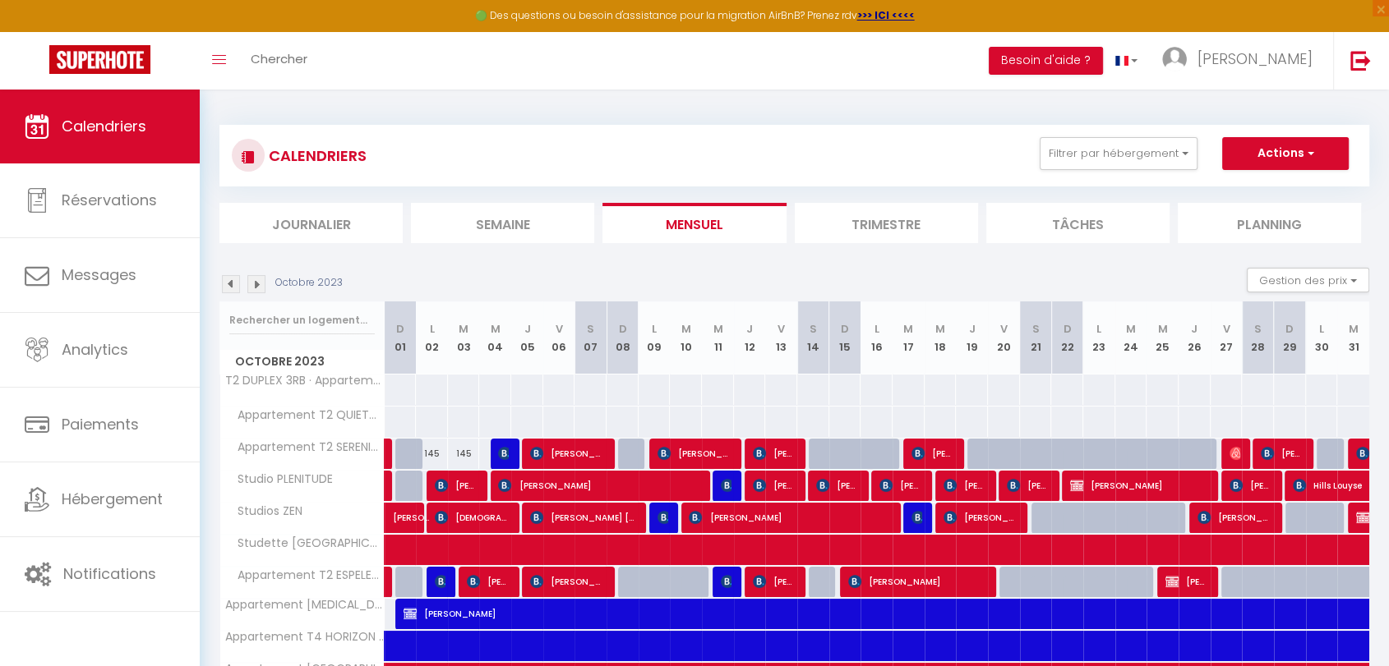
click at [232, 284] on img at bounding box center [231, 284] width 18 height 18
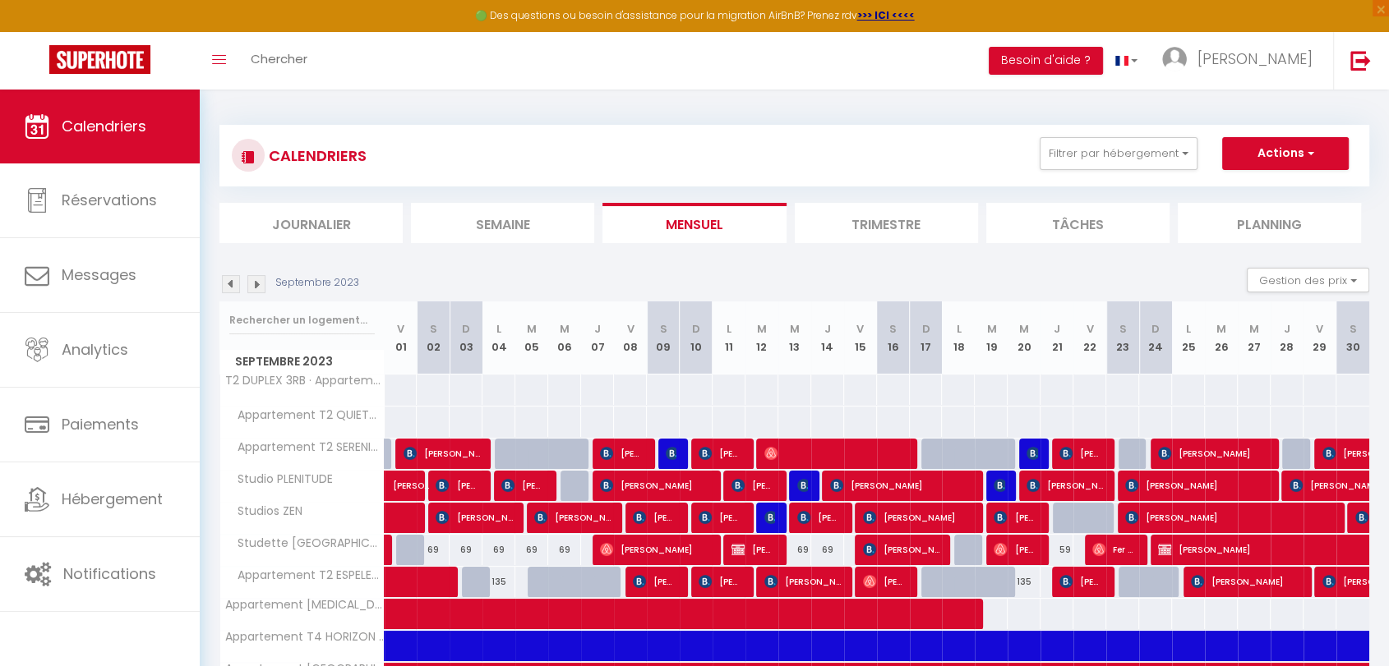
click at [232, 284] on img at bounding box center [231, 284] width 18 height 18
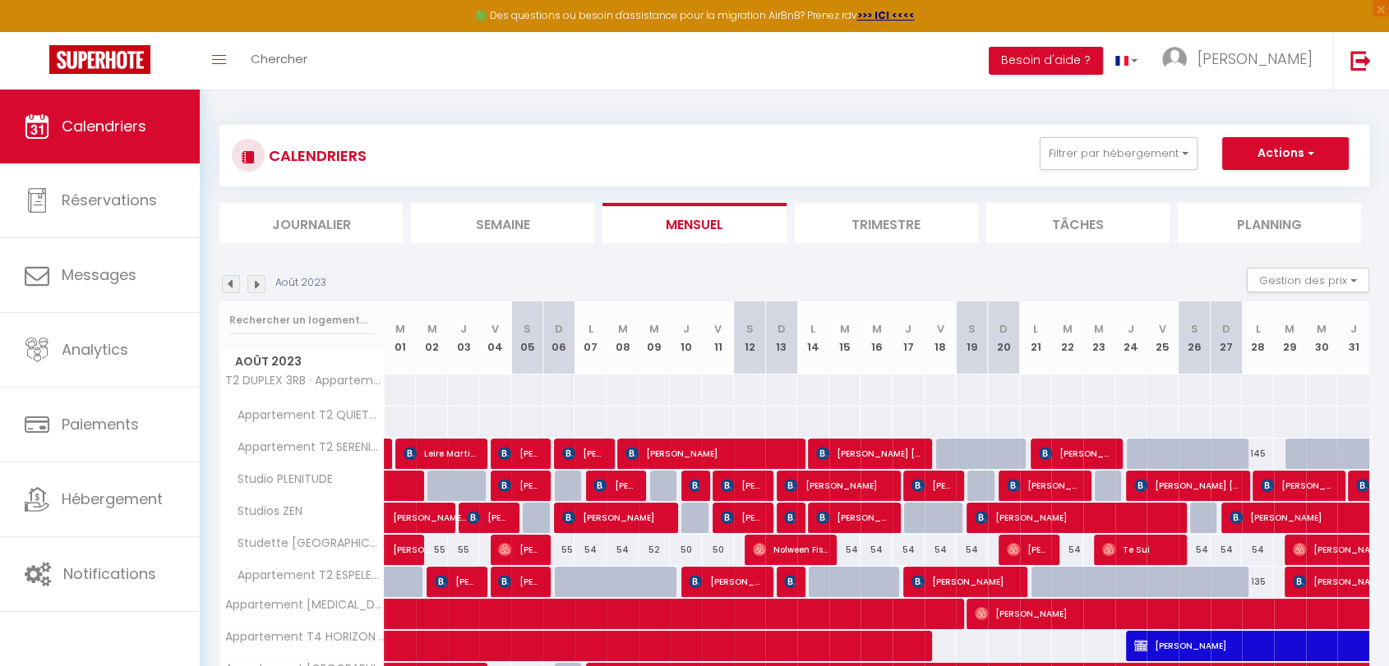
click at [232, 284] on img at bounding box center [231, 284] width 18 height 18
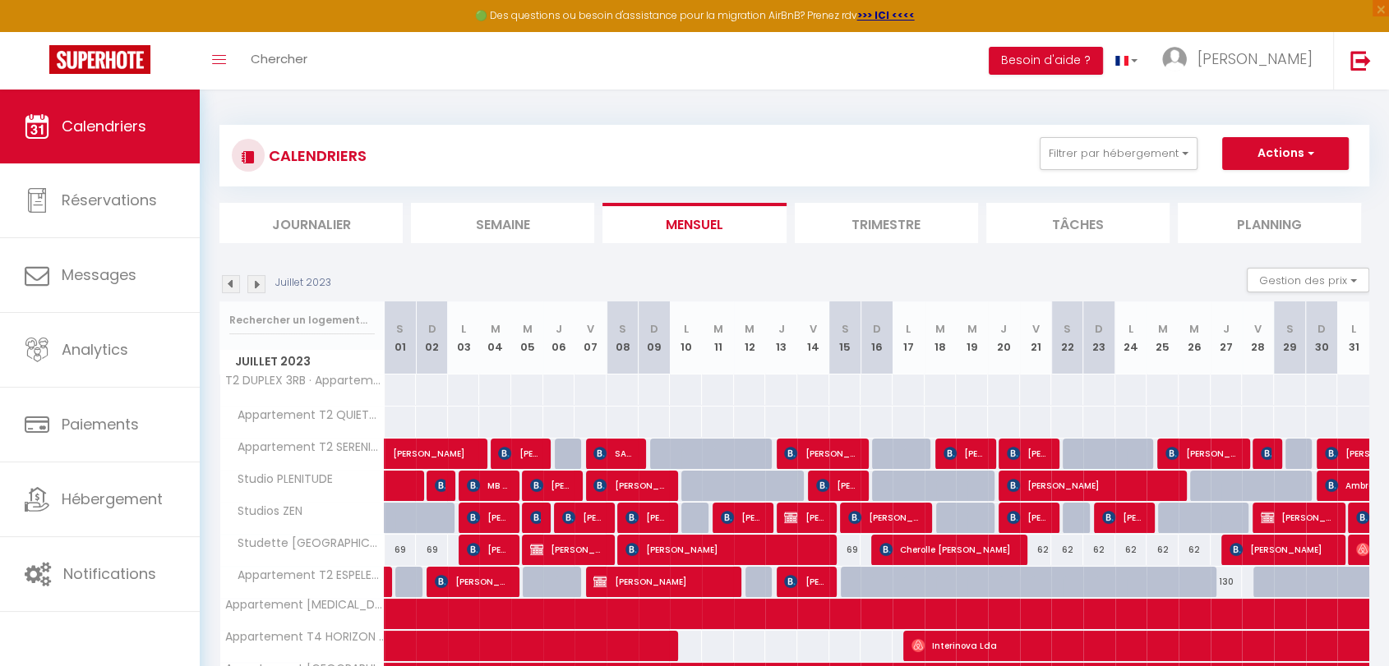
click at [232, 284] on img at bounding box center [231, 284] width 18 height 18
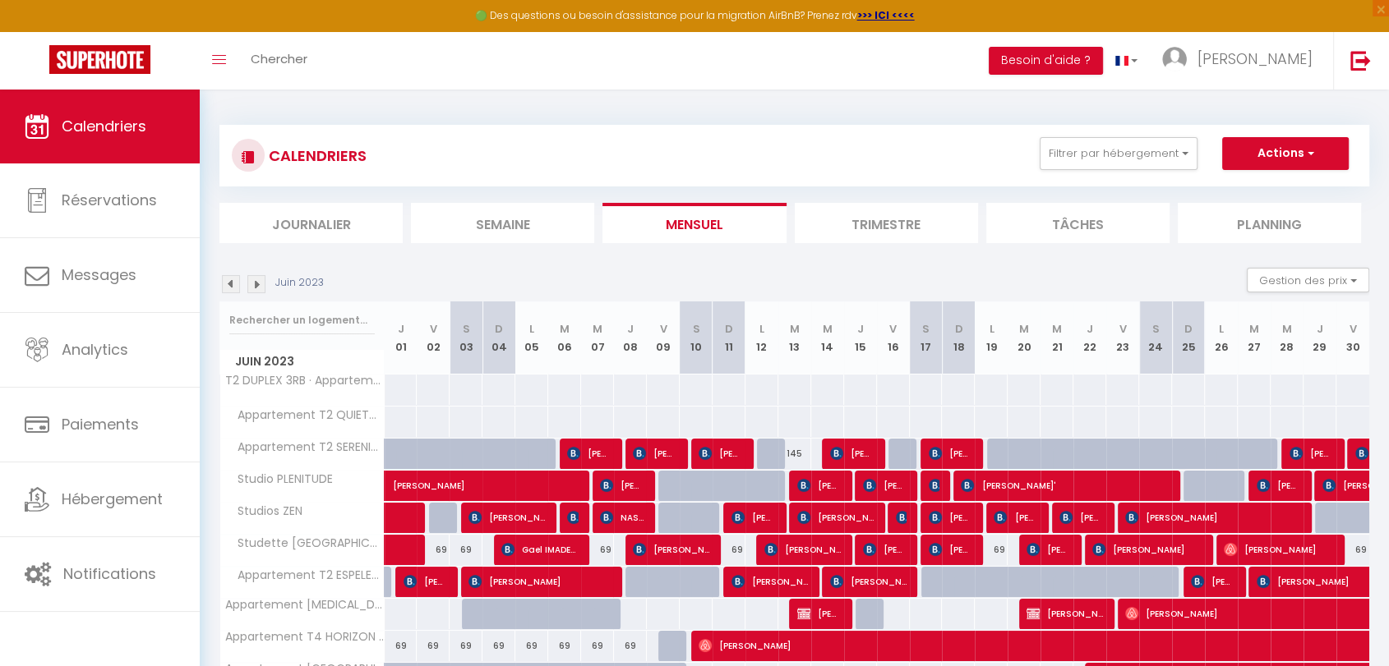
click at [232, 284] on img at bounding box center [231, 284] width 18 height 18
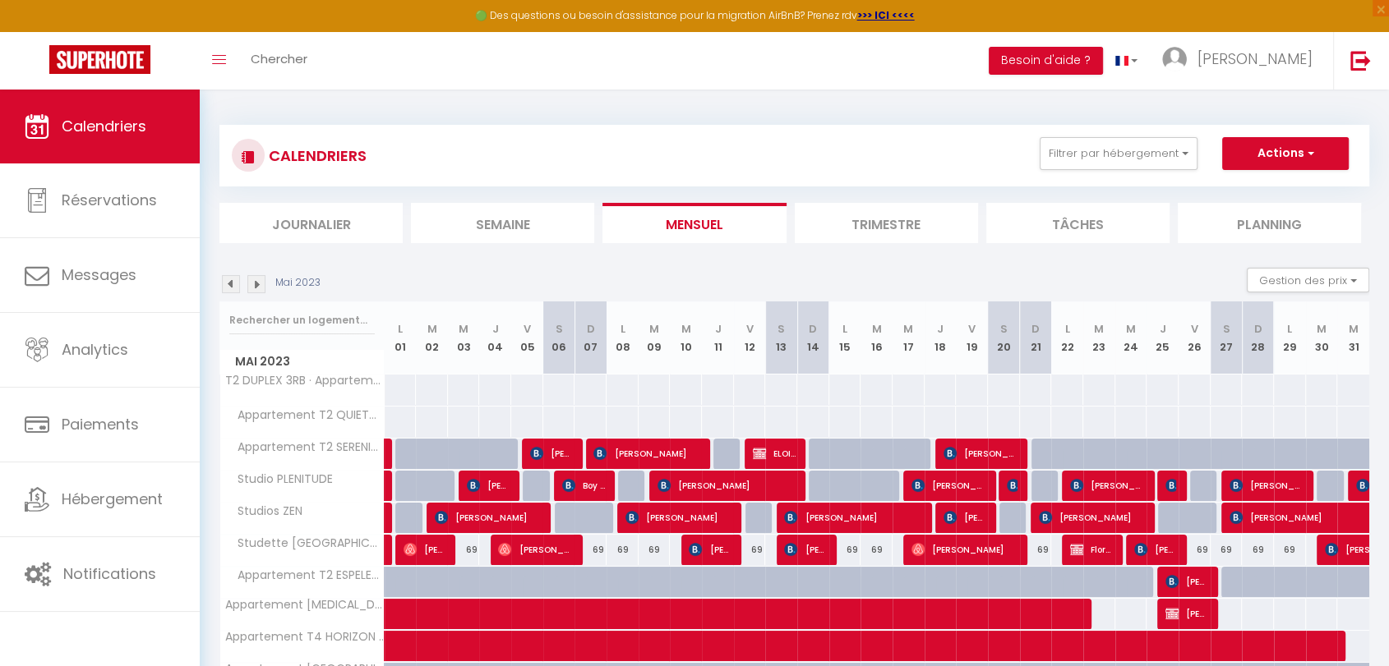
click at [232, 284] on img at bounding box center [231, 284] width 18 height 18
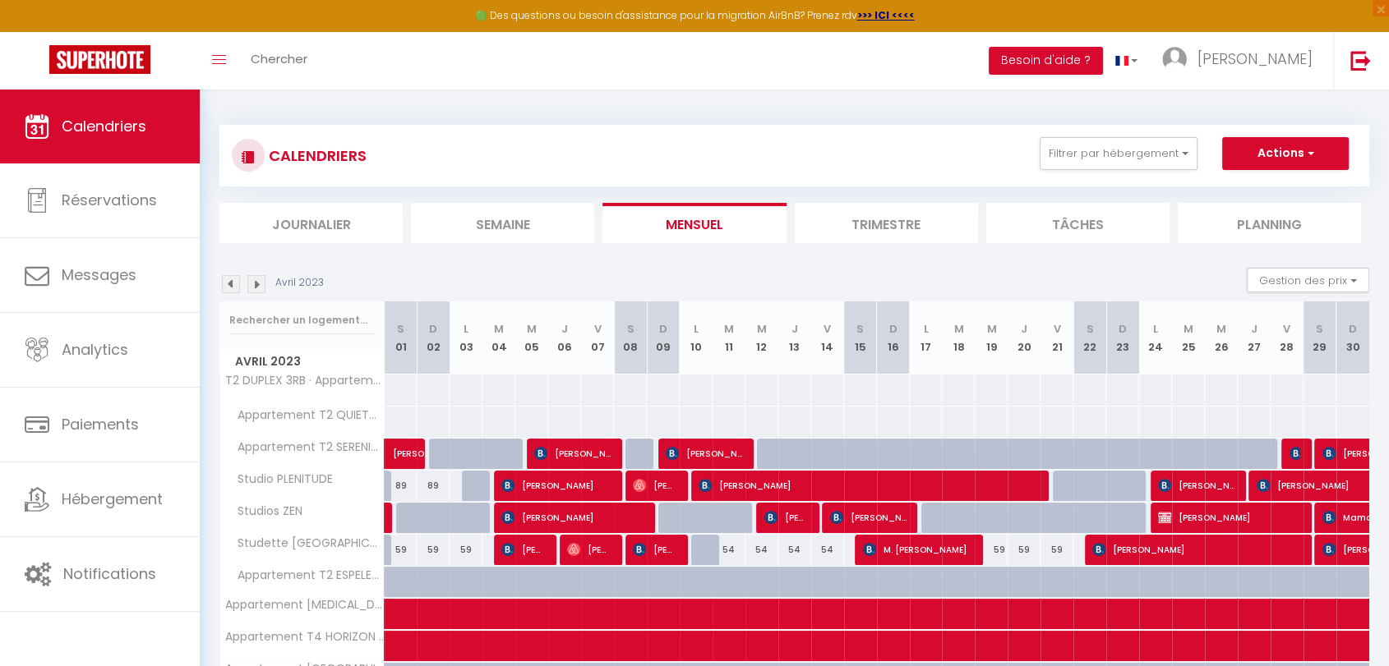
click at [232, 284] on img at bounding box center [231, 284] width 18 height 18
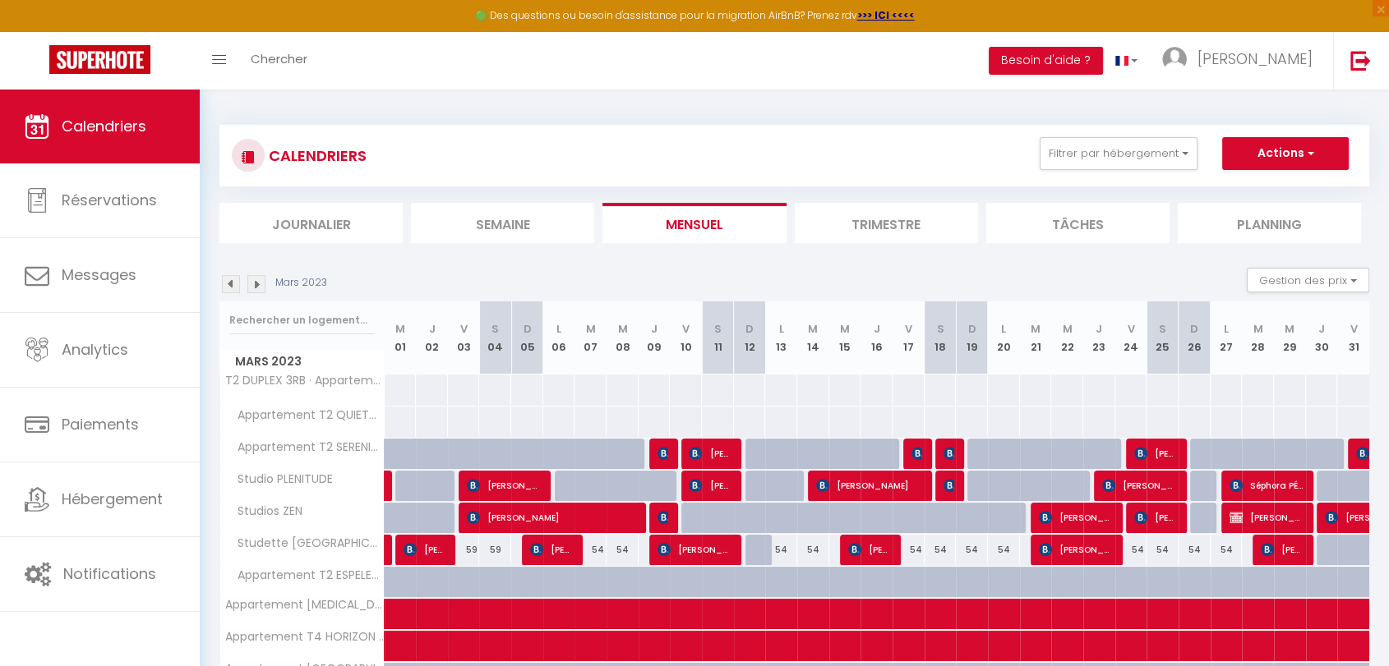
click at [232, 284] on img at bounding box center [231, 284] width 18 height 18
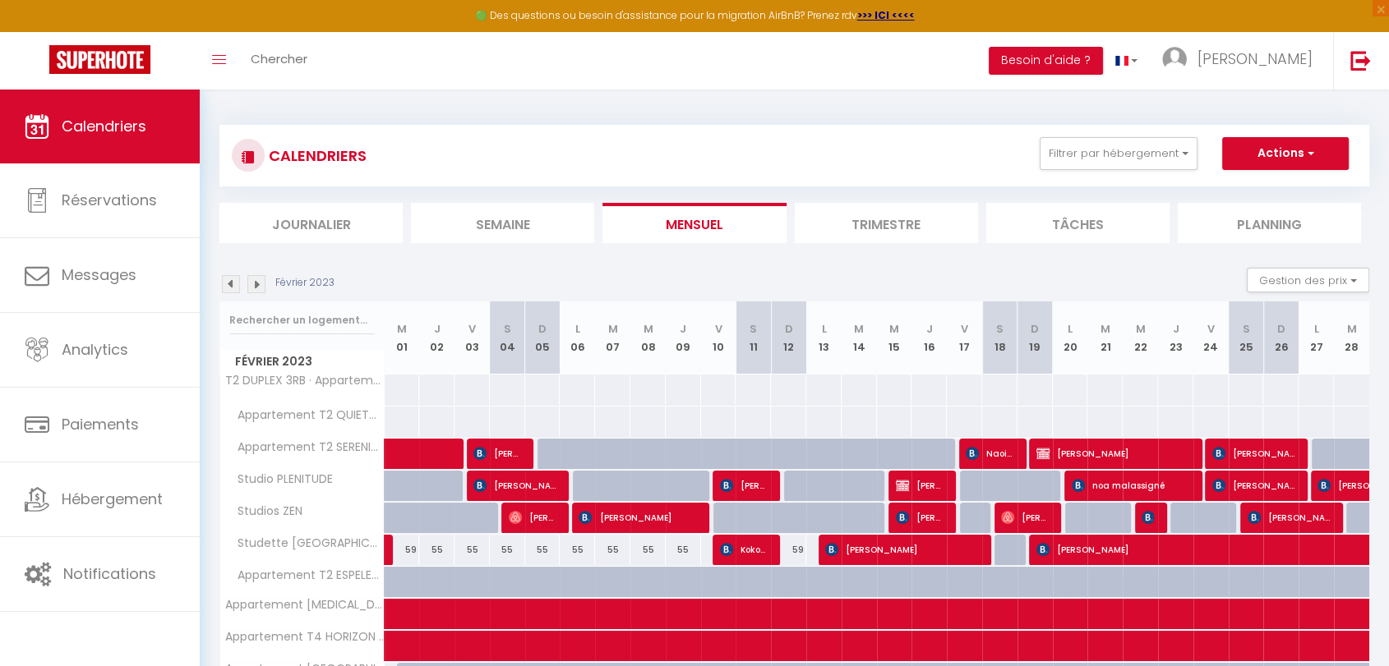
click at [232, 284] on img at bounding box center [231, 284] width 18 height 18
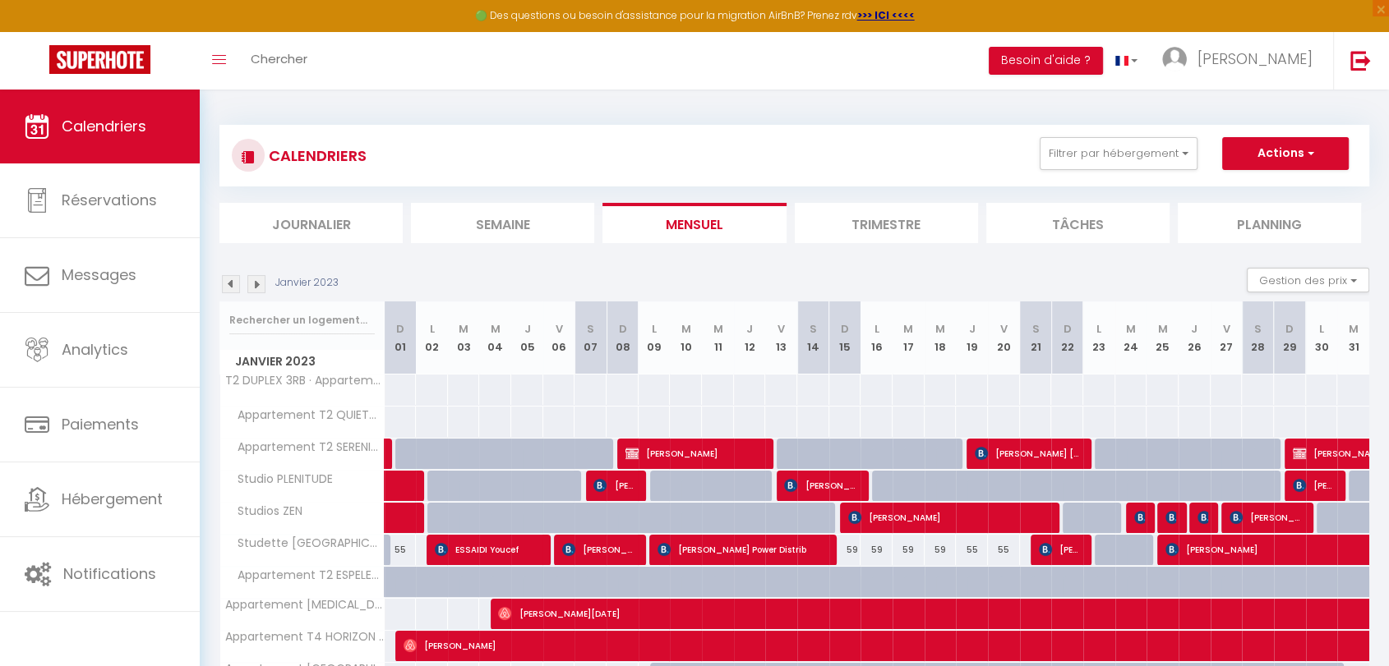
click at [232, 284] on img at bounding box center [231, 284] width 18 height 18
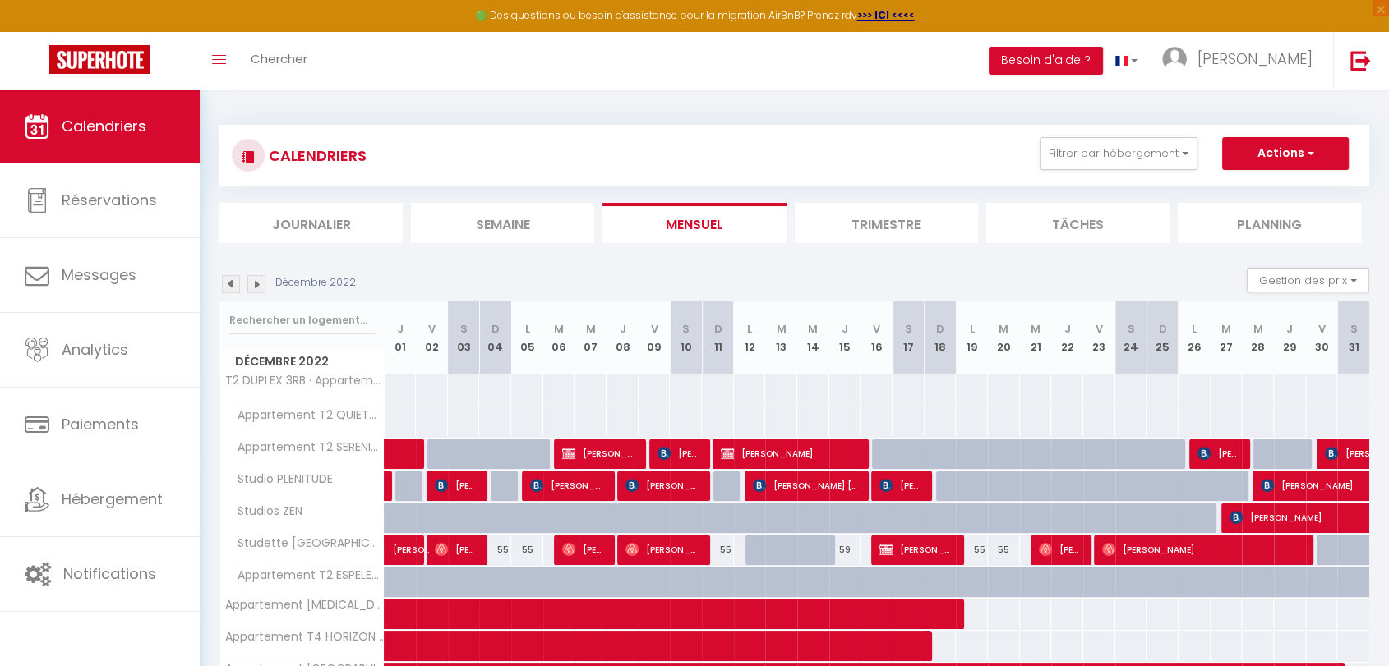
click at [256, 288] on img at bounding box center [256, 284] width 18 height 18
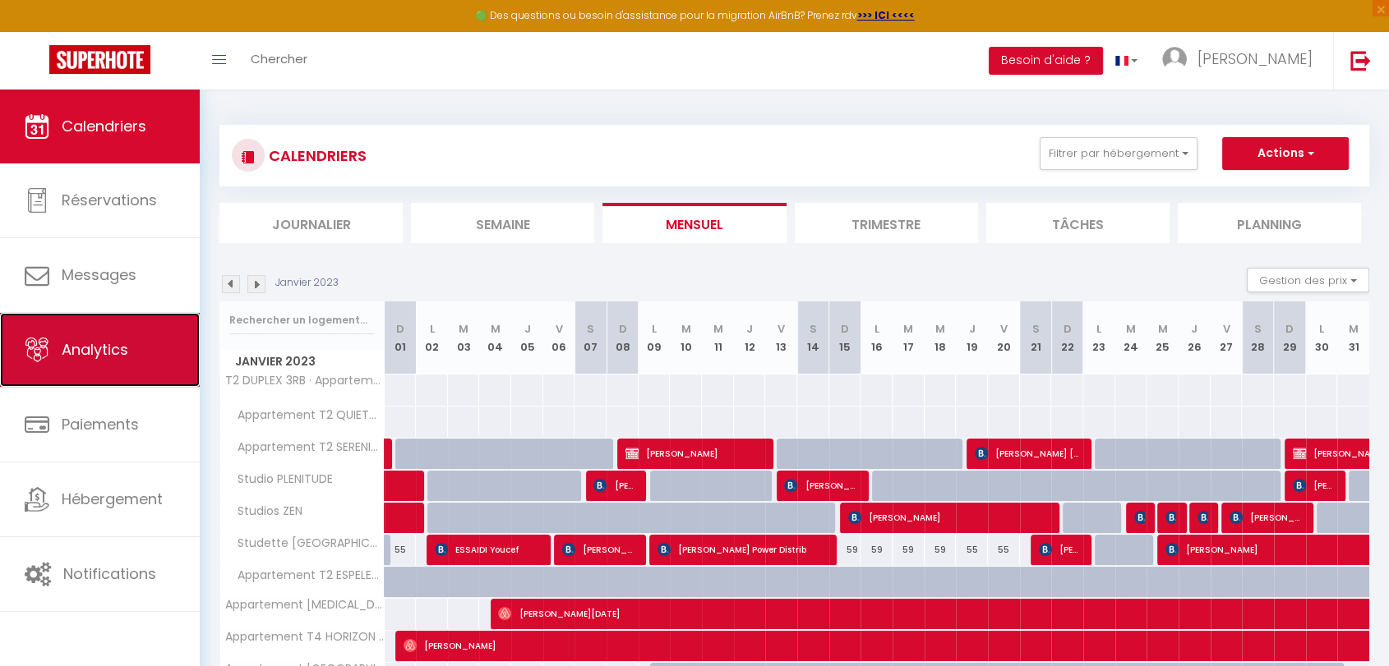
click at [102, 340] on span "Analytics" at bounding box center [95, 349] width 67 height 21
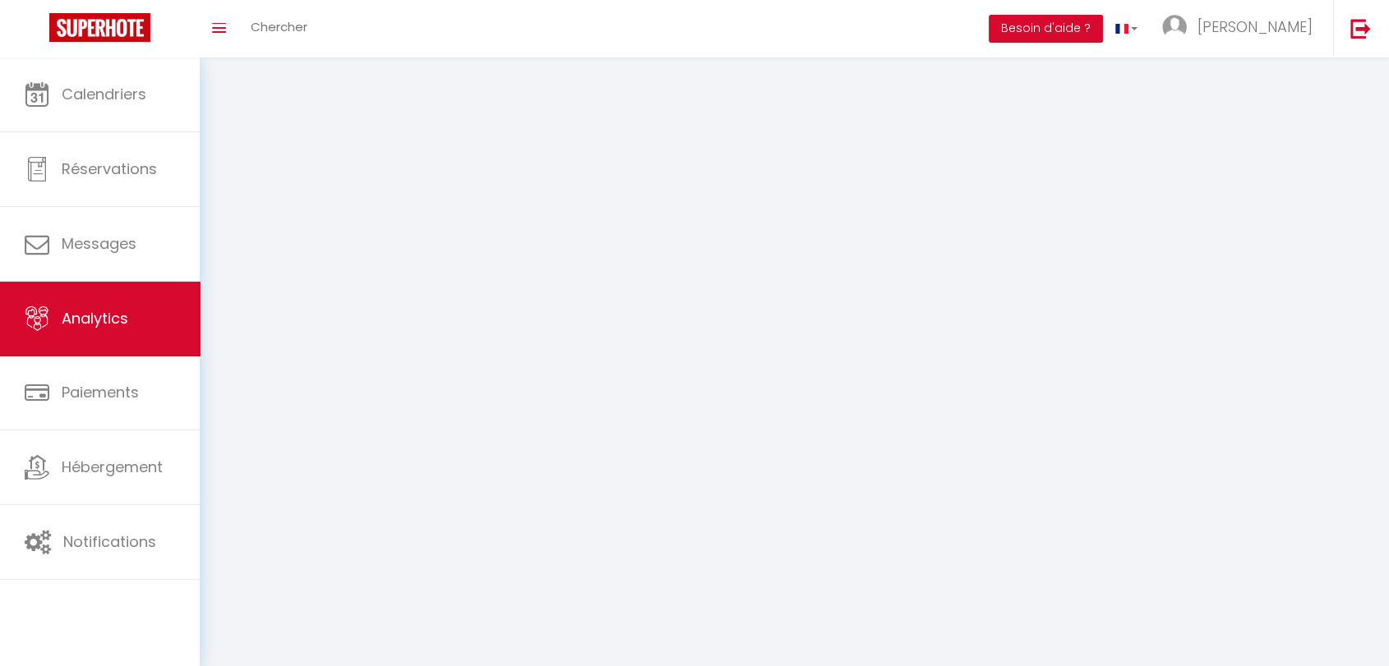
select select "2025"
select select "10"
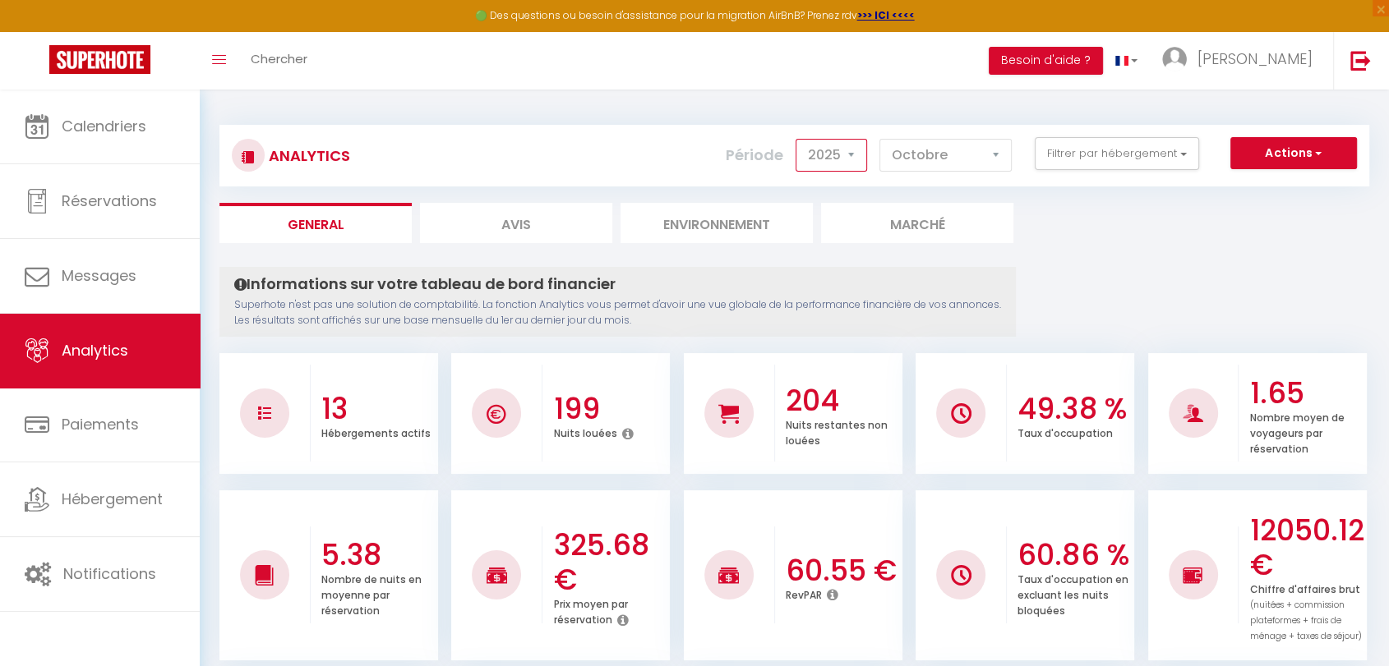
click at [850, 150] on select "2014 2015 2016 2017 2018 2019 2020 2021 2022 2023 2024 2025 2026 2027" at bounding box center [830, 155] width 71 height 33
select select "2023"
click at [800, 139] on select "2014 2015 2016 2017 2018 2019 2020 2021 2022 2023 2024 2025 2026 2027" at bounding box center [830, 155] width 71 height 33
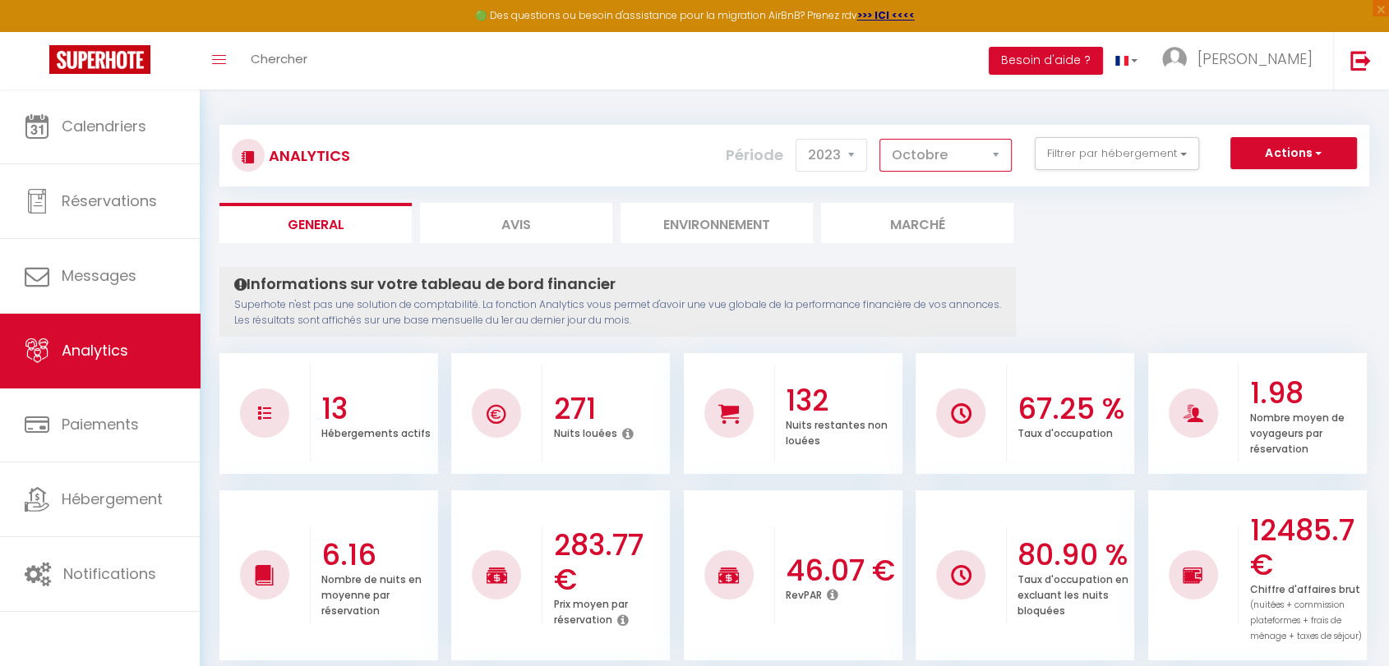
click at [997, 157] on select "[PERSON_NAME] Mars [PERSON_NAME] Juin Juillet Août Septembre Octobre Novembre D…" at bounding box center [945, 155] width 132 height 33
select select "1"
click at [882, 139] on select "[PERSON_NAME] Mars [PERSON_NAME] Juin Juillet Août Septembre Octobre Novembre D…" at bounding box center [945, 155] width 132 height 33
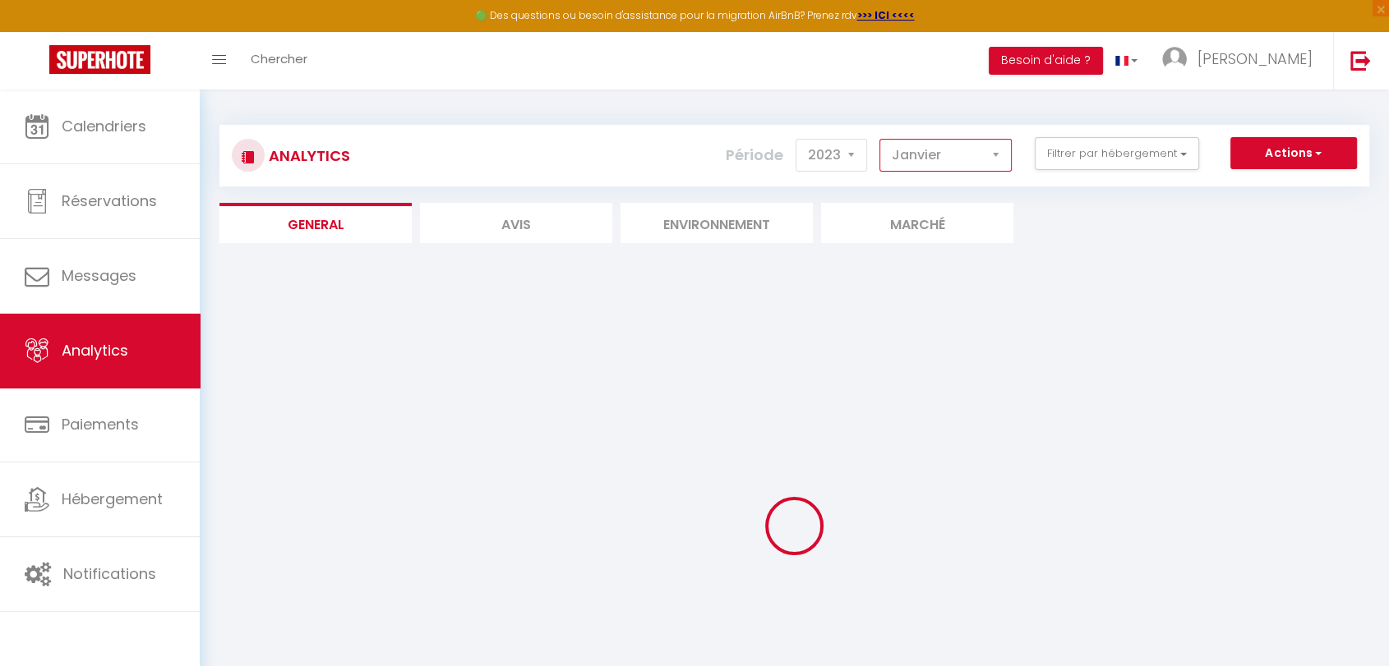
checkbox input "false"
checkbox Jardin "false"
checkbox QUIETUDE "false"
checkbox SERENITE "false"
checkbox PLENITUDE "false"
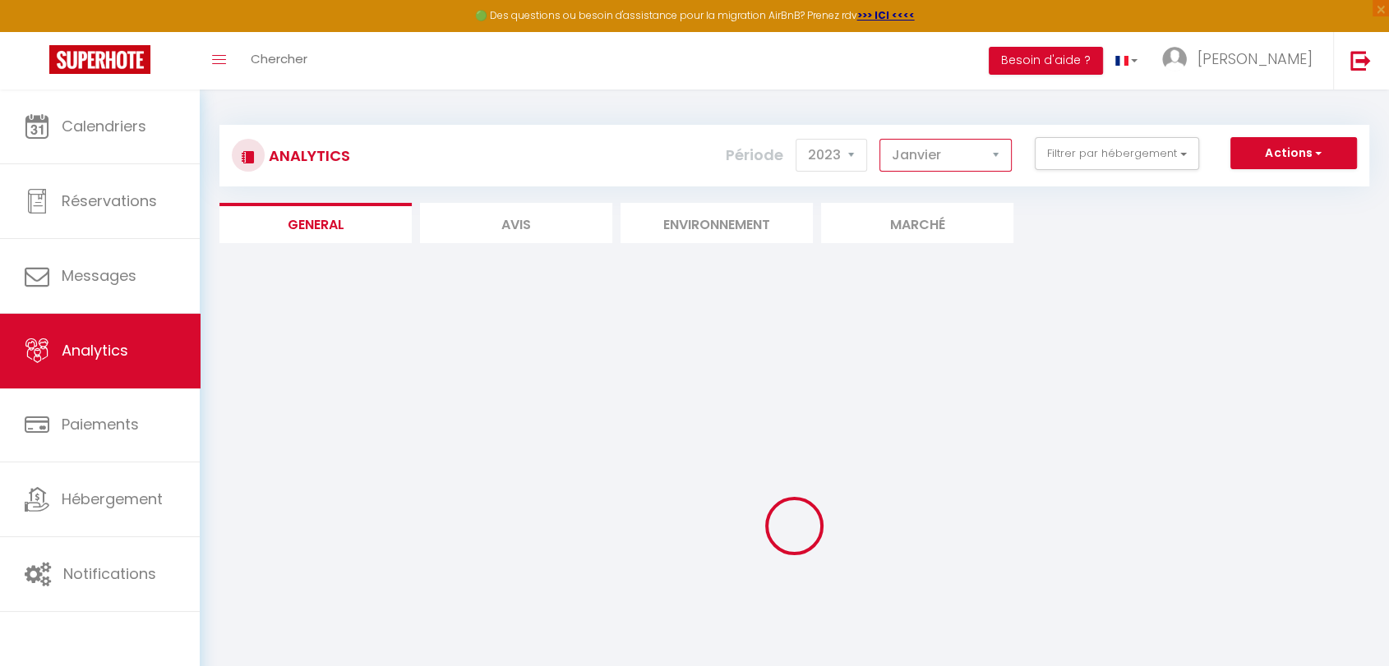
checkbox ZEN "false"
checkbox St-Jean "false"
checkbox ESPELETTE "false"
checkbox min\) "false"
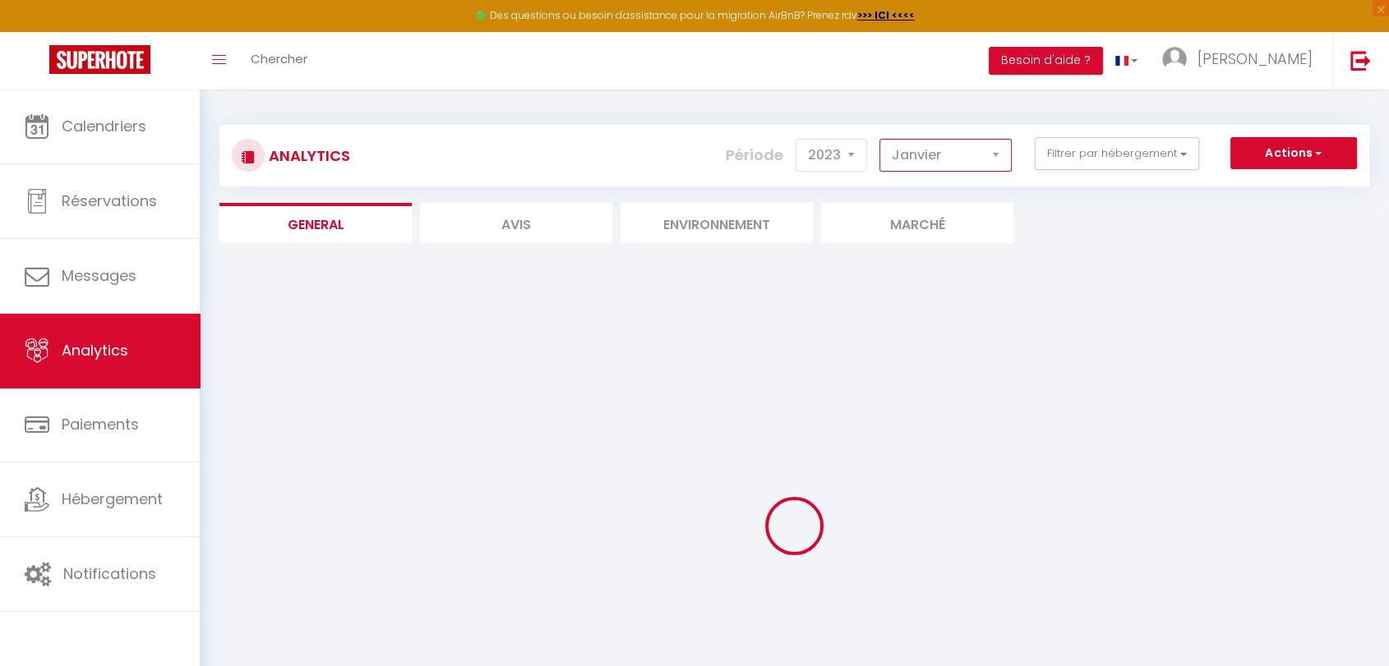
checkbox min\) "false"
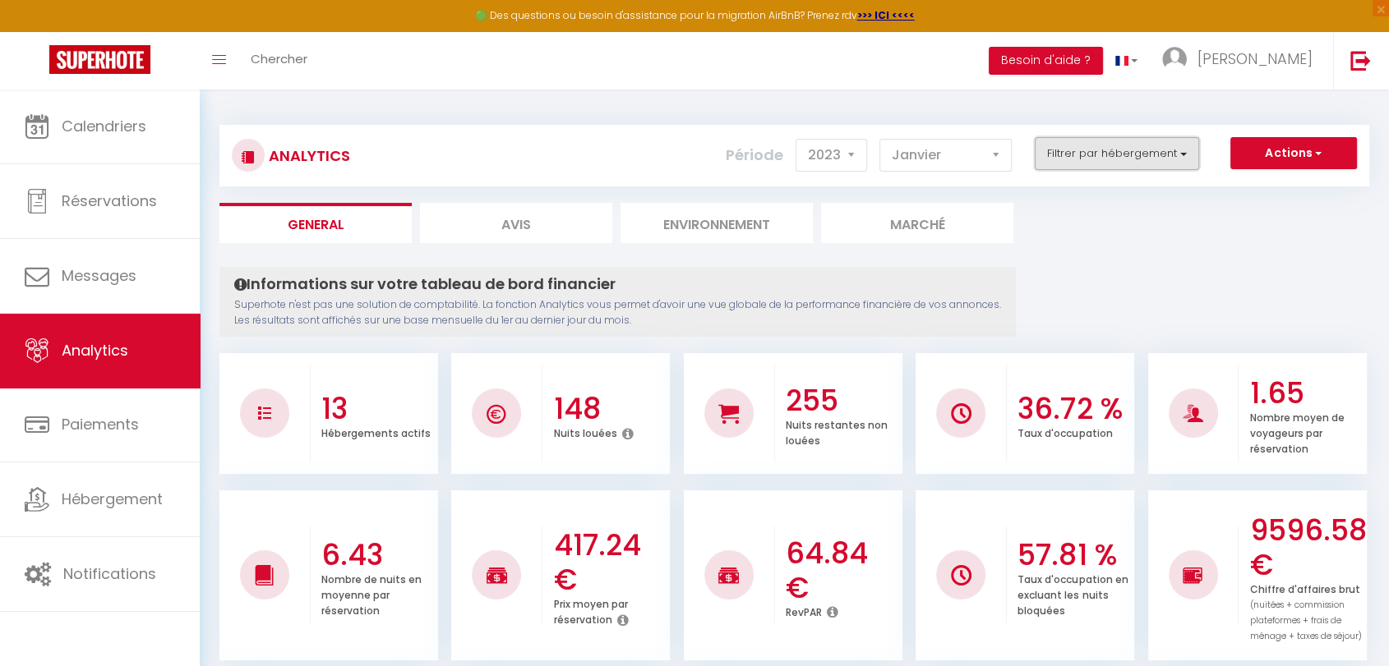
click at [1183, 149] on button "Filtrer par hébergement" at bounding box center [1117, 153] width 164 height 33
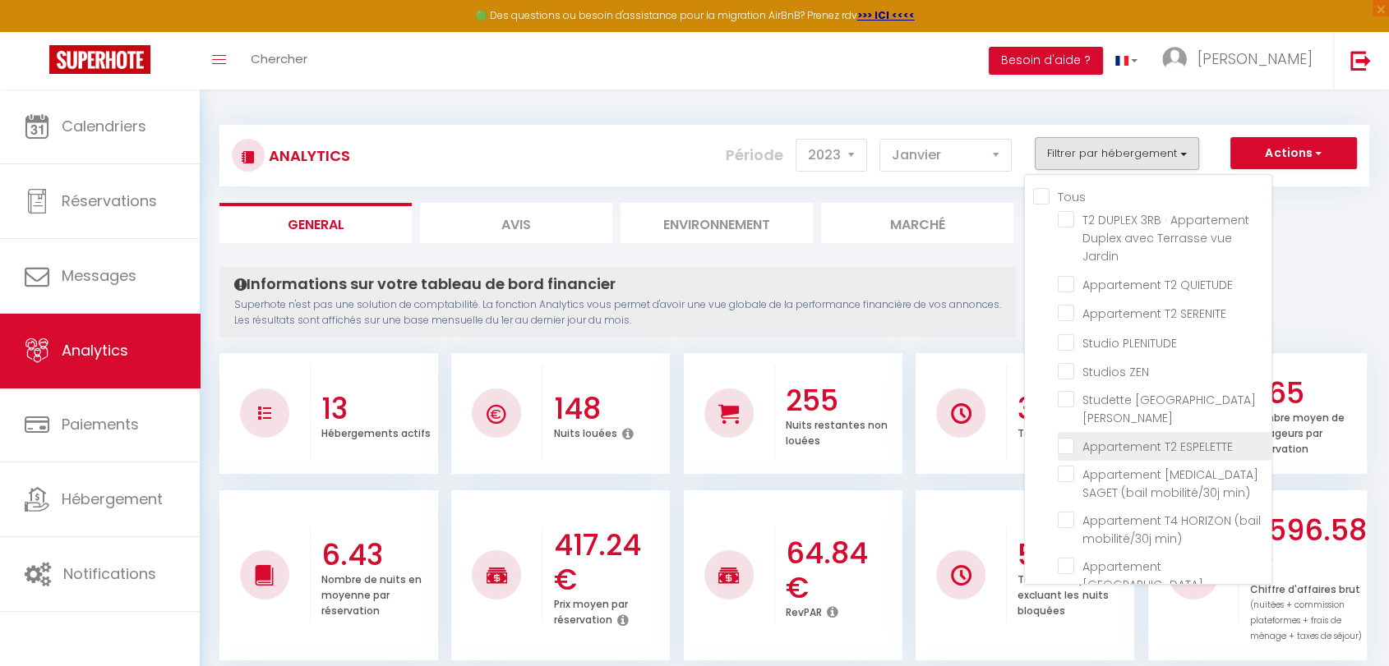
click at [1065, 437] on ESPELETTE "checkbox" at bounding box center [1165, 445] width 214 height 16
checkbox ESPELETTE "true"
checkbox Jardin "false"
checkbox QUIETUDE "false"
checkbox SERENITE "false"
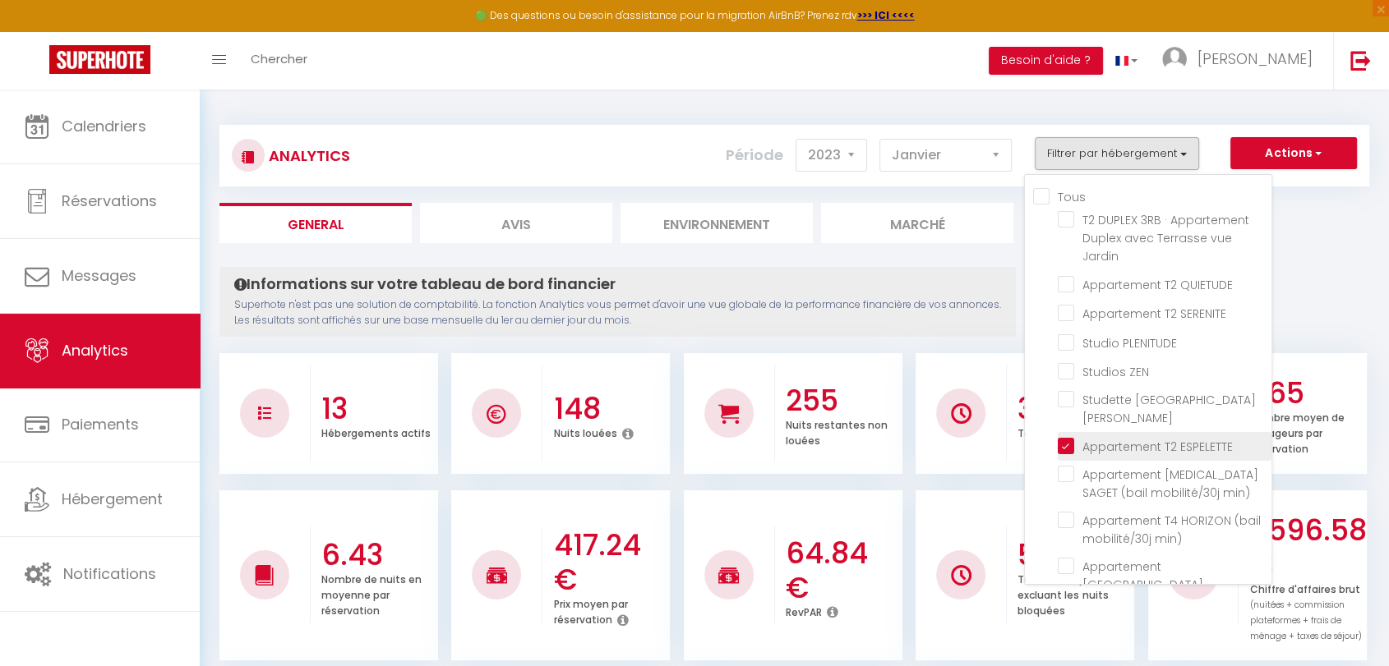
checkbox PLENITUDE "false"
checkbox ZEN "false"
checkbox St-Jean "false"
checkbox min\) "false"
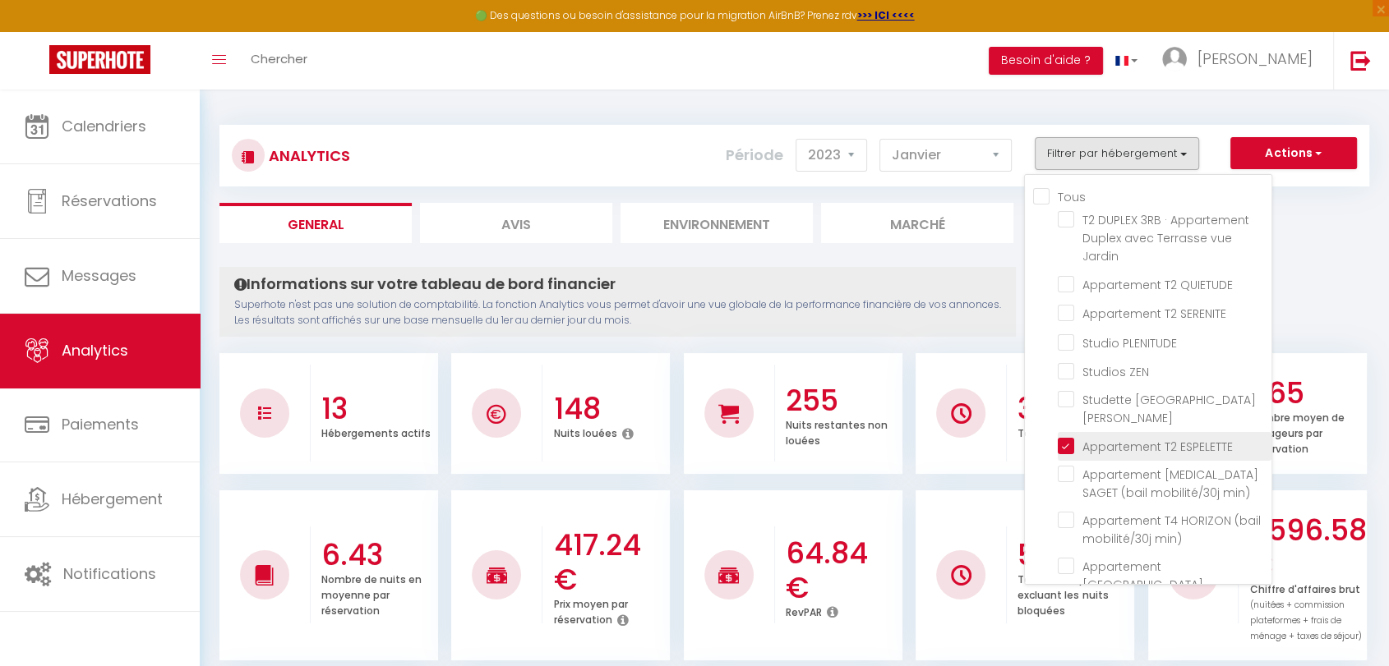
checkbox min\) "false"
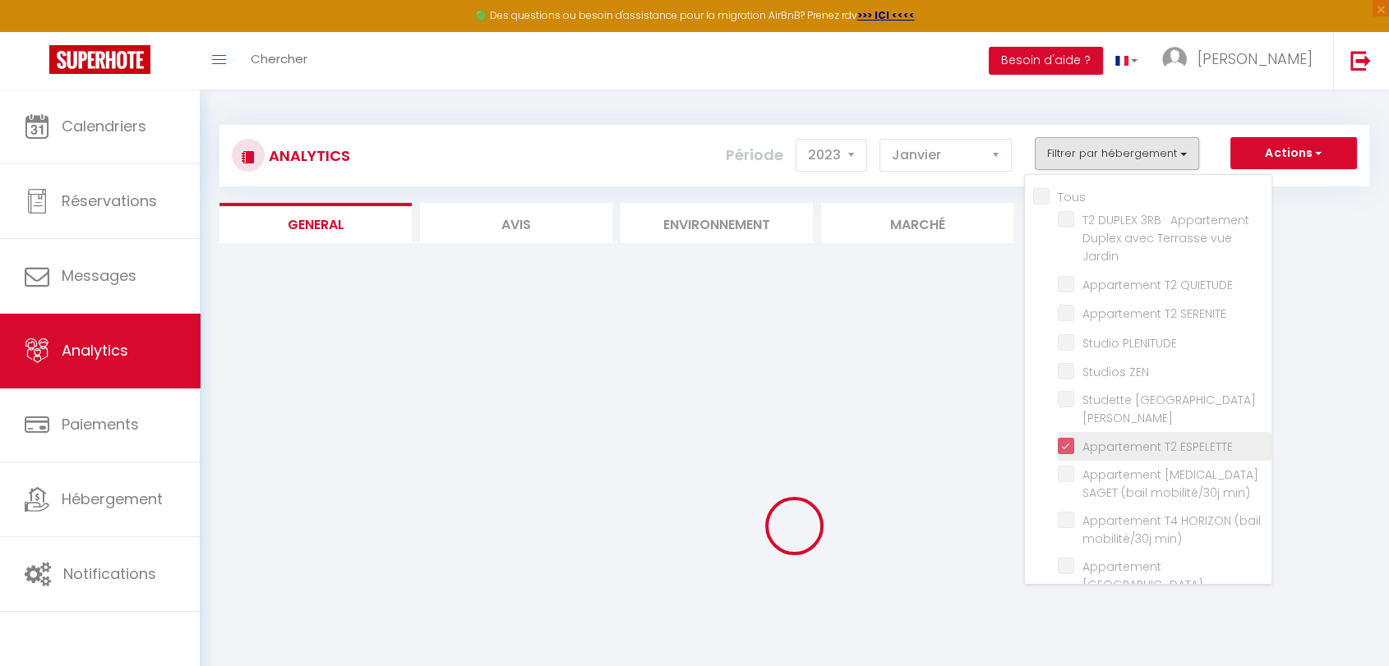
checkbox Jardin "false"
checkbox QUIETUDE "false"
checkbox SERENITE "false"
checkbox PLENITUDE "false"
checkbox ZEN "false"
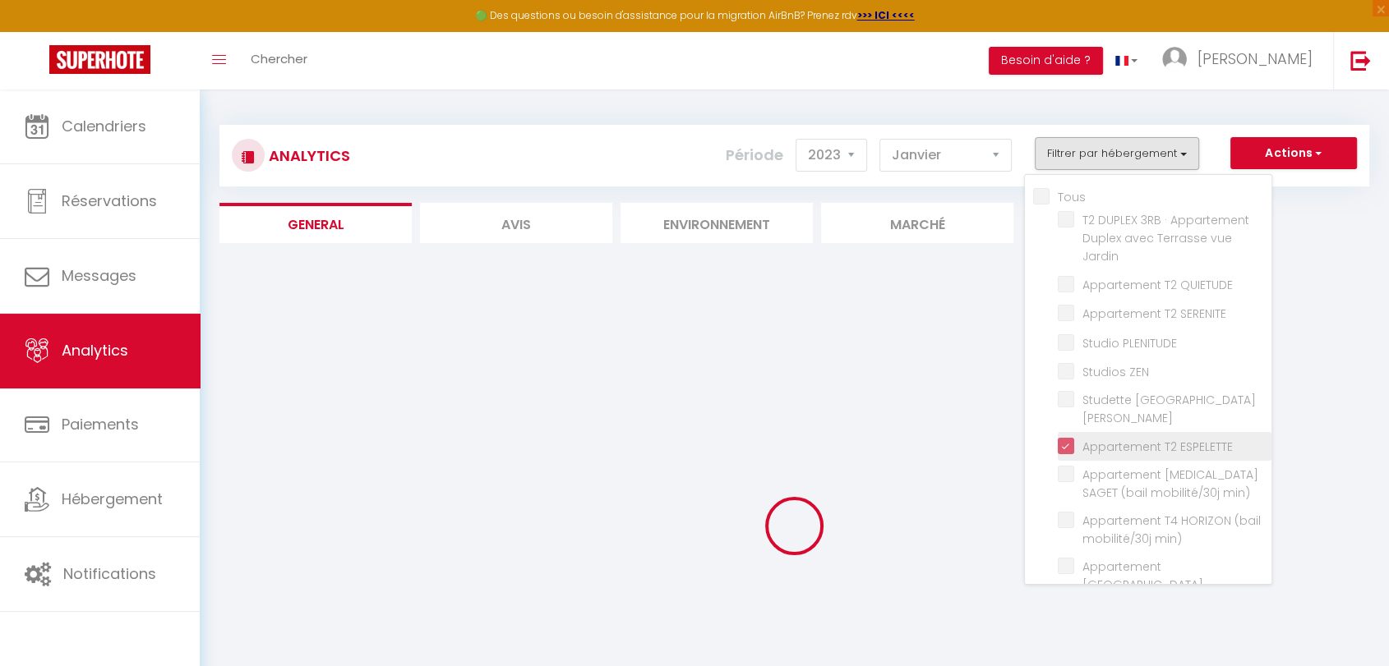
checkbox St-Jean "false"
checkbox min\) "false"
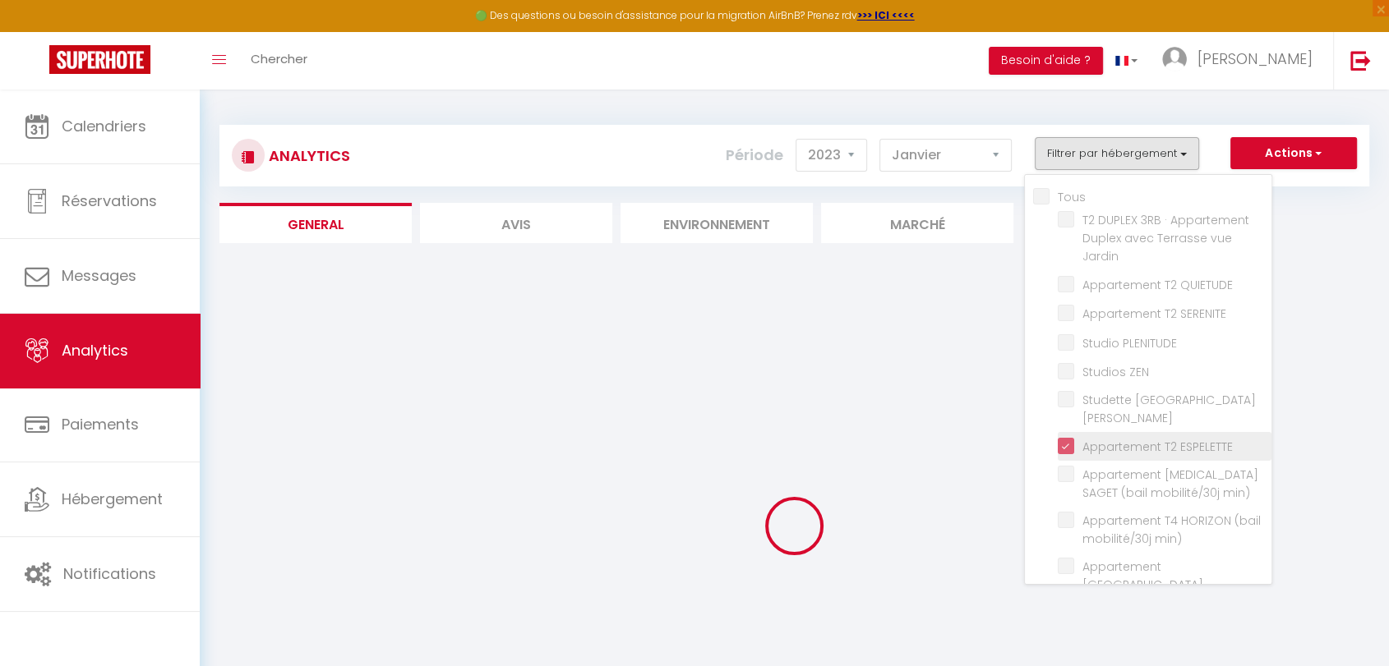
checkbox min\) "false"
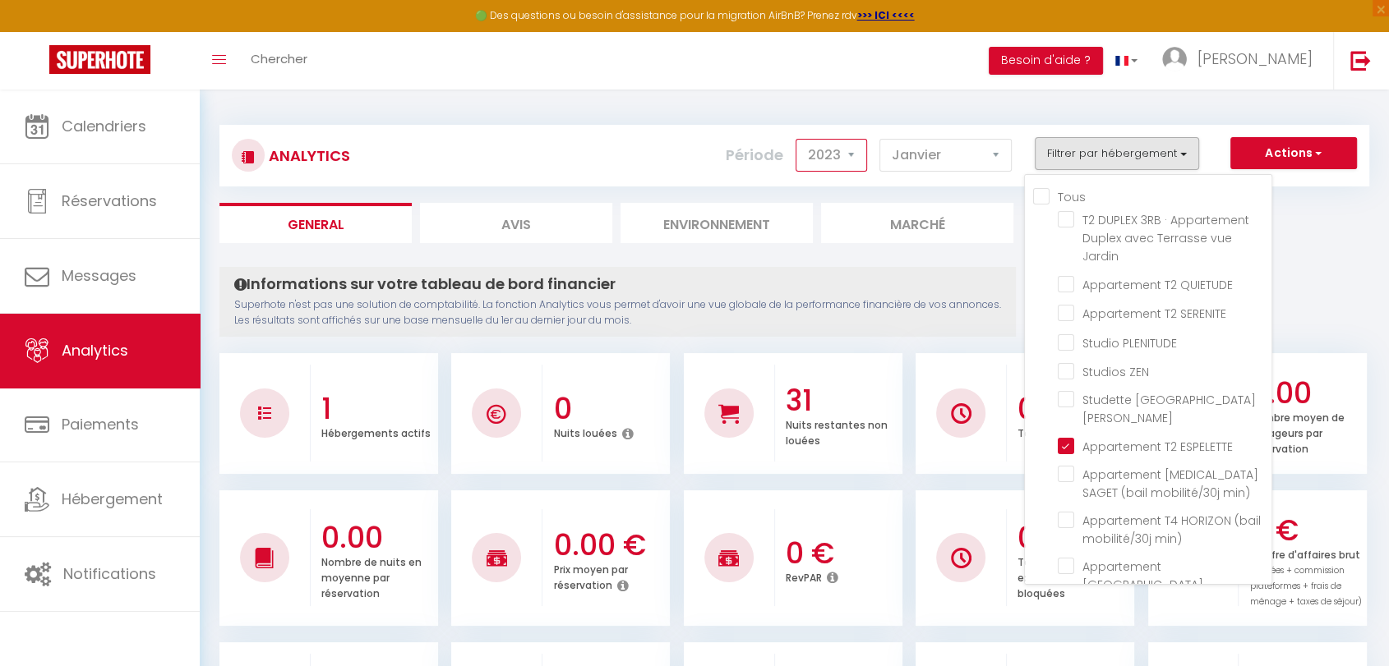
click at [855, 152] on select "2014 2015 2016 2017 2018 2019 2020 2021 2022 2023 2024 2025 2026 2027" at bounding box center [830, 155] width 71 height 33
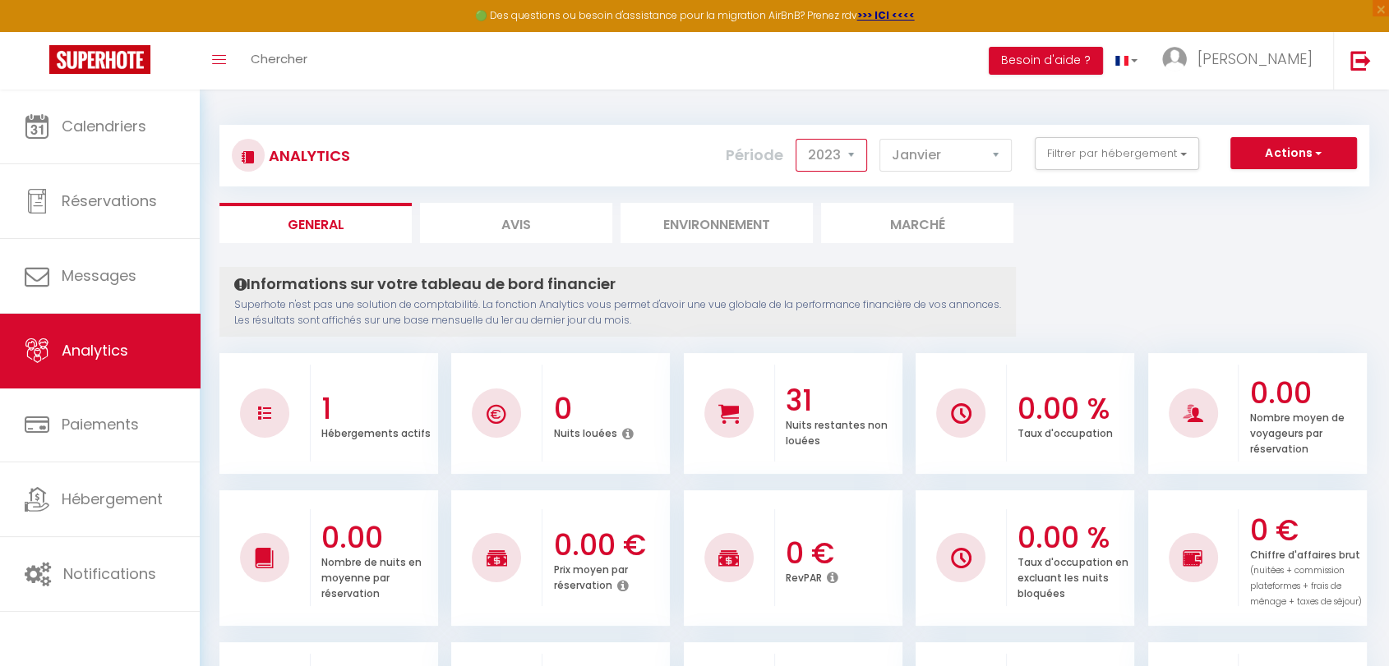
select select "2025"
click at [800, 139] on select "2014 2015 2016 2017 2018 2019 2020 2021 2022 2023 2024 2025 2026 2027" at bounding box center [830, 155] width 71 height 33
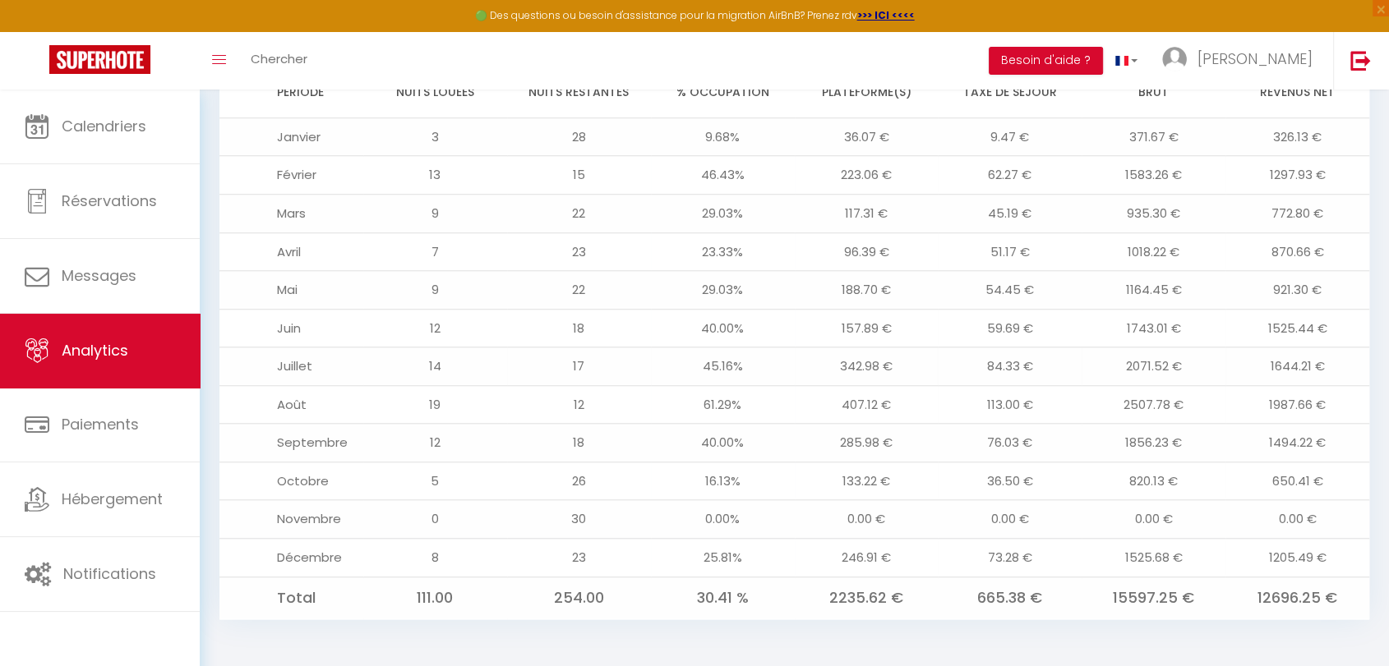
scroll to position [1256, 0]
